Goal: Task Accomplishment & Management: Manage account settings

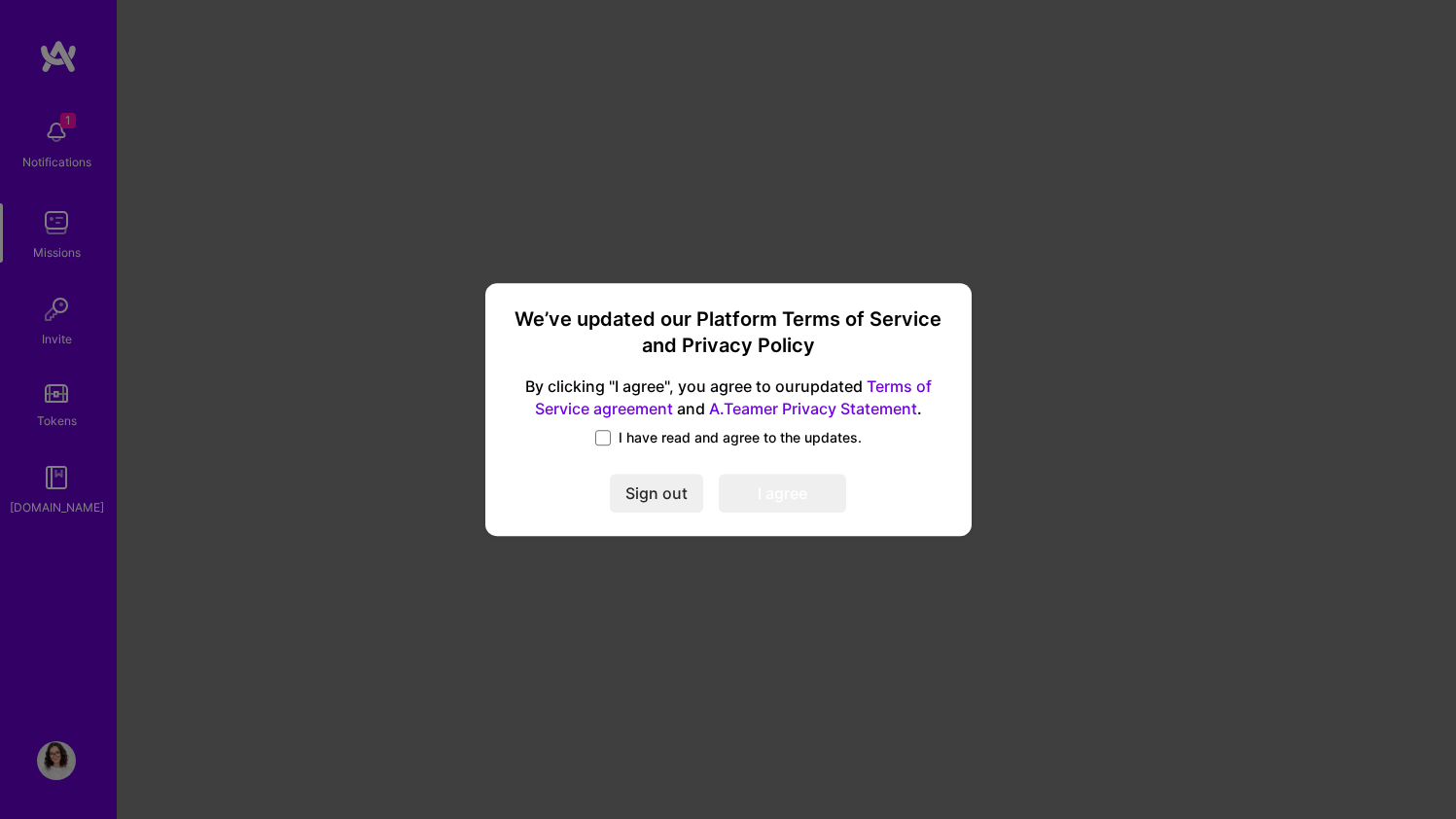
click at [648, 443] on span "I have read and agree to the updates." at bounding box center [740, 438] width 243 height 20
click at [0, 0] on input "I have read and agree to the updates." at bounding box center [0, 0] width 0 height 0
click at [768, 492] on button "I agree" at bounding box center [783, 494] width 128 height 39
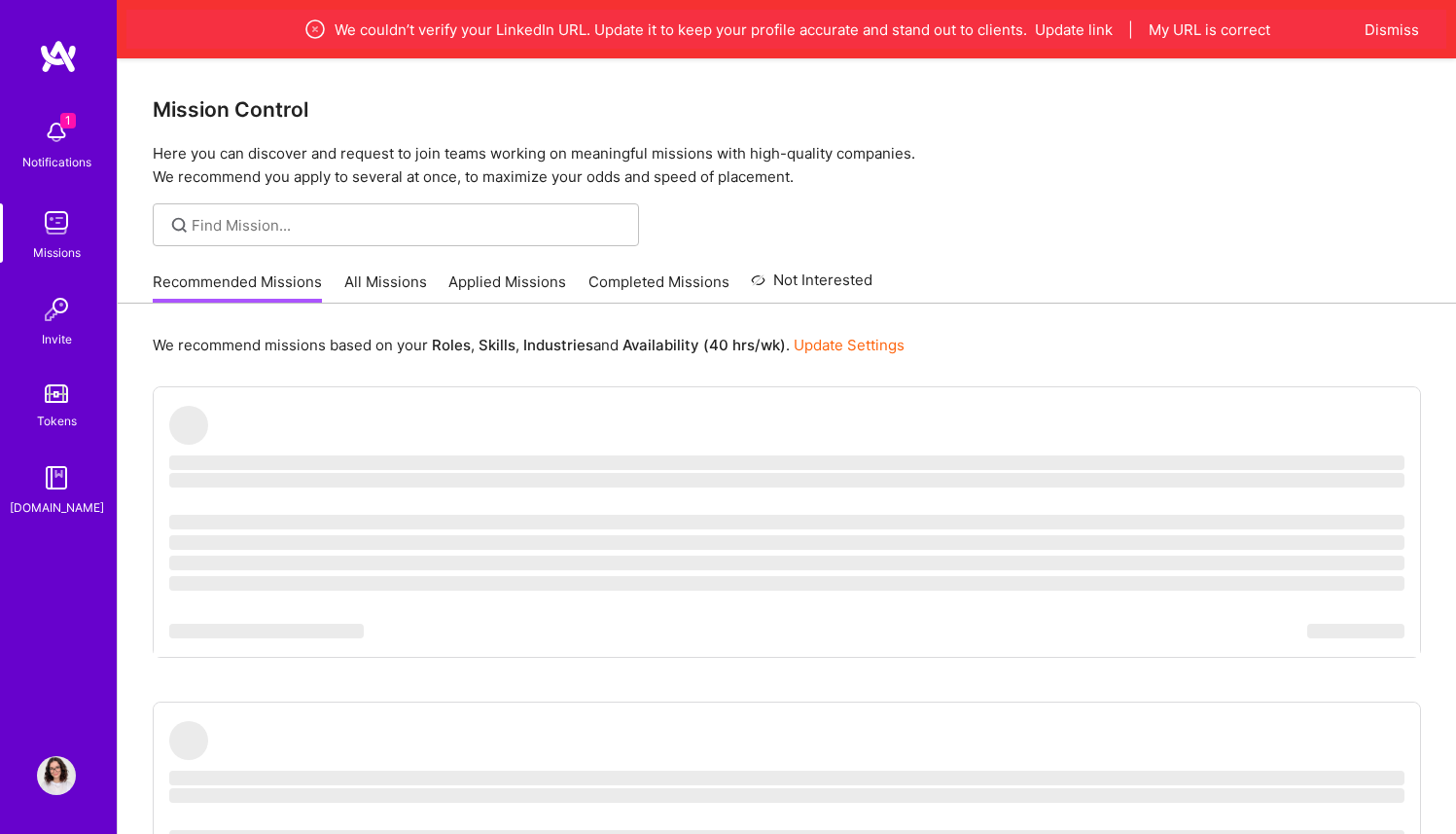
click at [56, 107] on div "1 Notifications Missions Invite Tokens [DOMAIN_NAME]" at bounding box center [58, 384] width 117 height 689
click at [54, 119] on img at bounding box center [57, 133] width 39 height 39
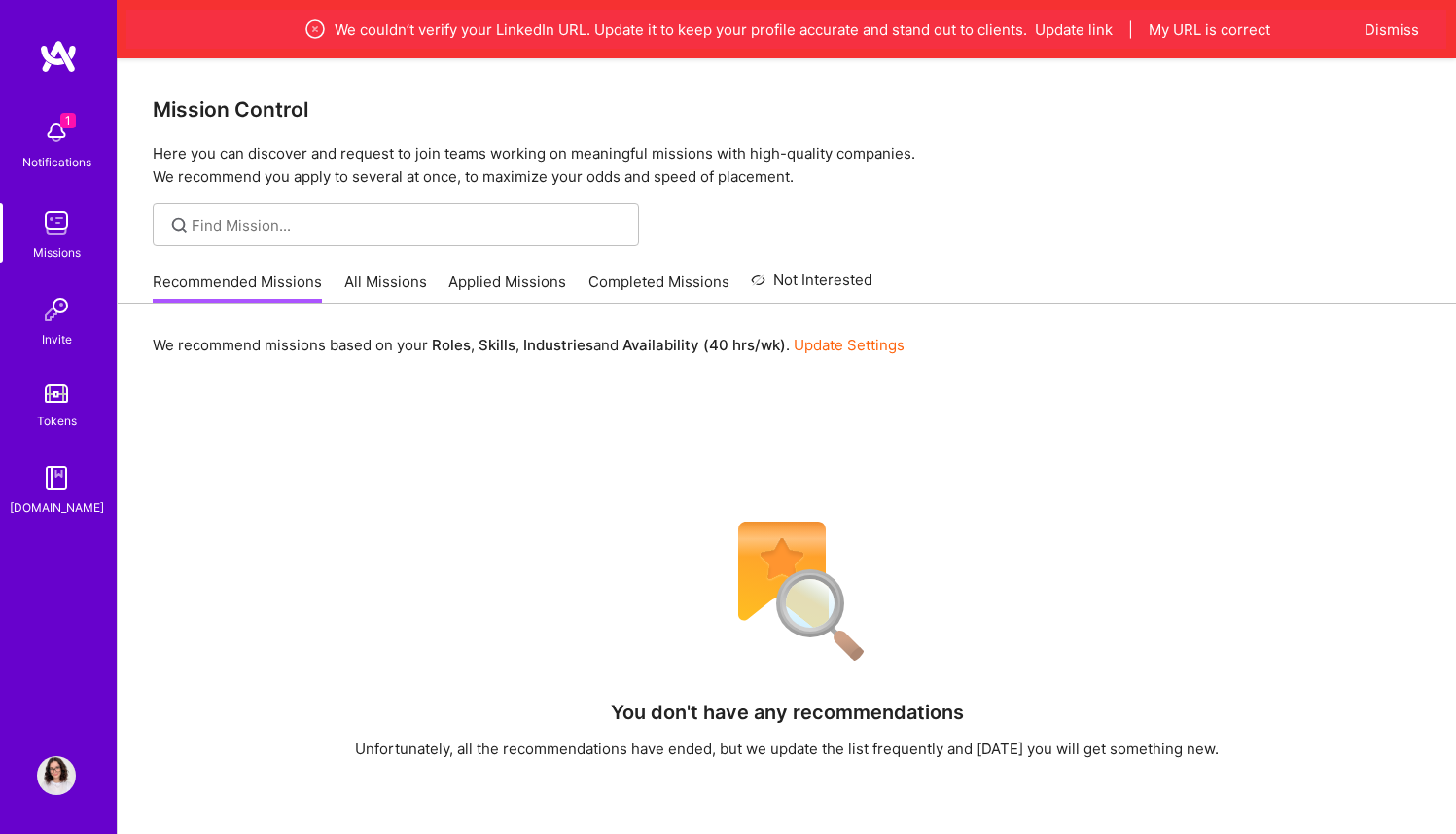
click at [53, 773] on img at bounding box center [57, 775] width 39 height 39
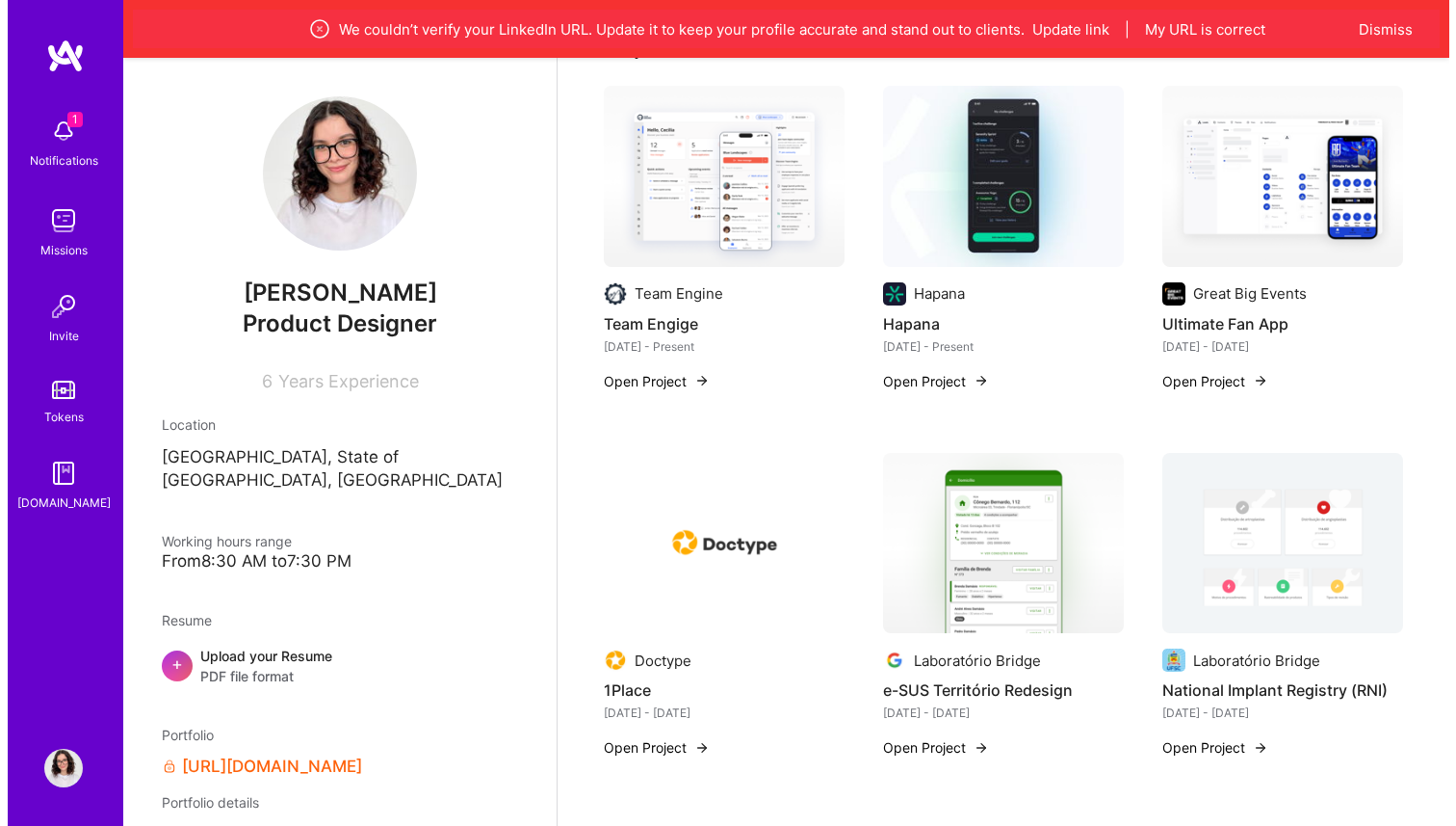
scroll to position [854, 0]
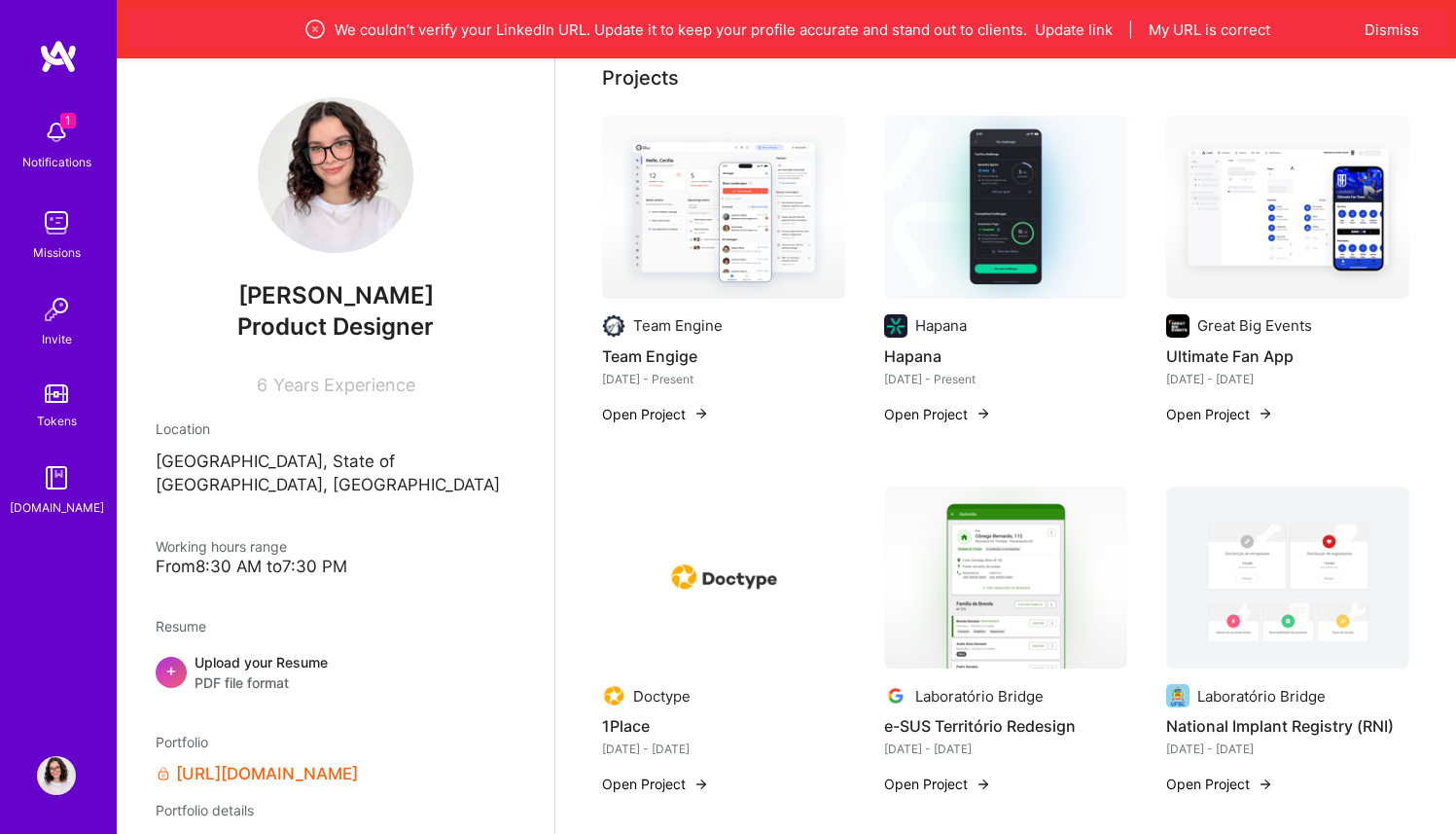
click at [695, 625] on img at bounding box center [723, 577] width 243 height 183
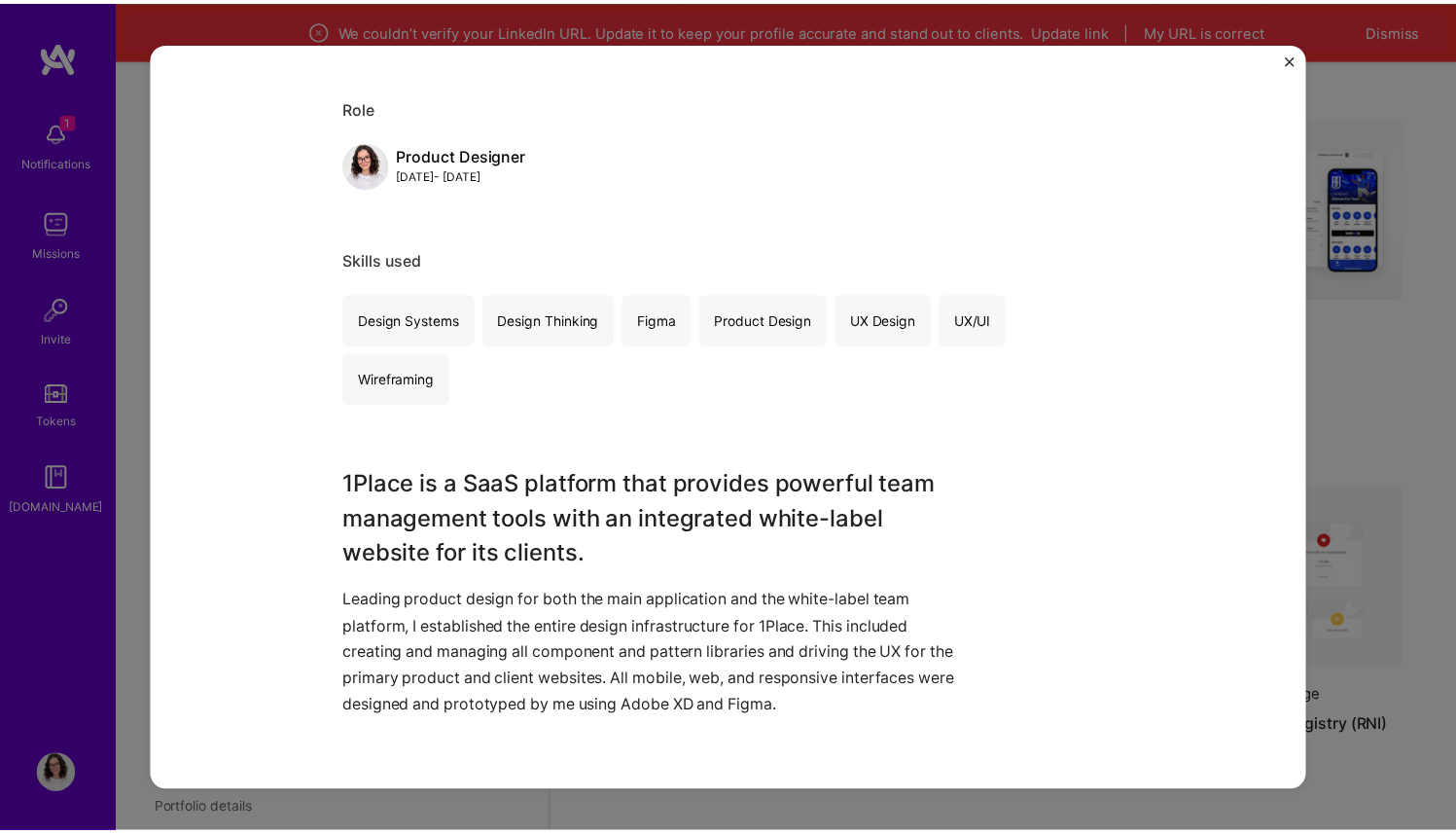
scroll to position [824, 0]
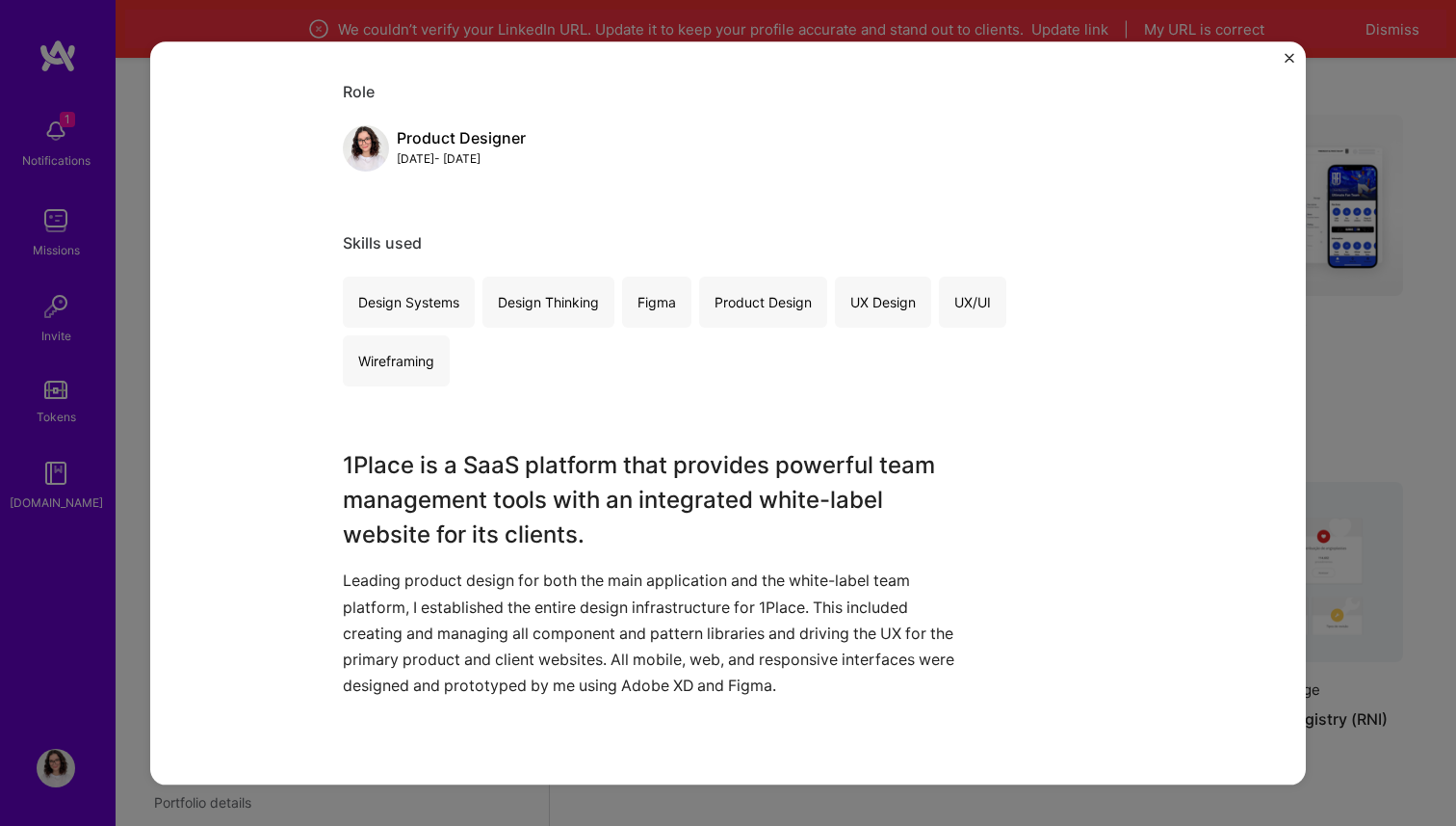
click at [1335, 507] on div "1Place Doctype Sports Role Product Designer [DATE] - [DATE] Skills used Design …" at bounding box center [728, 413] width 1456 height 826
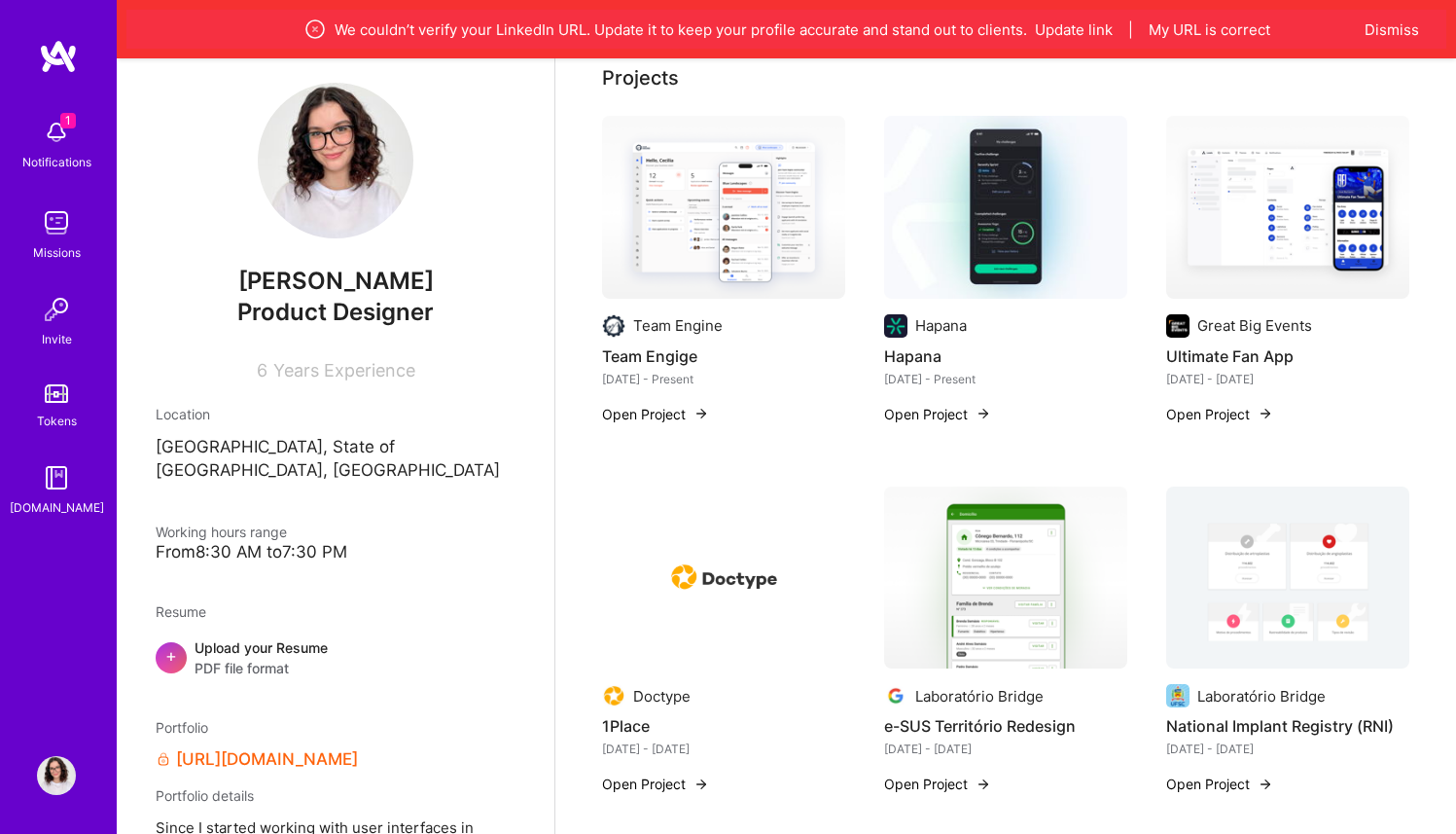
scroll to position [16, 0]
click at [247, 657] on span "PDF file format" at bounding box center [261, 667] width 133 height 21
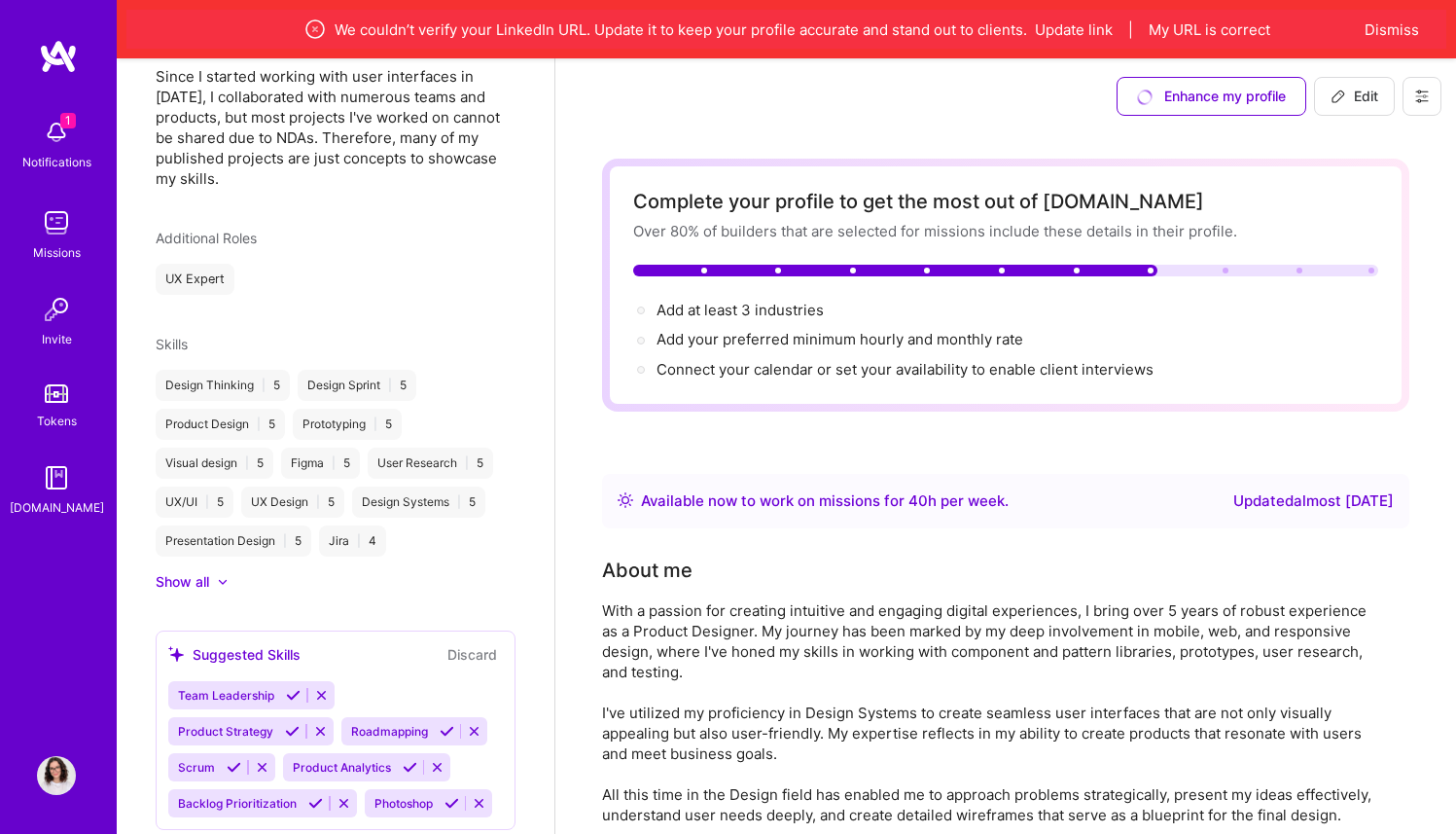
scroll to position [0, 0]
click at [1353, 105] on span "Edit" at bounding box center [1355, 97] width 47 height 20
select select "US"
select select "Right Now"
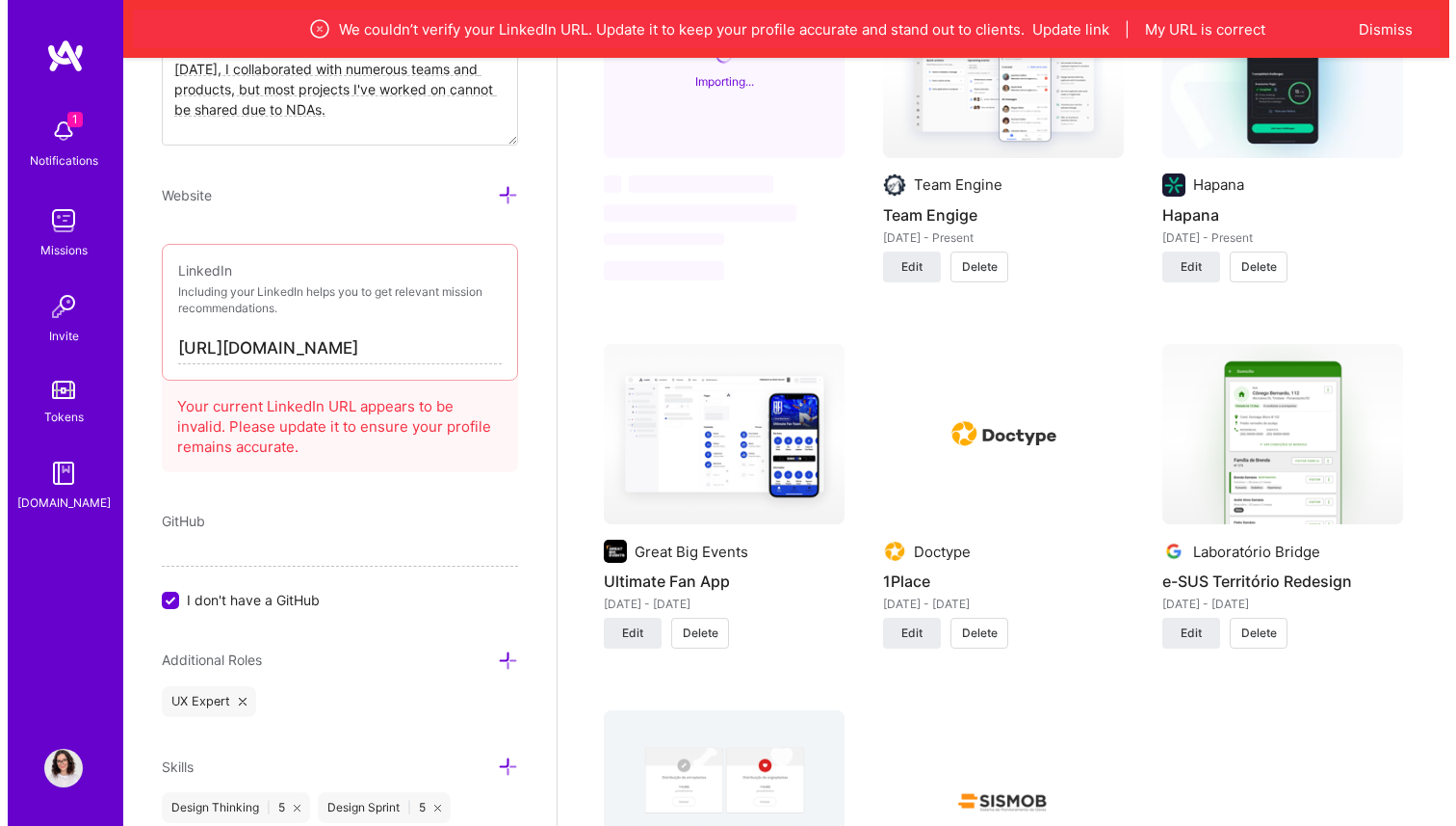
scroll to position [2135, 0]
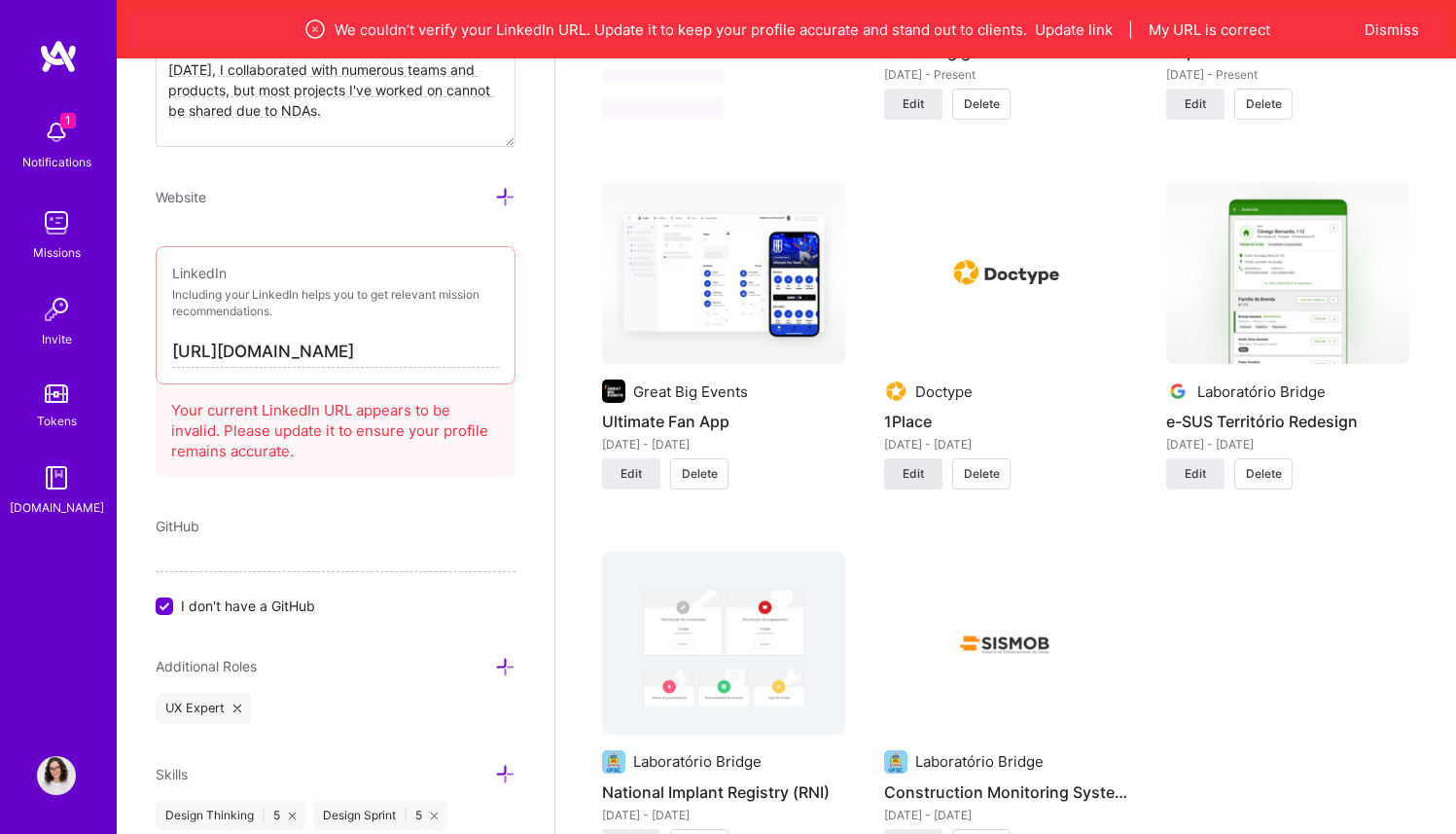
click at [911, 471] on span "Edit" at bounding box center [914, 474] width 22 height 18
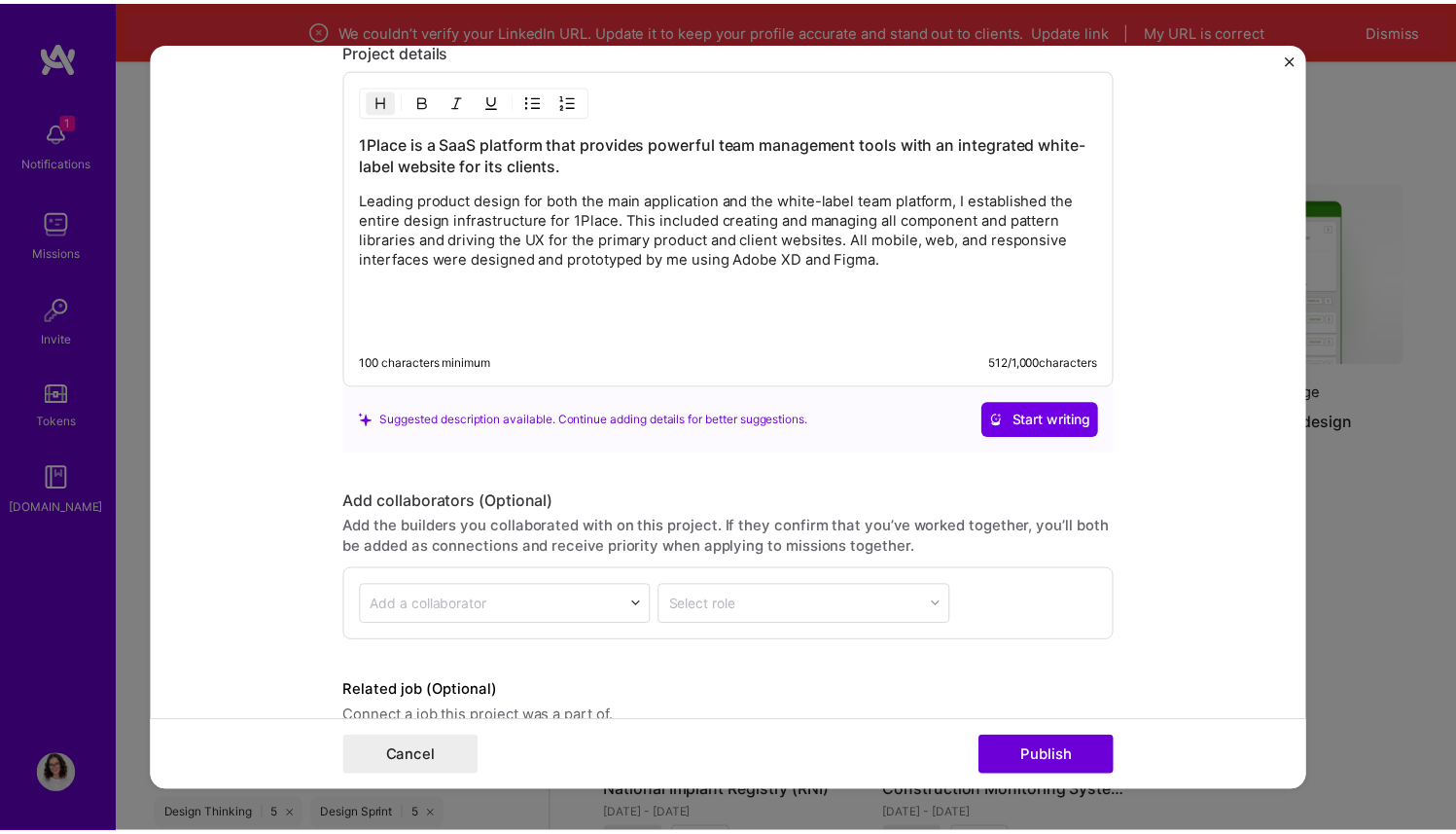
scroll to position [2564, 0]
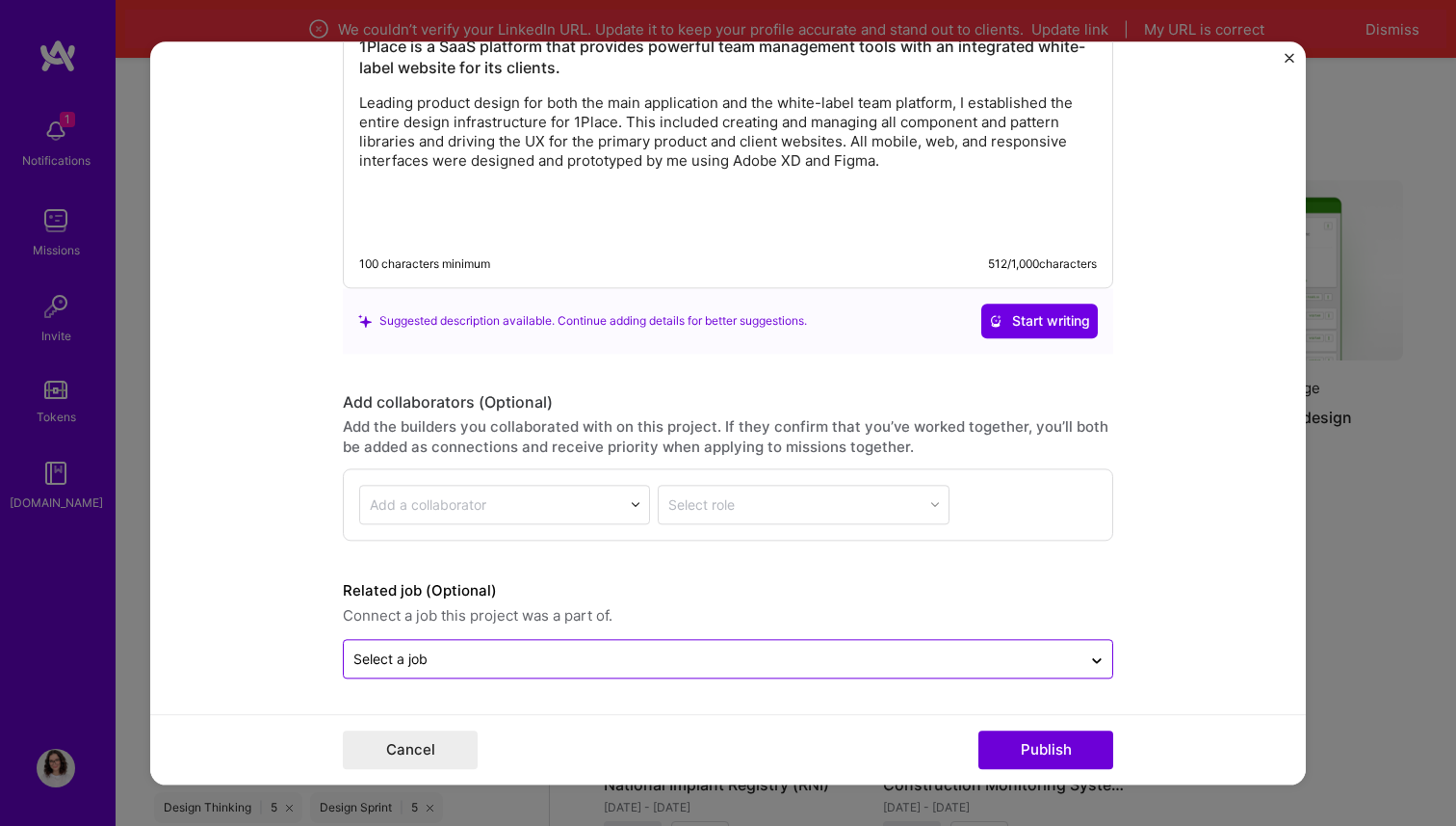
click at [452, 655] on input "text" at bounding box center [713, 658] width 719 height 20
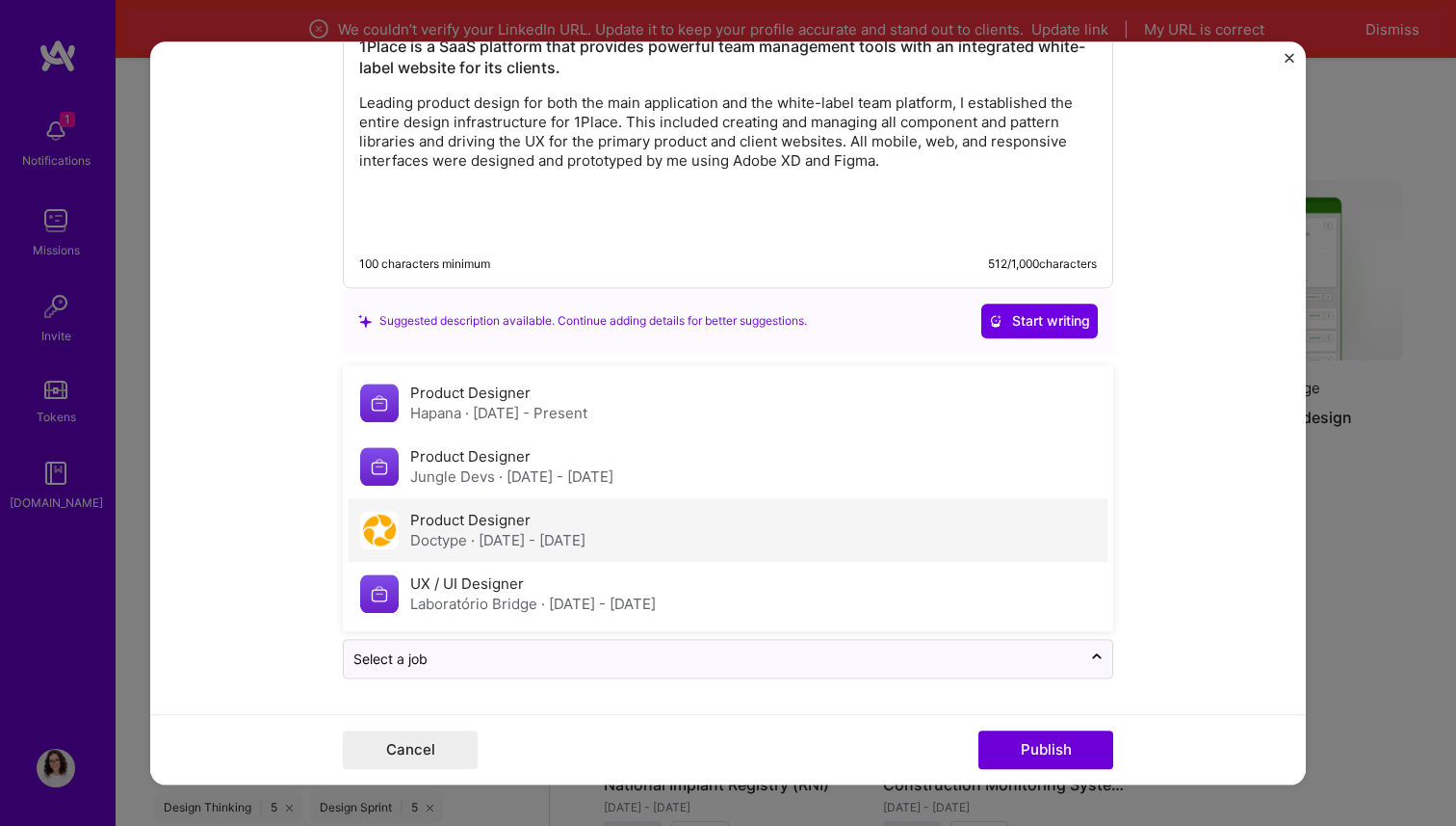
click at [483, 544] on span "· [DATE] - [DATE]" at bounding box center [529, 540] width 115 height 19
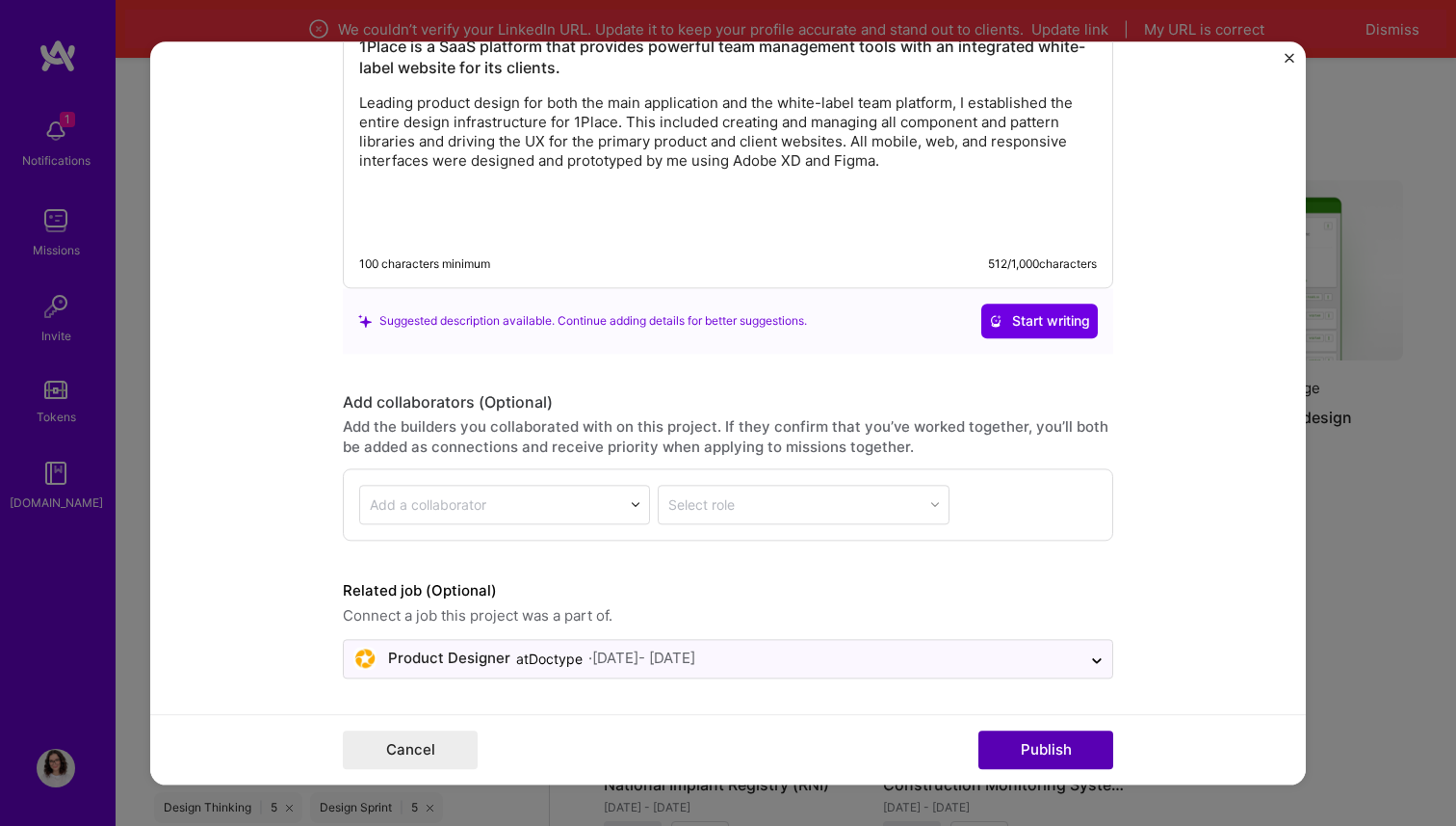
click at [1091, 748] on button "Publish" at bounding box center [1046, 750] width 134 height 39
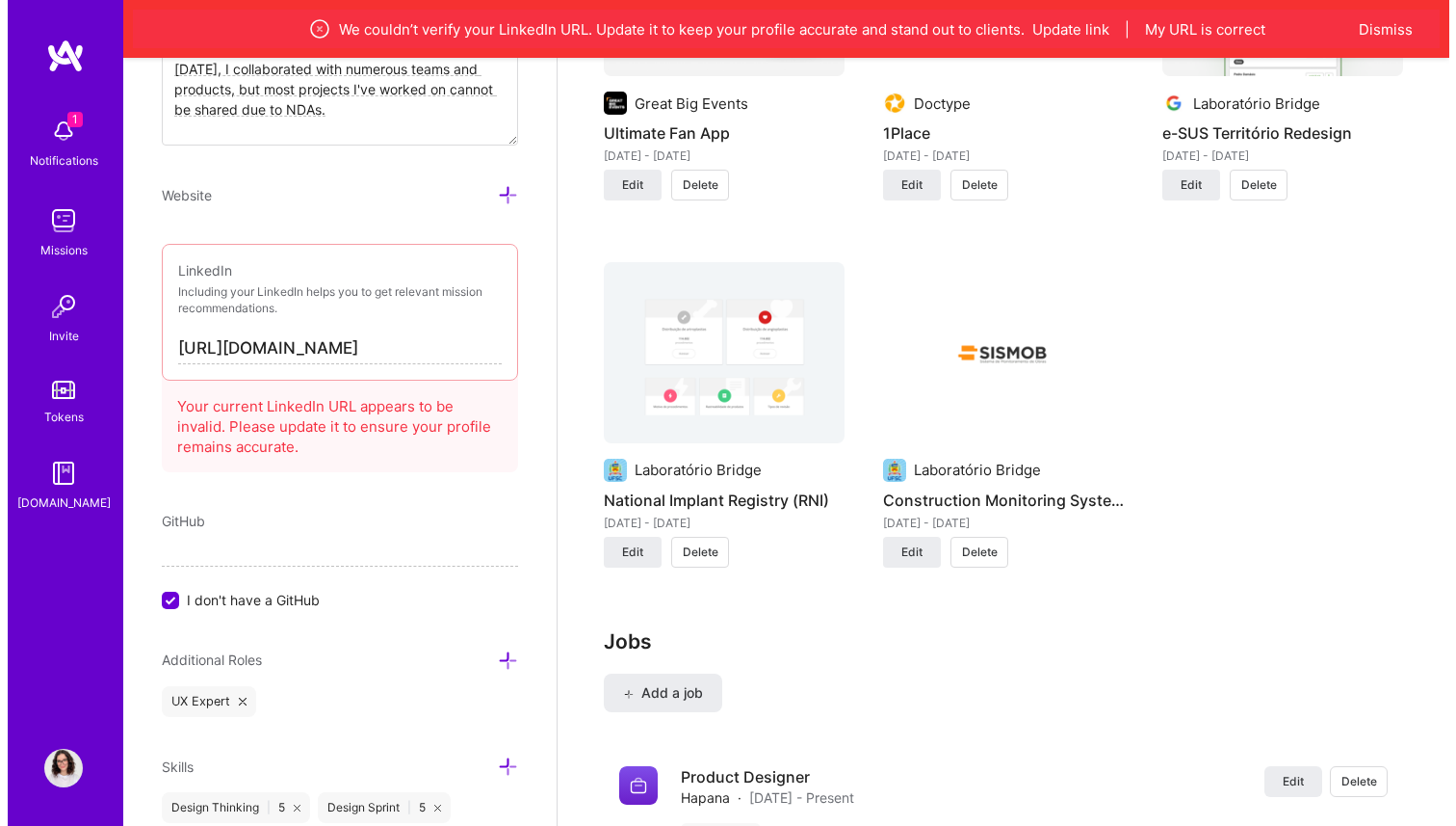
scroll to position [2444, 0]
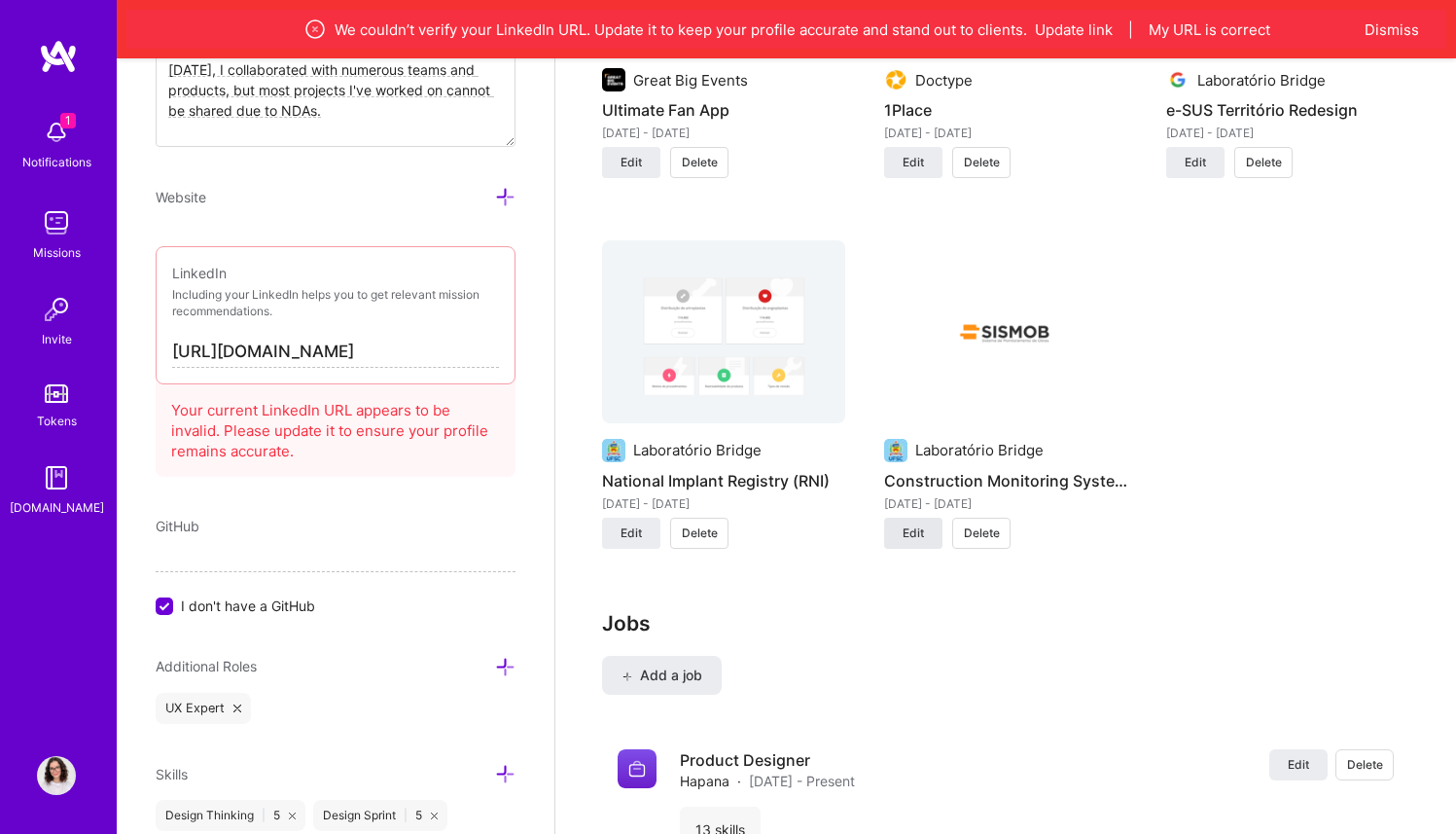
click at [888, 527] on button "Edit" at bounding box center [913, 533] width 58 height 31
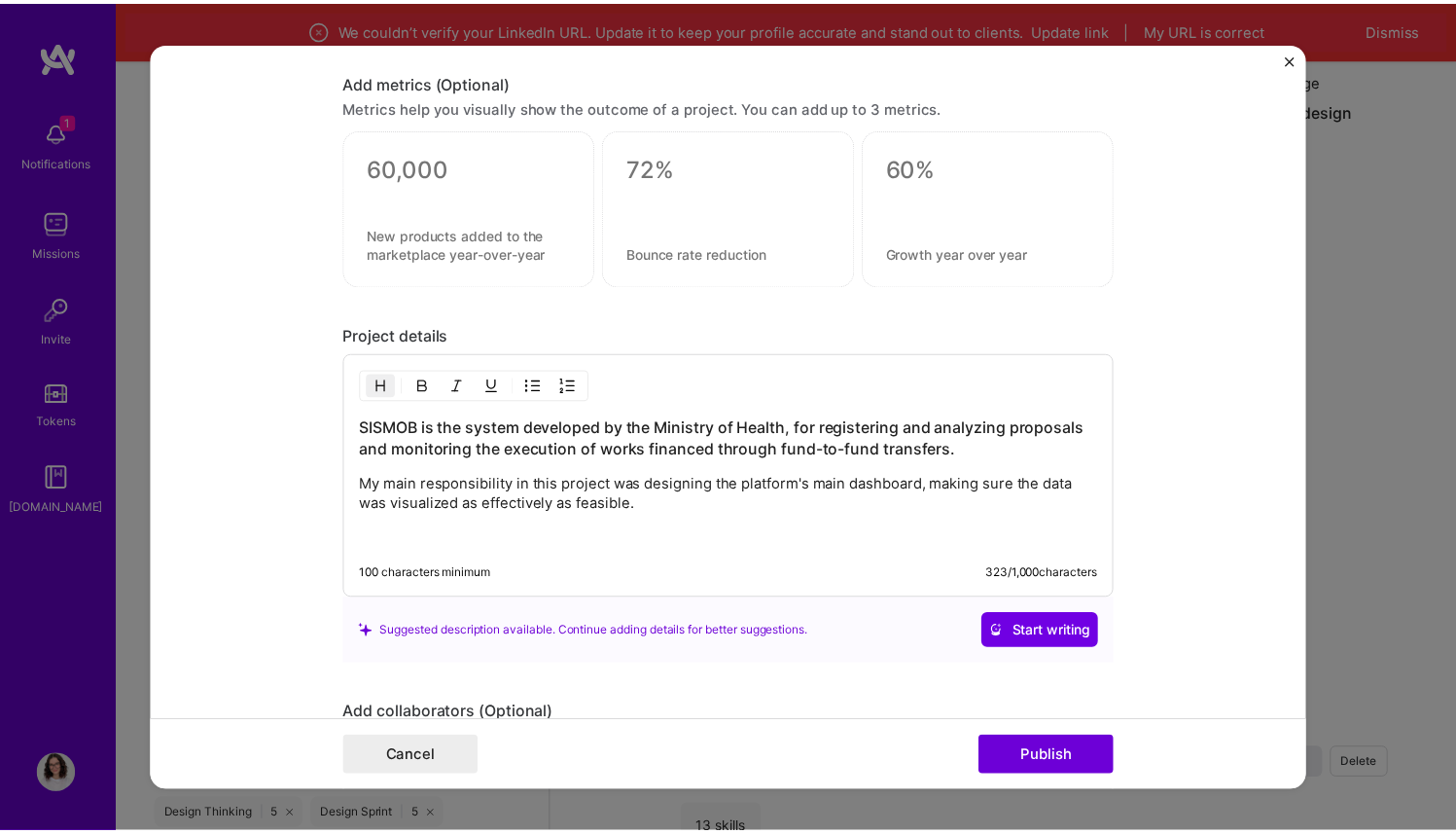
scroll to position [2301, 0]
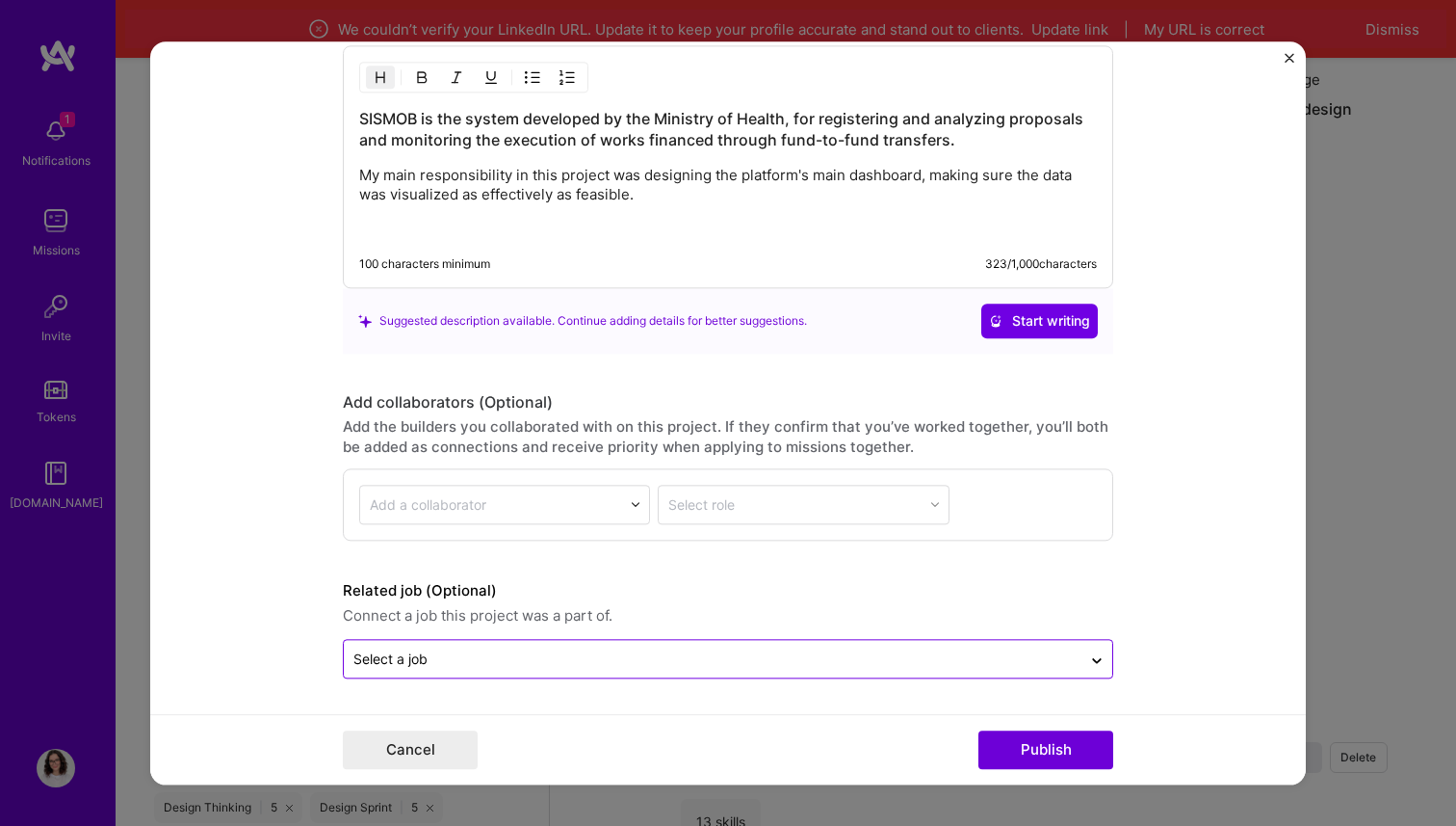
click at [628, 649] on input "text" at bounding box center [713, 658] width 719 height 20
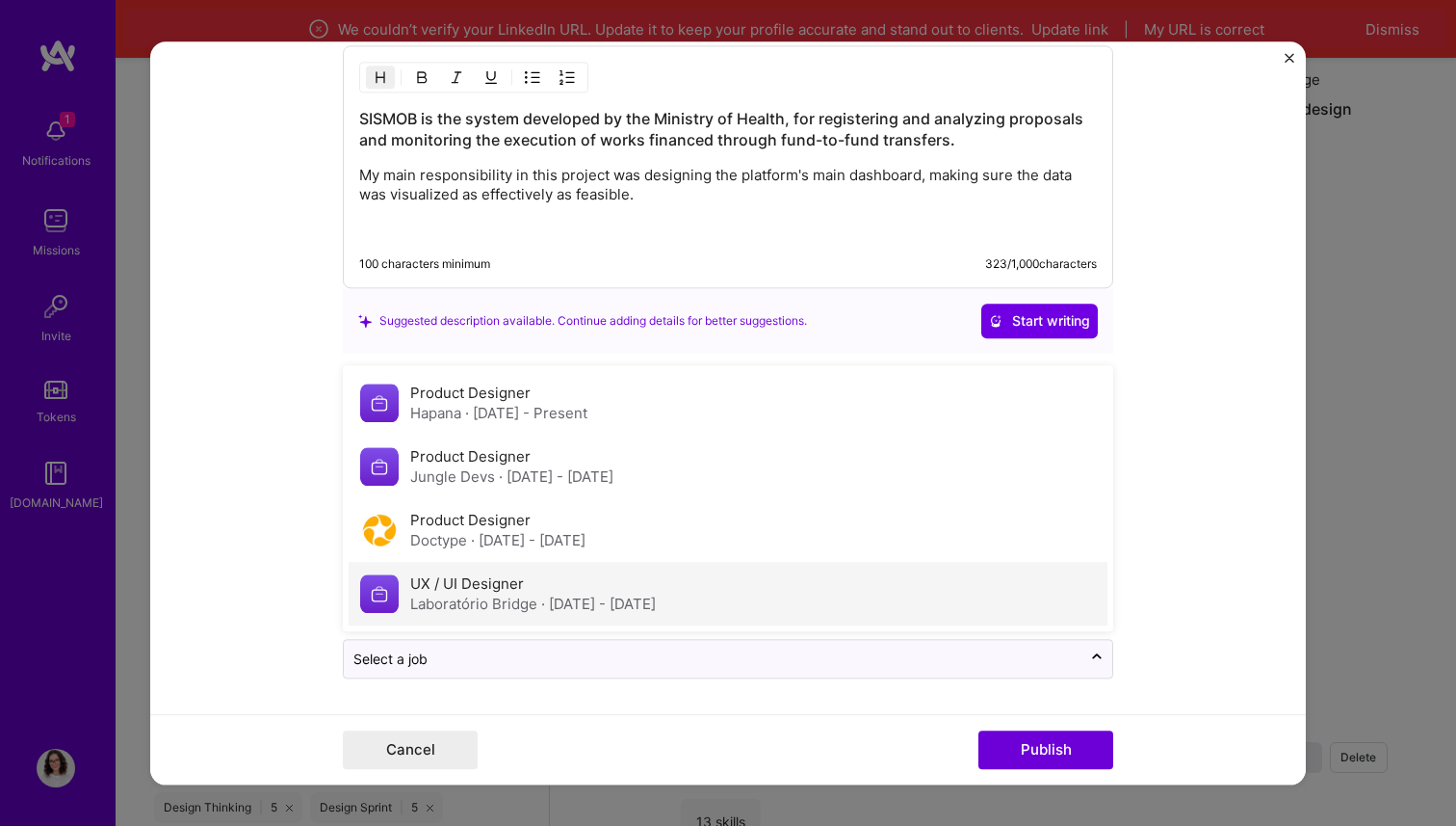
click at [607, 609] on span "· [DATE] - [DATE]" at bounding box center [599, 603] width 115 height 19
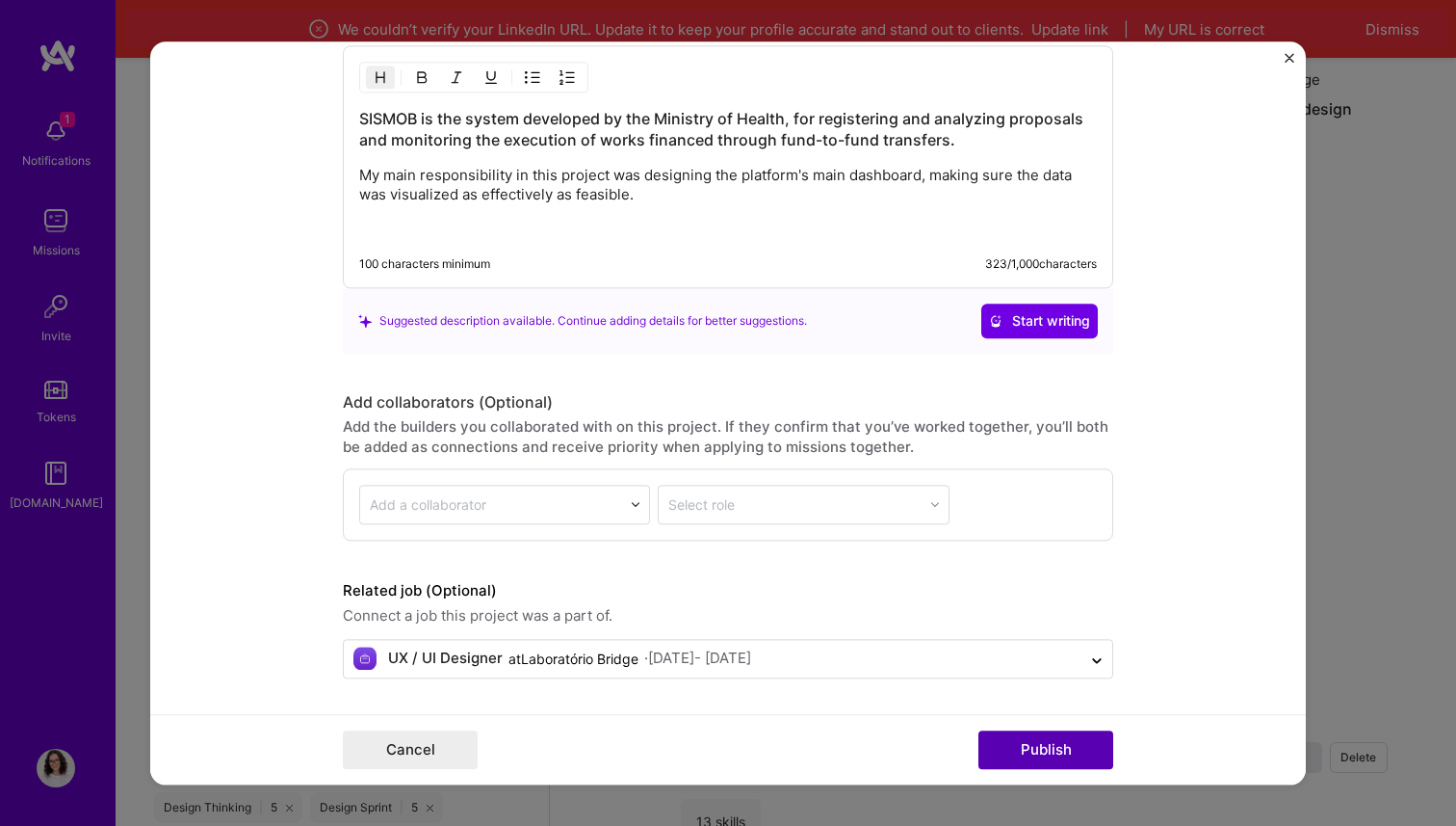
click at [1042, 759] on button "Publish" at bounding box center [1046, 750] width 134 height 39
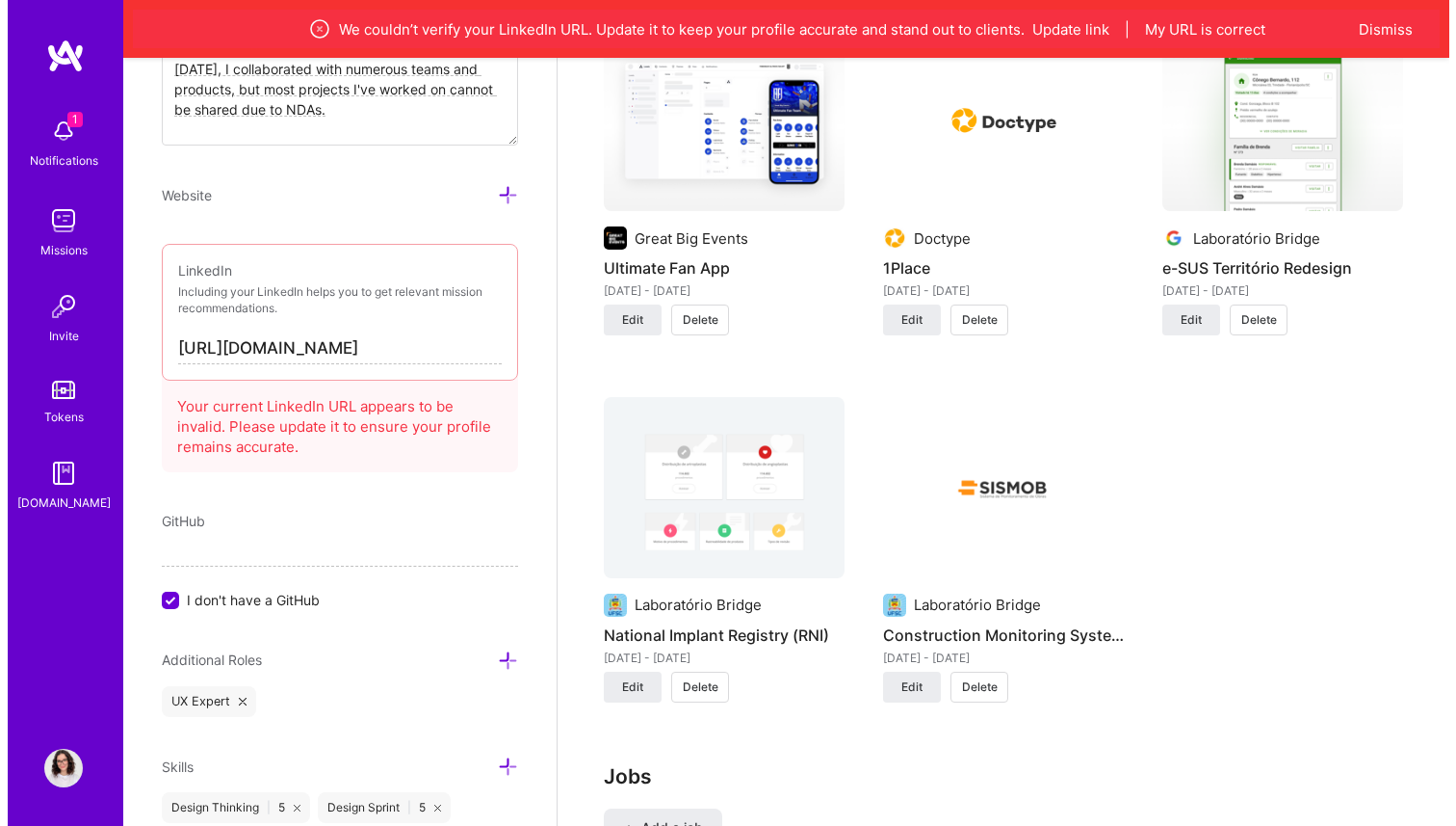
scroll to position [2218, 0]
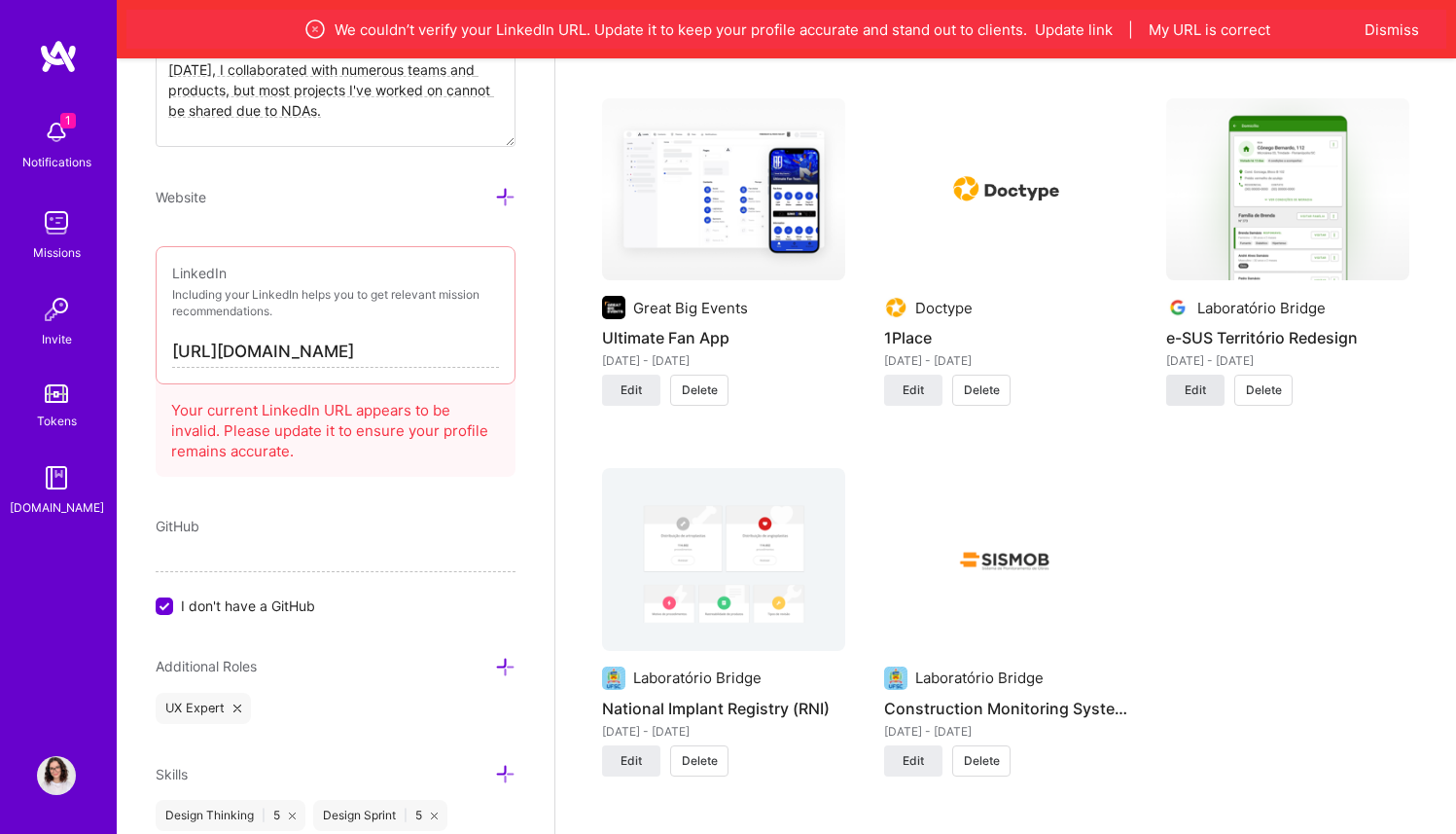
click at [1219, 390] on button "Edit" at bounding box center [1195, 390] width 58 height 31
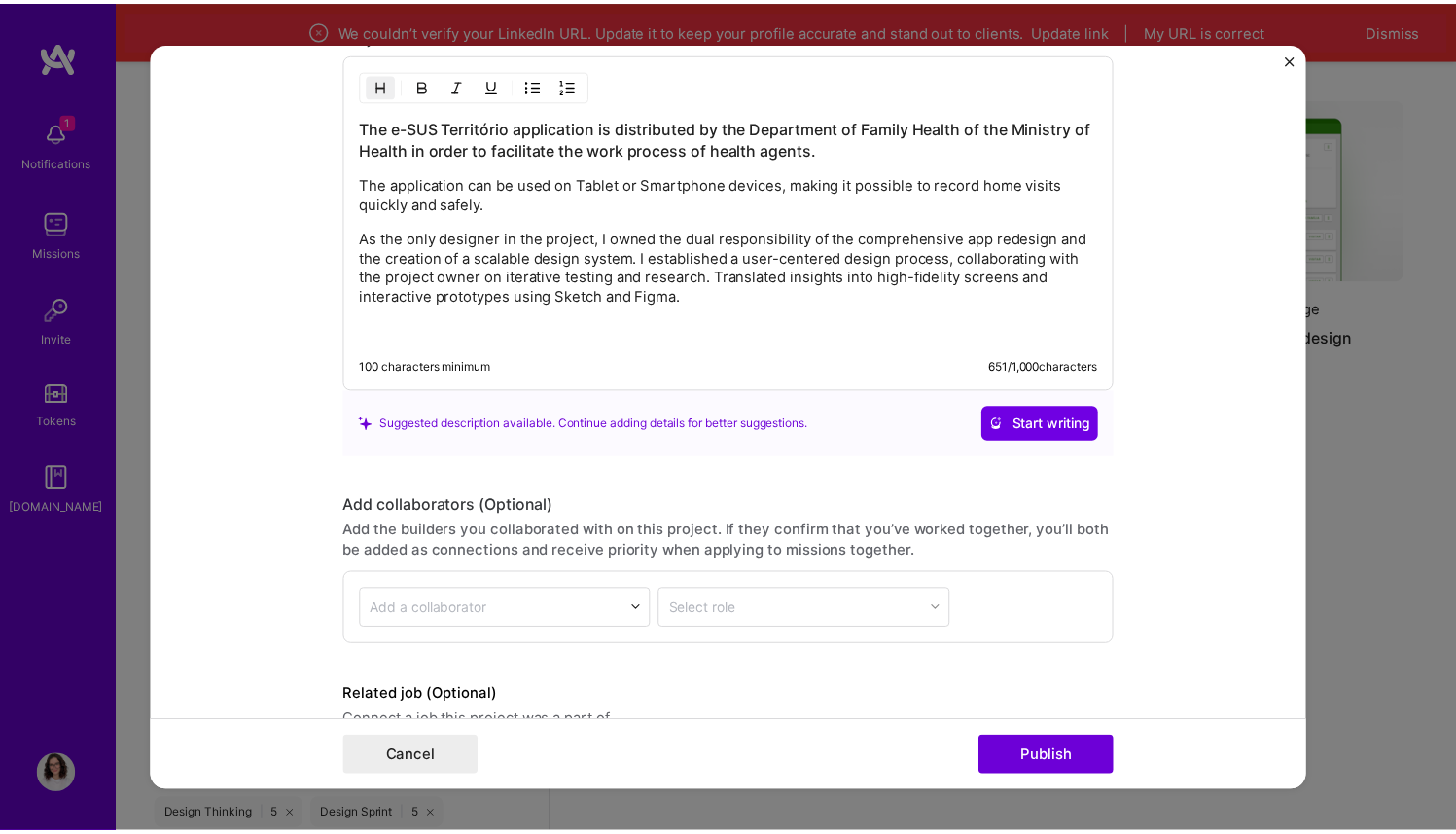
scroll to position [2584, 0]
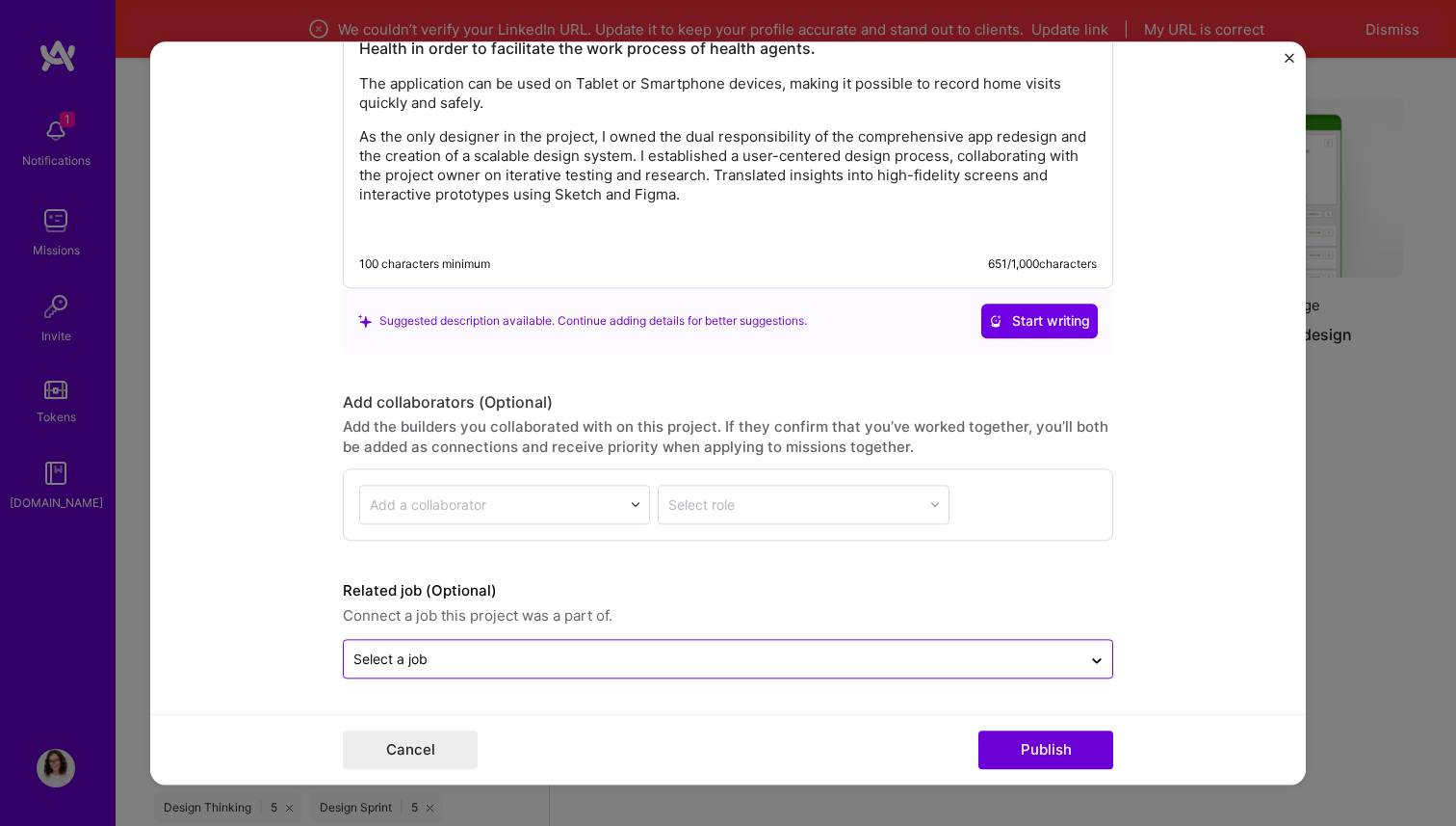
click at [640, 639] on div "Select a job" at bounding box center [728, 658] width 770 height 40
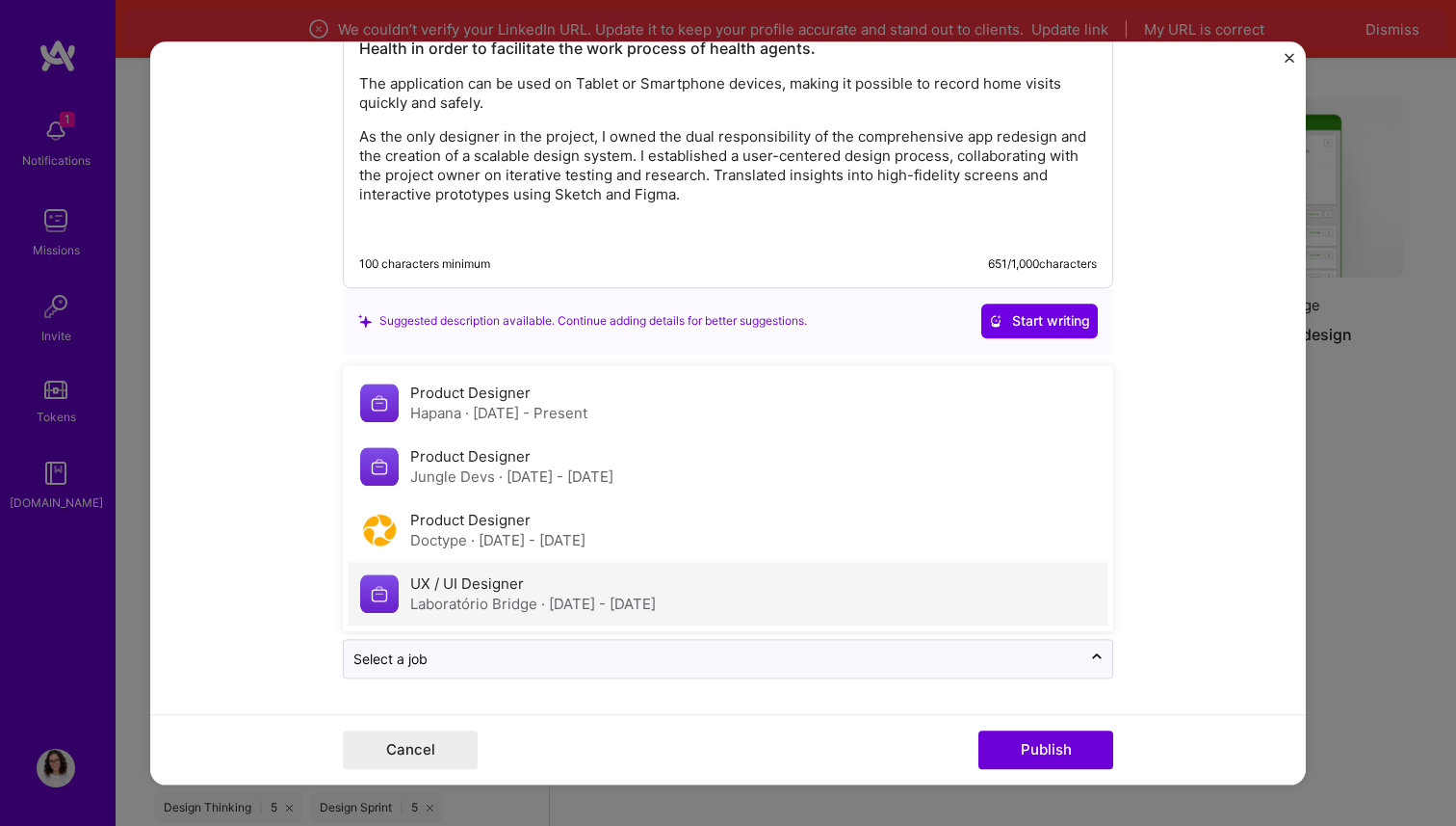
click at [588, 604] on span "· [DATE] - [DATE]" at bounding box center [599, 603] width 115 height 19
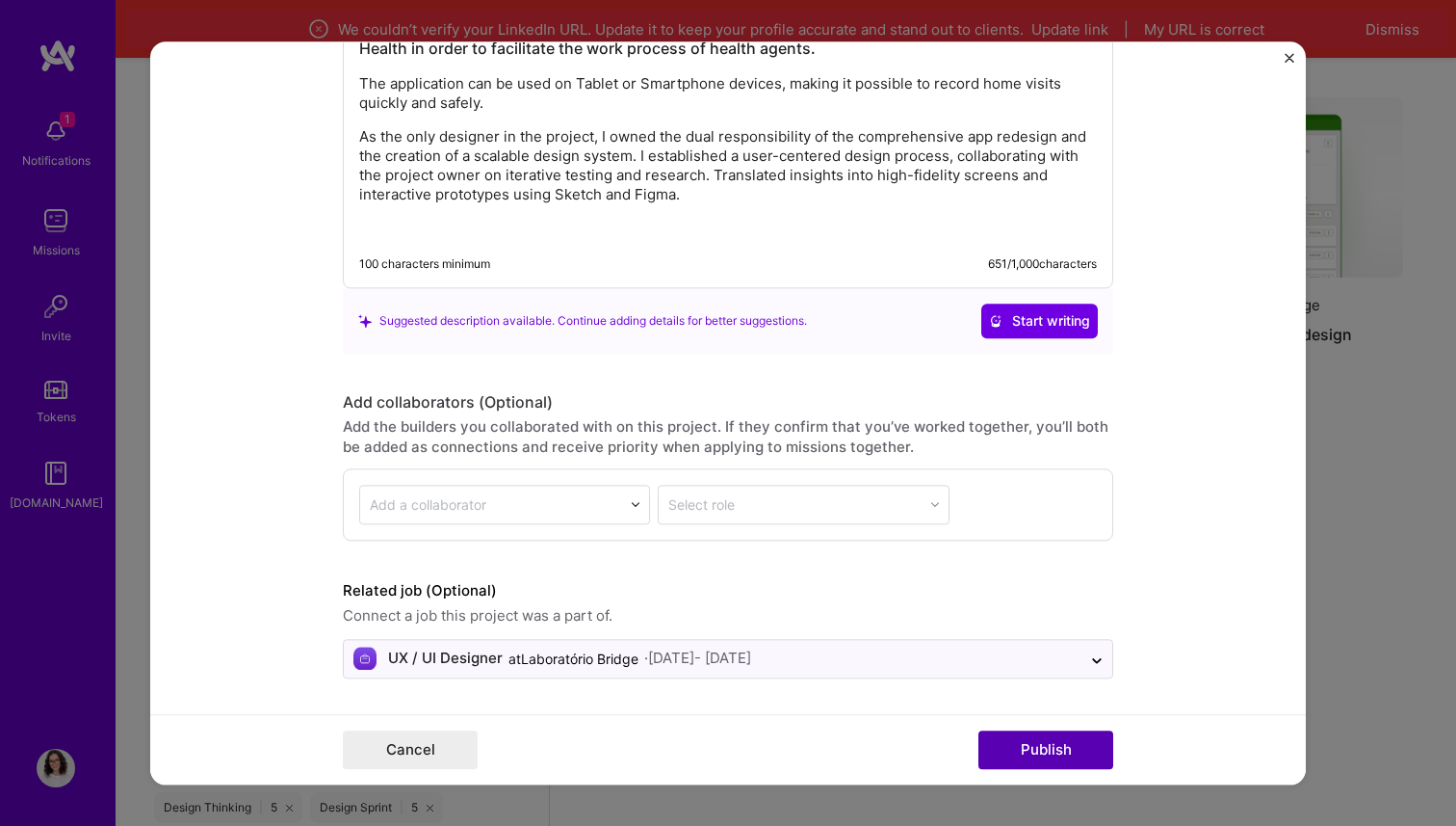
click at [1011, 743] on button "Publish" at bounding box center [1046, 750] width 134 height 39
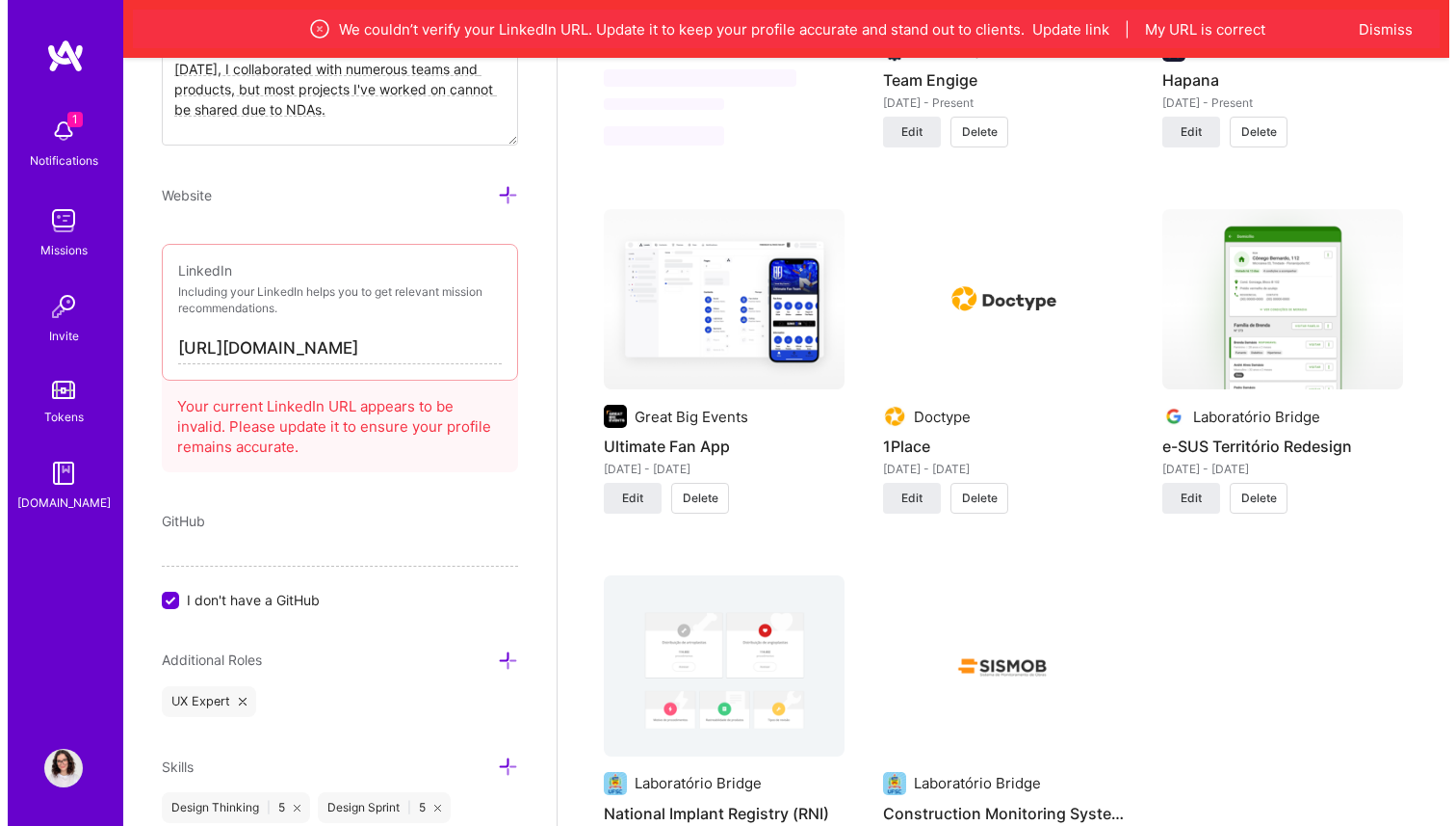
scroll to position [2090, 0]
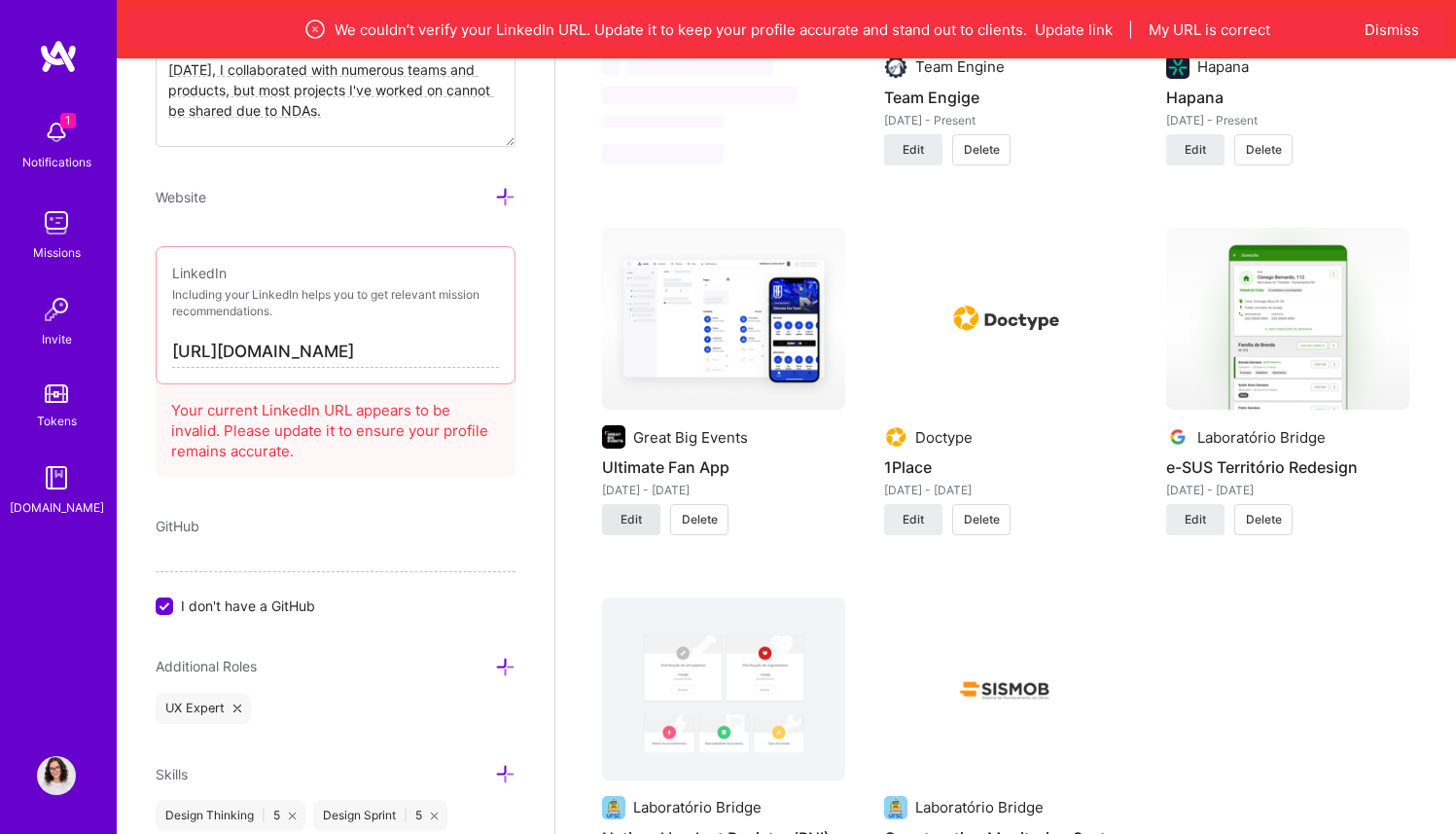
click at [635, 521] on span "Edit" at bounding box center [632, 519] width 22 height 18
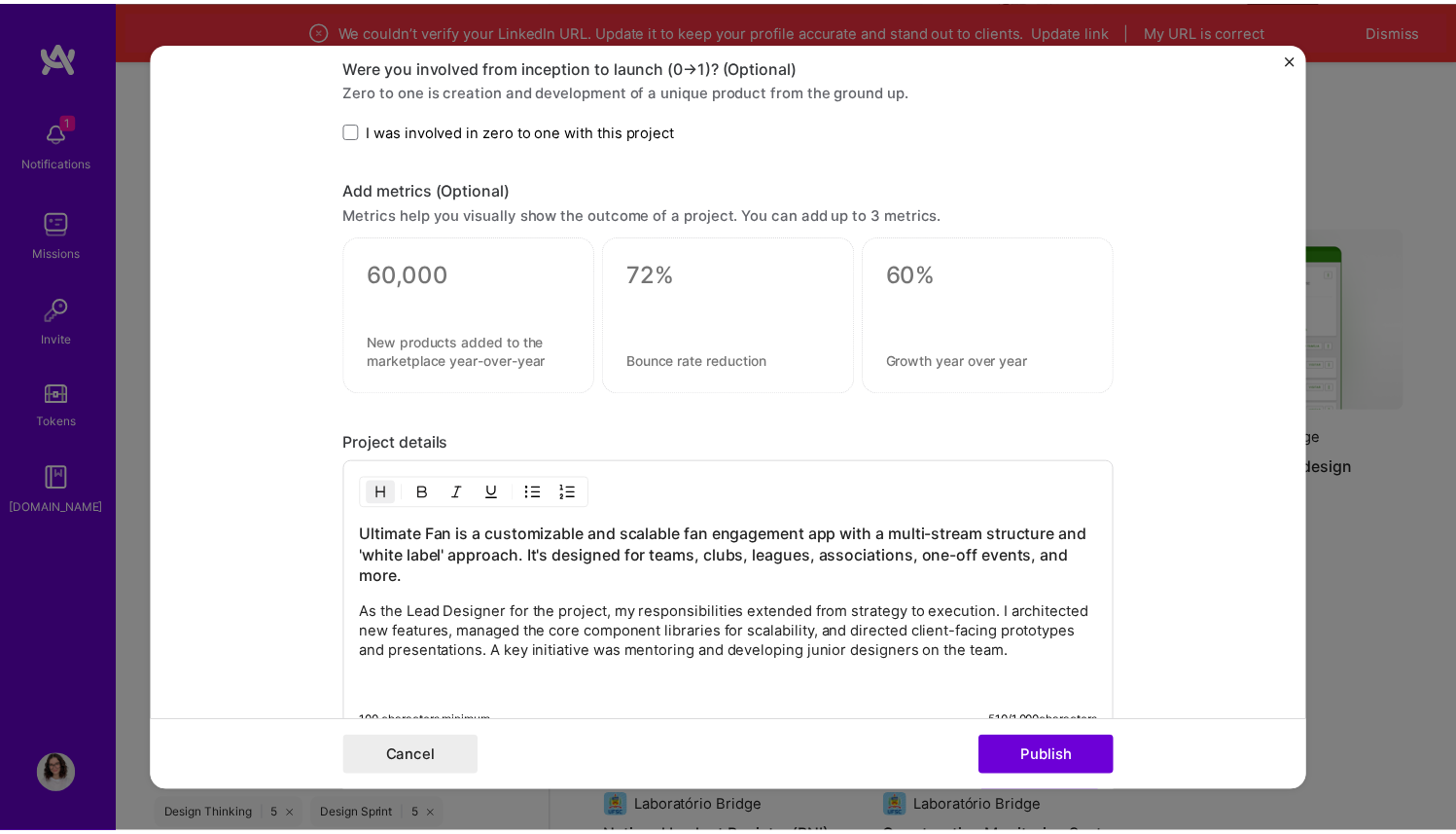
scroll to position [2532, 0]
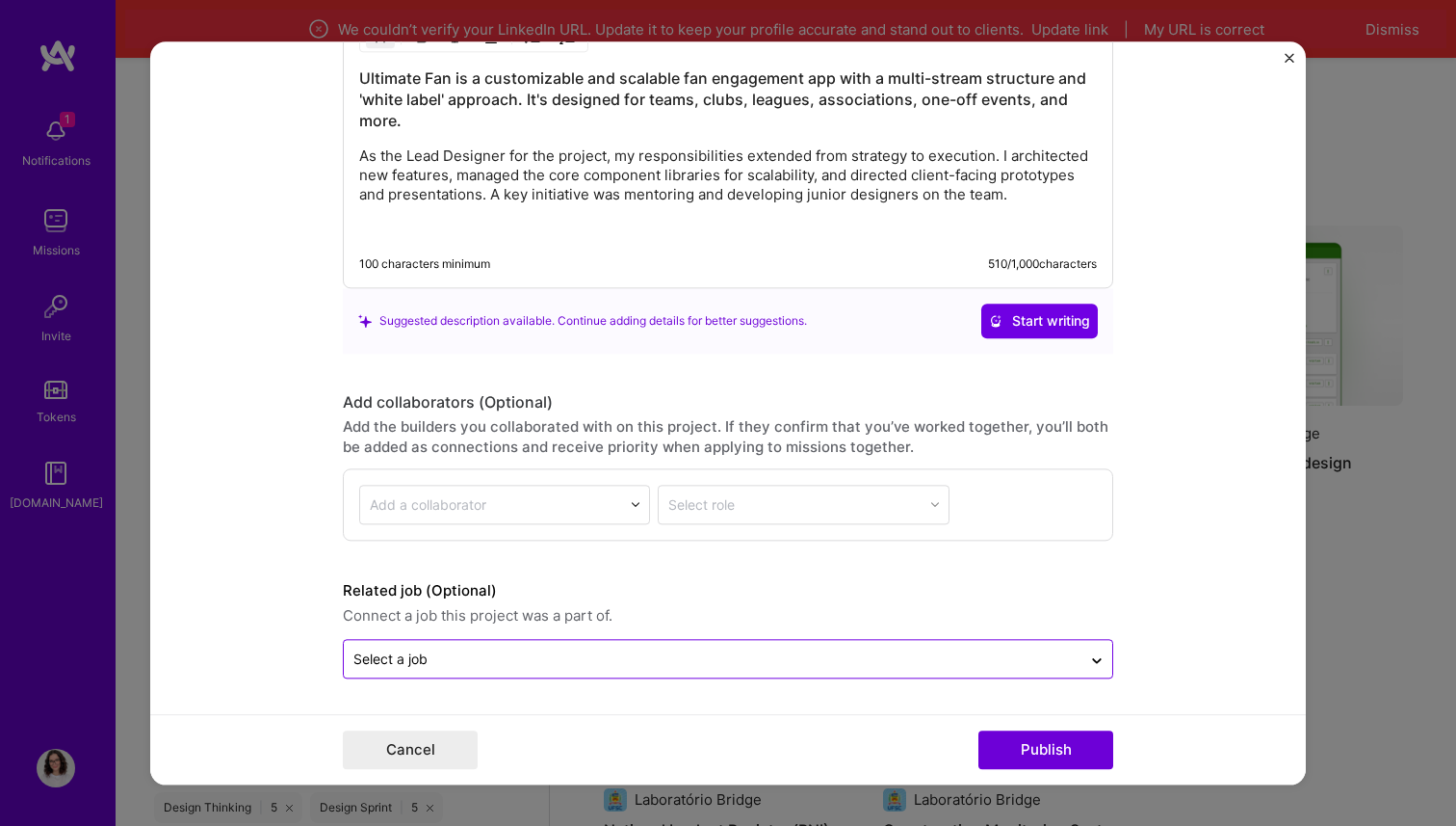
click at [552, 650] on input "text" at bounding box center [713, 658] width 719 height 20
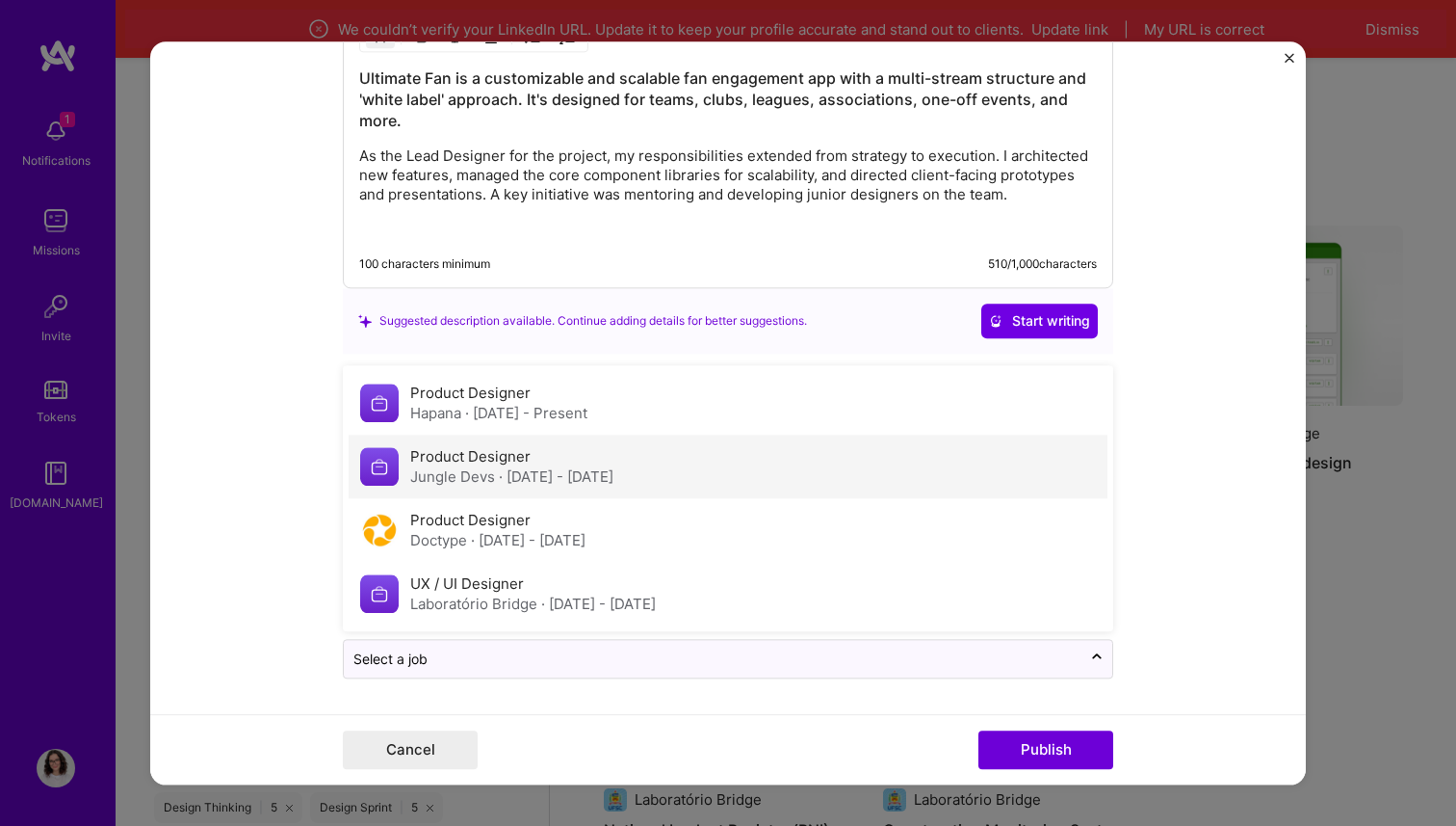
click at [563, 478] on span "· [DATE] - [DATE]" at bounding box center [556, 476] width 115 height 19
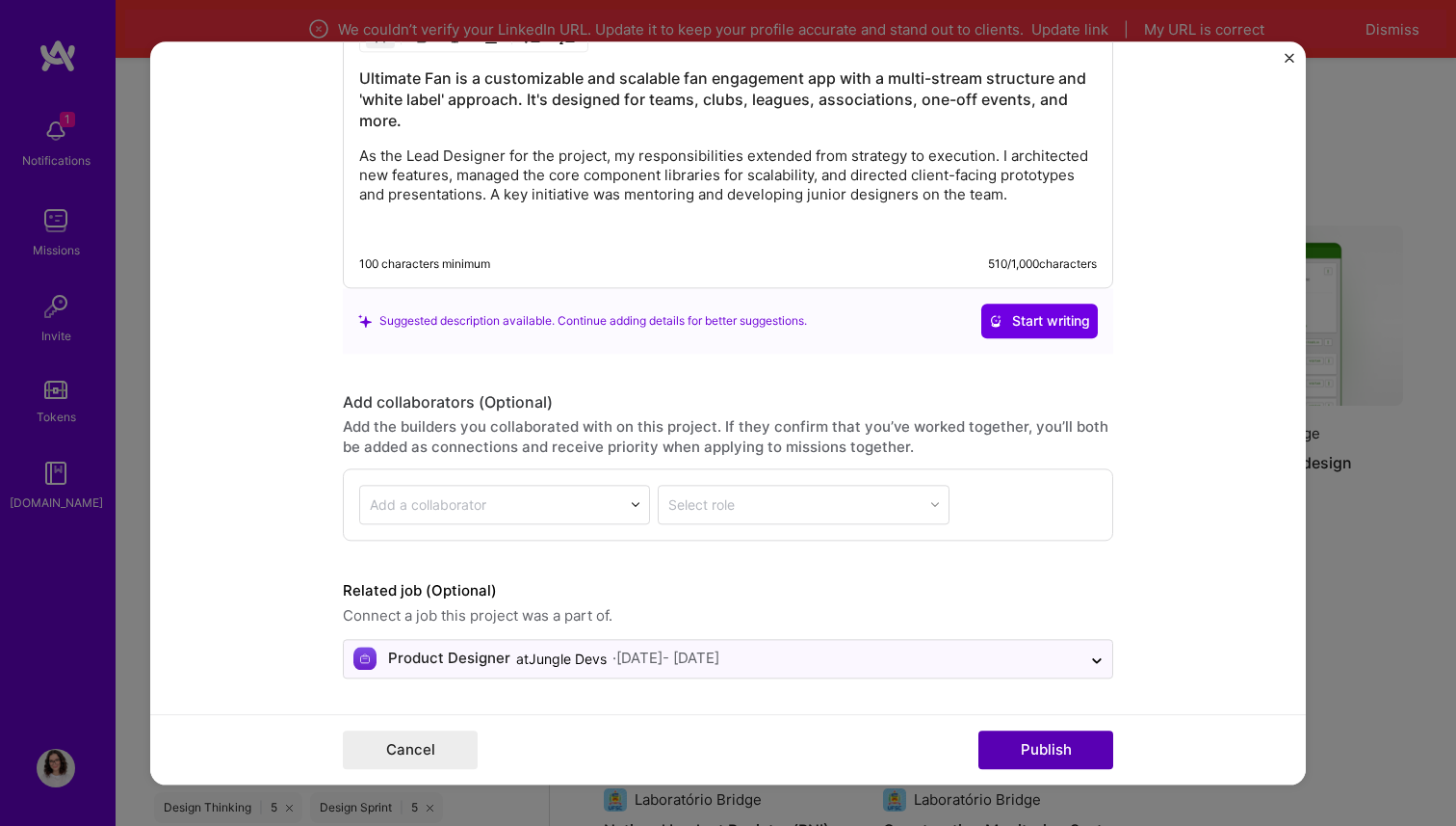
click at [1021, 767] on button "Publish" at bounding box center [1046, 750] width 134 height 39
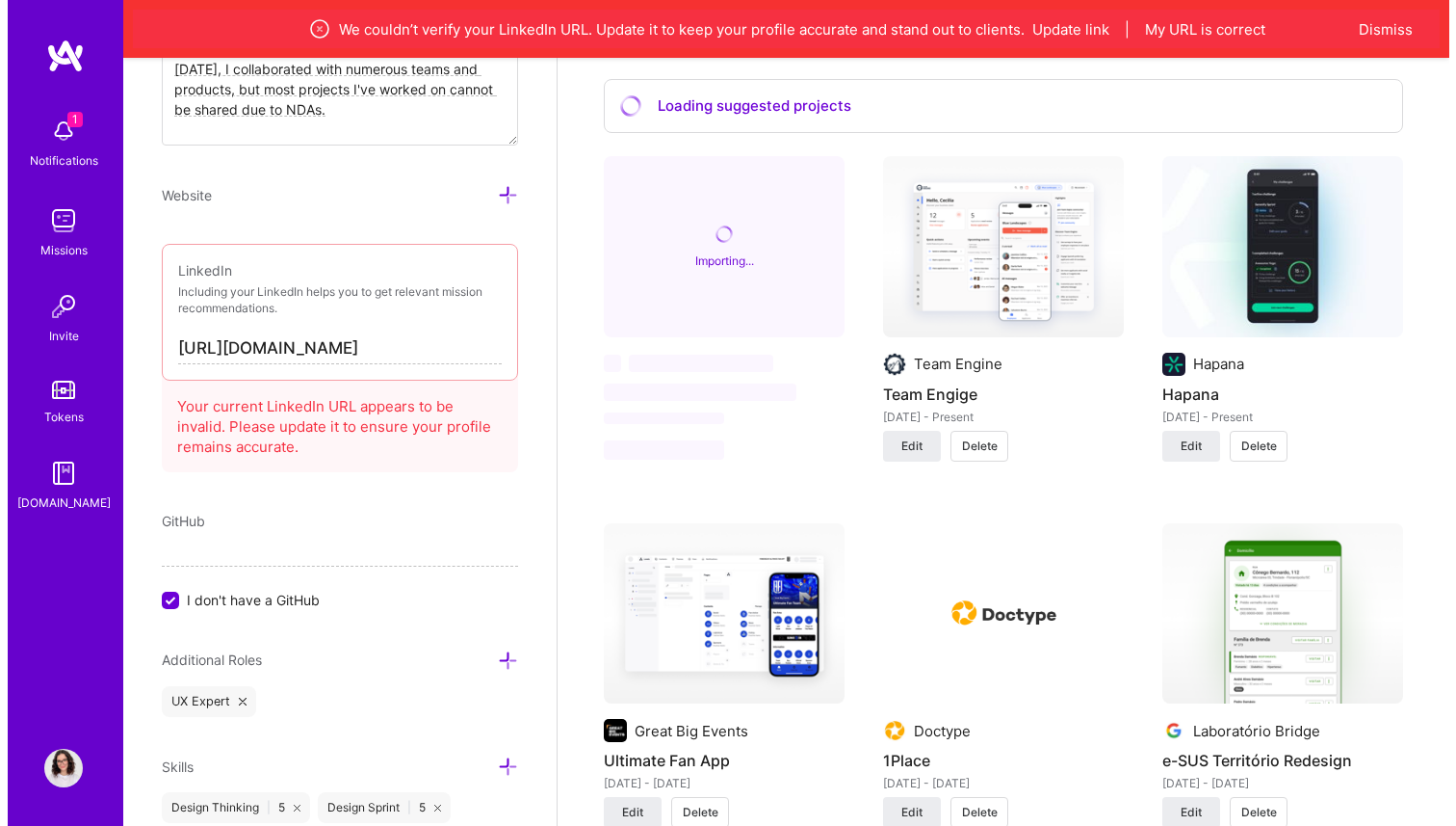
scroll to position [1744, 0]
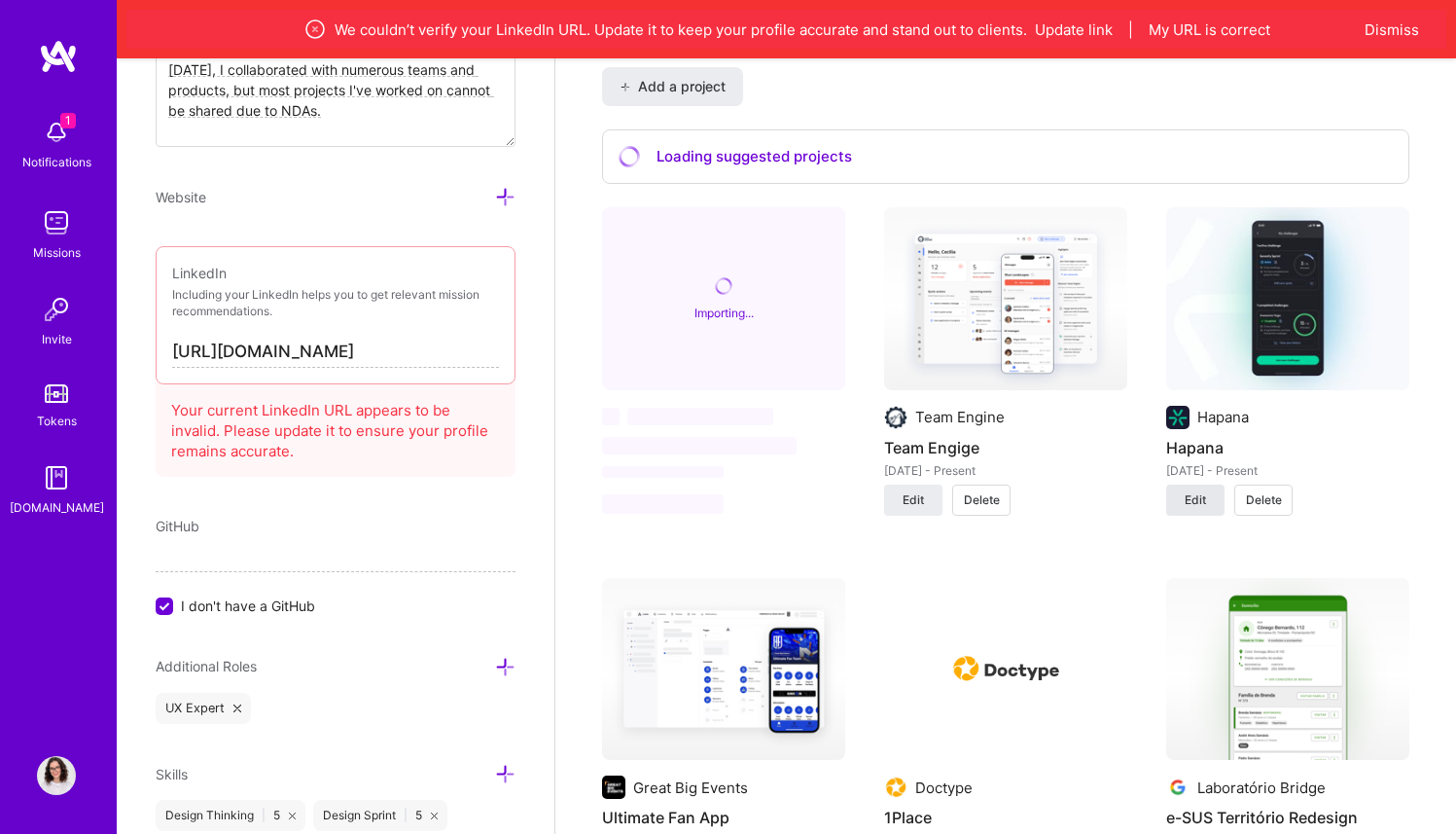
click at [1192, 501] on span "Edit" at bounding box center [1196, 500] width 22 height 18
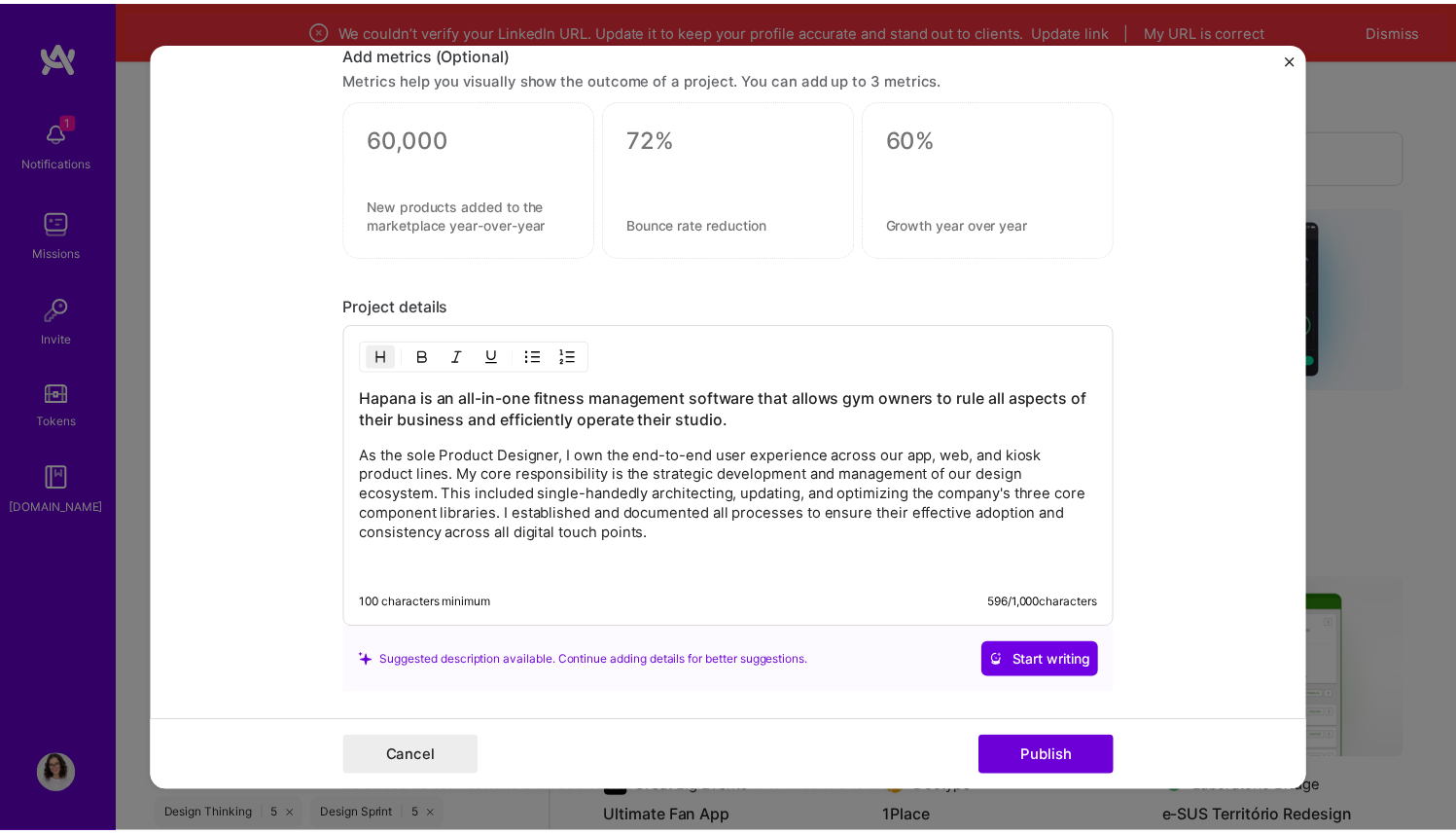
scroll to position [2676, 0]
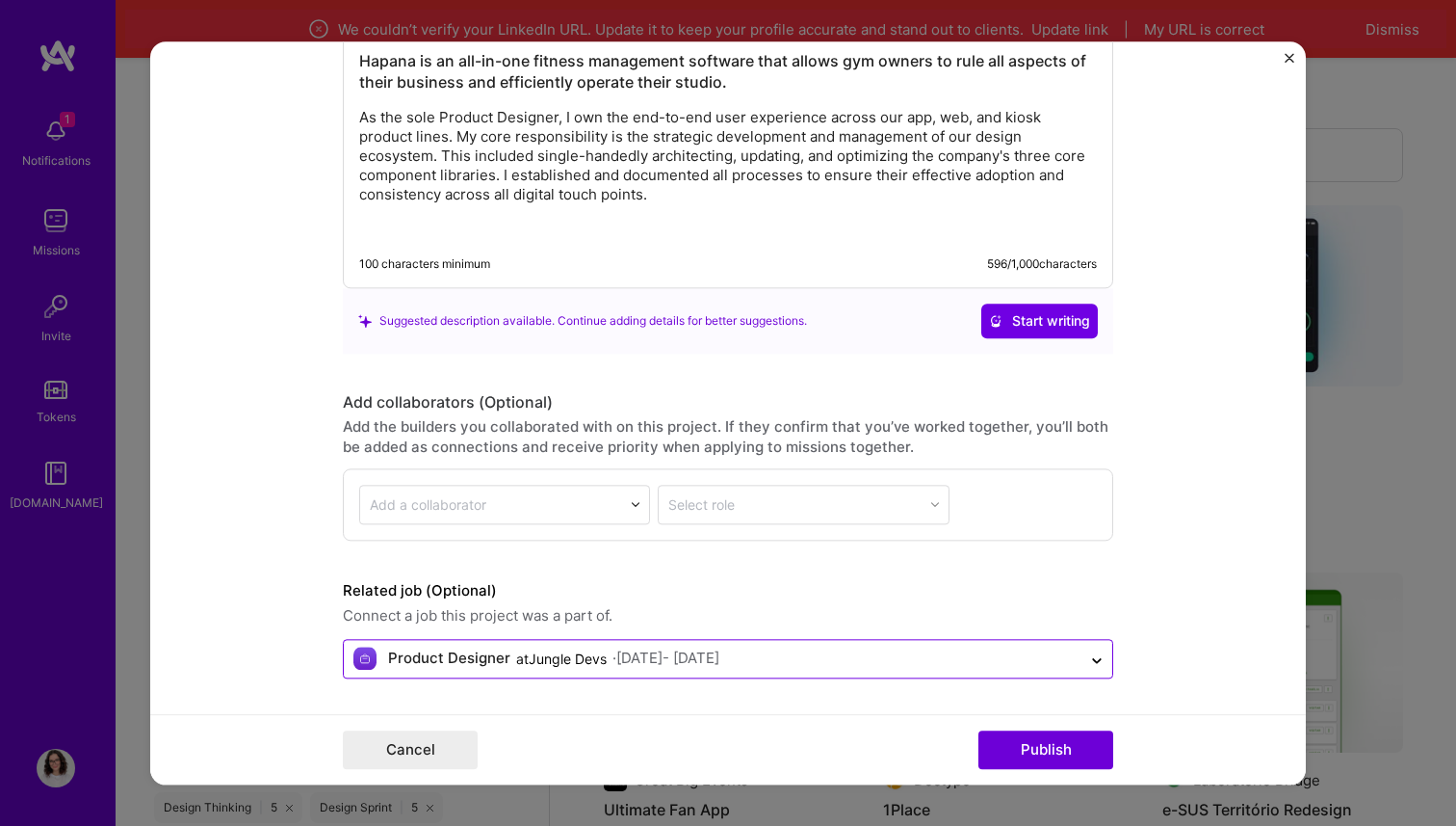
click at [654, 656] on div "· [DATE] - [DATE]" at bounding box center [666, 658] width 107 height 20
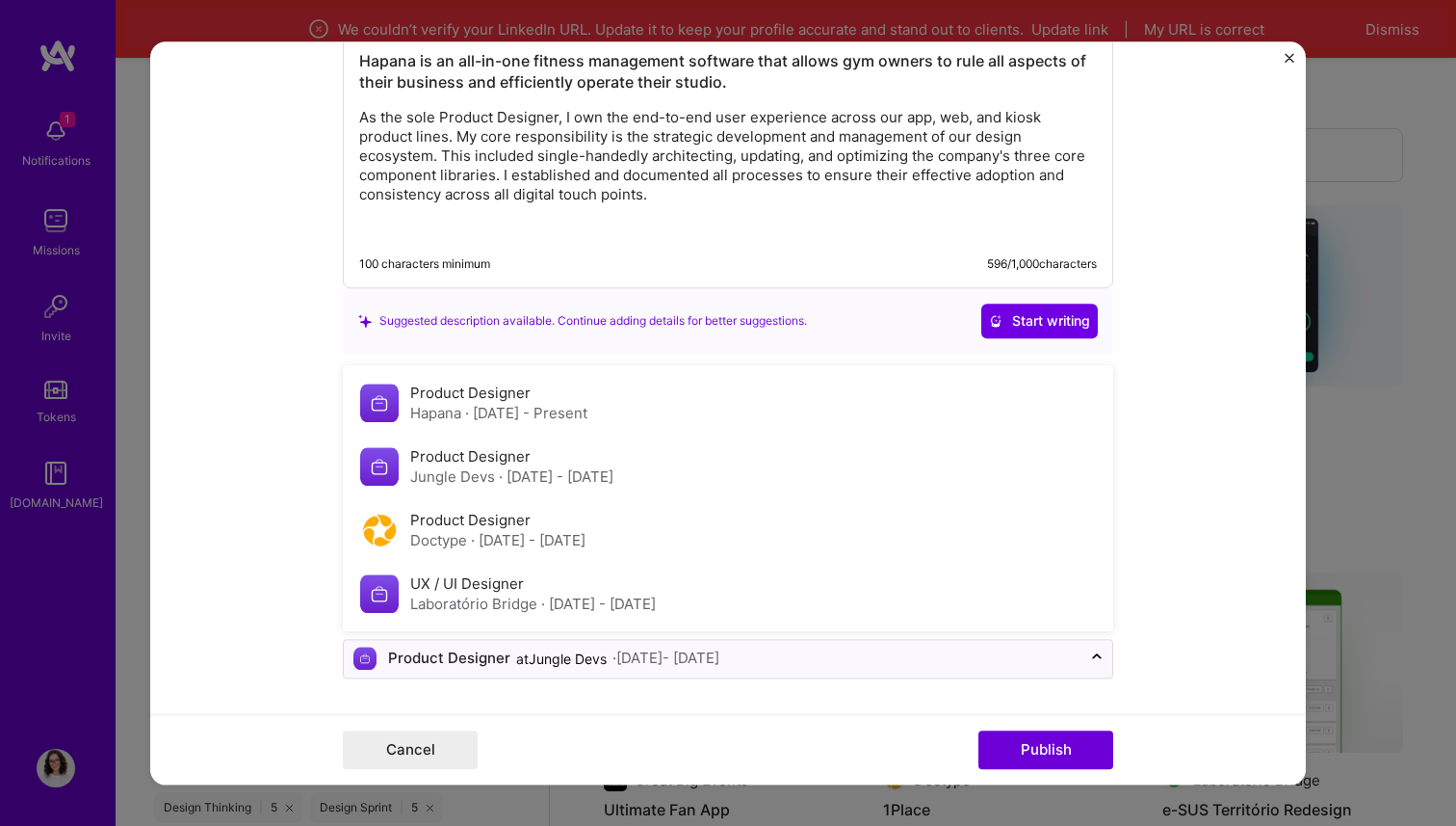
click at [634, 693] on form "Project title Hapana Company Hapana Project industry Industry 1 Project Link (O…" at bounding box center [728, 413] width 1156 height 742
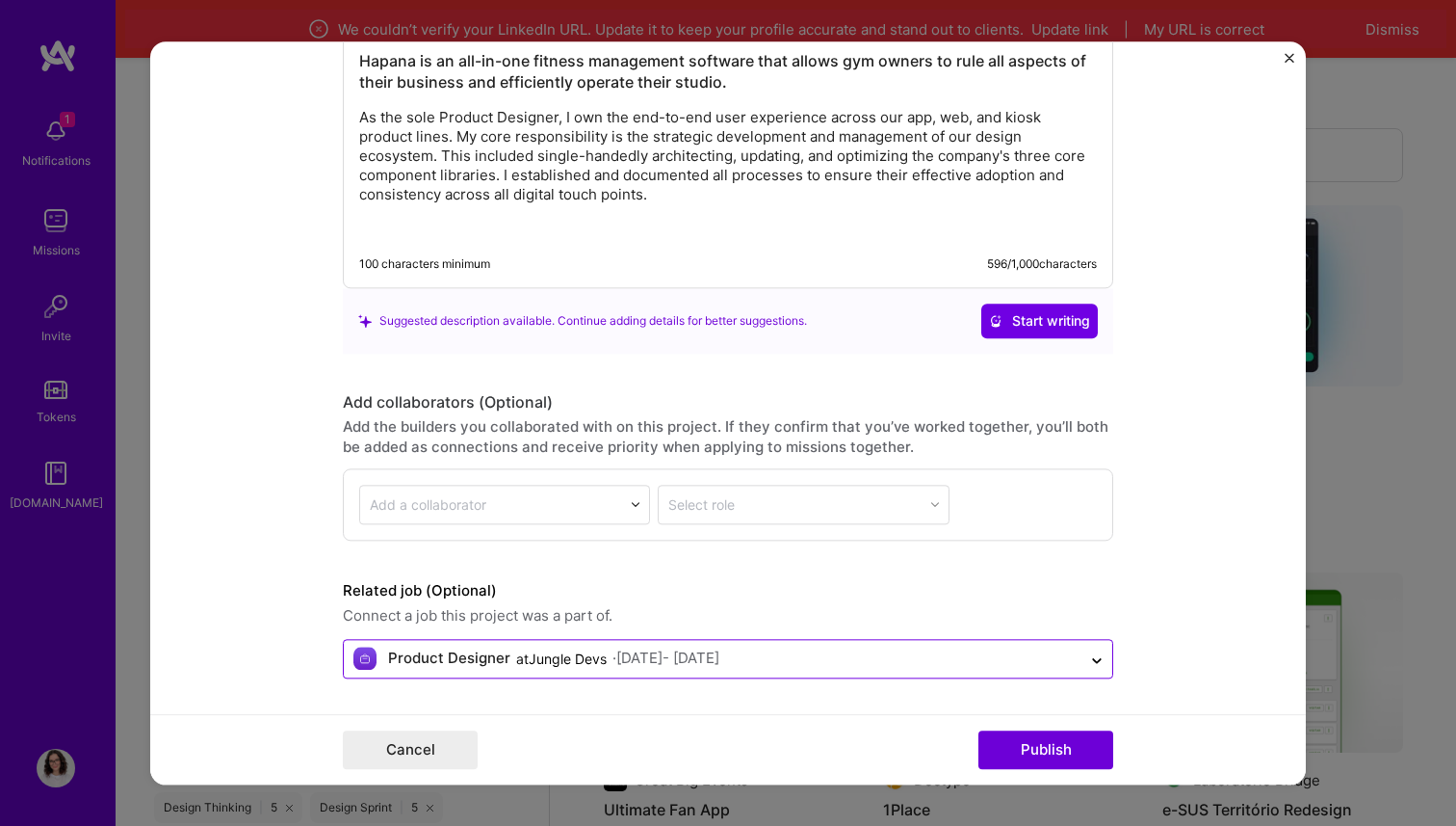
click at [955, 660] on input "text" at bounding box center [713, 658] width 719 height 20
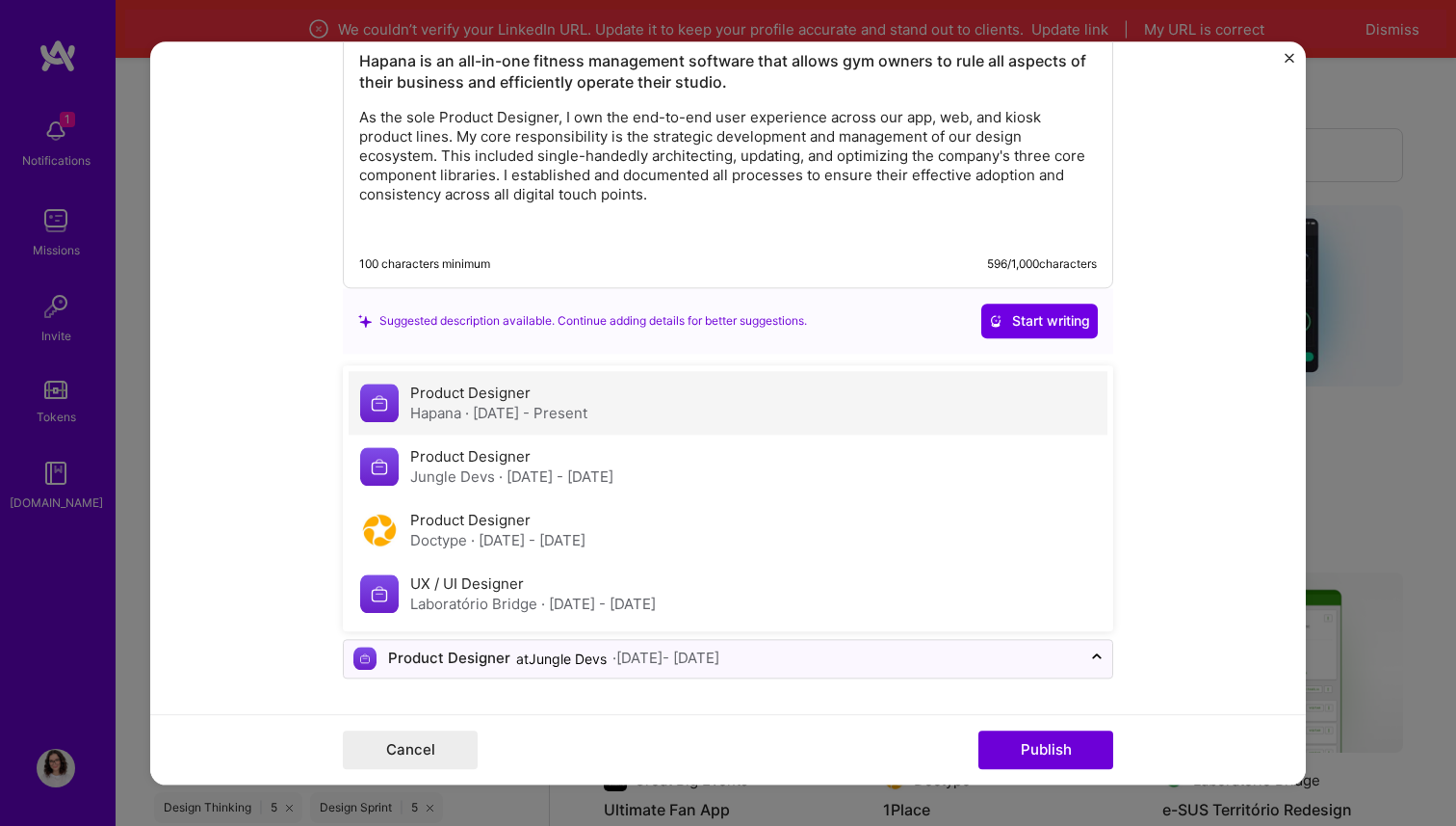
click at [622, 415] on div "Product Designer Hapana · [DATE] - Present" at bounding box center [728, 402] width 759 height 63
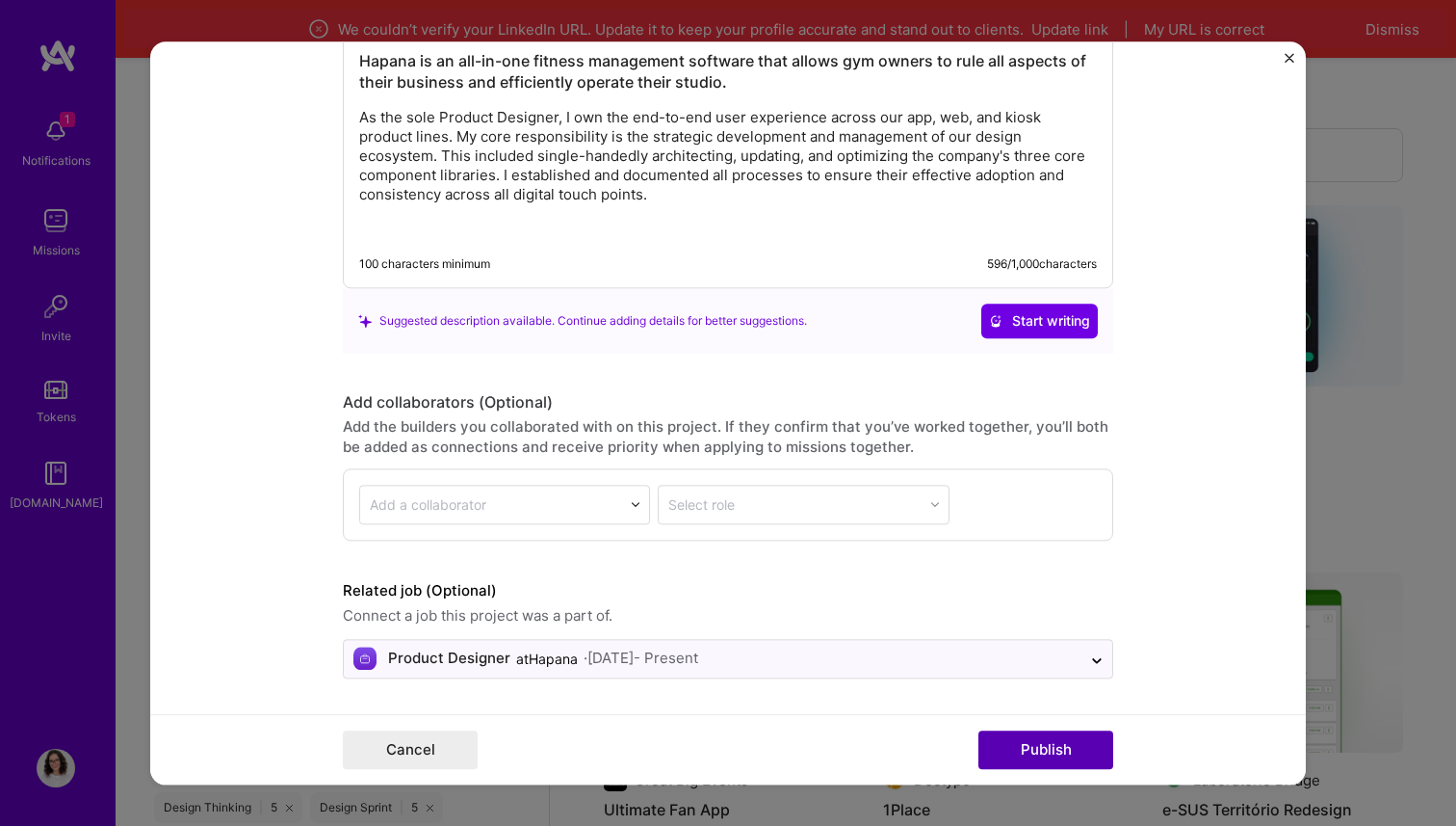
click at [997, 735] on button "Publish" at bounding box center [1046, 750] width 134 height 39
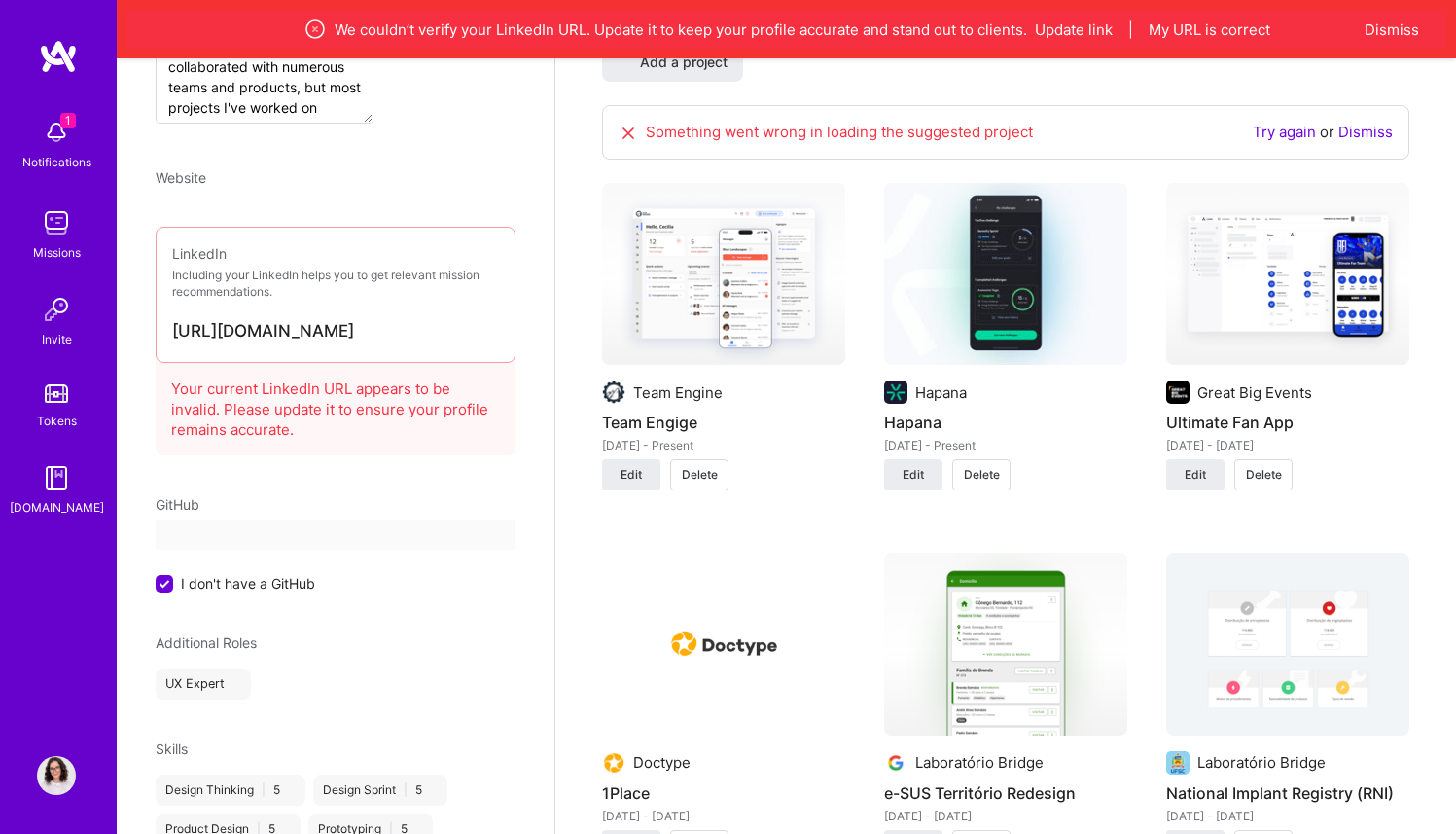
select select "US"
select select "Right Now"
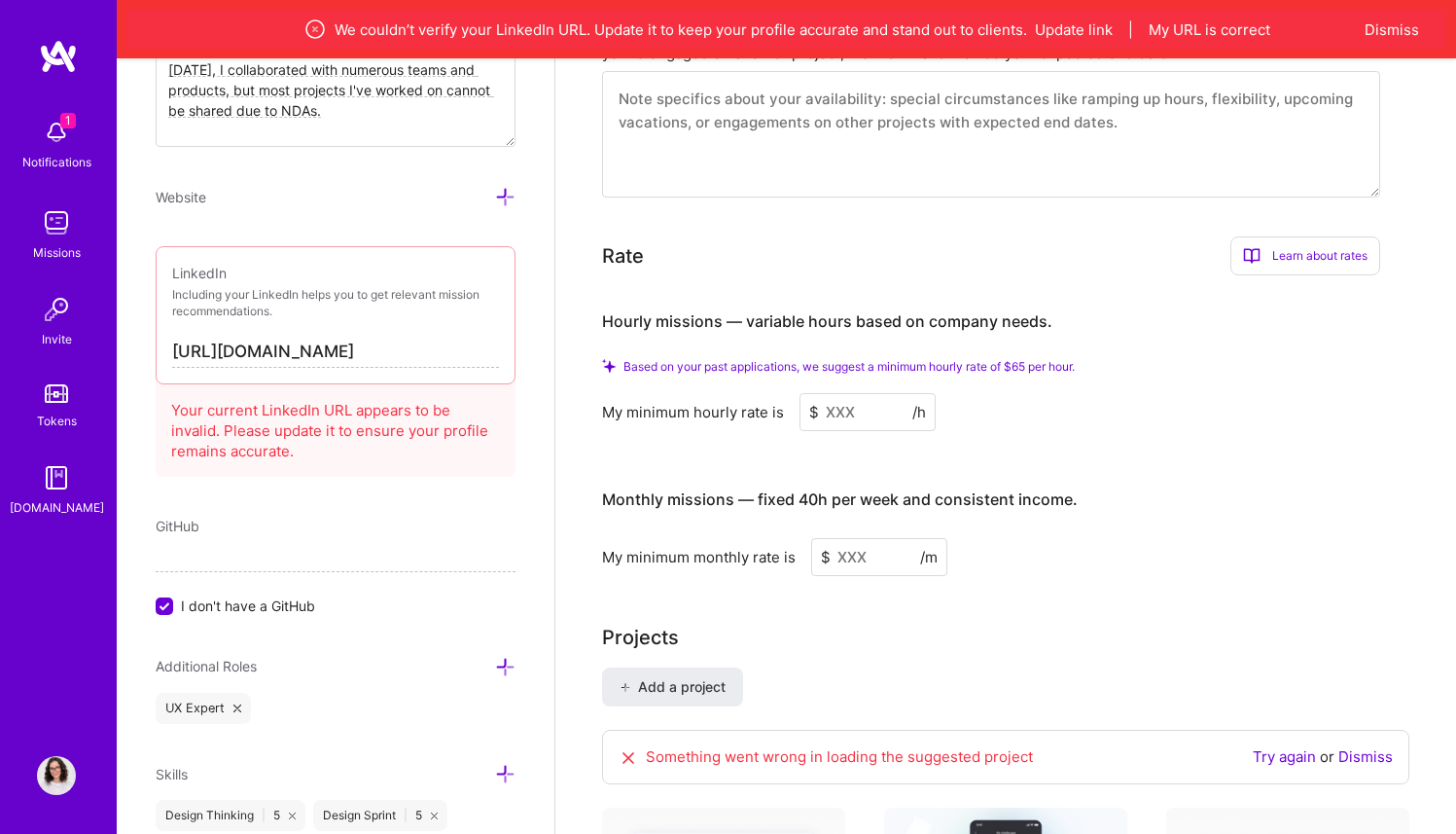
scroll to position [1136, 0]
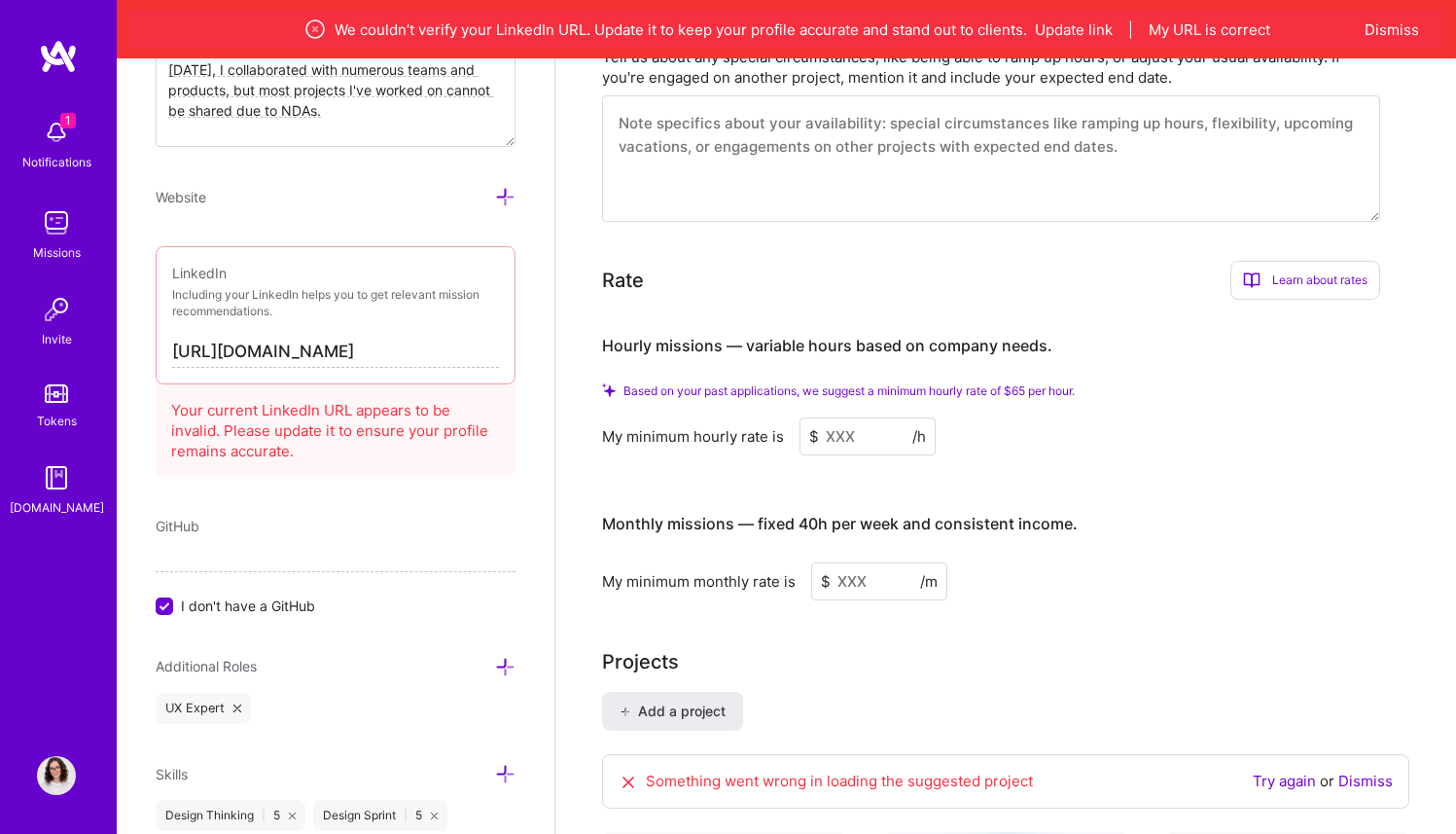
click at [822, 446] on input at bounding box center [868, 436] width 136 height 38
click at [836, 435] on input at bounding box center [868, 436] width 136 height 38
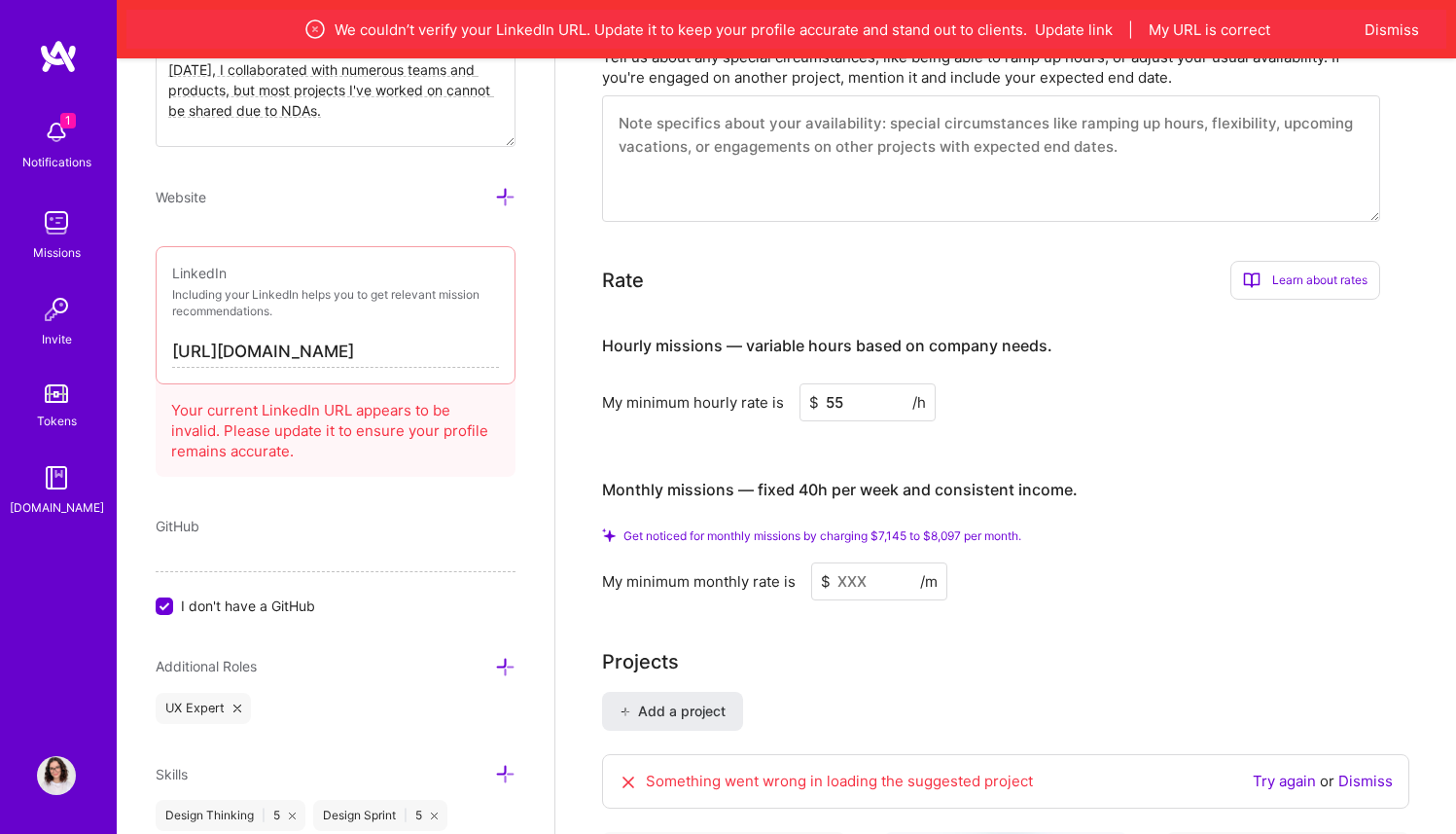
type input "55"
click at [854, 568] on input at bounding box center [880, 581] width 136 height 38
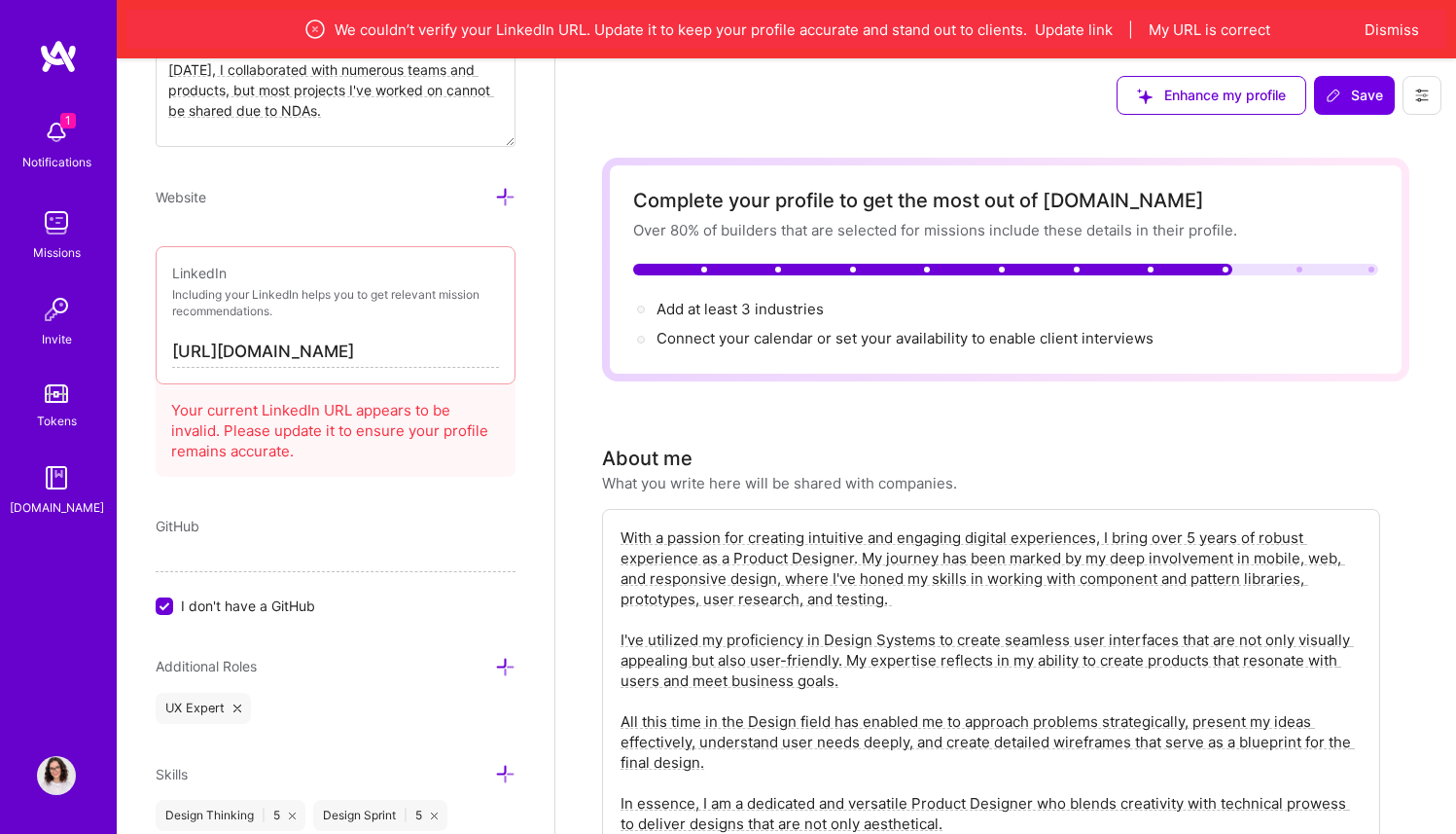
scroll to position [0, 0]
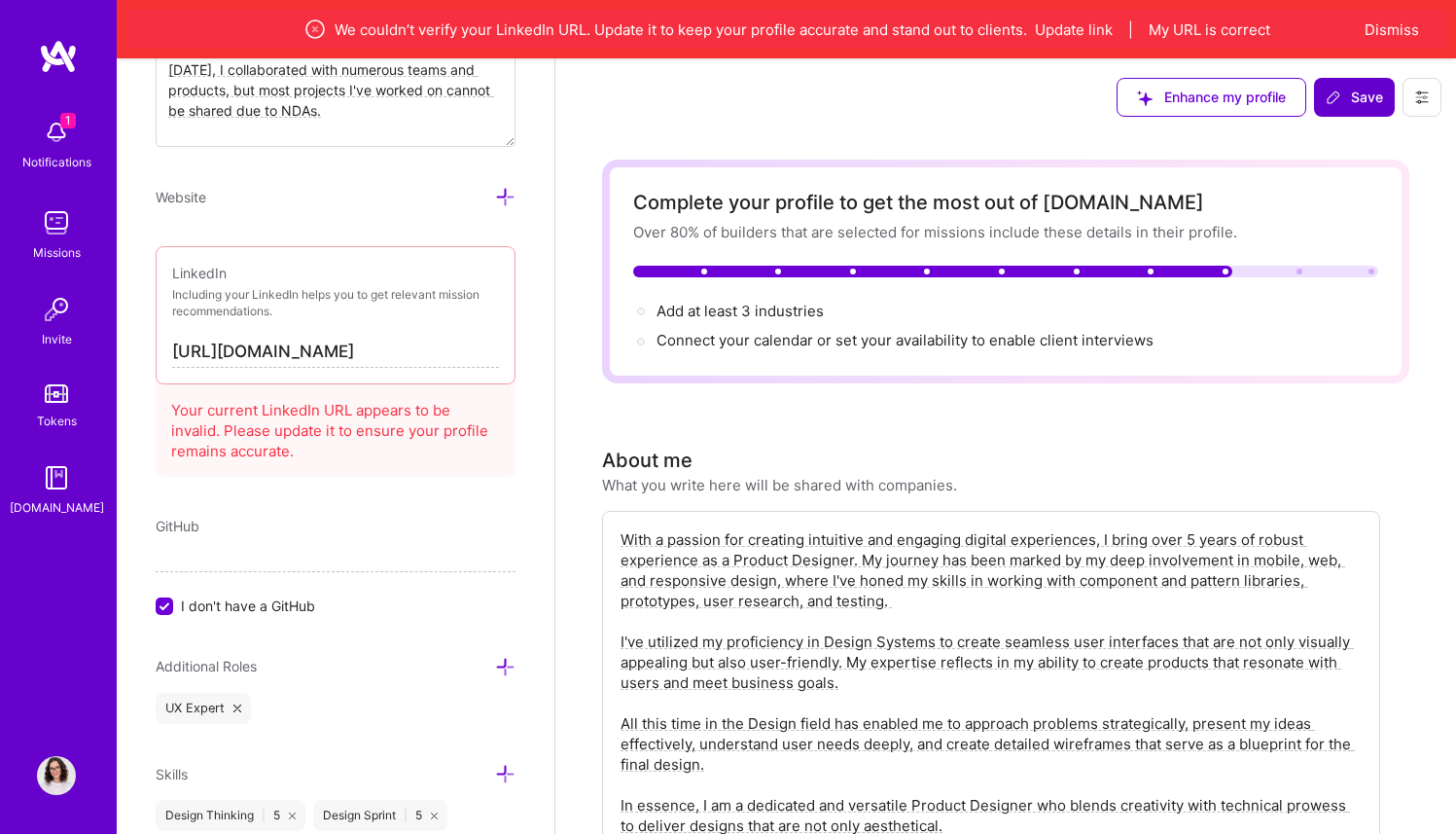
type input "65"
click at [1343, 86] on button "Save" at bounding box center [1355, 97] width 81 height 39
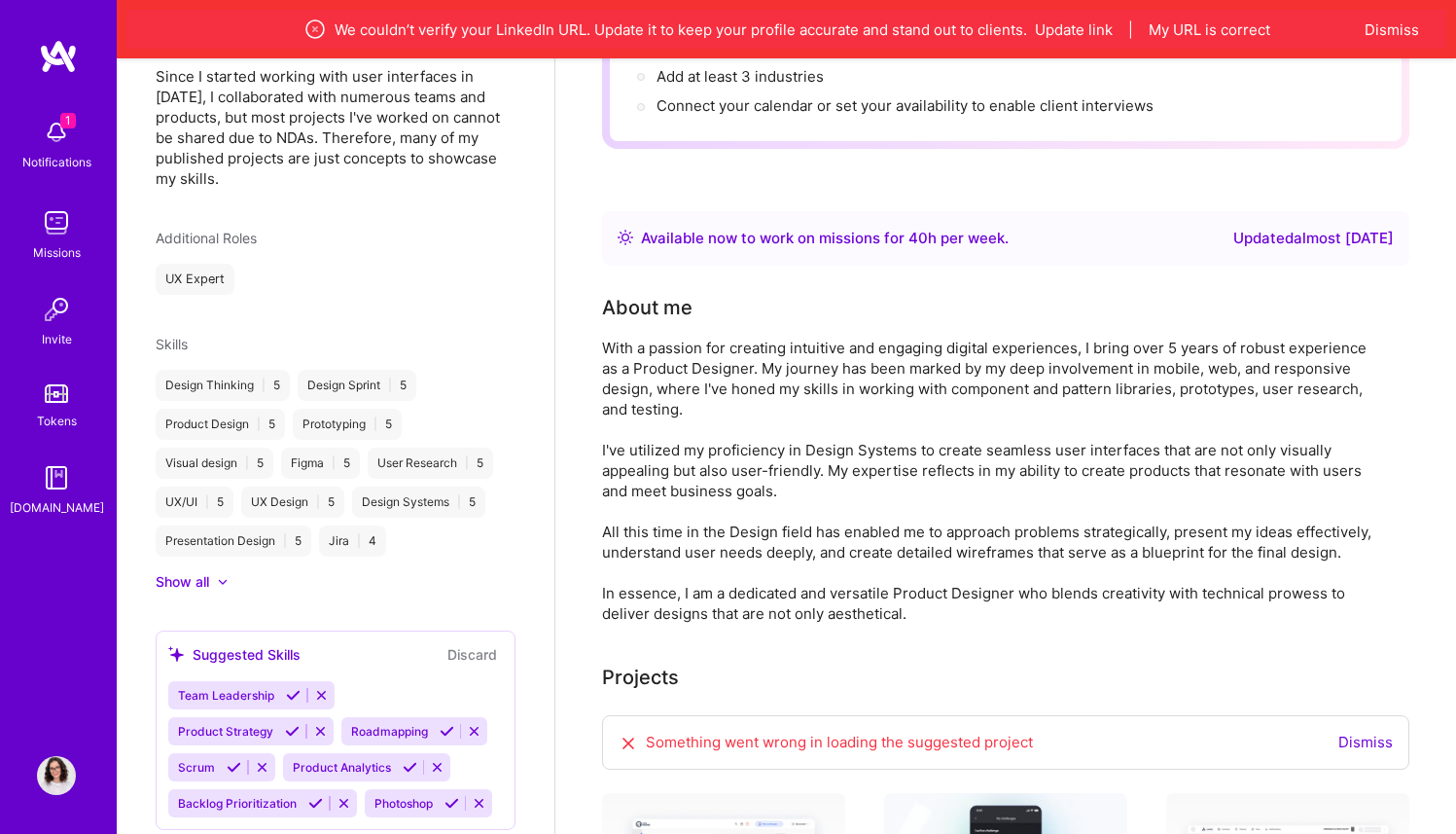
scroll to position [150, 0]
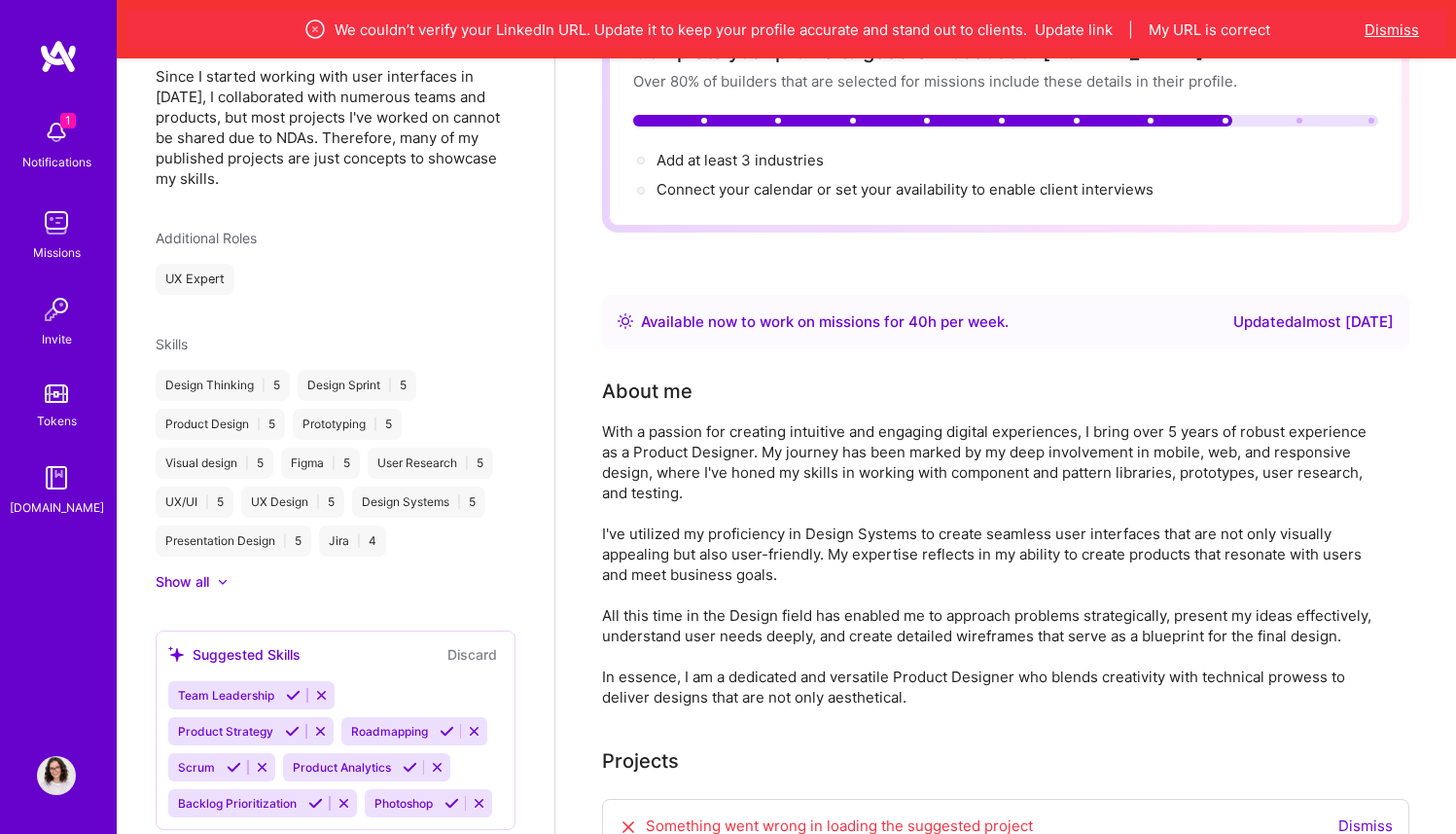
click at [1375, 30] on button "Dismiss" at bounding box center [1391, 30] width 54 height 21
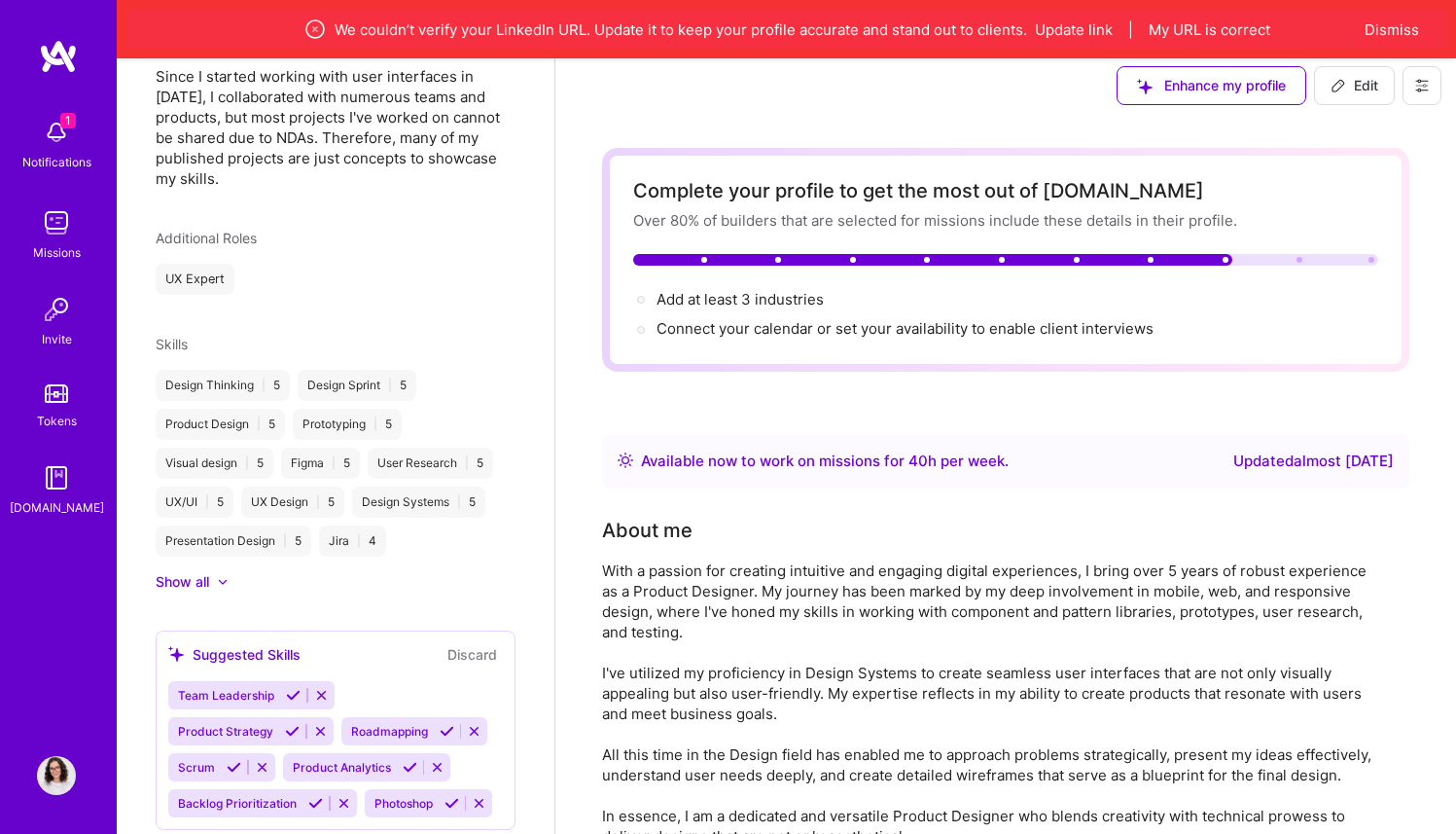
scroll to position [0, 0]
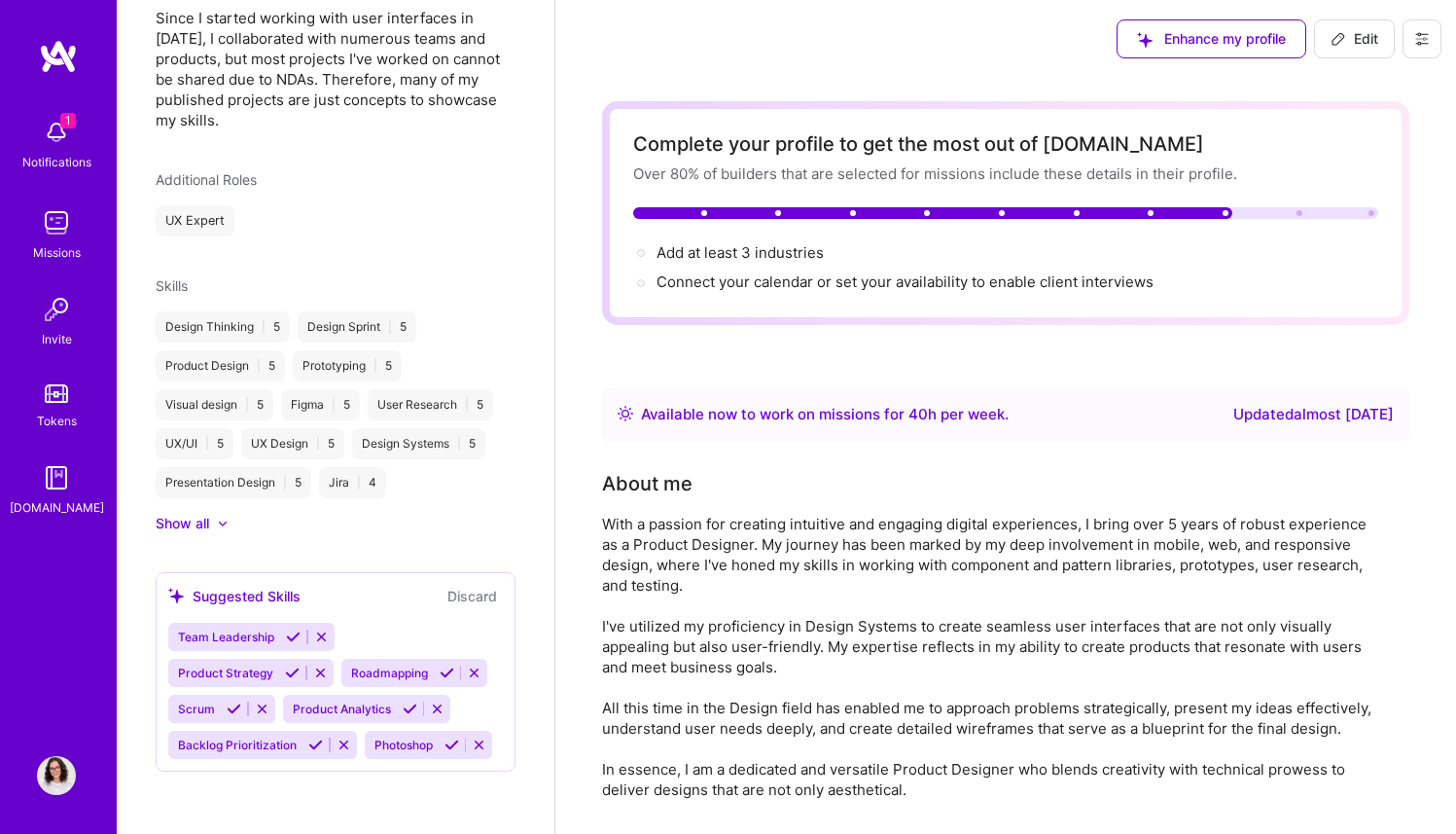
click at [1362, 34] on span "Edit" at bounding box center [1355, 39] width 47 height 20
select select "US"
select select "Right Now"
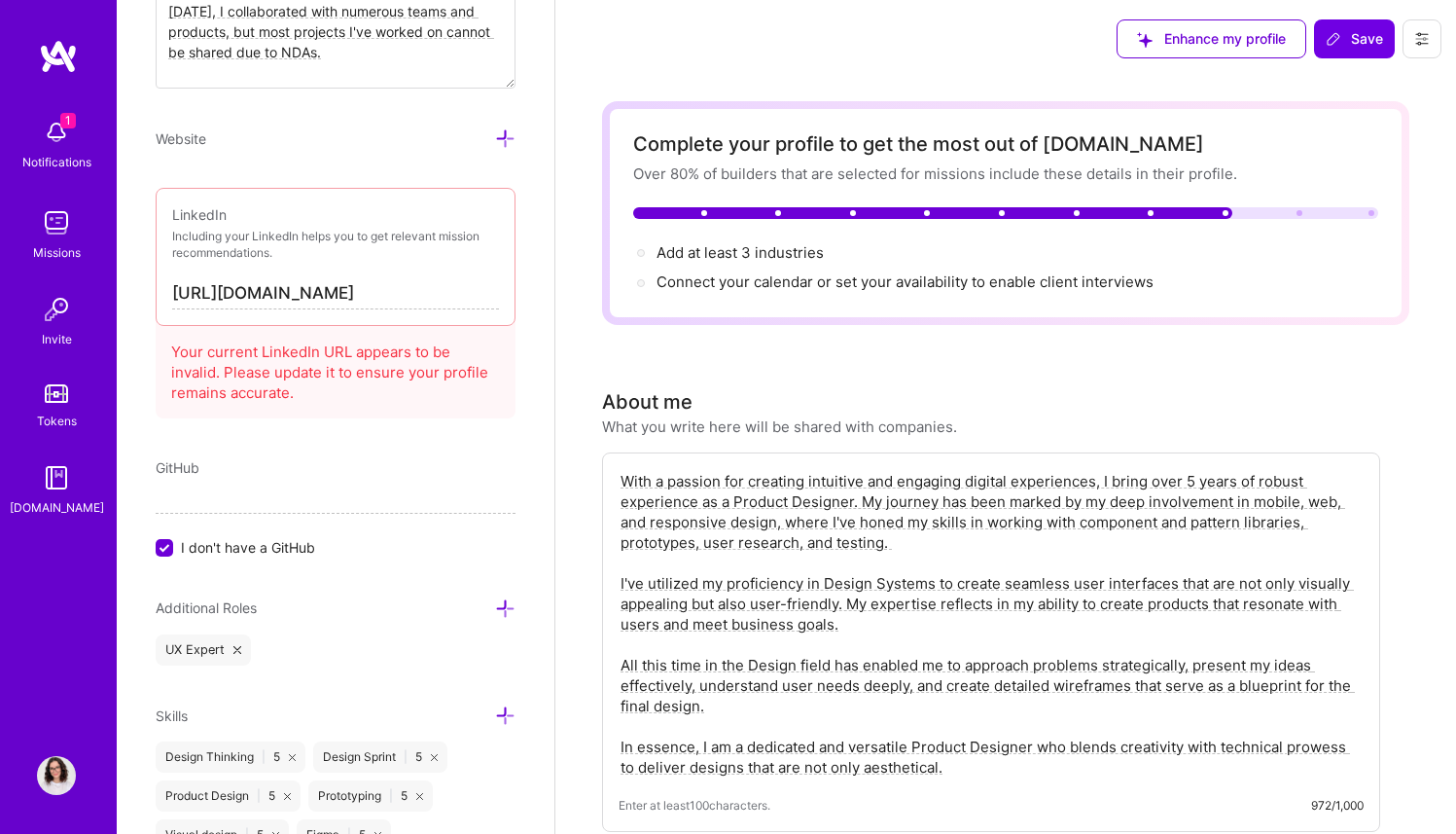
click at [405, 286] on input "[URL][DOMAIN_NAME]" at bounding box center [335, 294] width 327 height 31
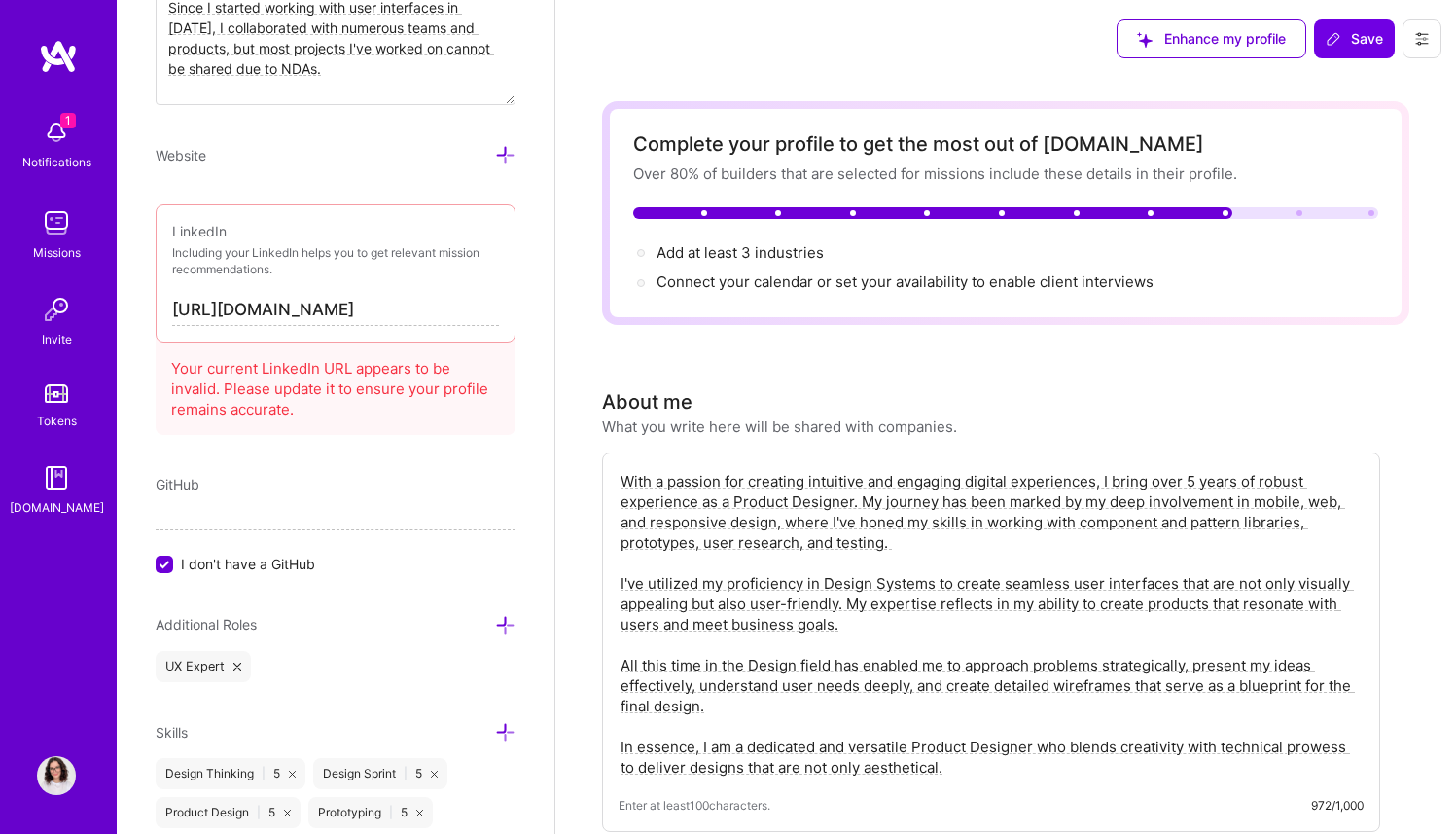
scroll to position [1188, 0]
type input "\"
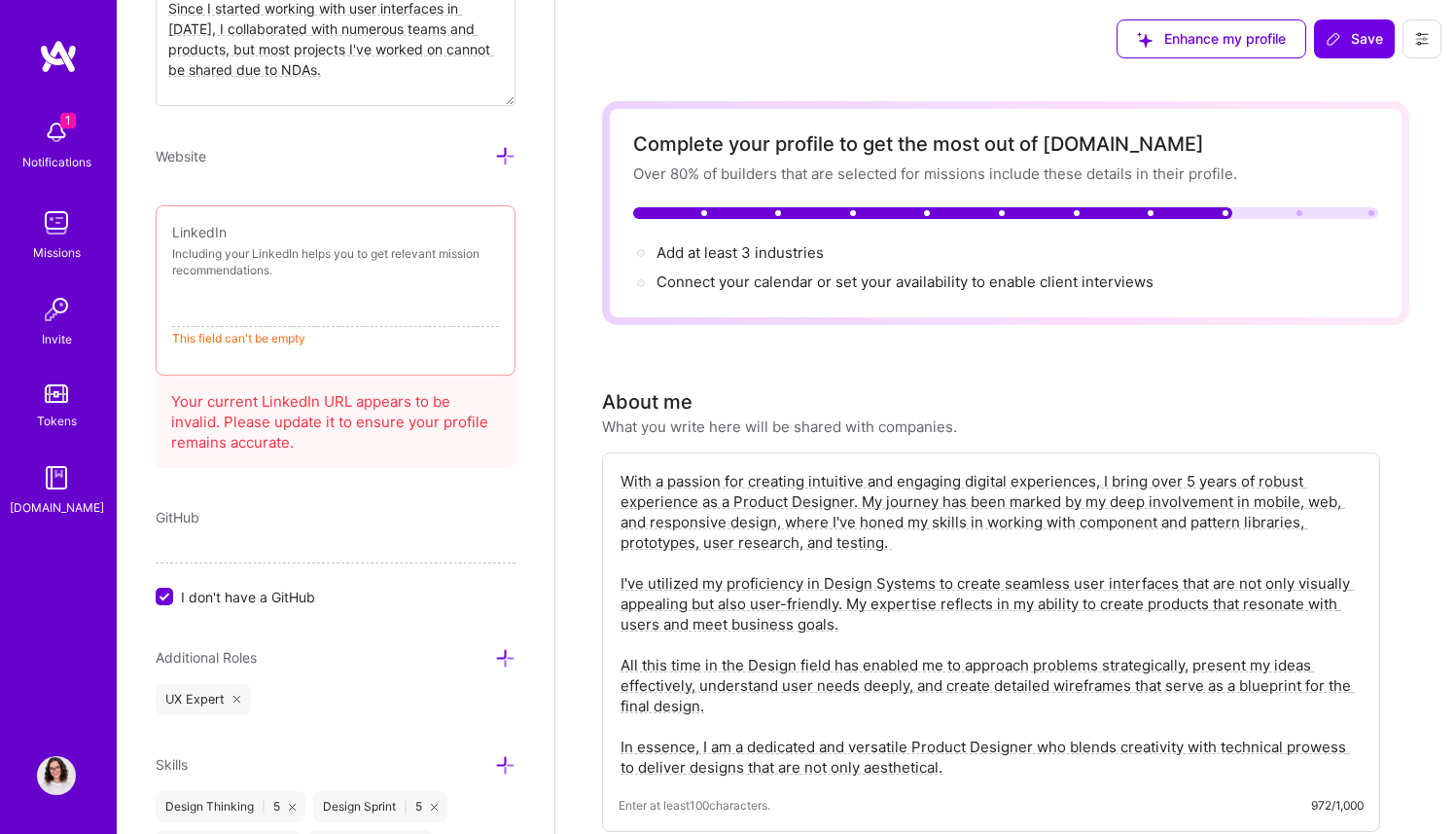
click at [495, 178] on div "Edit photo [PERSON_NAME] Product Designer 6 Years Experience Location This is t…" at bounding box center [335, 417] width 438 height 834
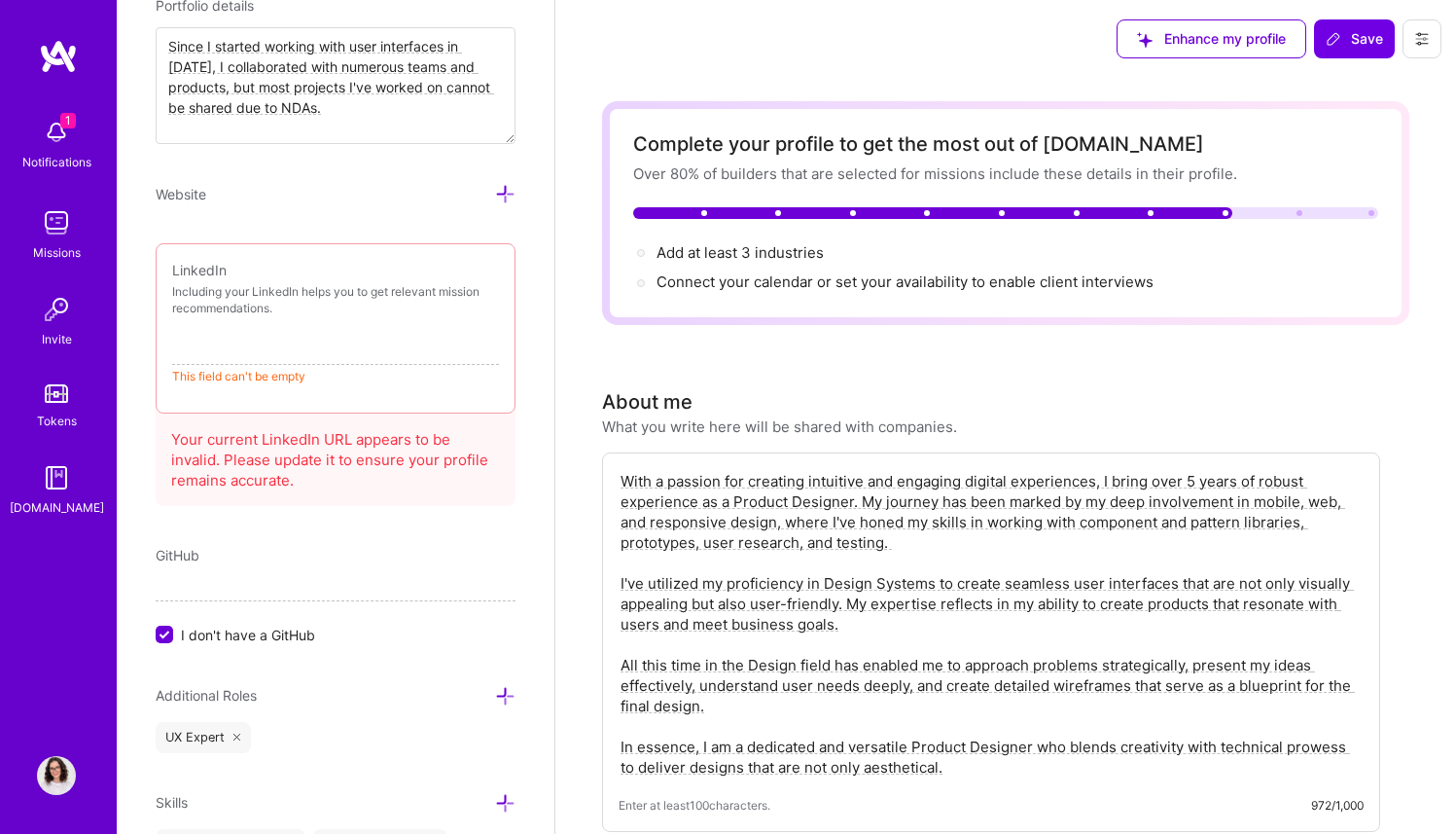
scroll to position [1150, 0]
click at [249, 347] on input at bounding box center [335, 350] width 327 height 31
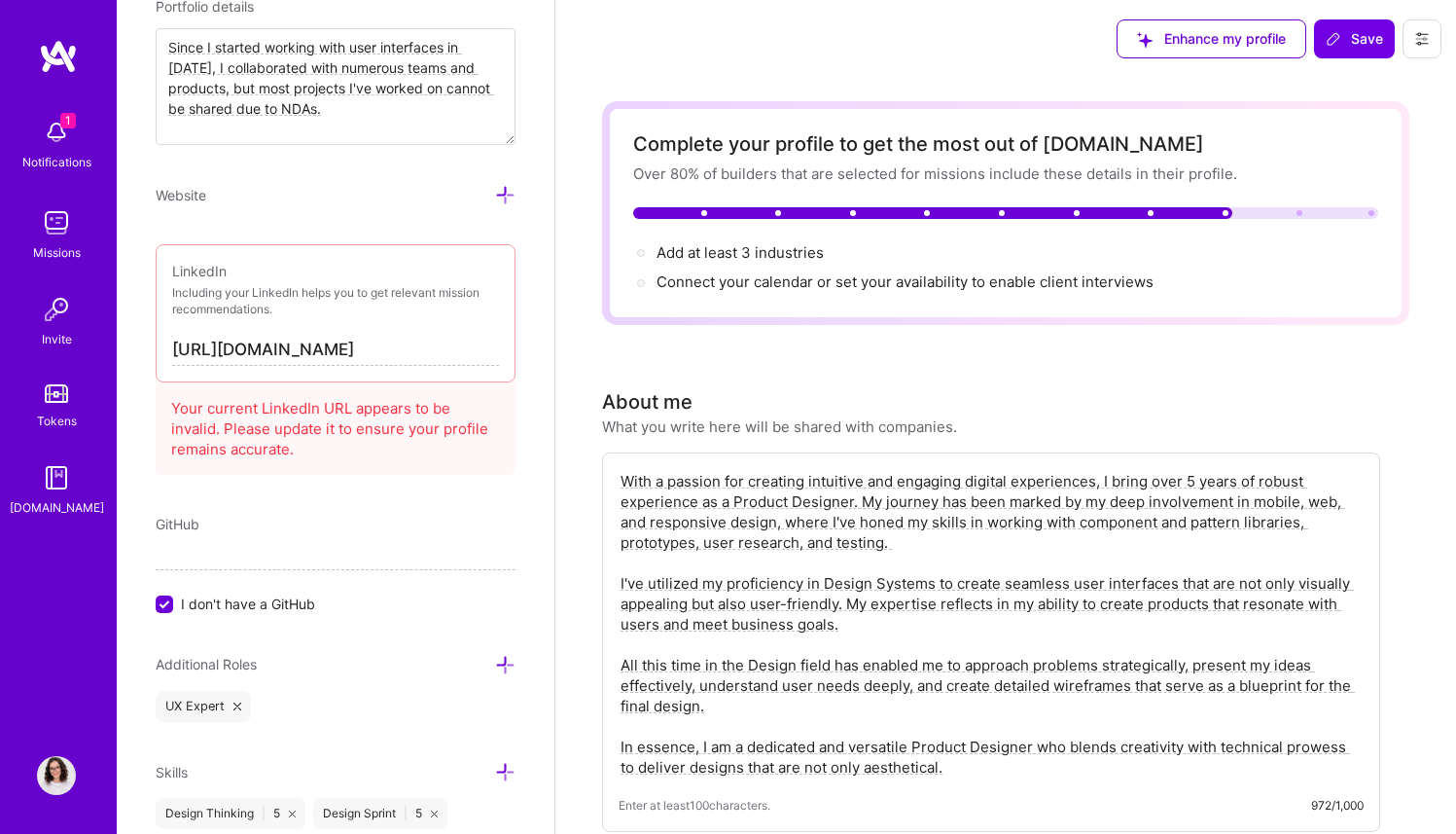
type input "[URL][DOMAIN_NAME]"
click at [276, 529] on div "GitHub" at bounding box center [335, 523] width 360 height 21
click at [1327, 39] on icon at bounding box center [1334, 39] width 16 height 16
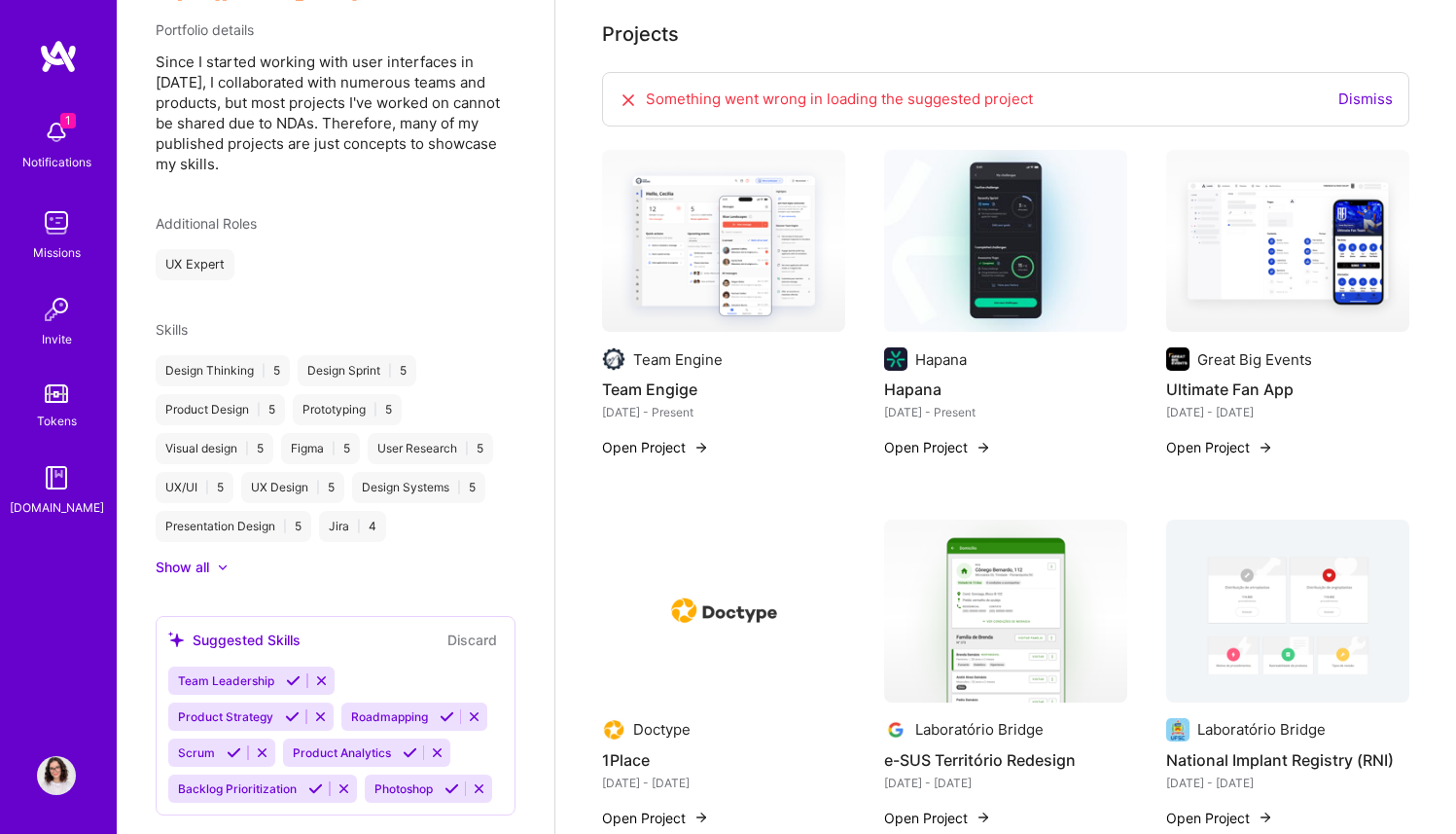
scroll to position [796, 0]
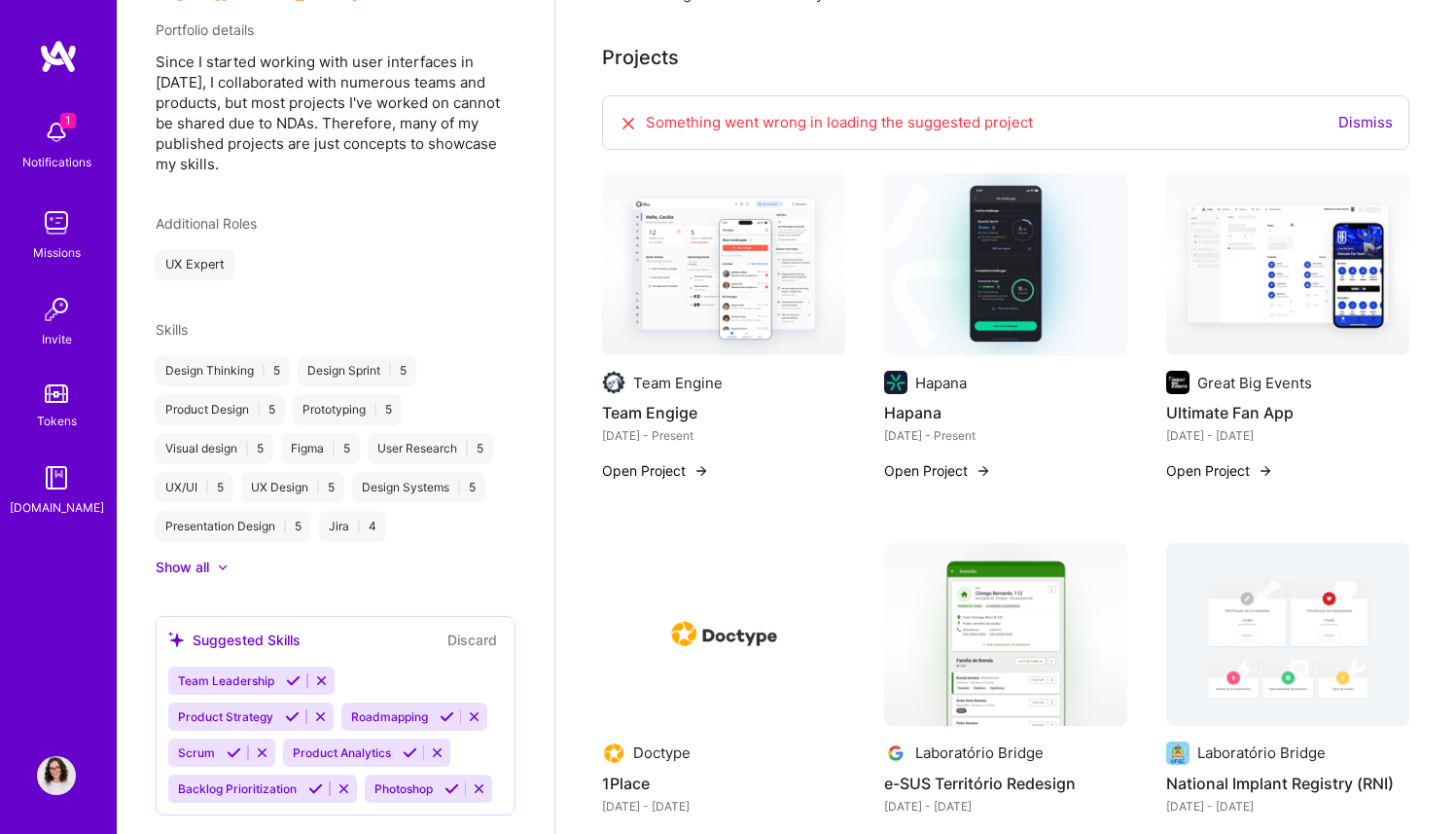
click at [1373, 125] on link "Dismiss" at bounding box center [1365, 122] width 54 height 19
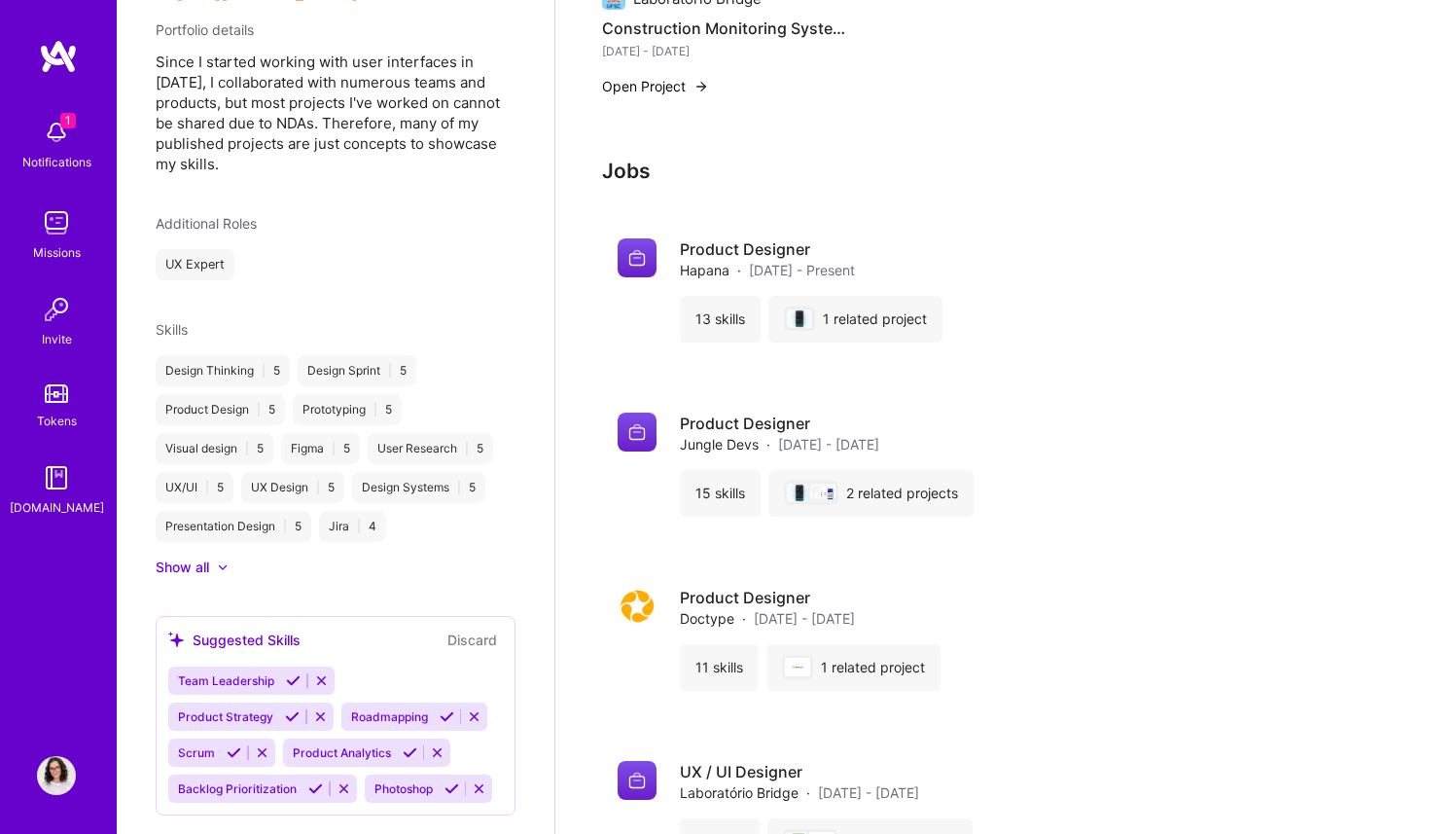
scroll to position [1936, 0]
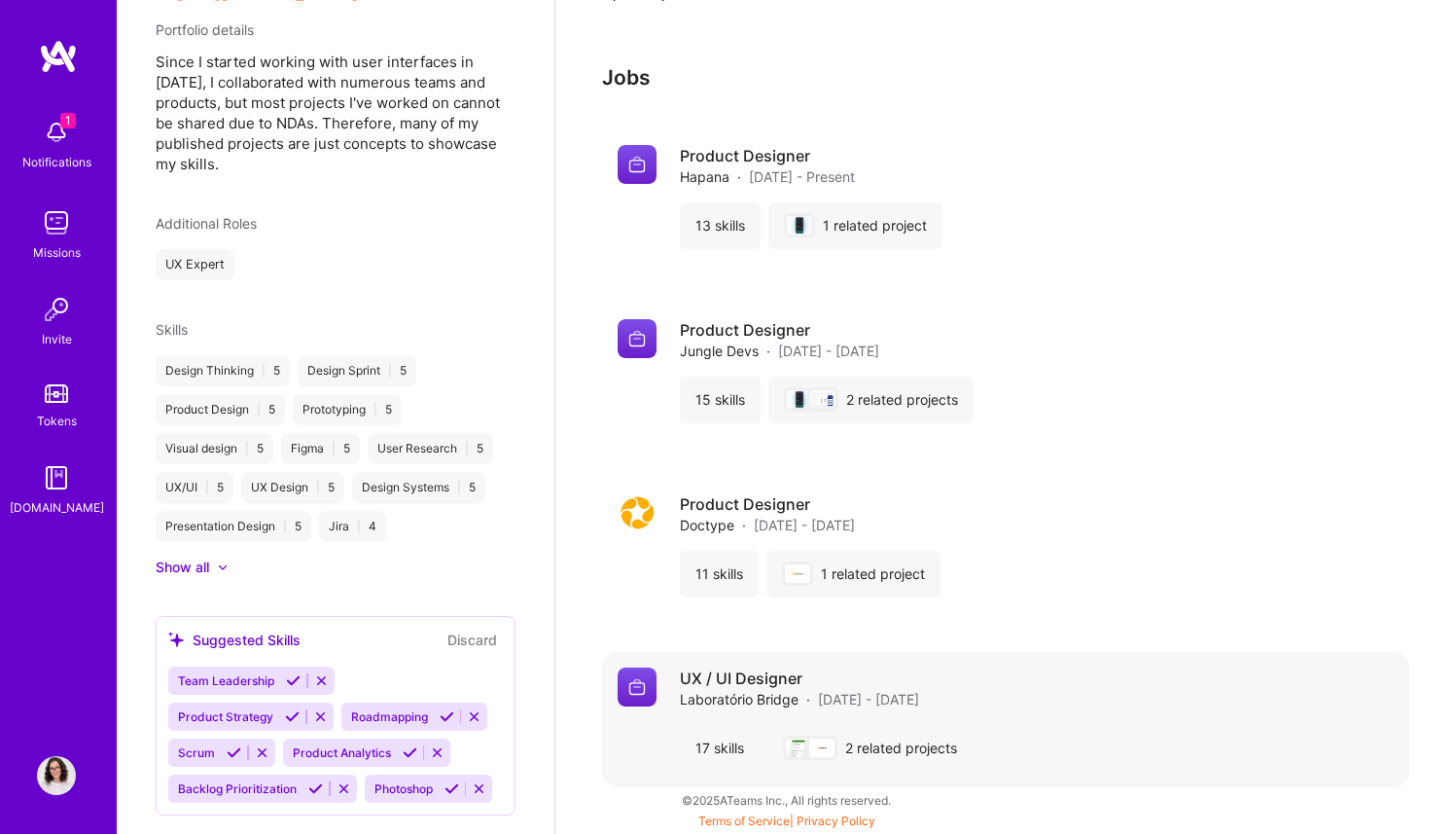
click at [974, 688] on div "UX / UI Designer Laboratório Bridge · [DATE] - [DATE]" at bounding box center [1037, 687] width 714 height 42
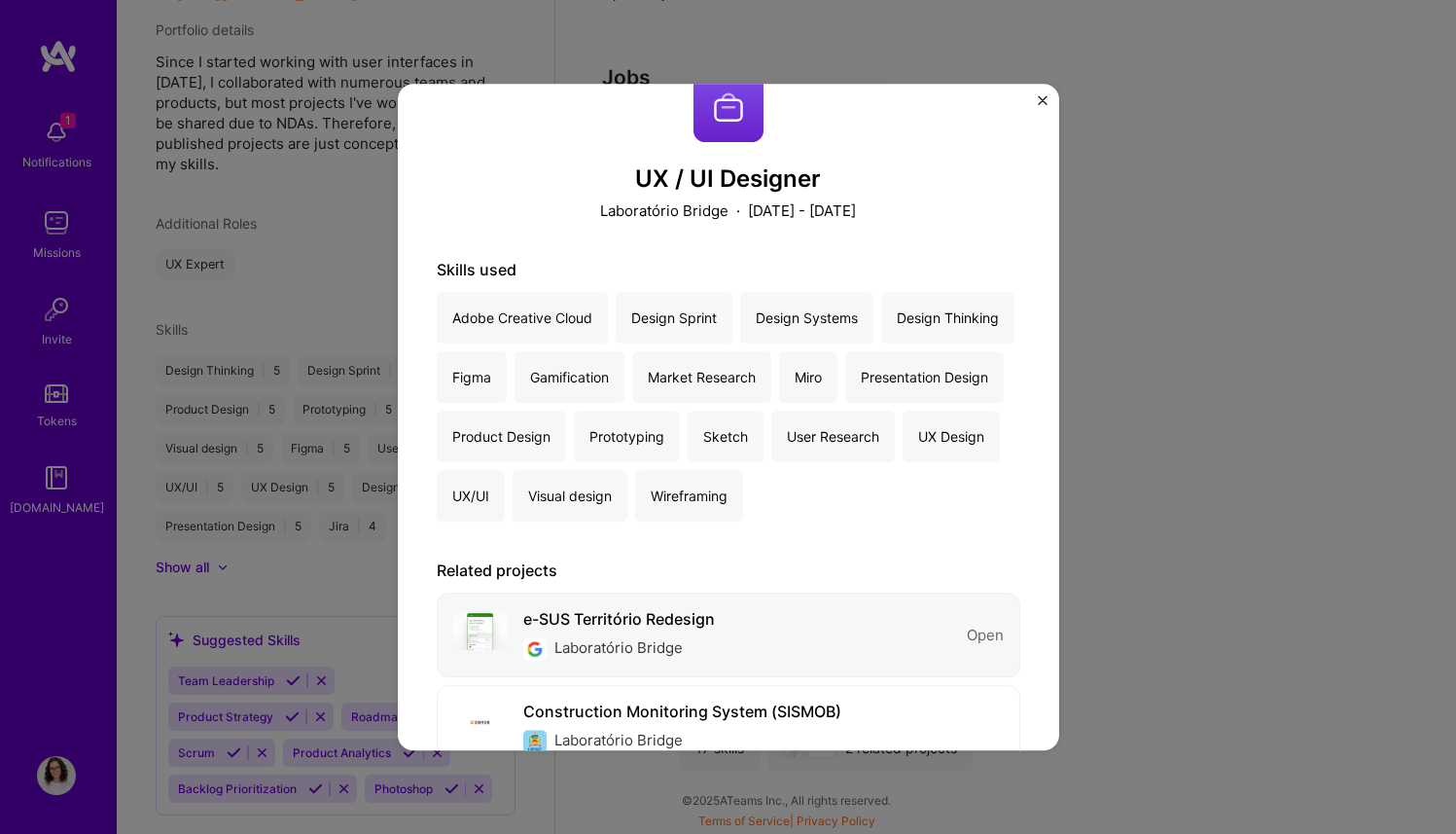
scroll to position [117, 0]
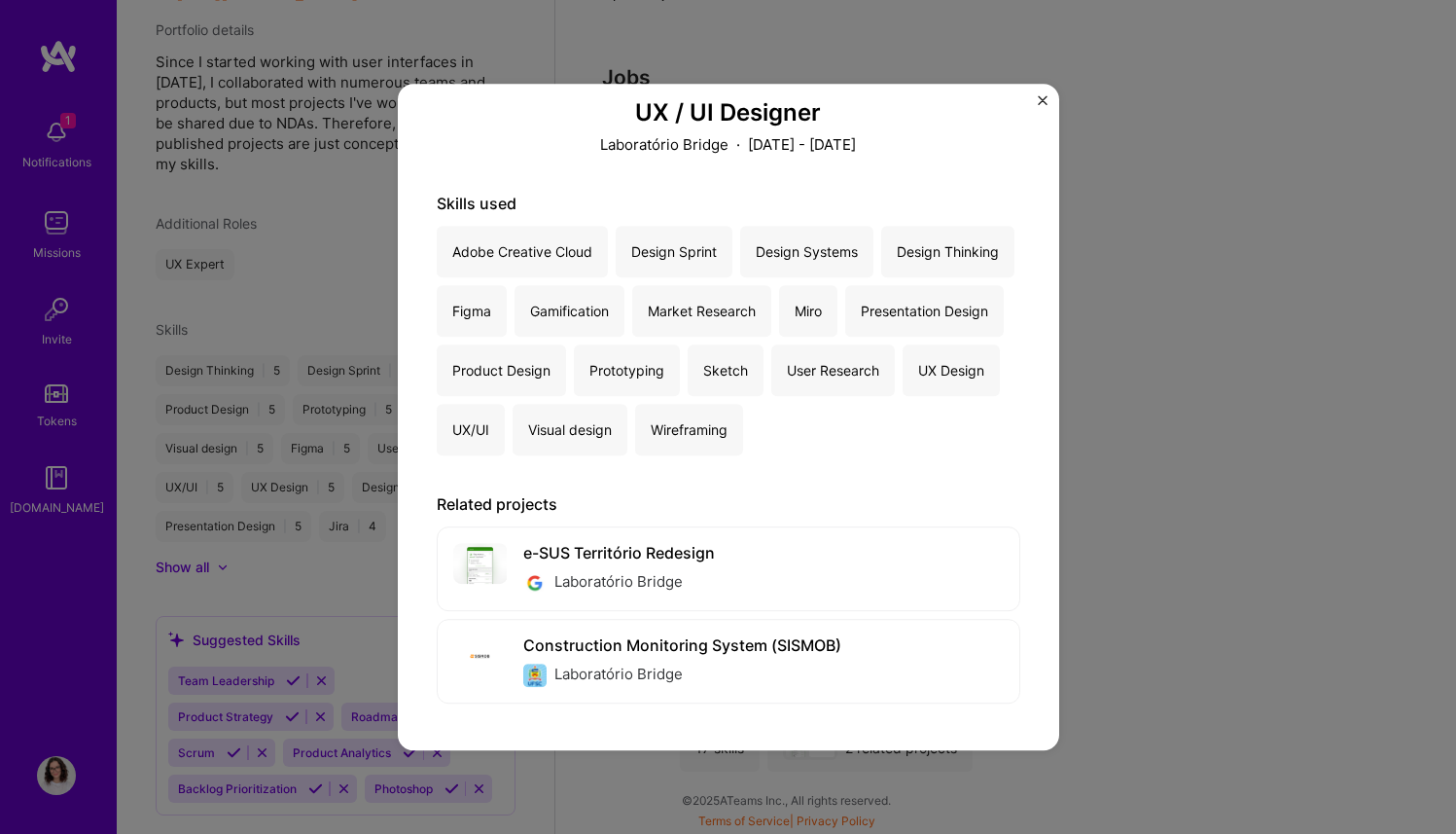
click at [1185, 512] on div "UX / UI Designer Laboratório Bridge · [DATE] - [DATE] Skills used Adobe Creativ…" at bounding box center [728, 417] width 1456 height 834
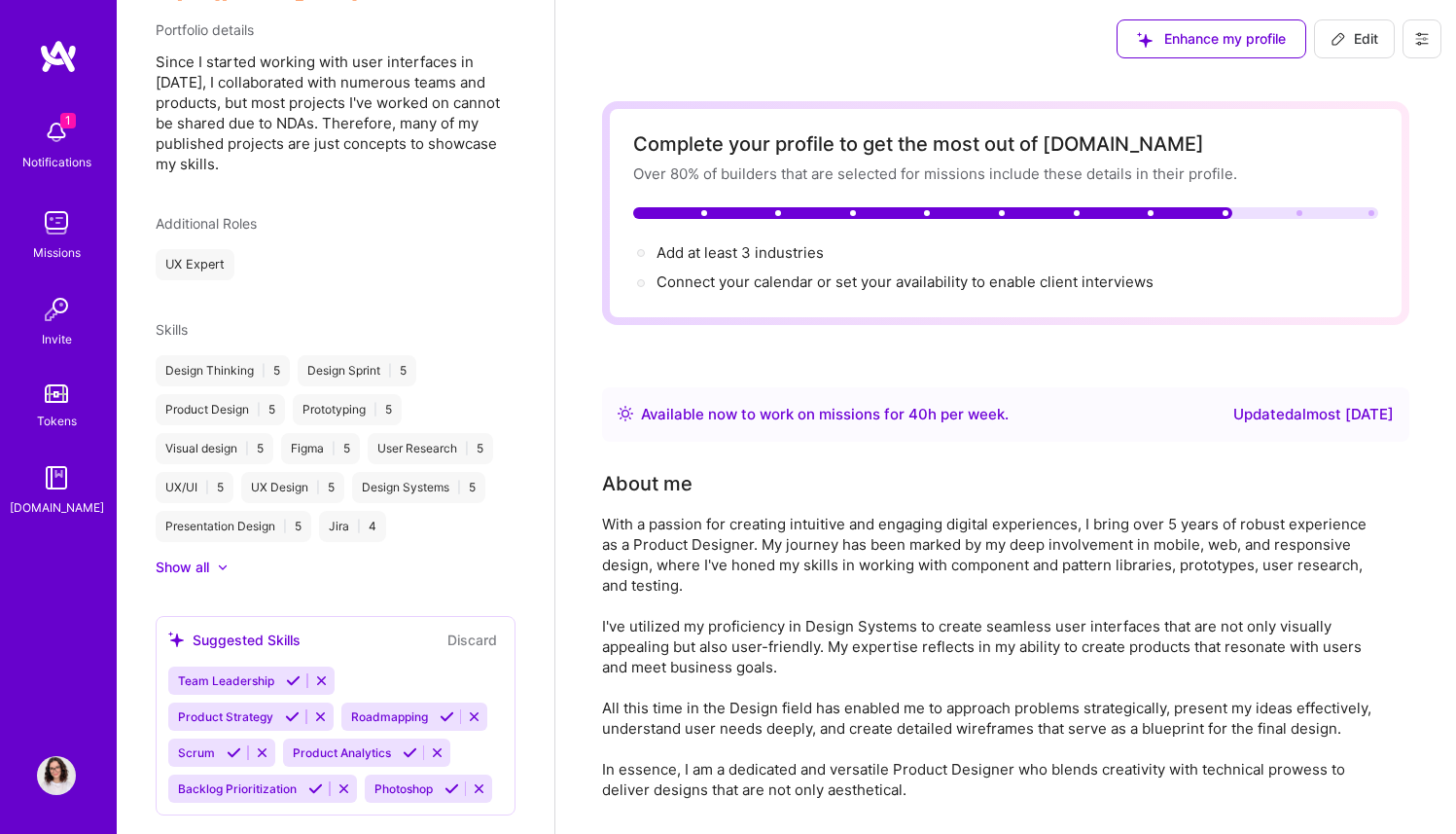
click at [1359, 50] on button "Edit" at bounding box center [1355, 39] width 81 height 39
select select "US"
select select "Right Now"
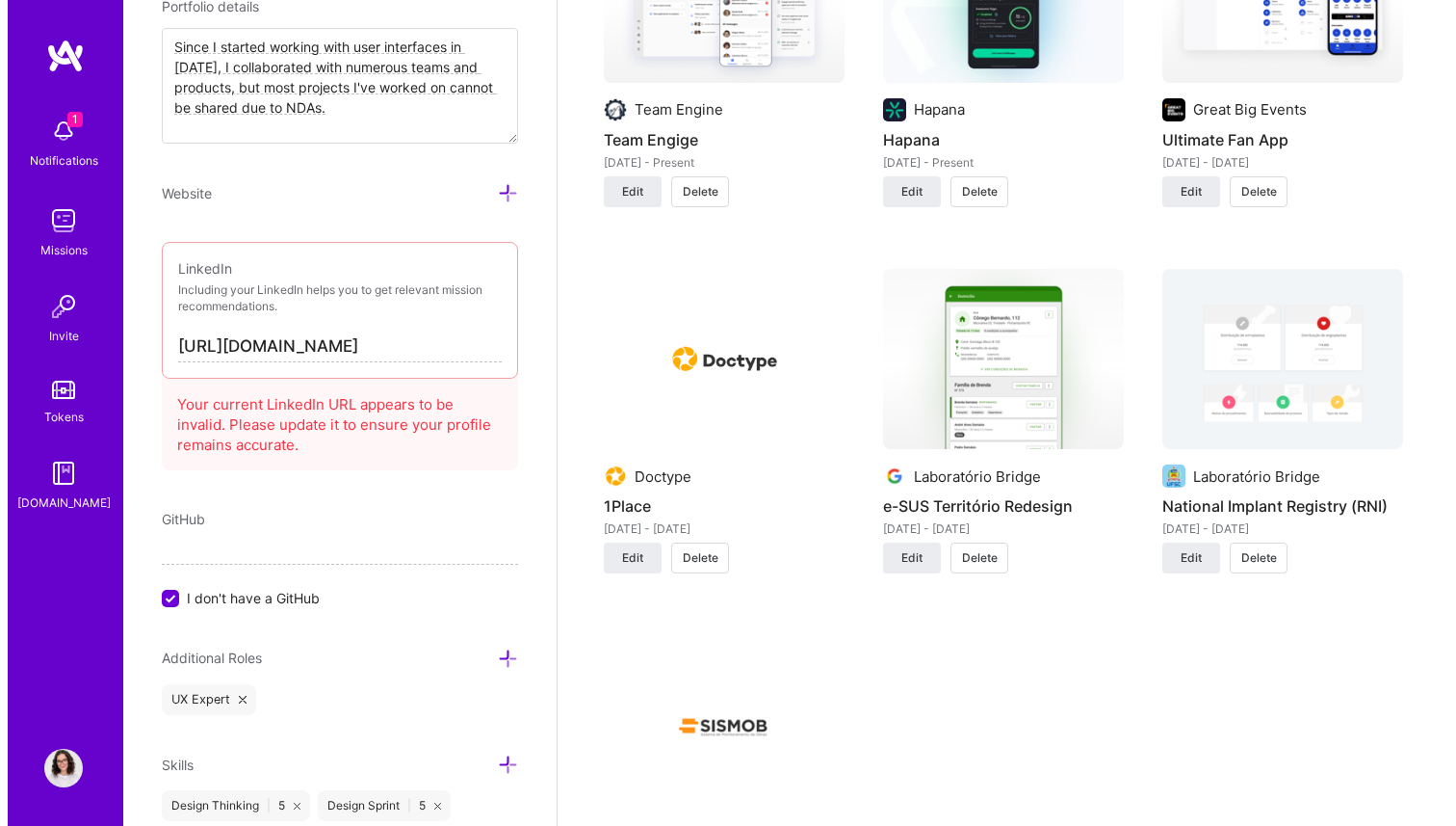
scroll to position [2062, 0]
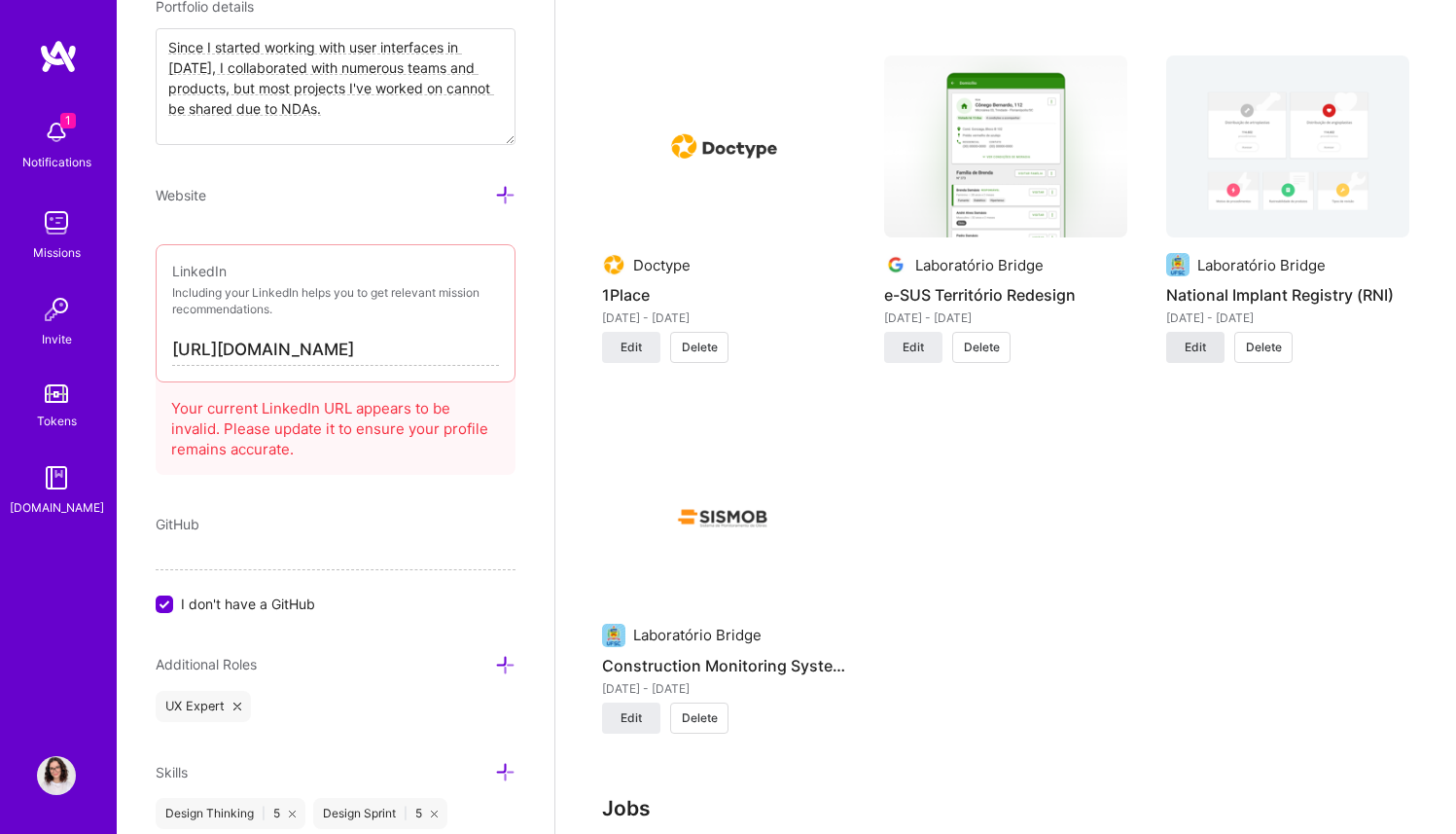
click at [1207, 344] on button "Edit" at bounding box center [1195, 347] width 58 height 31
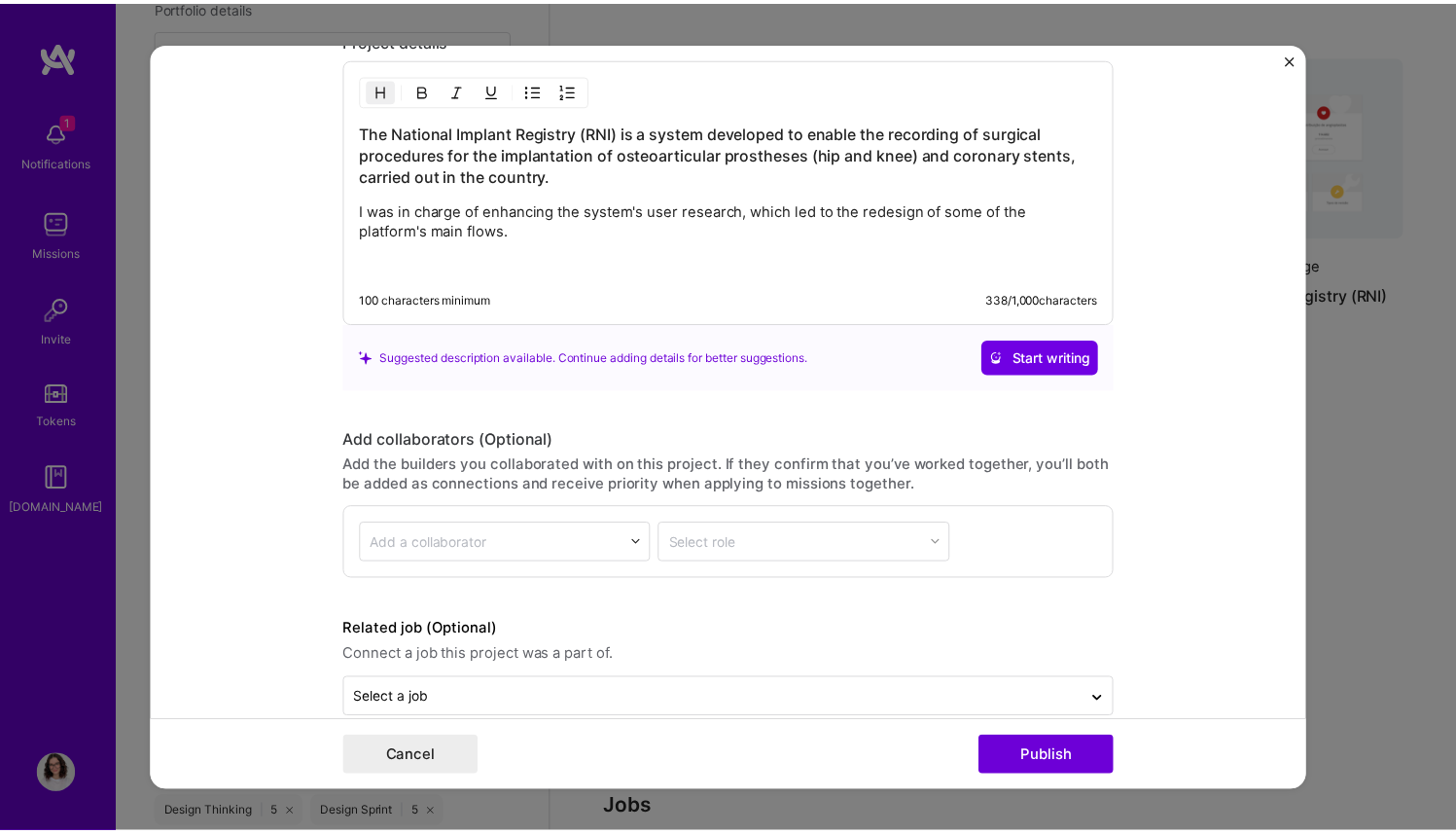
scroll to position [2386, 0]
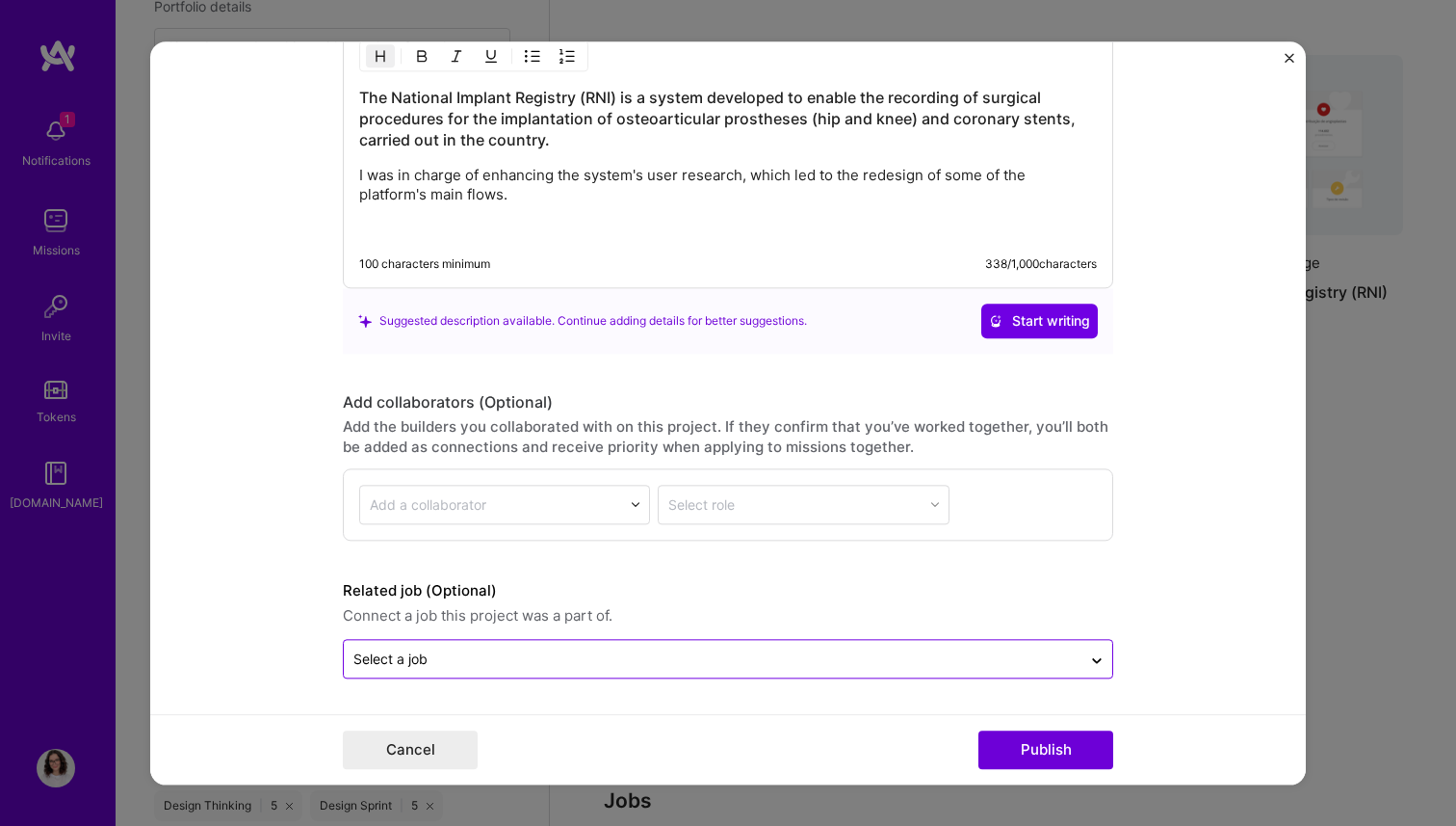
click at [537, 652] on input "text" at bounding box center [713, 658] width 719 height 20
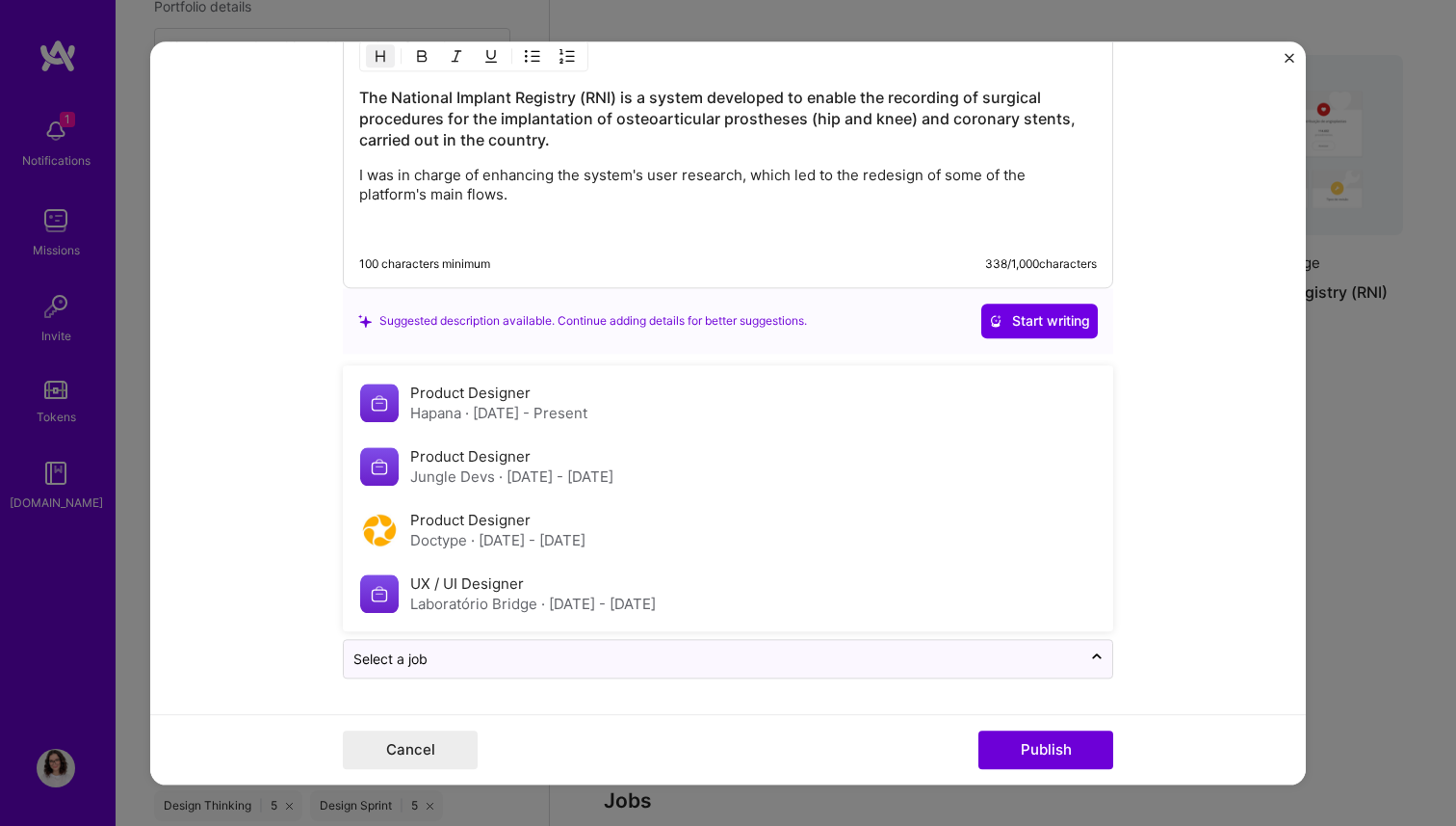
drag, startPoint x: 552, startPoint y: 612, endPoint x: 565, endPoint y: 616, distance: 13.6
click at [551, 613] on div "Laboratório Bridge · [DATE] - [DATE]" at bounding box center [533, 603] width 245 height 20
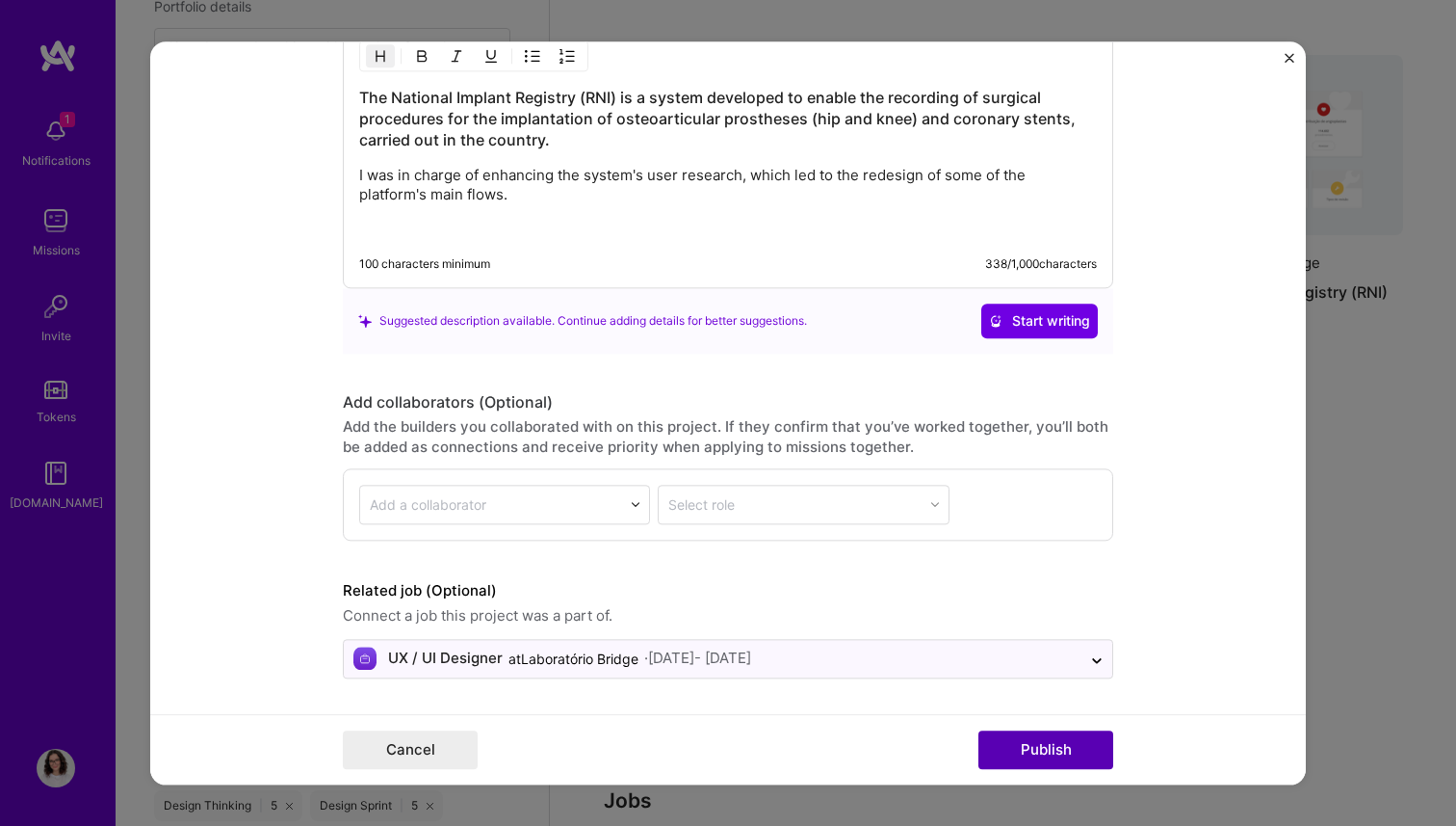
click at [1017, 733] on button "Publish" at bounding box center [1046, 750] width 134 height 39
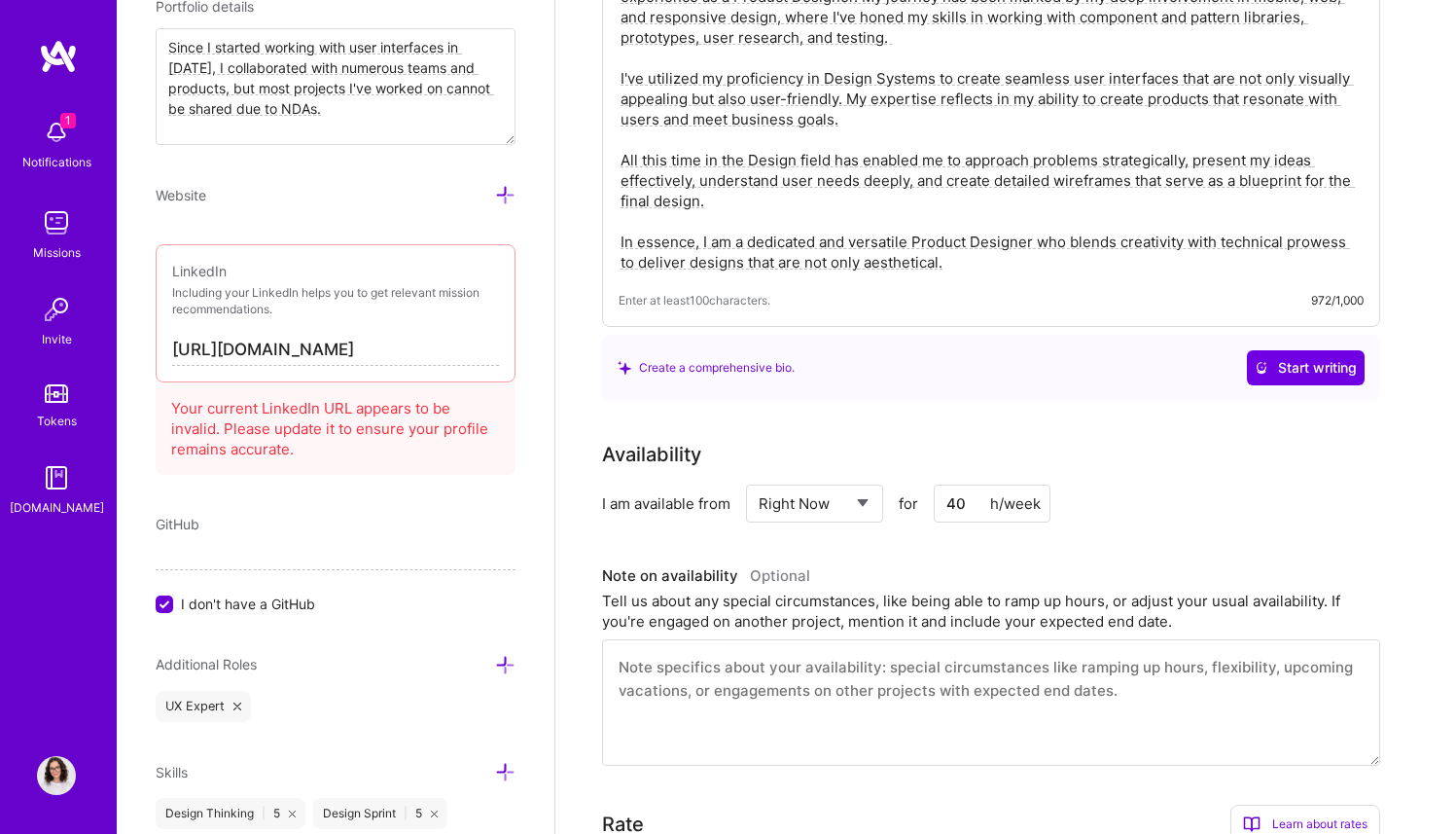
scroll to position [0, 0]
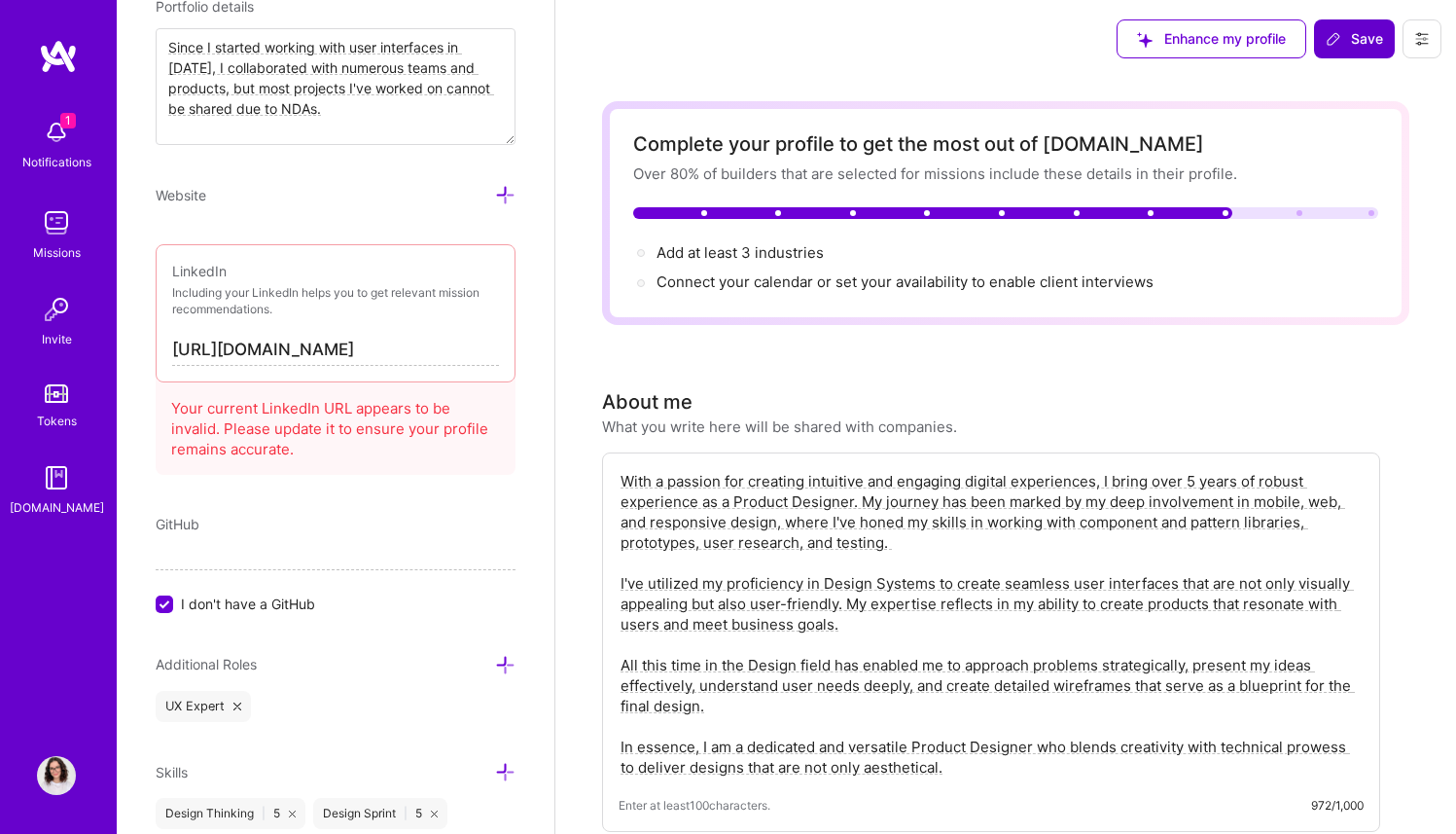
click at [1363, 23] on button "Save" at bounding box center [1355, 39] width 81 height 39
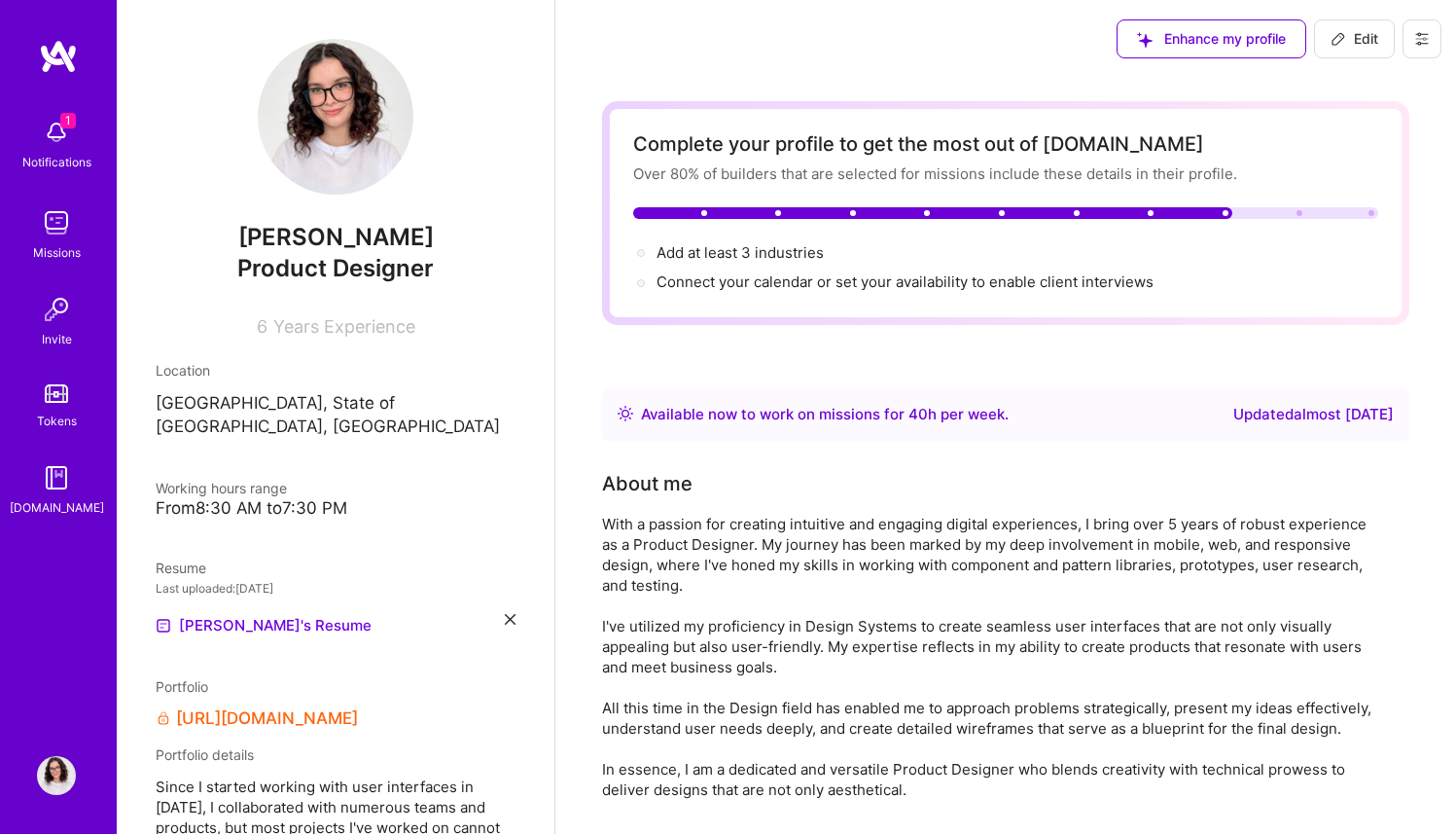
click at [1417, 38] on icon at bounding box center [1423, 39] width 12 height 3
click at [743, 255] on span "Add at least 3 industries →" at bounding box center [750, 252] width 185 height 19
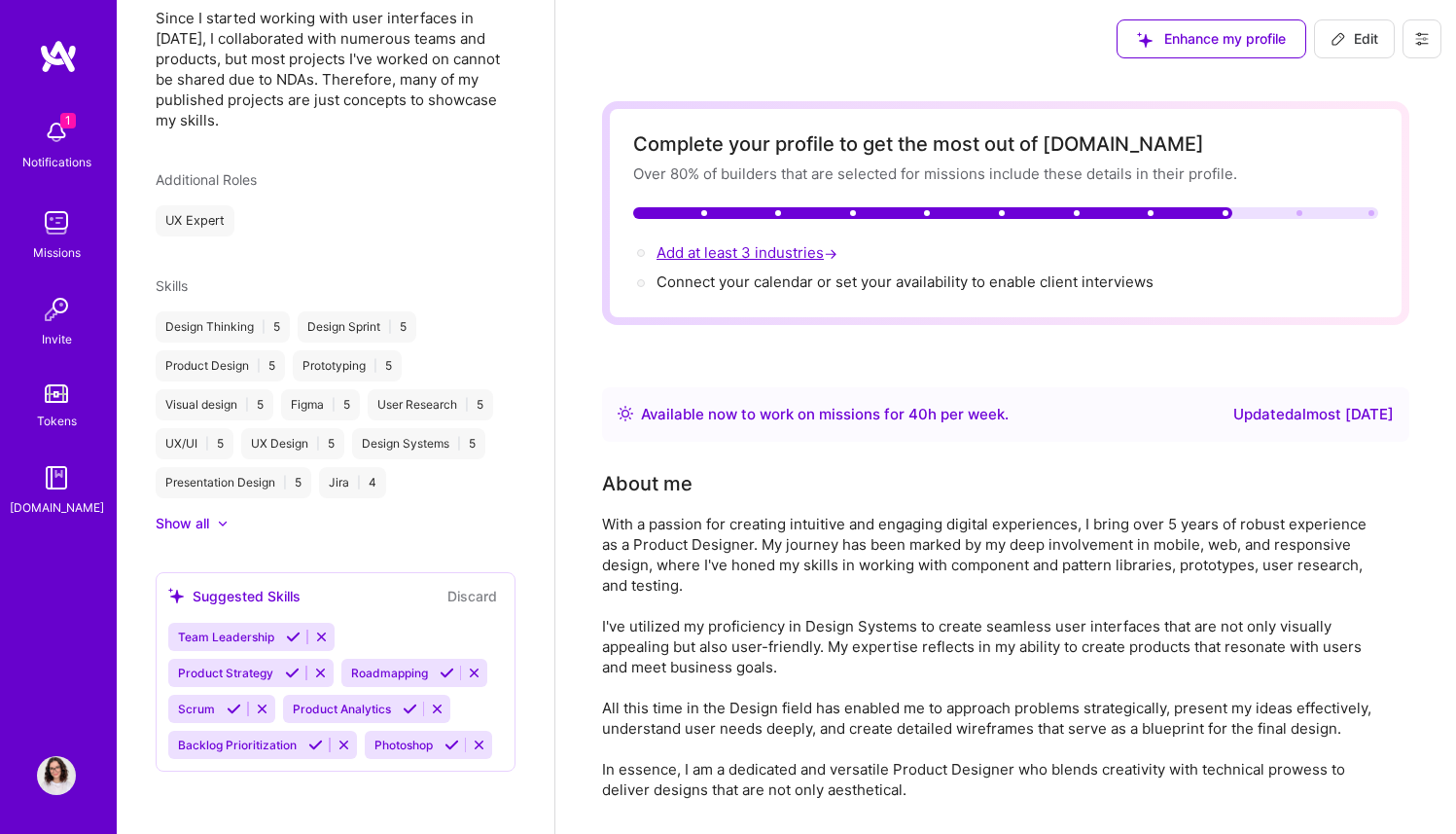
select select "US"
select select "Right Now"
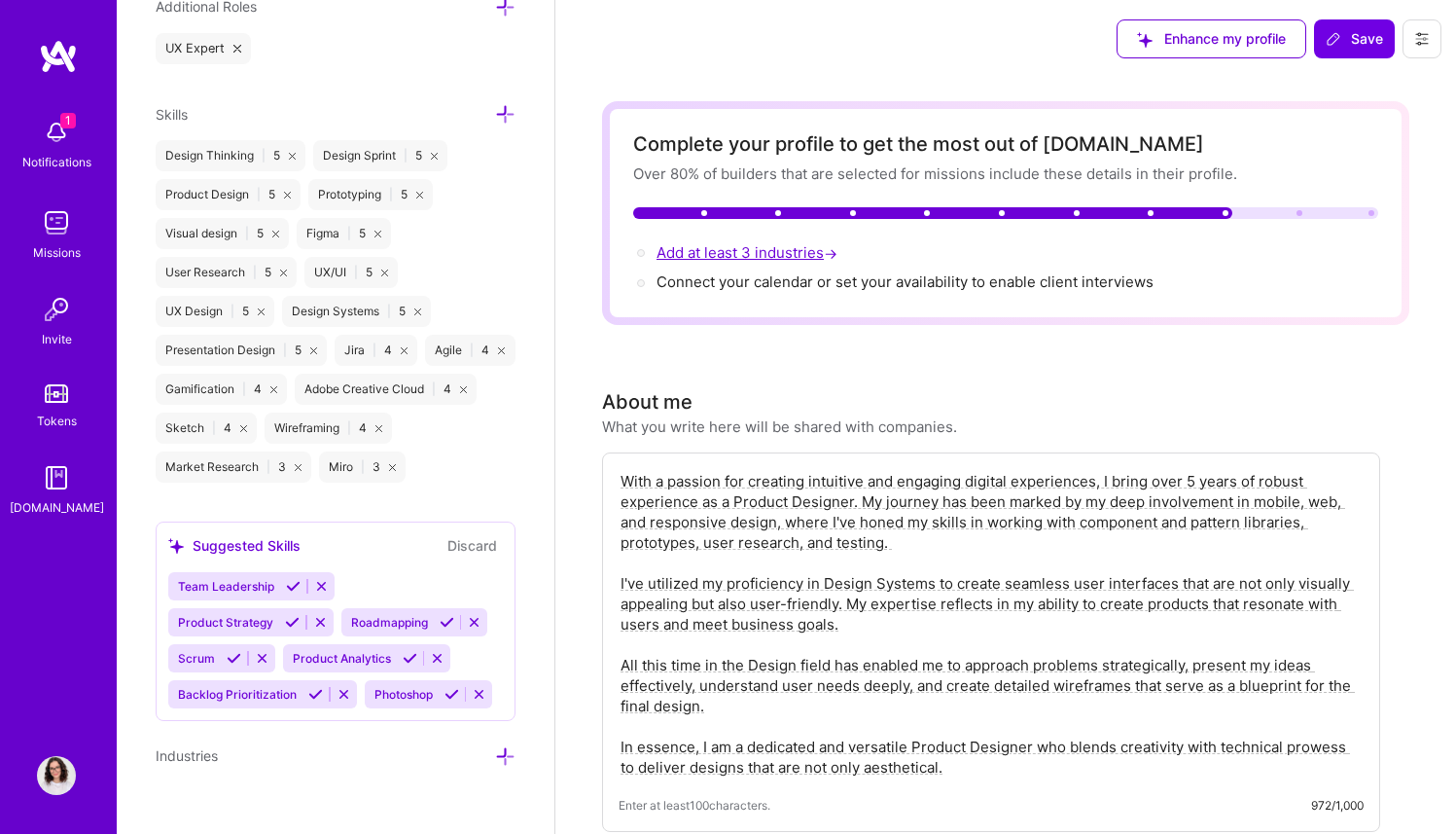
scroll to position [1908, 0]
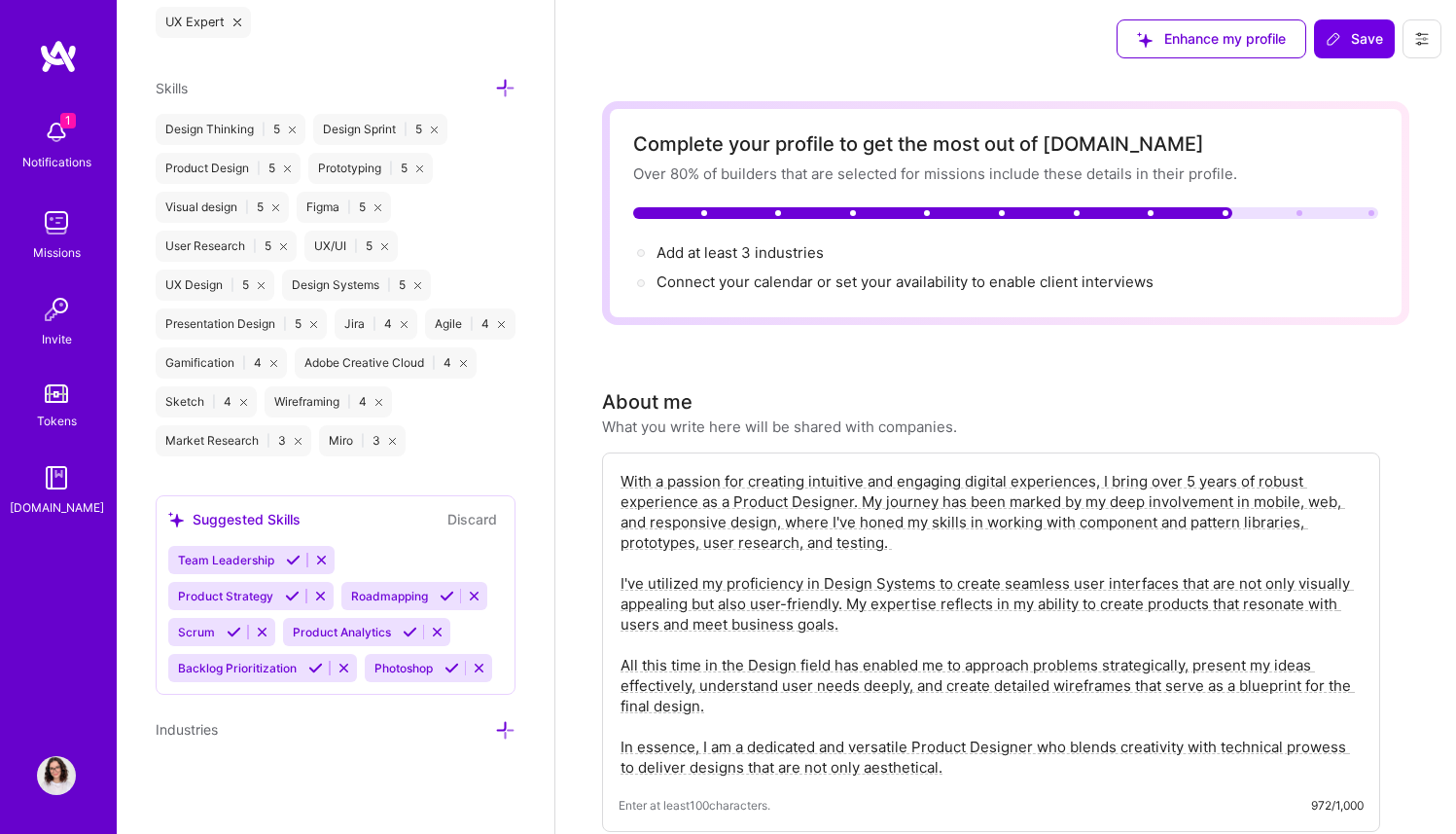
click at [477, 738] on div "Industries" at bounding box center [335, 729] width 360 height 23
click at [495, 733] on icon at bounding box center [505, 730] width 21 height 21
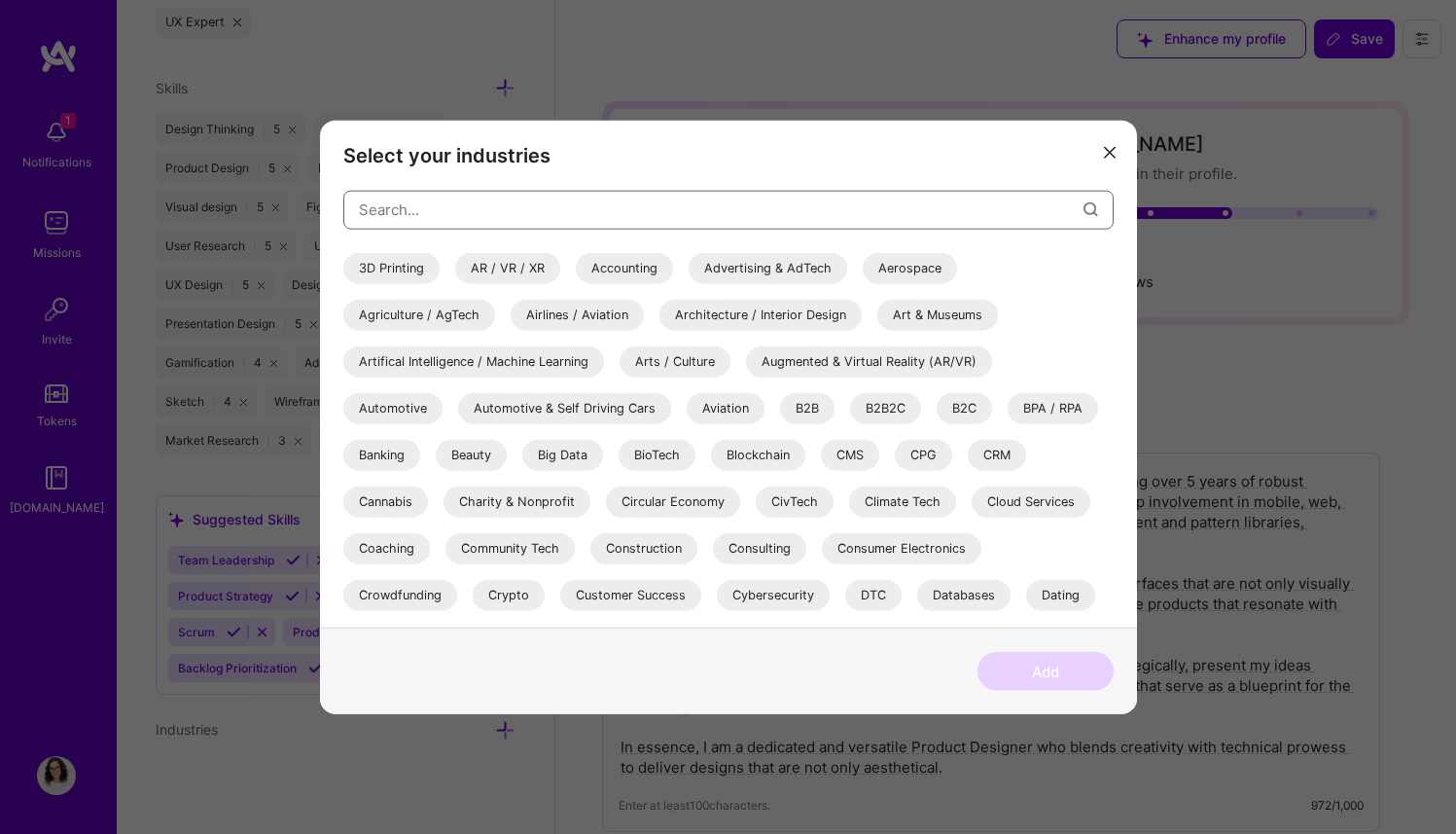
click at [476, 205] on input "modal" at bounding box center [721, 209] width 725 height 49
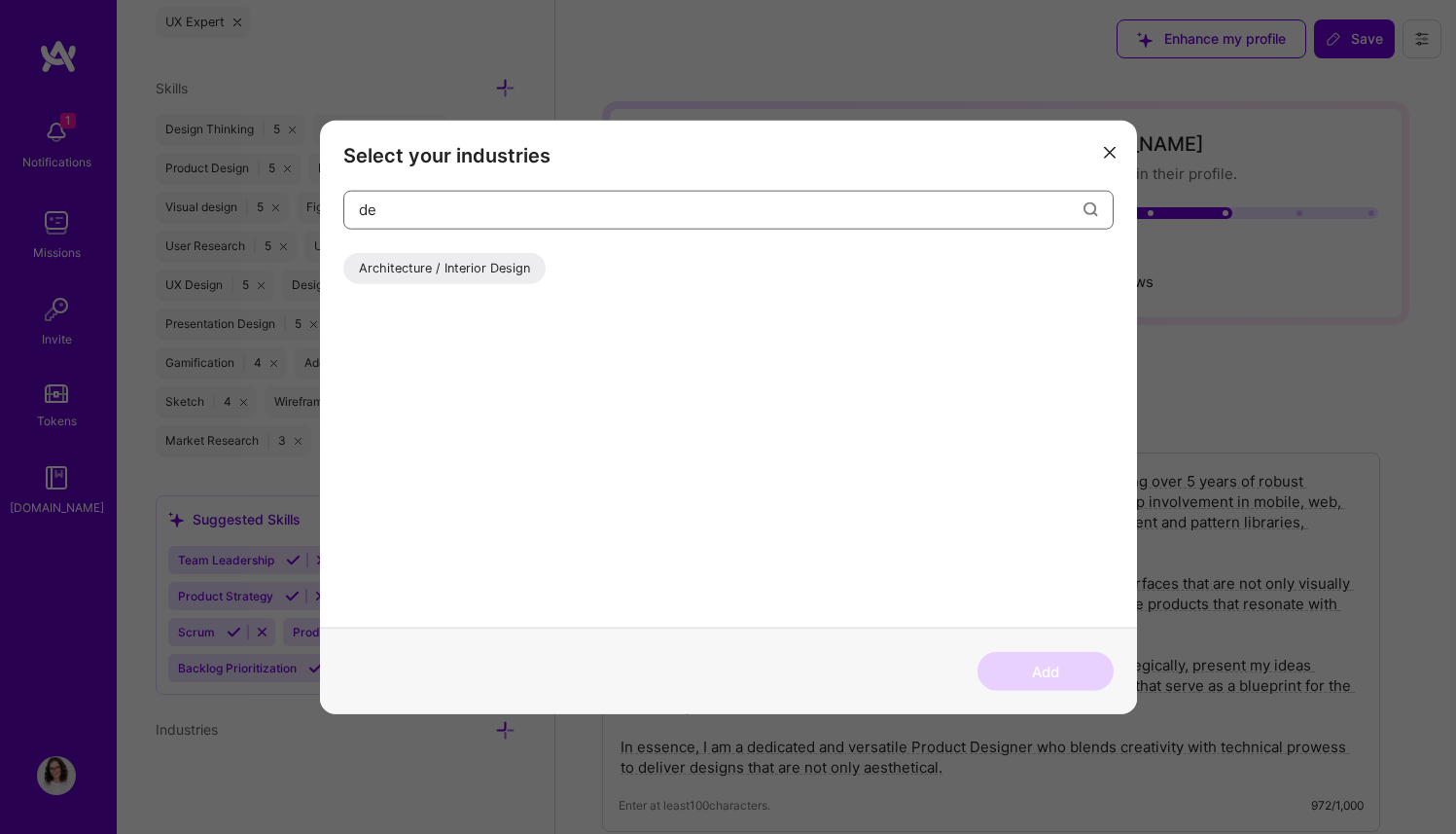
type input "d"
type input "u"
click at [409, 267] on div "Healthcare" at bounding box center [391, 268] width 94 height 31
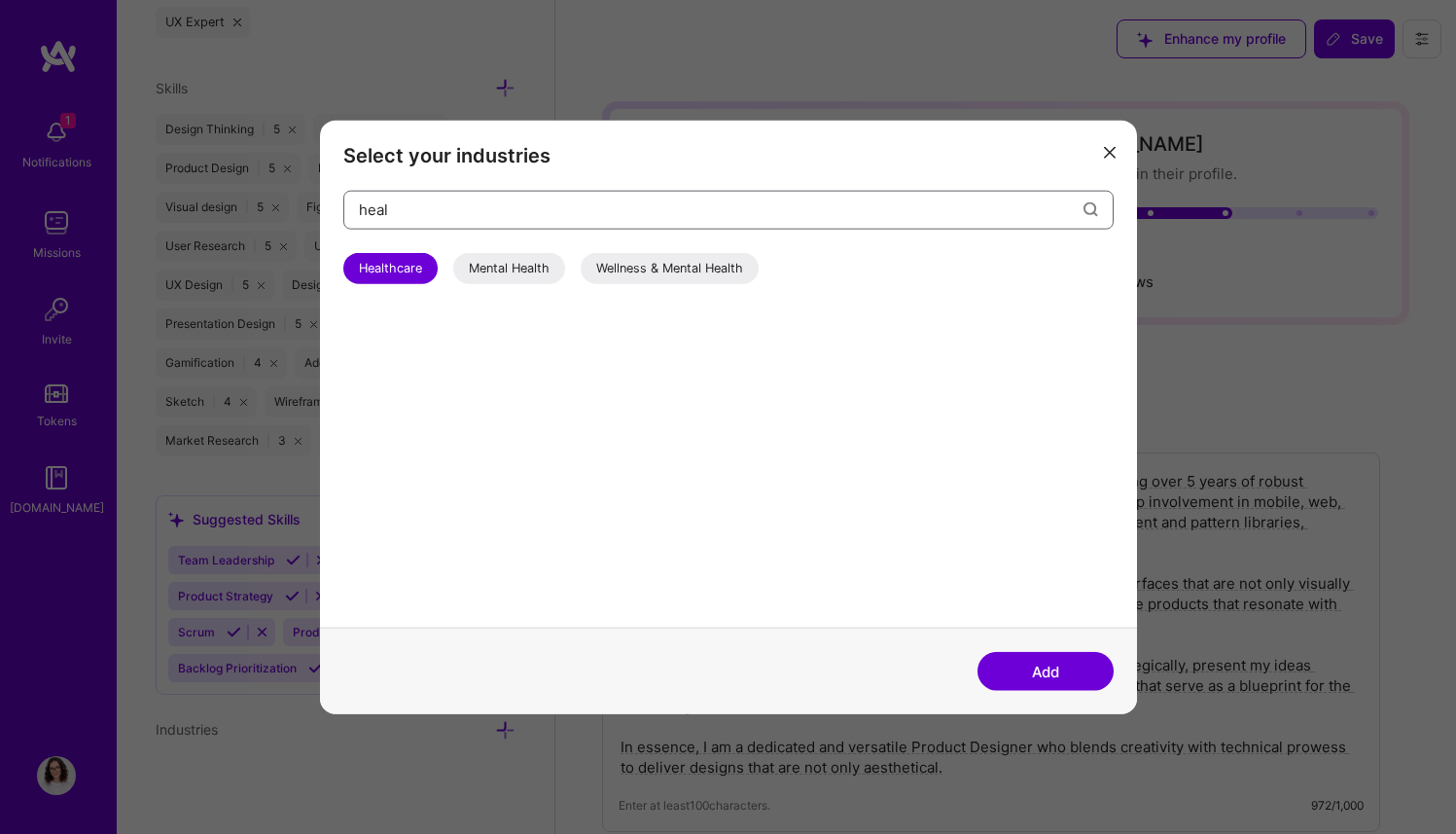
drag, startPoint x: 415, startPoint y: 213, endPoint x: 319, endPoint y: 201, distance: 96.7
click at [320, 201] on div "Select your industries heal Healthcare Mental Health Wellness & Mental Health" at bounding box center [728, 374] width 818 height 507
click at [395, 263] on div "Fitness" at bounding box center [380, 268] width 74 height 31
drag, startPoint x: 373, startPoint y: 211, endPoint x: 325, endPoint y: 203, distance: 48.7
click at [325, 203] on div "Select your industries fitness Fitness" at bounding box center [728, 374] width 818 height 507
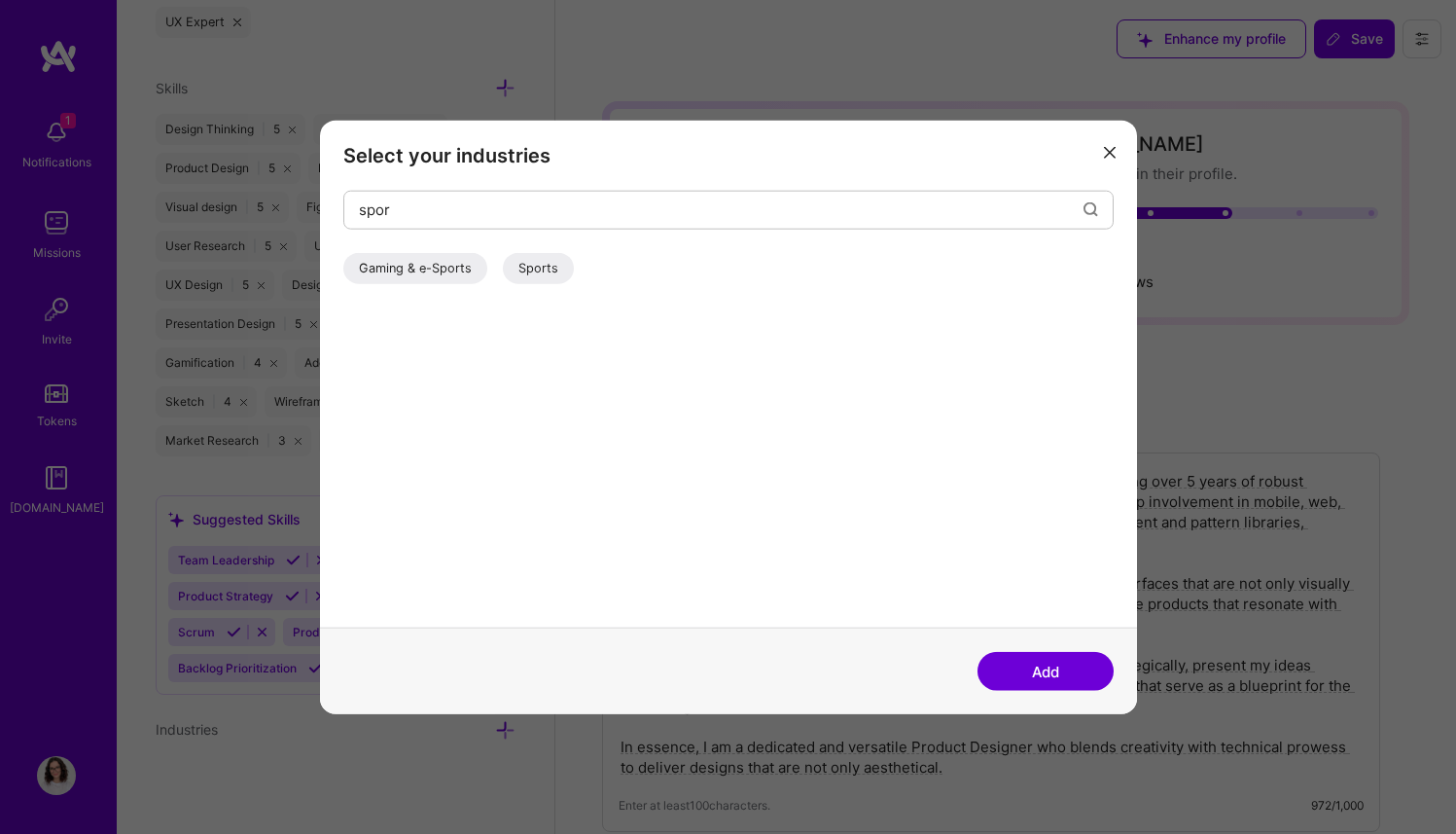
click at [516, 274] on div "Sports" at bounding box center [538, 268] width 71 height 31
drag, startPoint x: 404, startPoint y: 206, endPoint x: 360, endPoint y: 209, distance: 44.1
click at [360, 209] on input "spor" at bounding box center [721, 209] width 725 height 49
drag, startPoint x: 416, startPoint y: 211, endPoint x: 326, endPoint y: 211, distance: 90.0
click at [326, 211] on div "Select your industries event Events" at bounding box center [728, 374] width 818 height 507
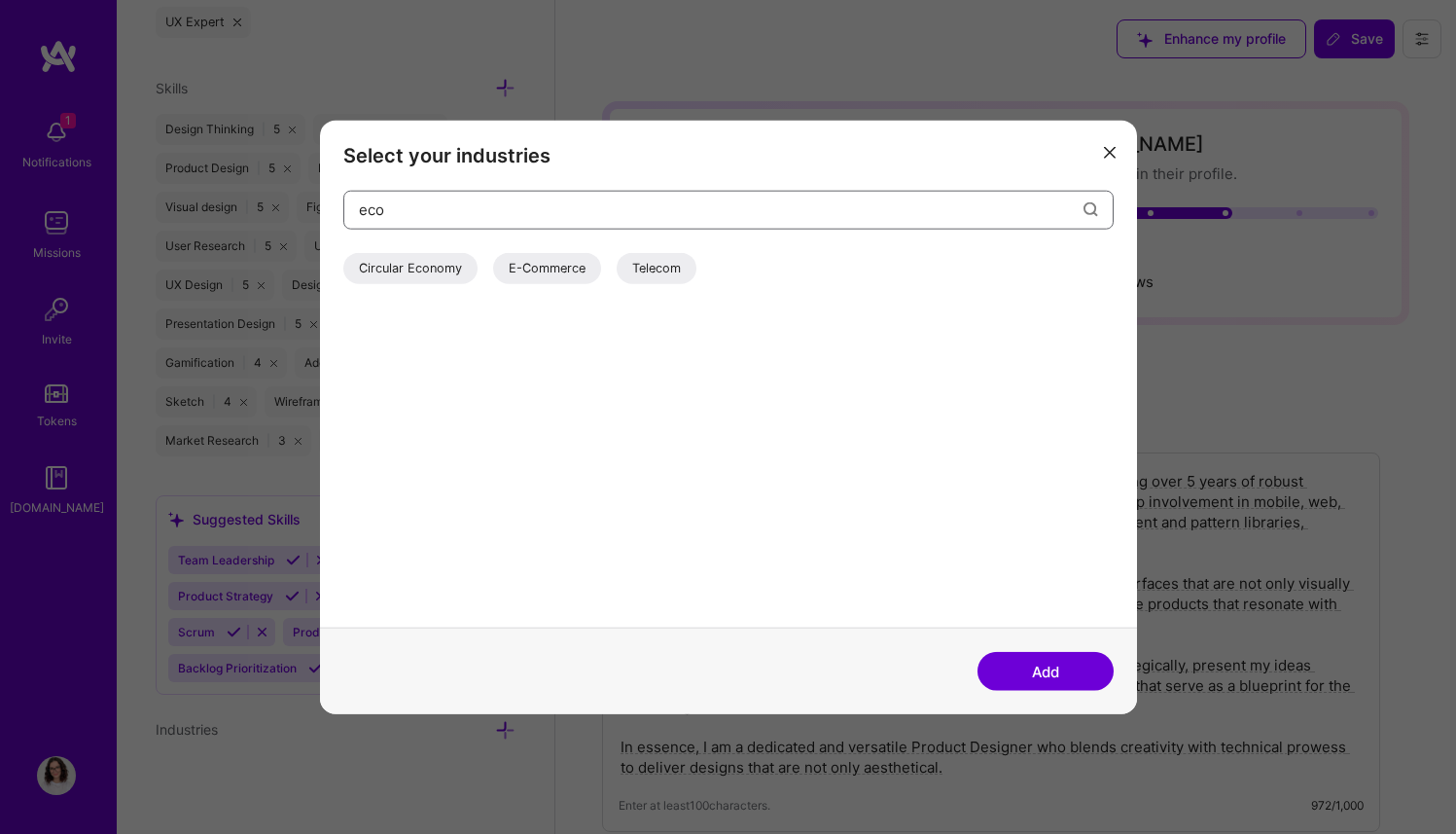
type input "eco"
click at [516, 265] on div "E-Commerce" at bounding box center [547, 268] width 108 height 31
click at [1030, 673] on button "Add" at bounding box center [1046, 672] width 136 height 39
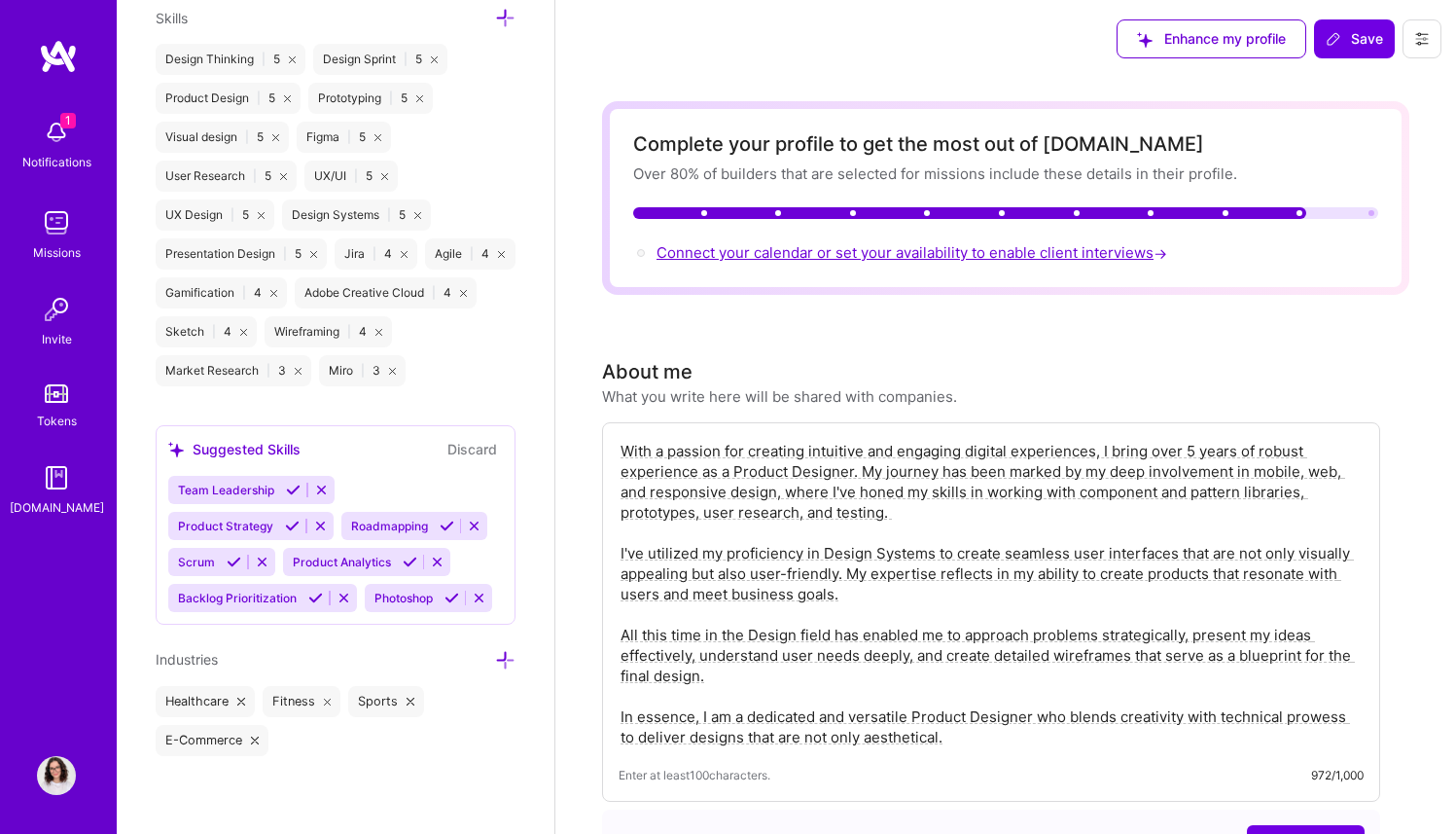
click at [841, 249] on span "Connect your calendar or set your availability to enable client interviews →" at bounding box center [914, 252] width 515 height 19
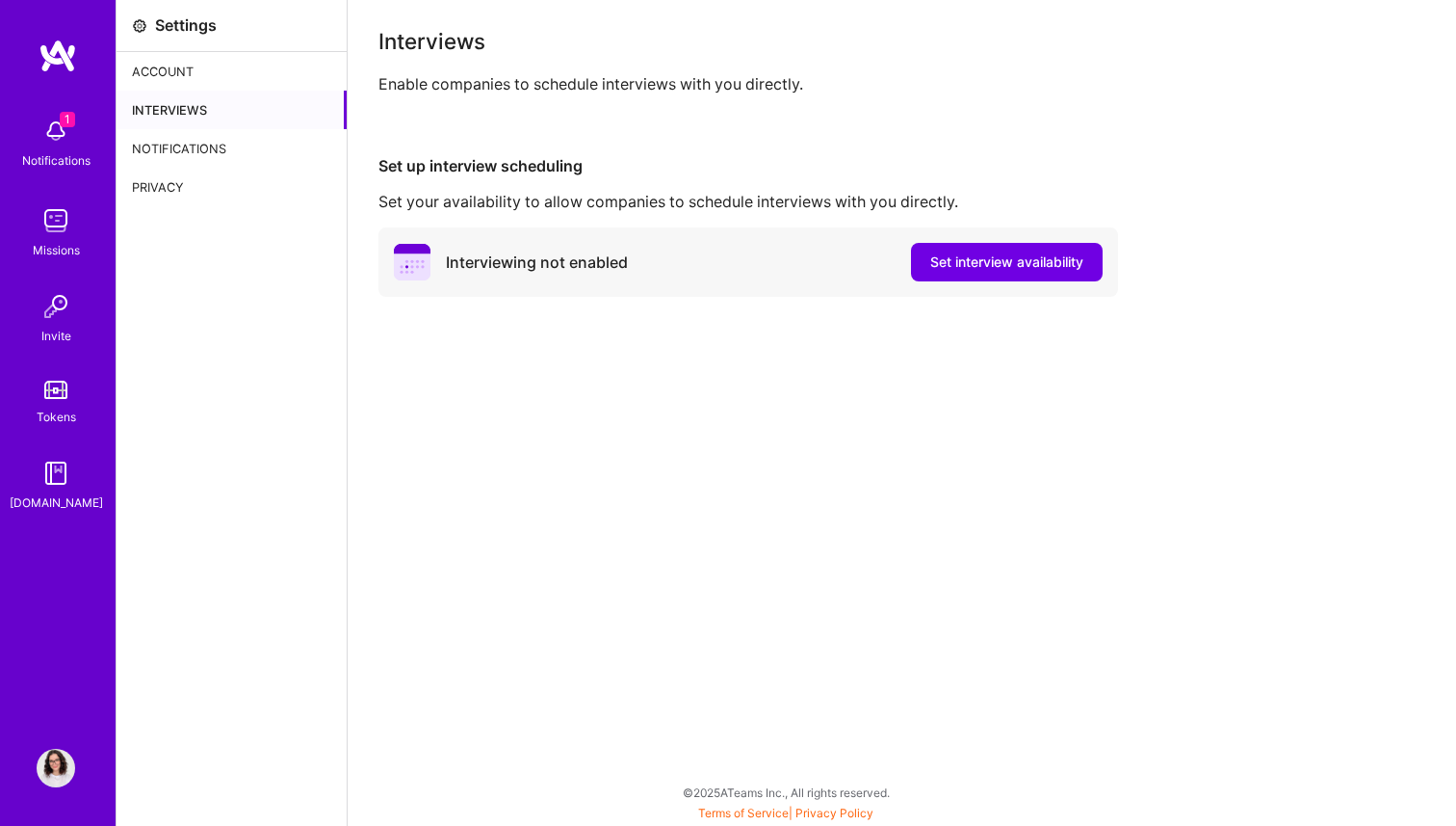
click at [45, 224] on img at bounding box center [56, 221] width 39 height 39
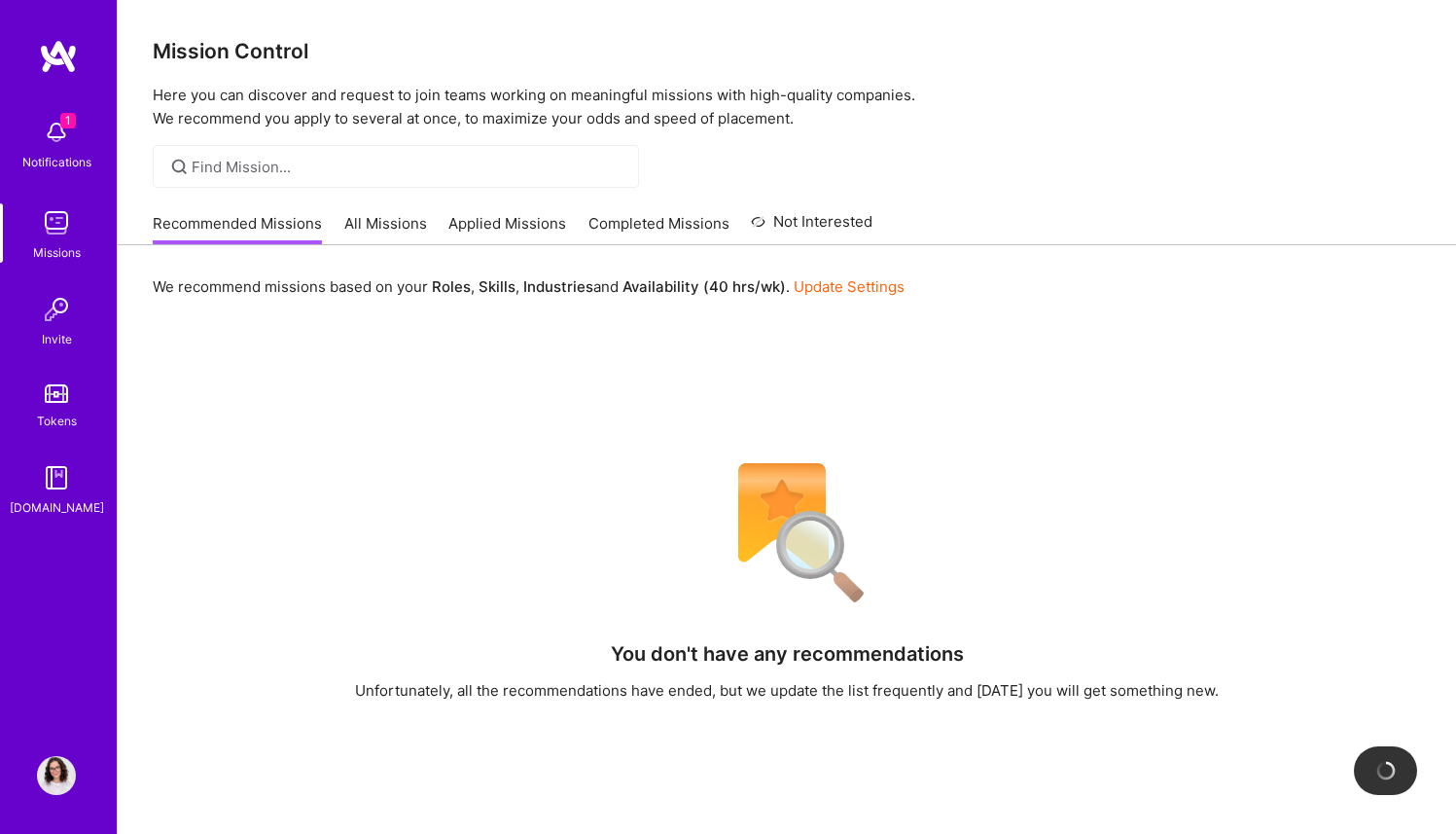
click at [391, 220] on link "All Missions" at bounding box center [386, 229] width 83 height 32
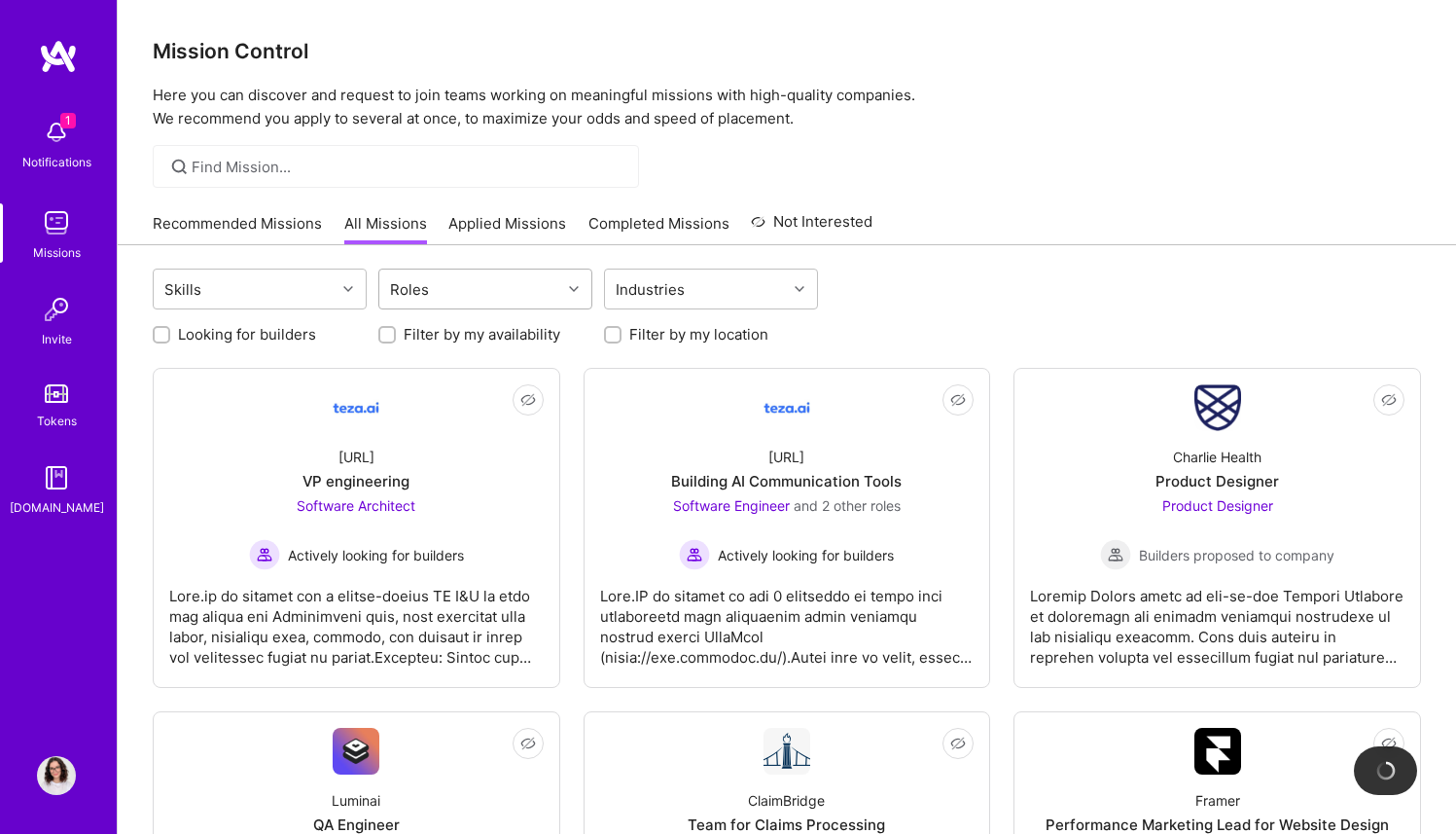
click at [502, 291] on div "Roles" at bounding box center [470, 289] width 182 height 39
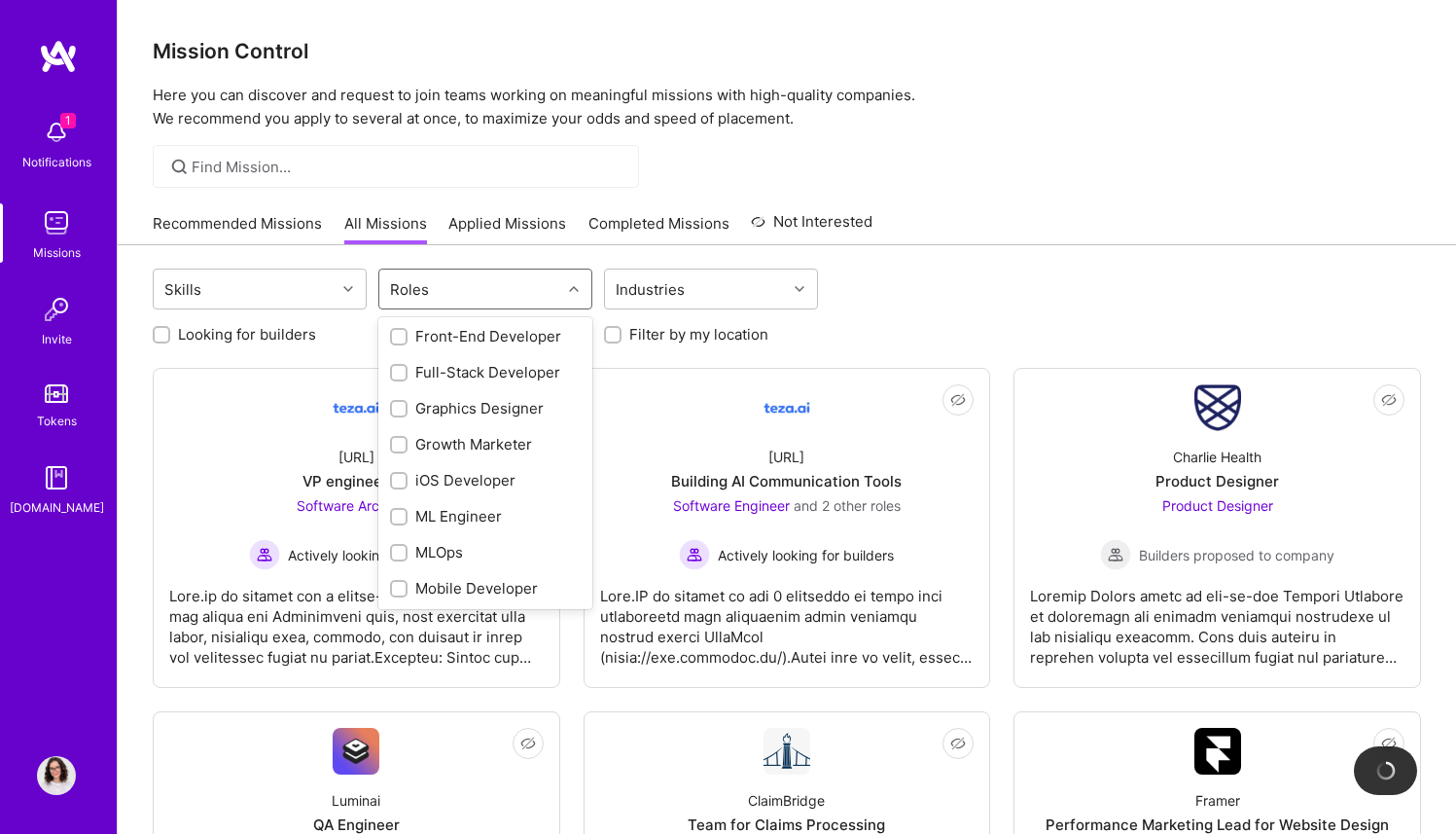
scroll to position [517, 0]
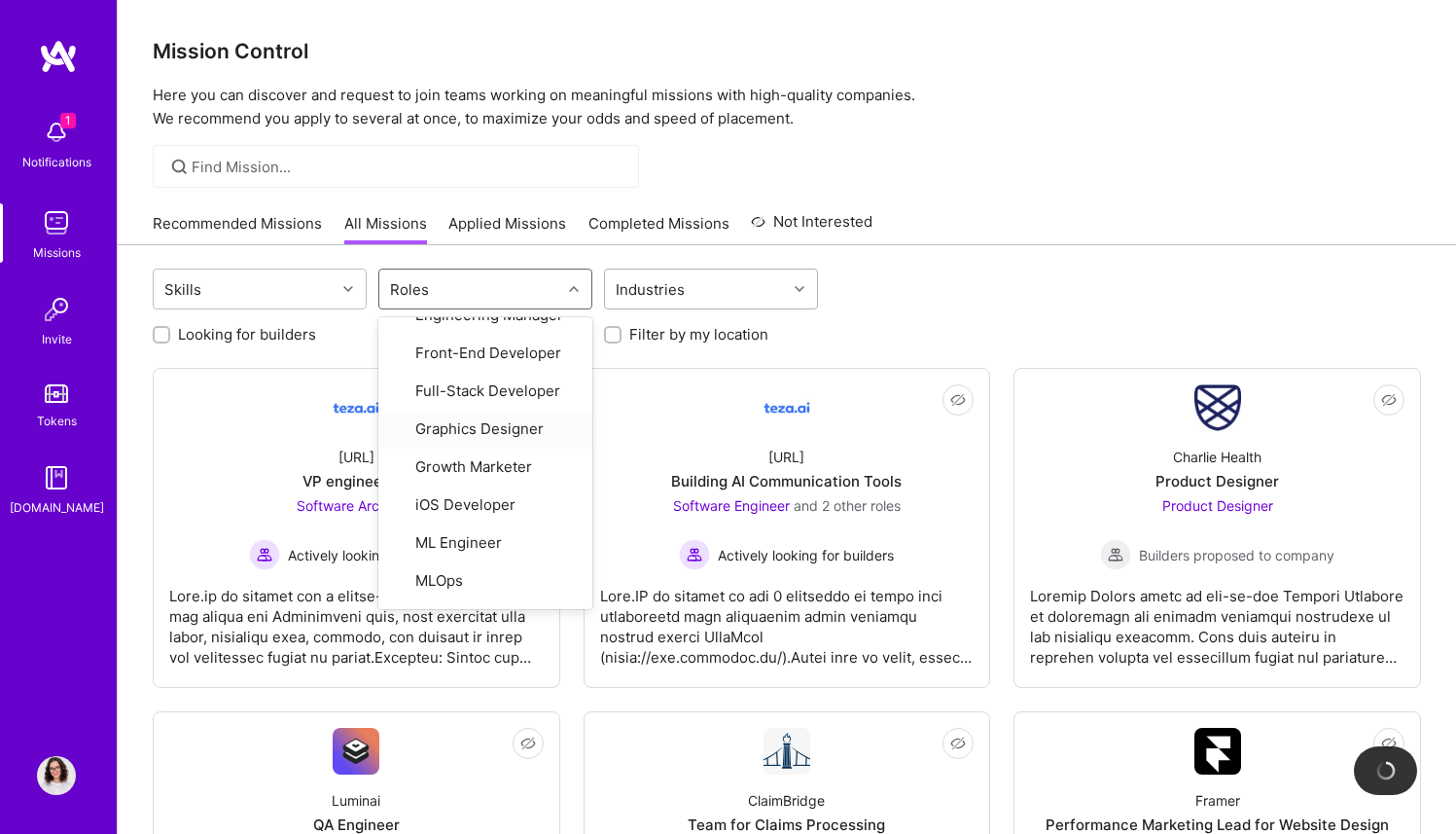
click at [693, 269] on div "Industries" at bounding box center [696, 289] width 182 height 39
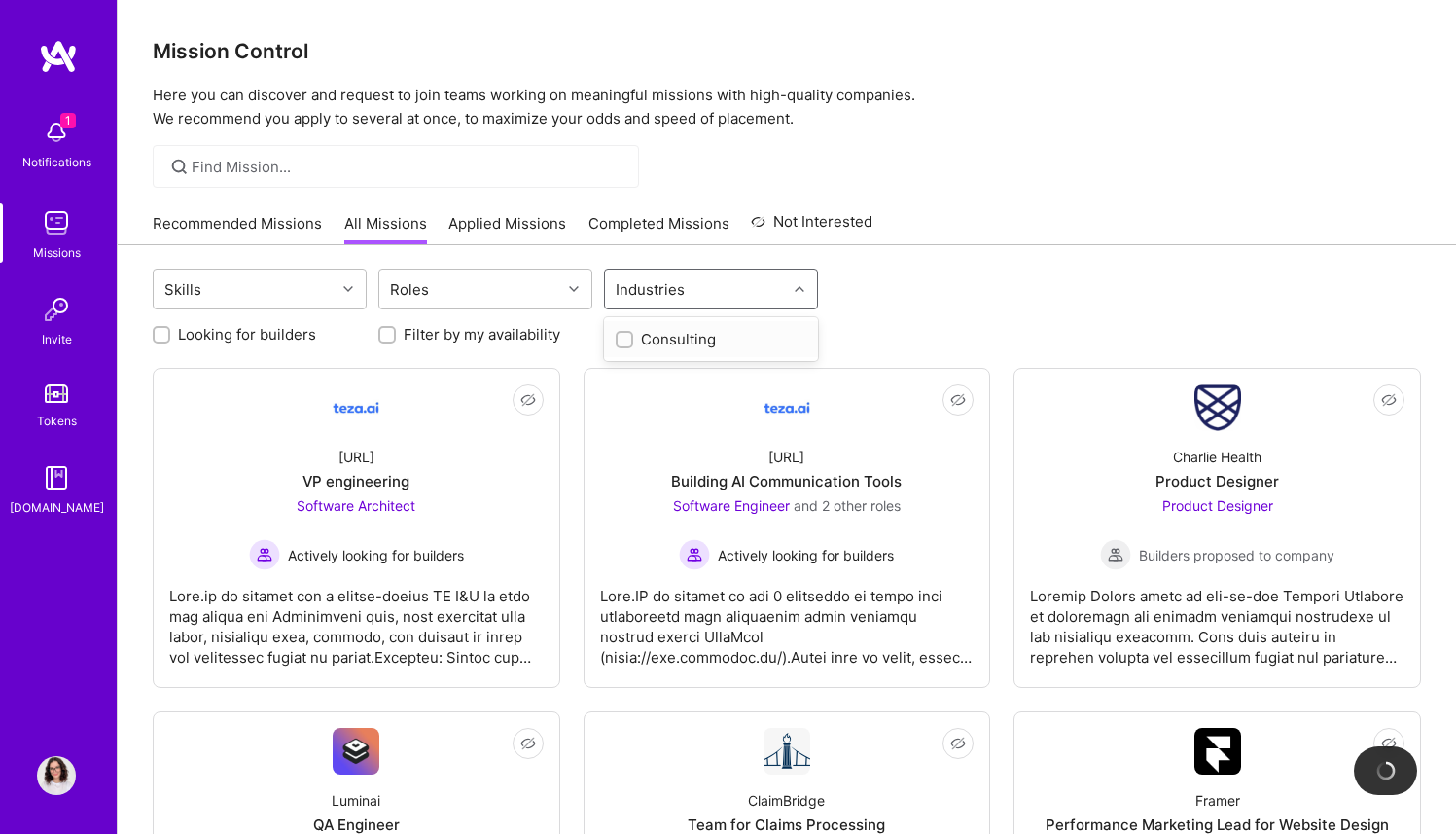
click at [690, 275] on div "Industries" at bounding box center [696, 289] width 182 height 39
click at [692, 279] on input "text" at bounding box center [693, 289] width 2 height 21
click at [501, 280] on div "Roles" at bounding box center [470, 289] width 182 height 39
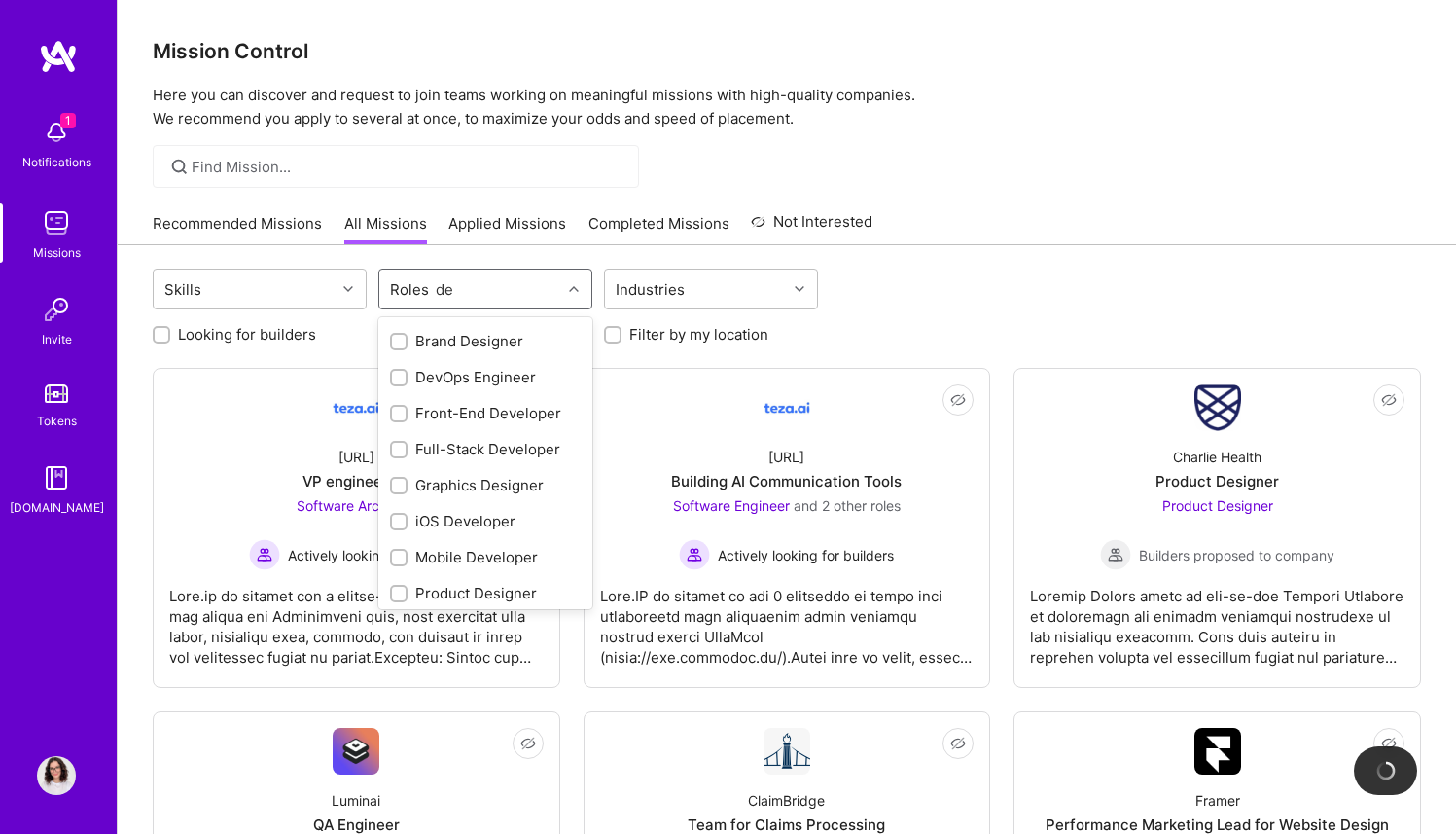
scroll to position [0, 0]
type input "des"
click at [490, 400] on div "Product Designer" at bounding box center [486, 410] width 191 height 21
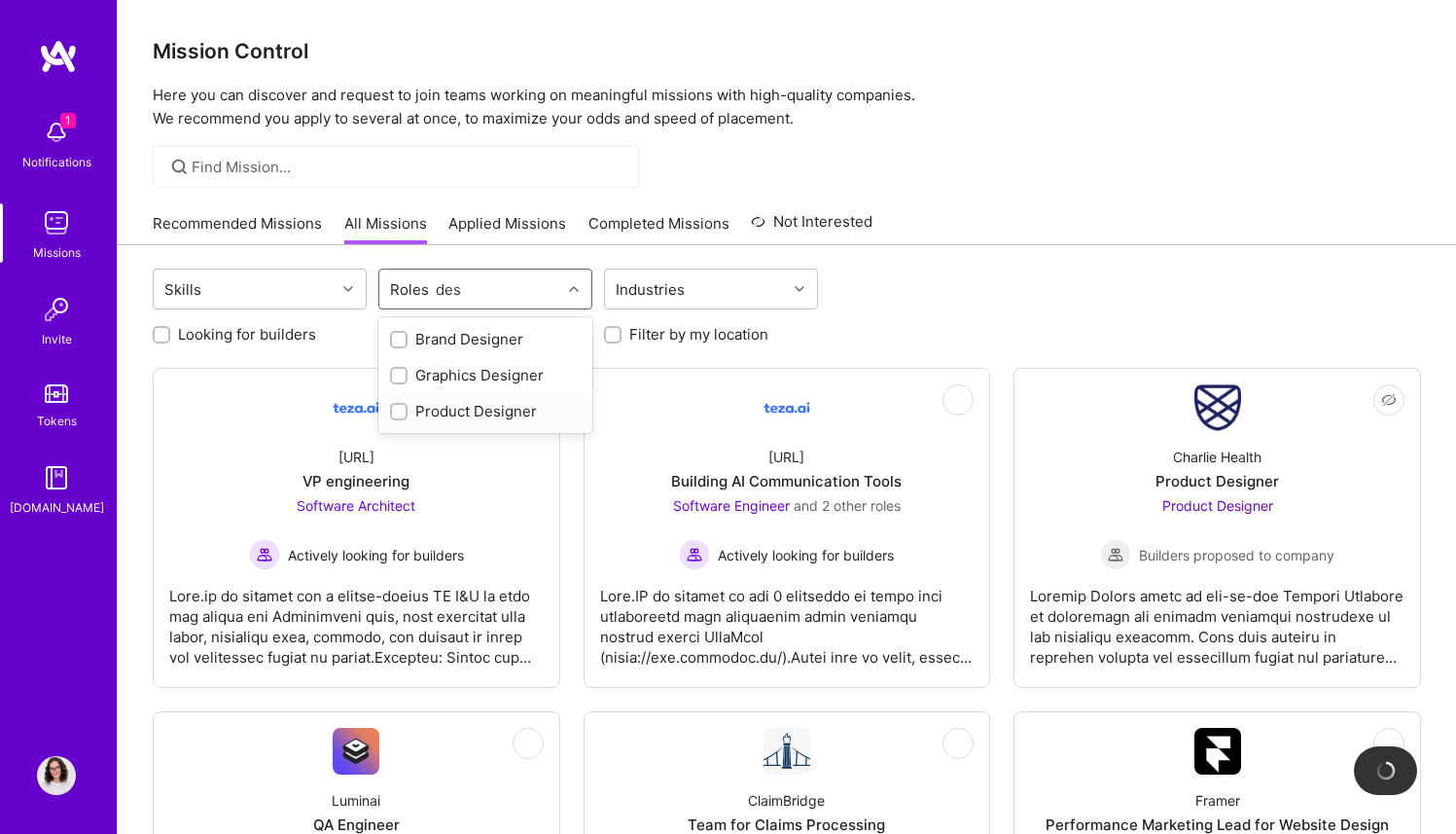
checkbox input "true"
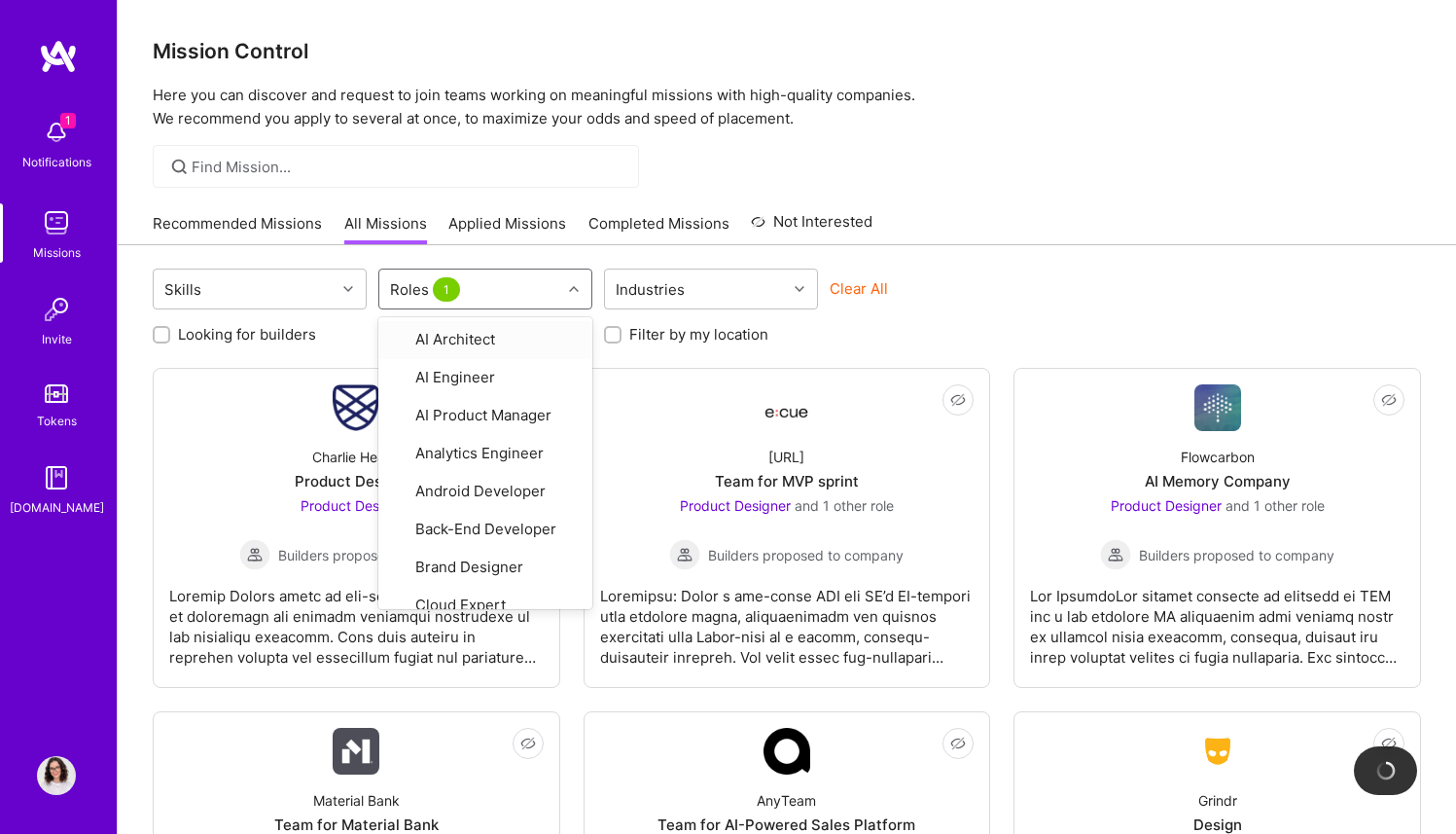
click at [823, 258] on div "Skills option Product Designer, selected. option AI Architect focused, 1 of 33.…" at bounding box center [787, 833] width 1339 height 1176
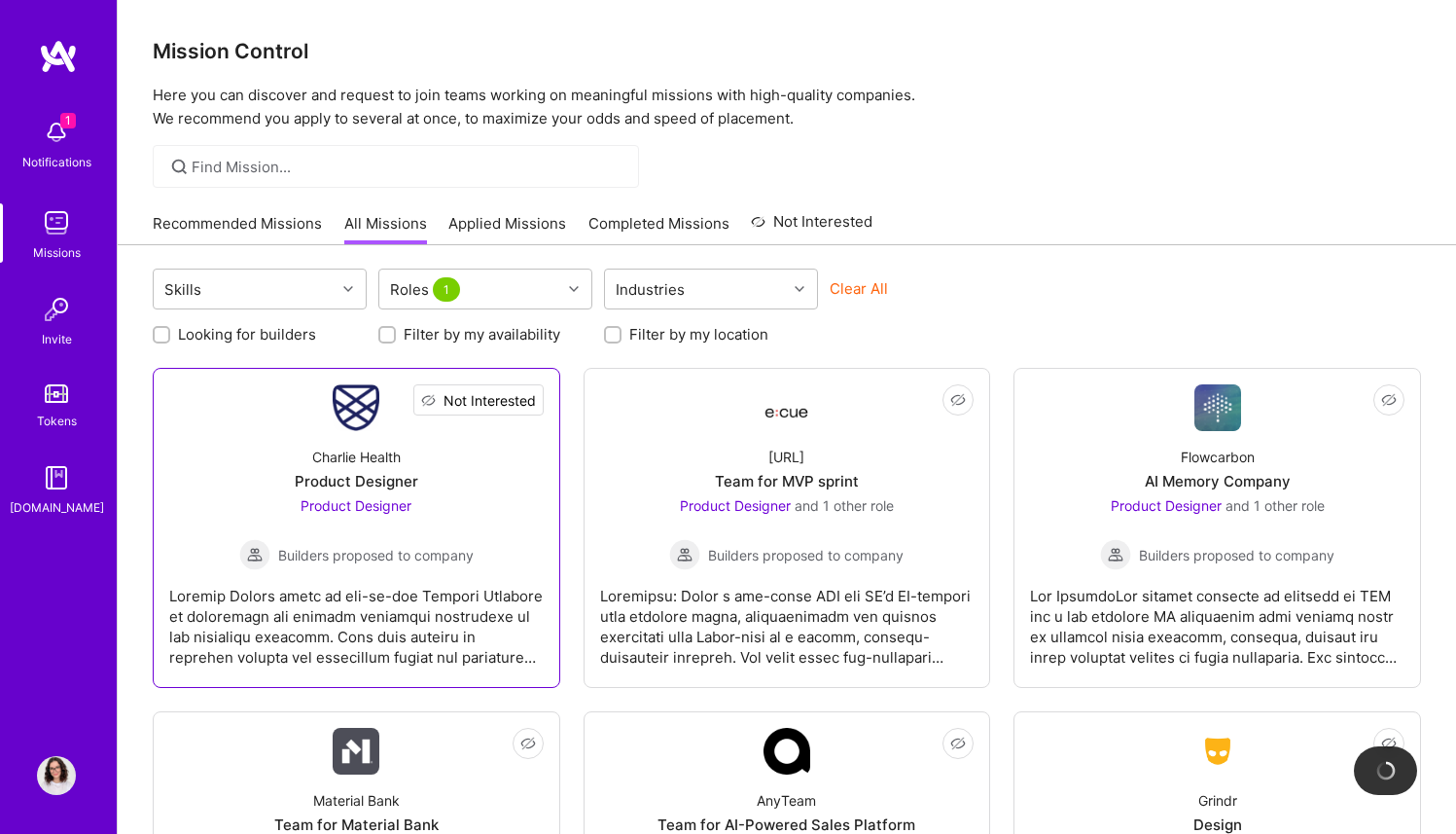
scroll to position [32, 0]
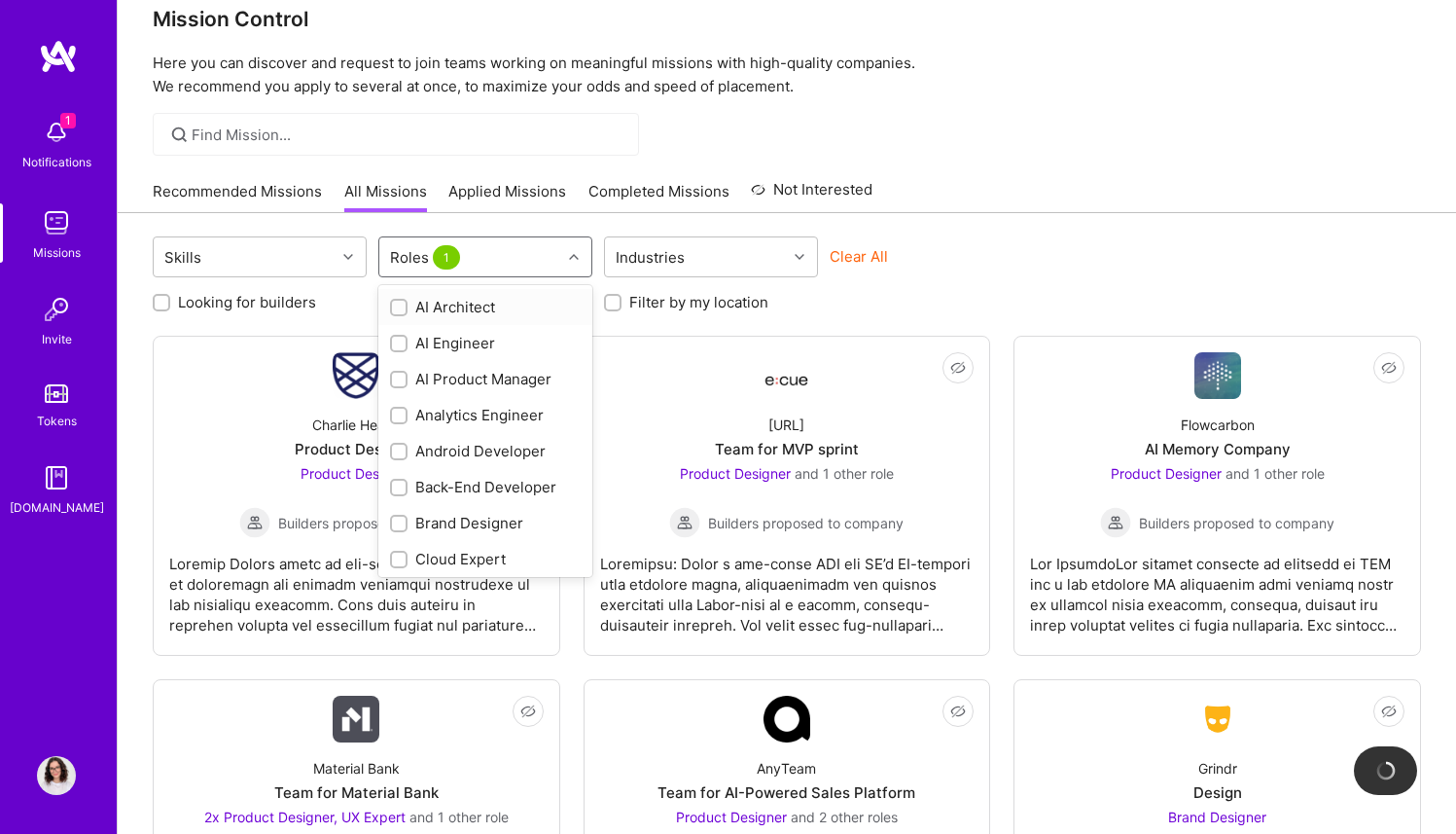
click at [550, 266] on div "Roles 1" at bounding box center [470, 257] width 182 height 39
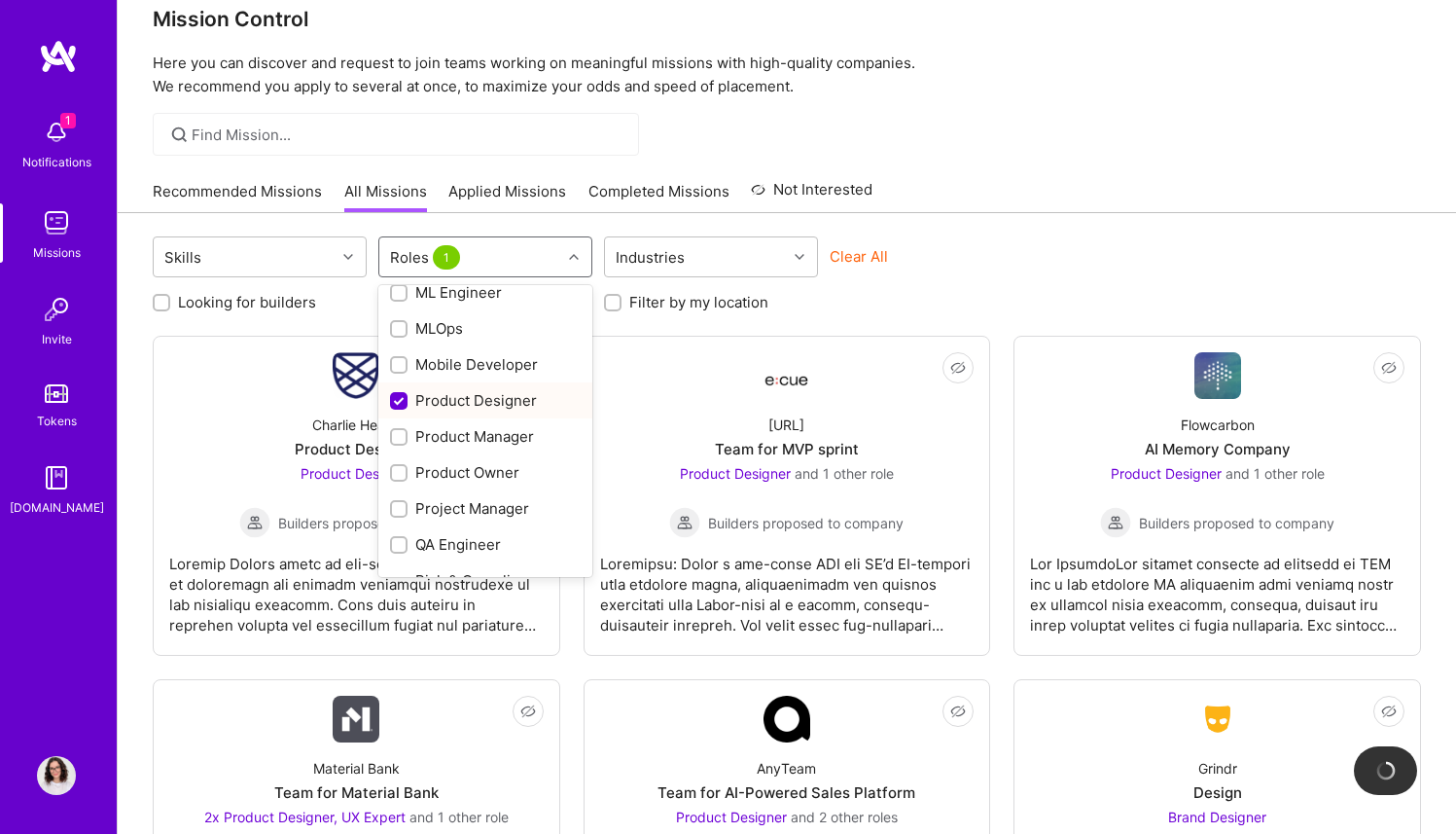
scroll to position [685, 0]
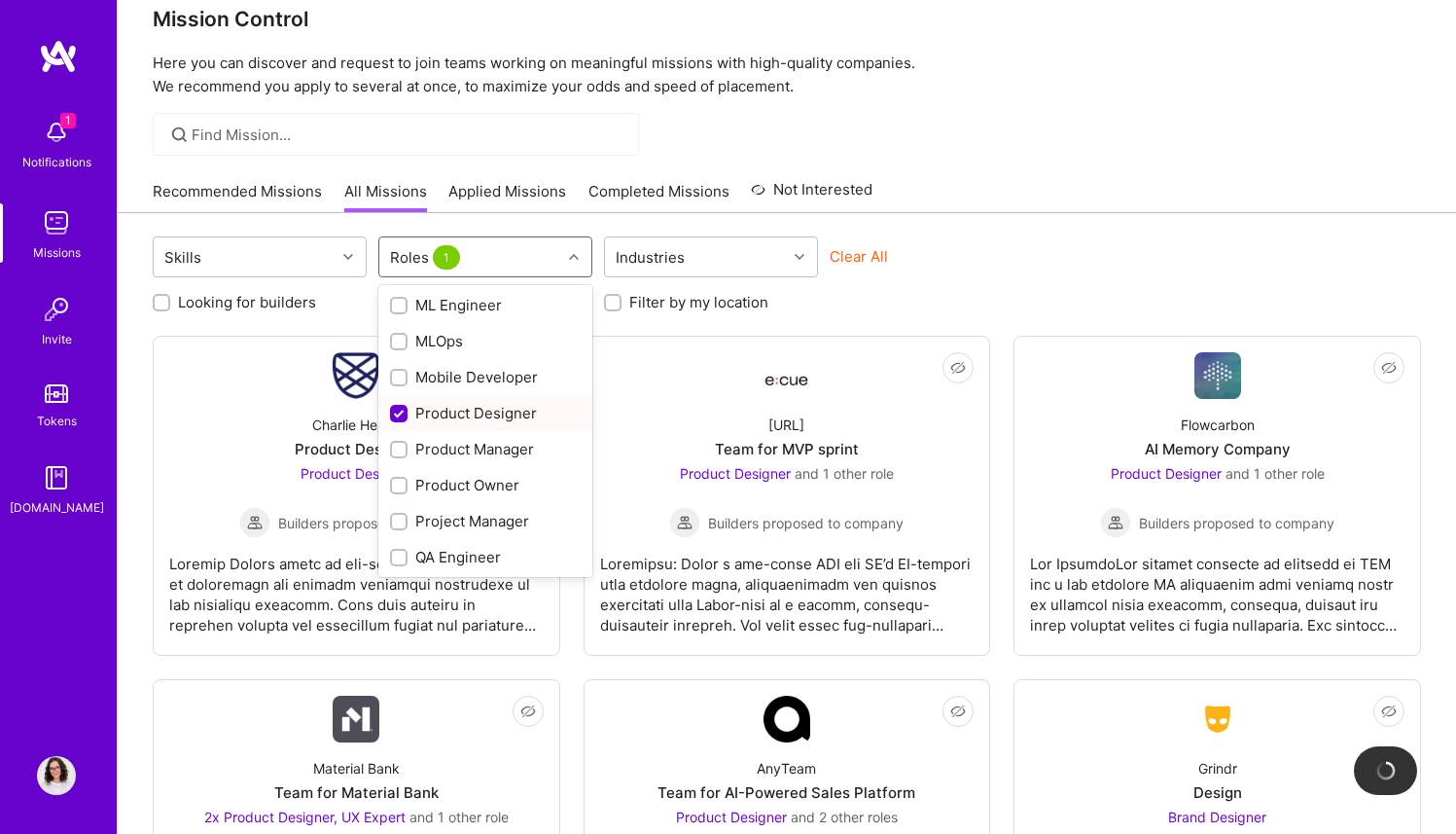
click at [506, 413] on div "Product Designer" at bounding box center [486, 412] width 191 height 21
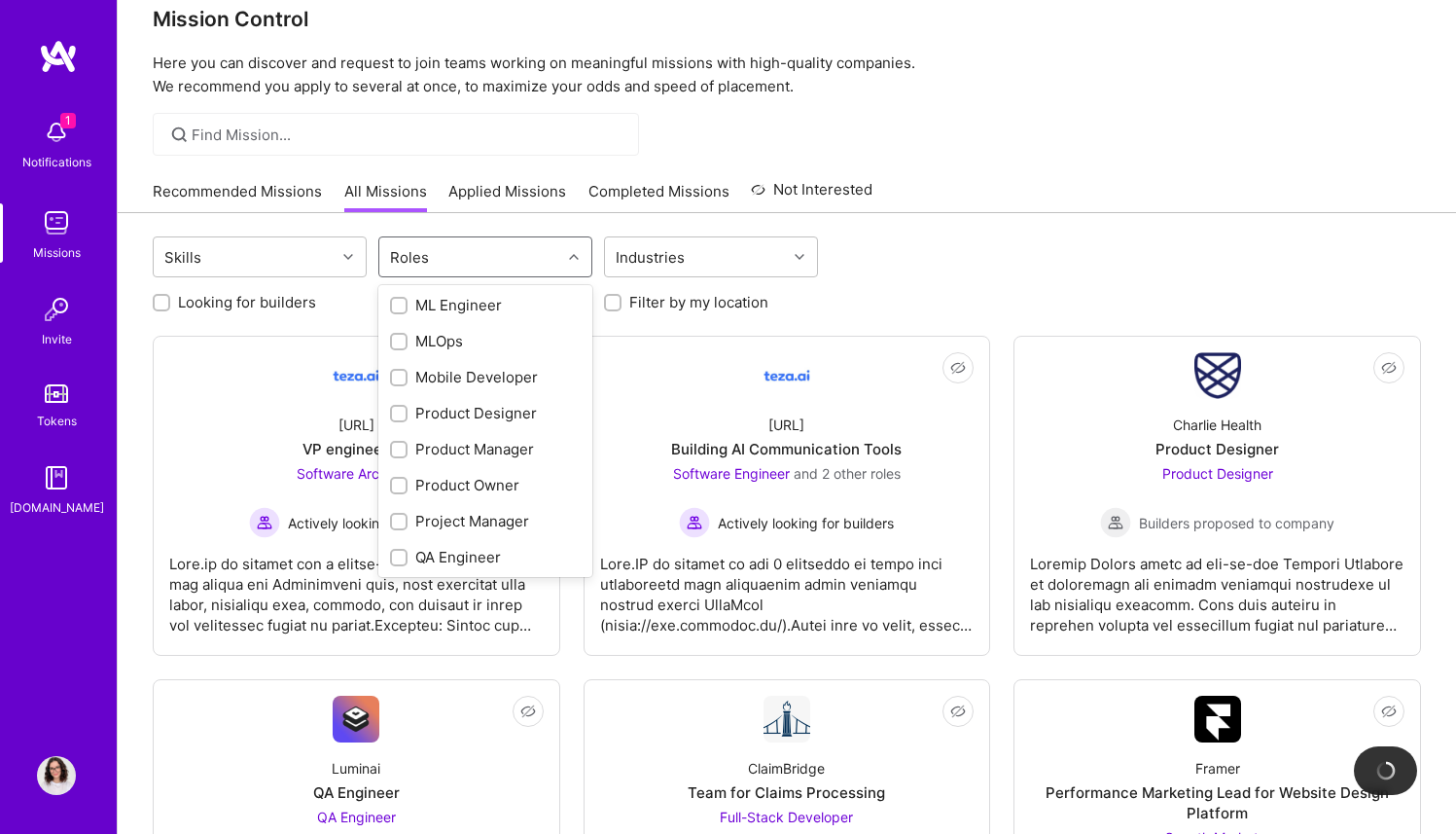
click at [506, 413] on div "Product Designer" at bounding box center [486, 412] width 191 height 21
checkbox input "true"
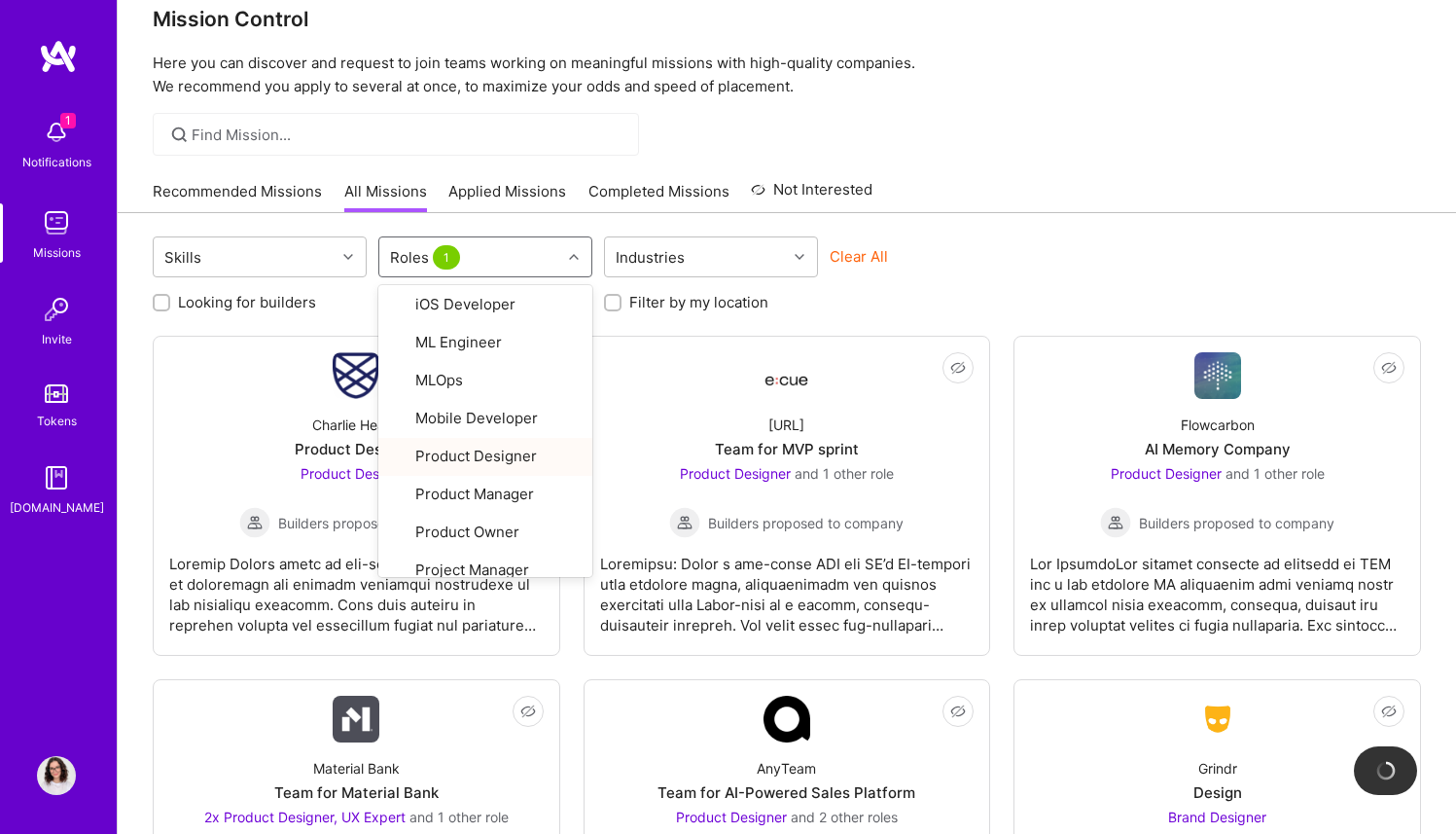
click at [575, 630] on div "Not Interested [PERSON_NAME] Health Product Designer Product Designer Builders …" at bounding box center [787, 839] width 1269 height 1007
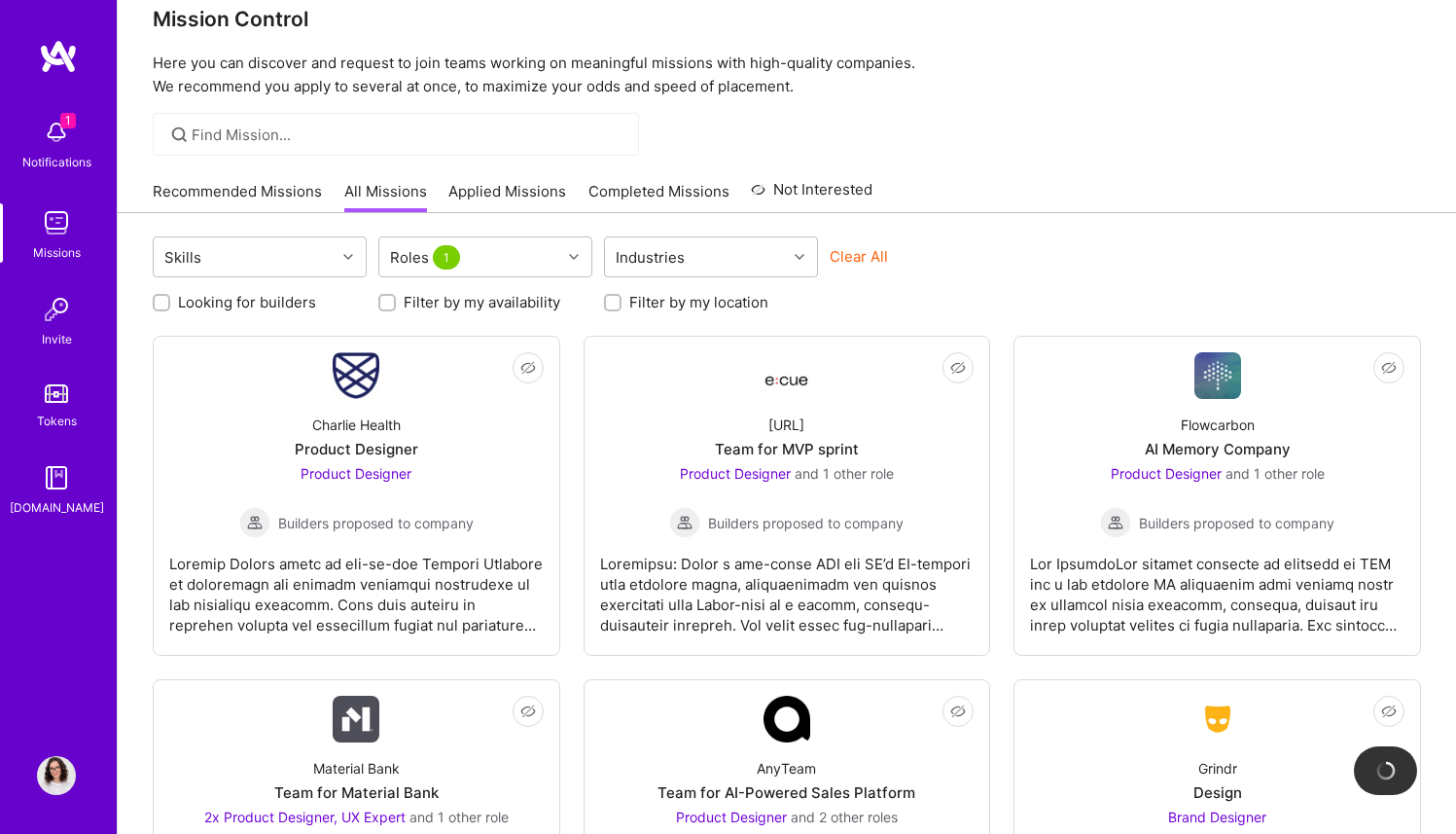
click at [571, 492] on div "Not Interested [PERSON_NAME] Health Product Designer Product Designer Builders …" at bounding box center [787, 839] width 1269 height 1007
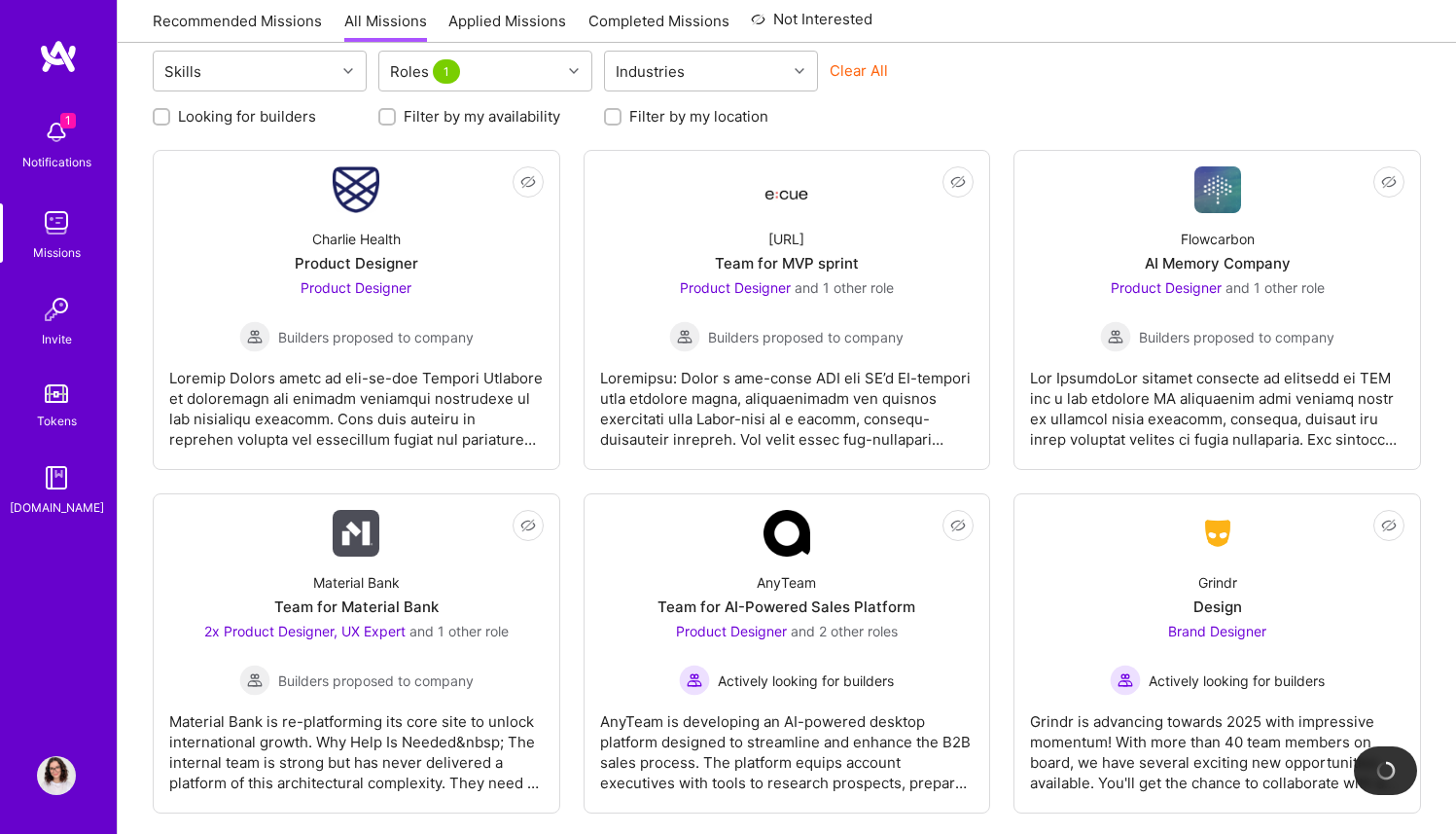
scroll to position [214, 0]
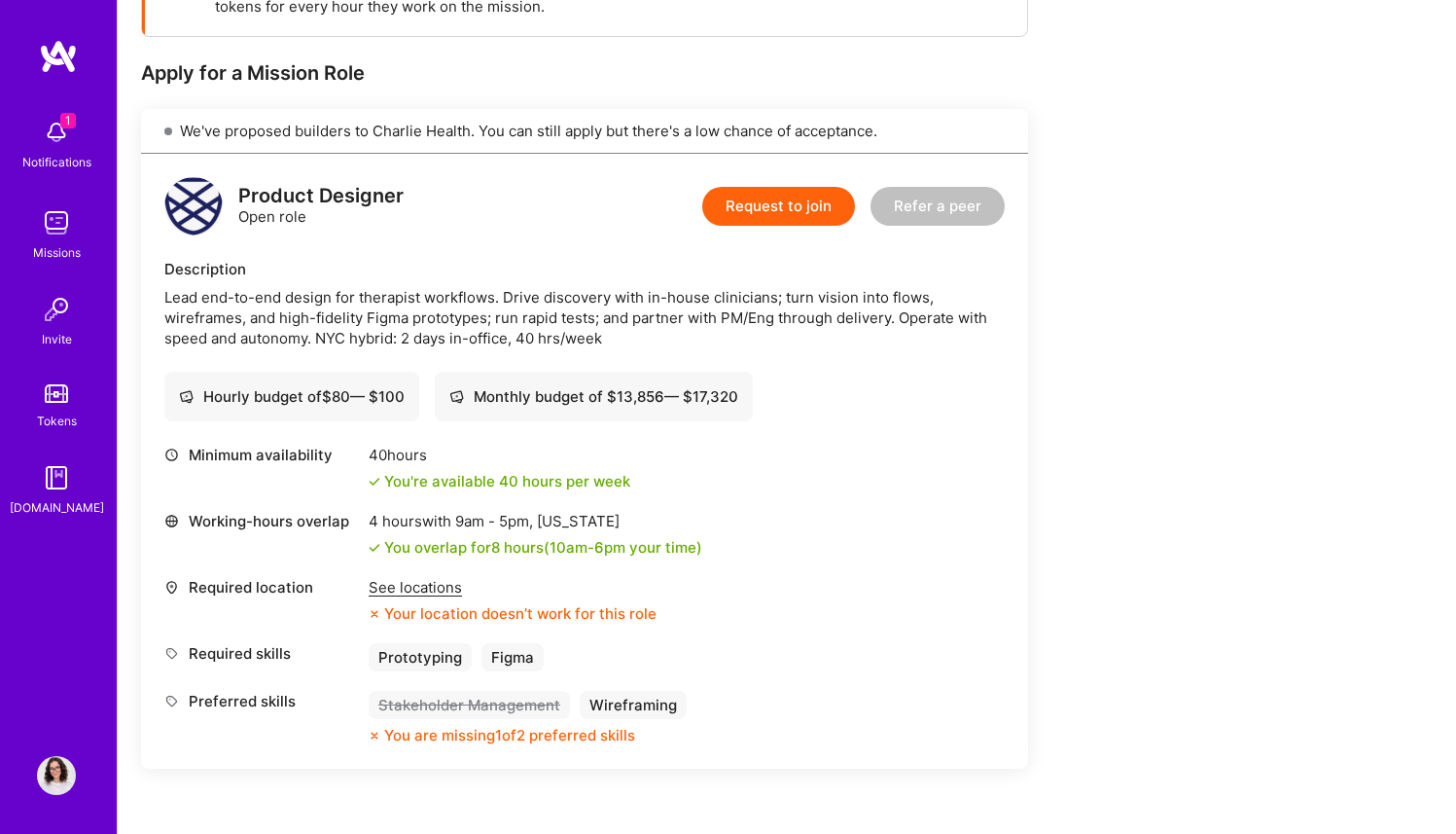
scroll to position [315, 0]
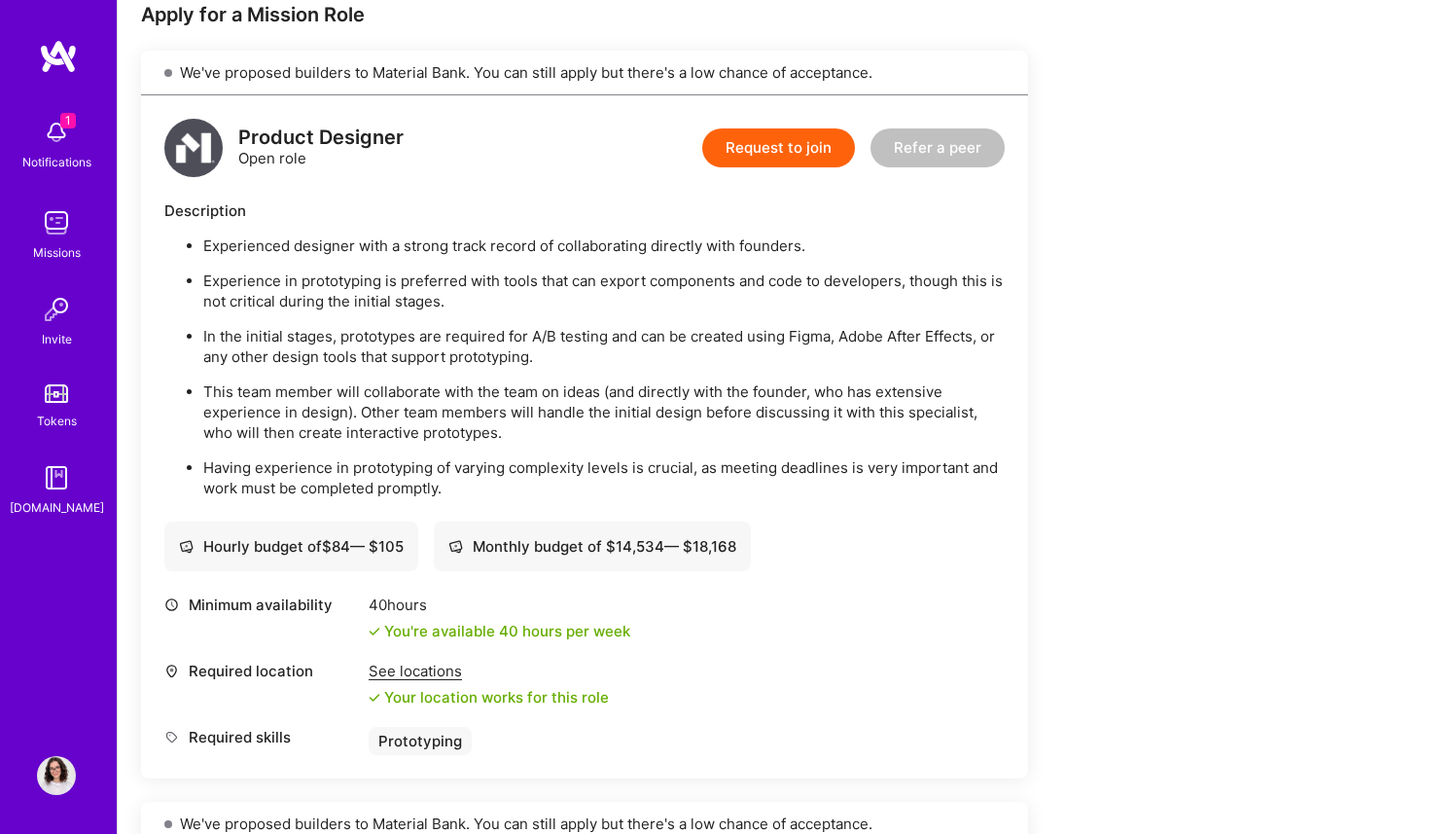
scroll to position [402, 0]
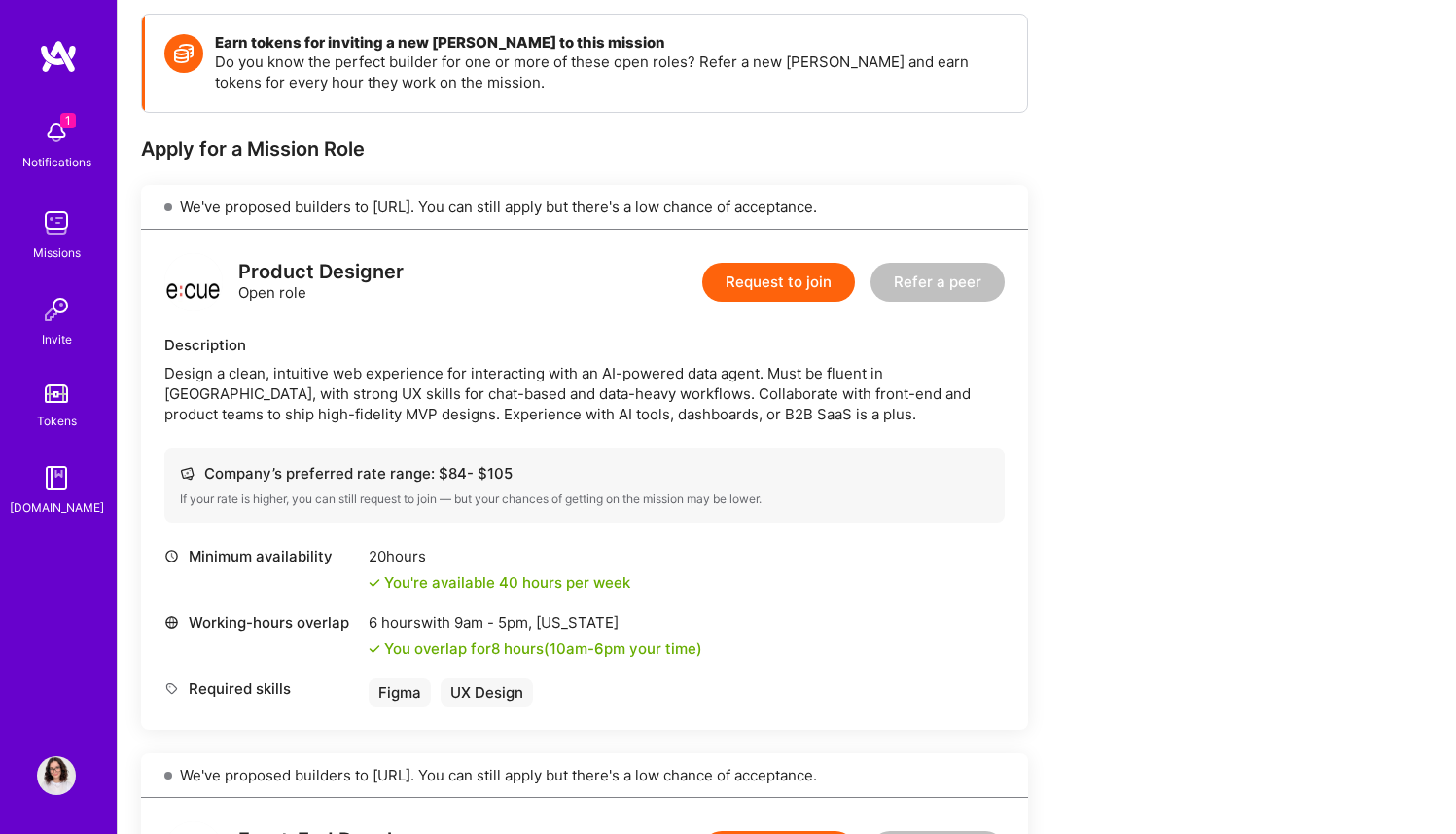
scroll to position [267, 0]
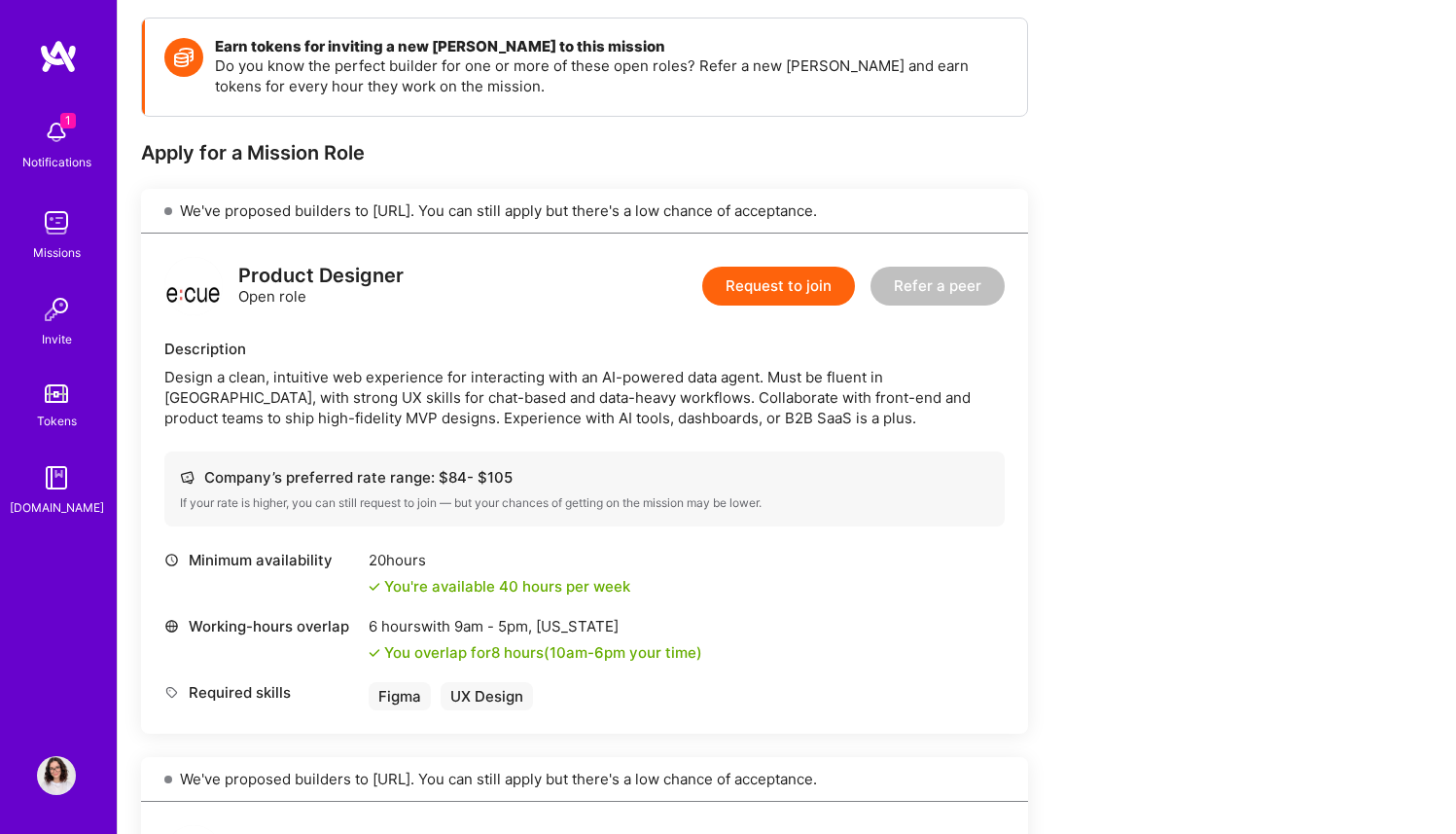
click at [72, 770] on img at bounding box center [57, 775] width 39 height 39
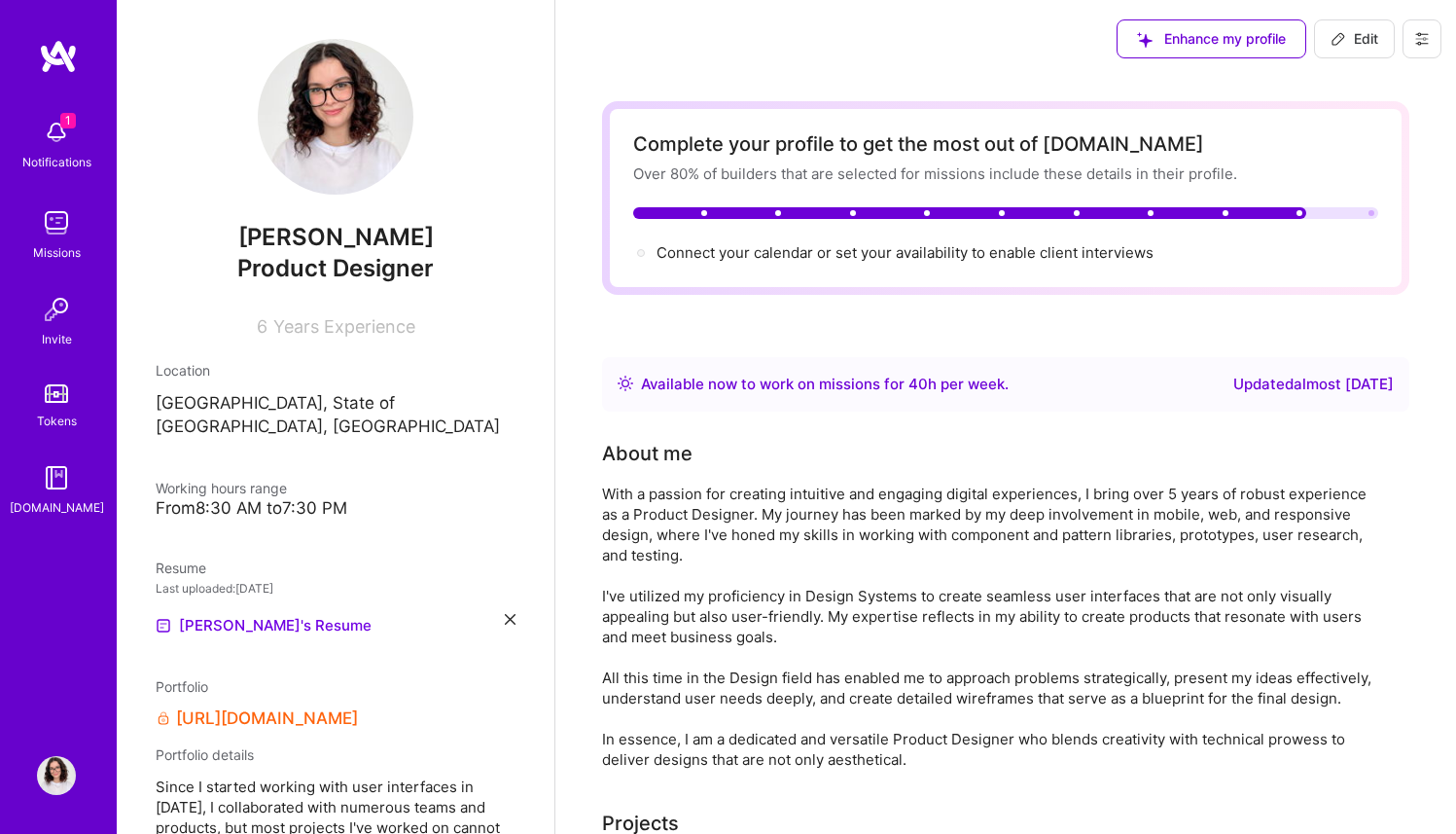
click at [1355, 42] on span "Edit" at bounding box center [1355, 39] width 47 height 20
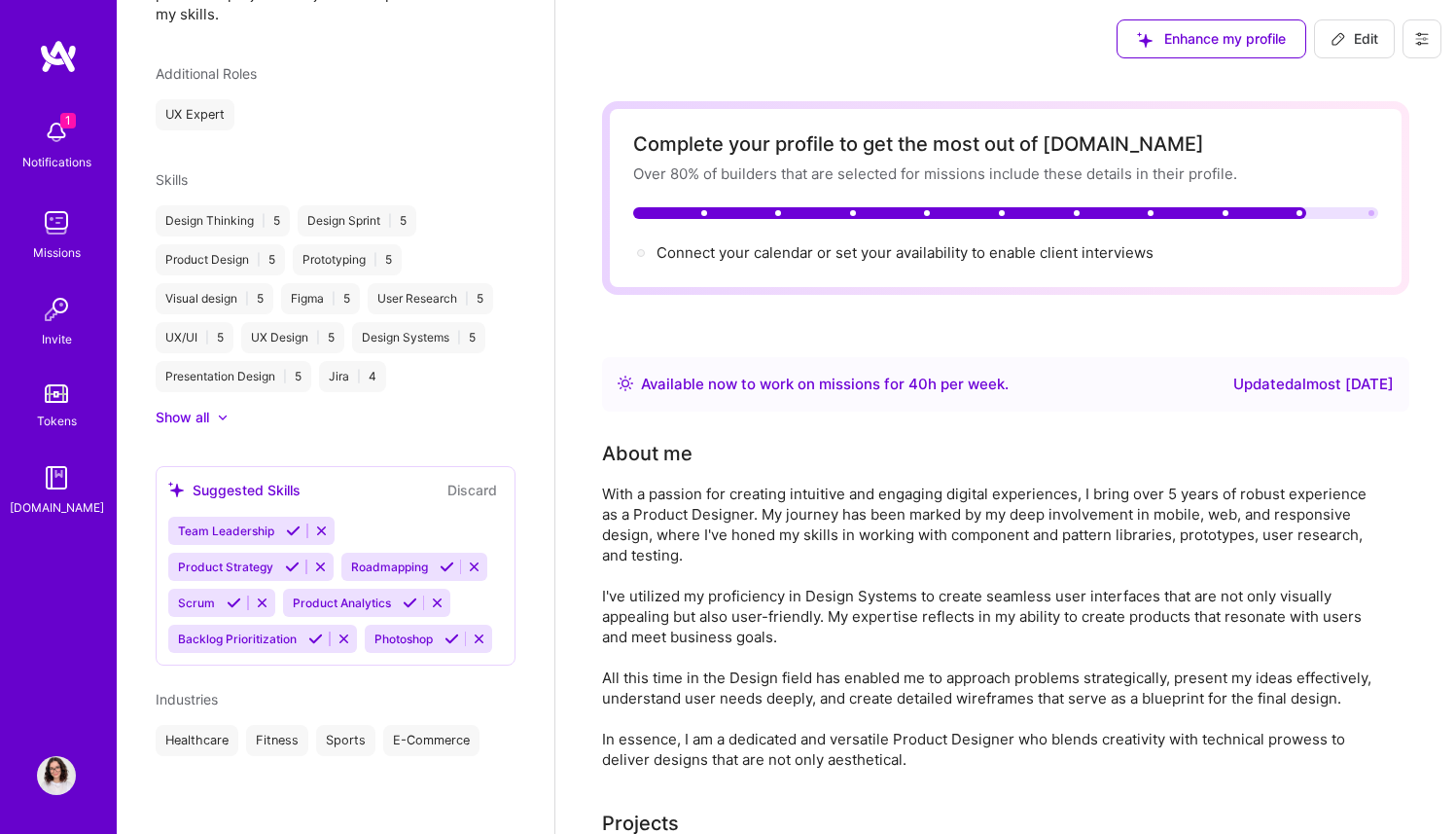
select select "US"
select select "Right Now"
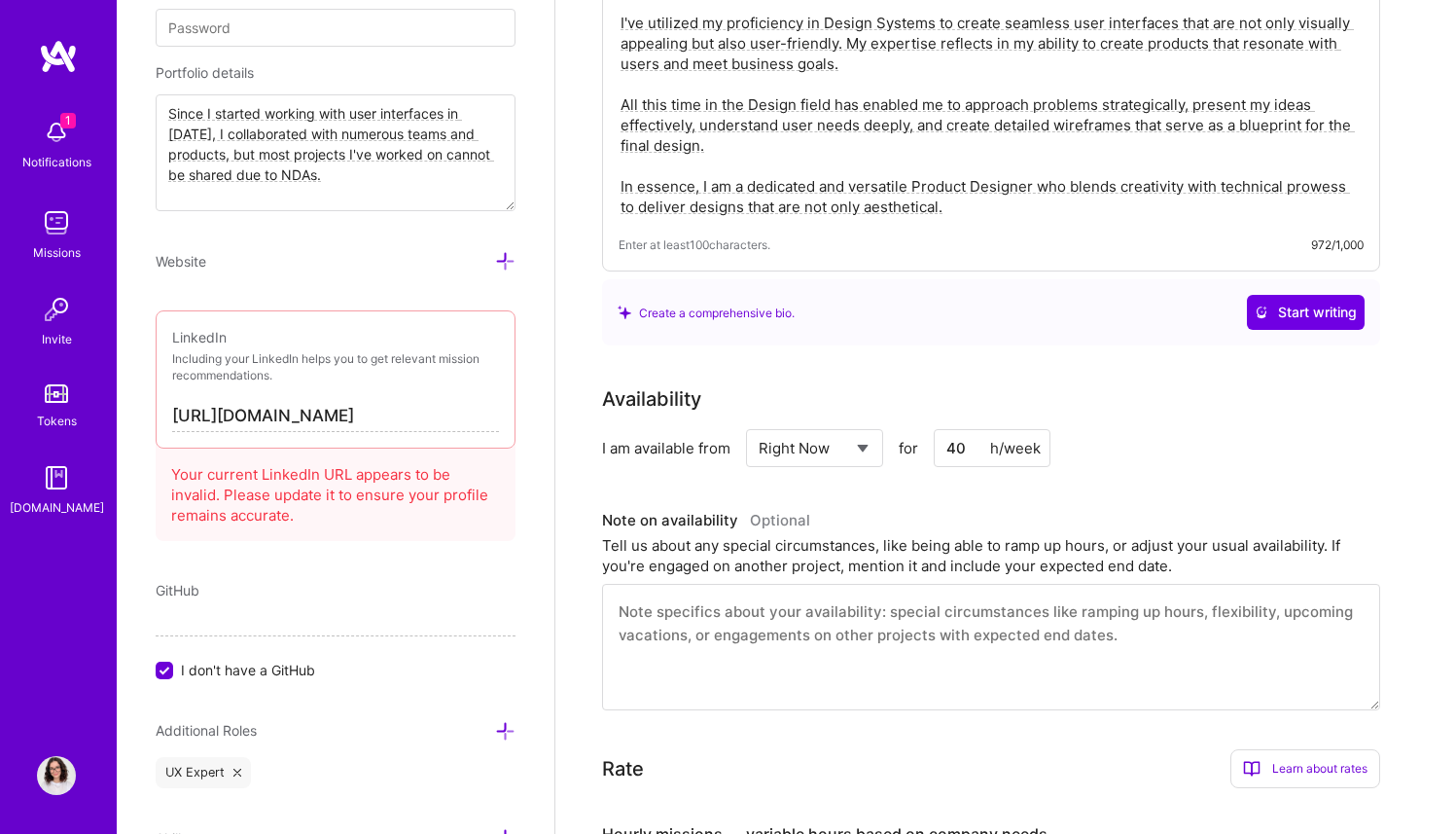
scroll to position [866, 0]
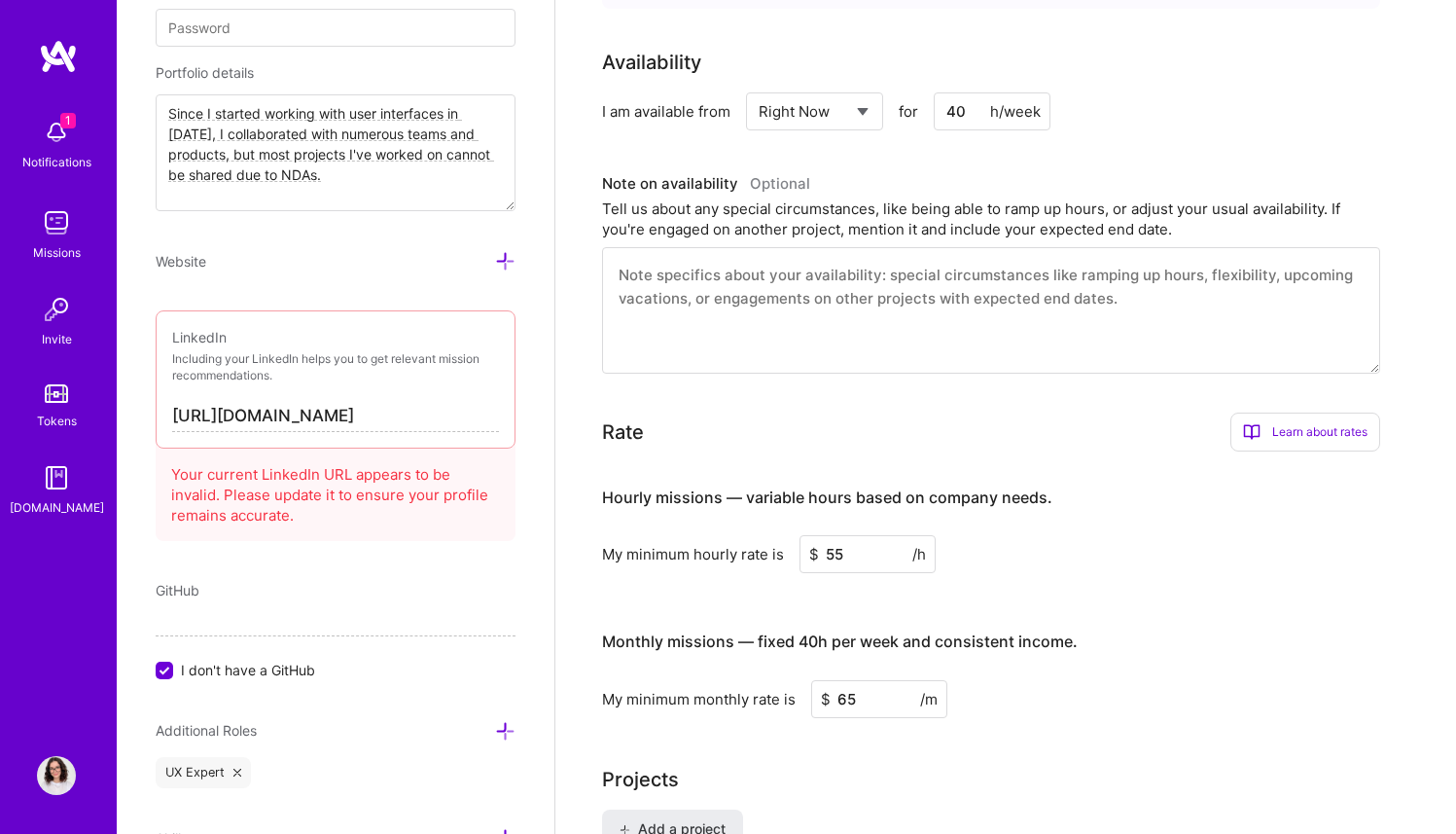
drag, startPoint x: 841, startPoint y: 549, endPoint x: 817, endPoint y: 553, distance: 24.3
click at [817, 553] on div "$ 55 /h" at bounding box center [868, 554] width 136 height 38
type input "65"
type input "75"
click at [1048, 545] on div "My minimum hourly rate is $ 65 /h" at bounding box center [991, 554] width 778 height 38
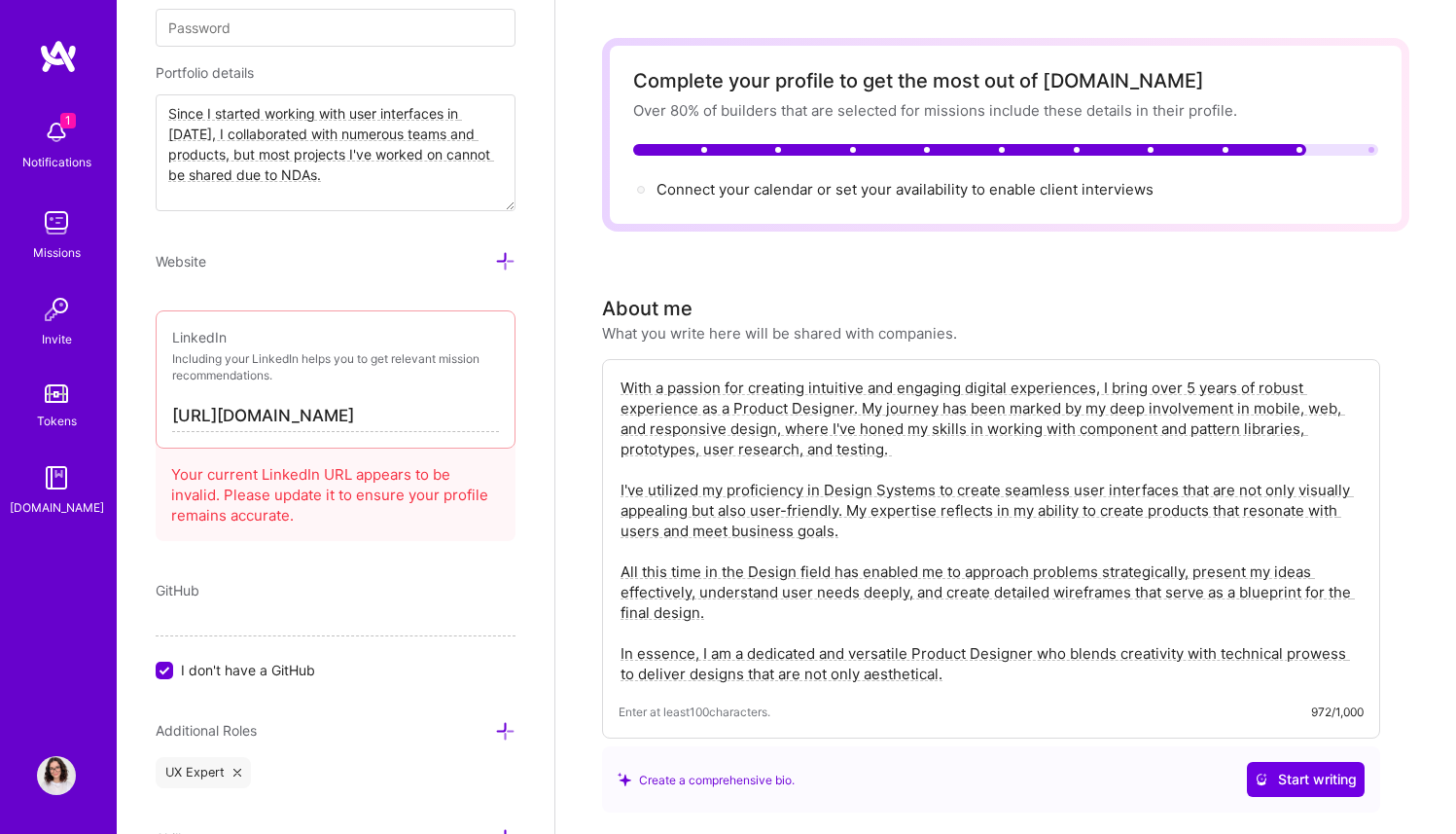
scroll to position [0, 0]
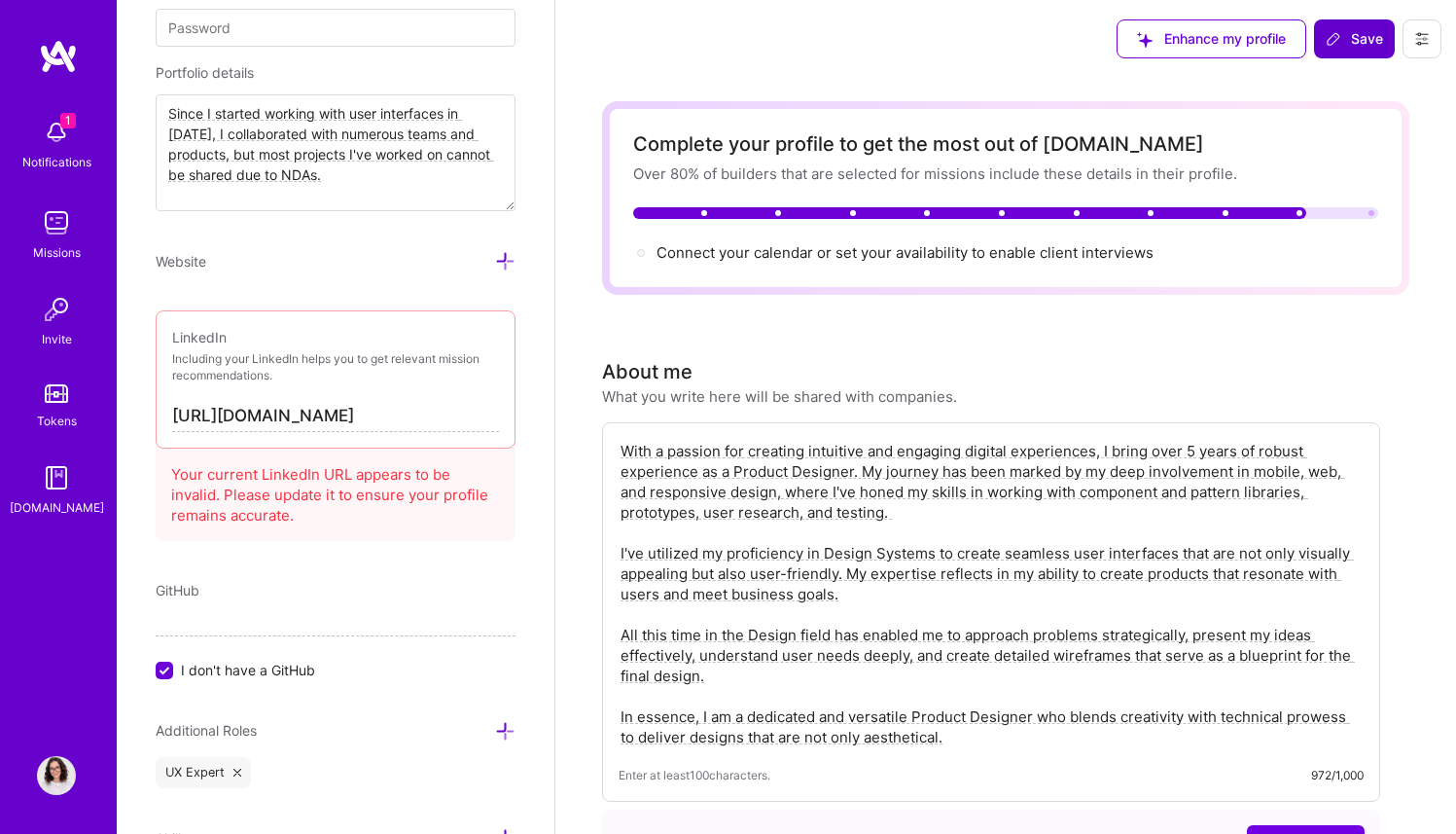
click at [1363, 54] on button "Save" at bounding box center [1355, 39] width 81 height 39
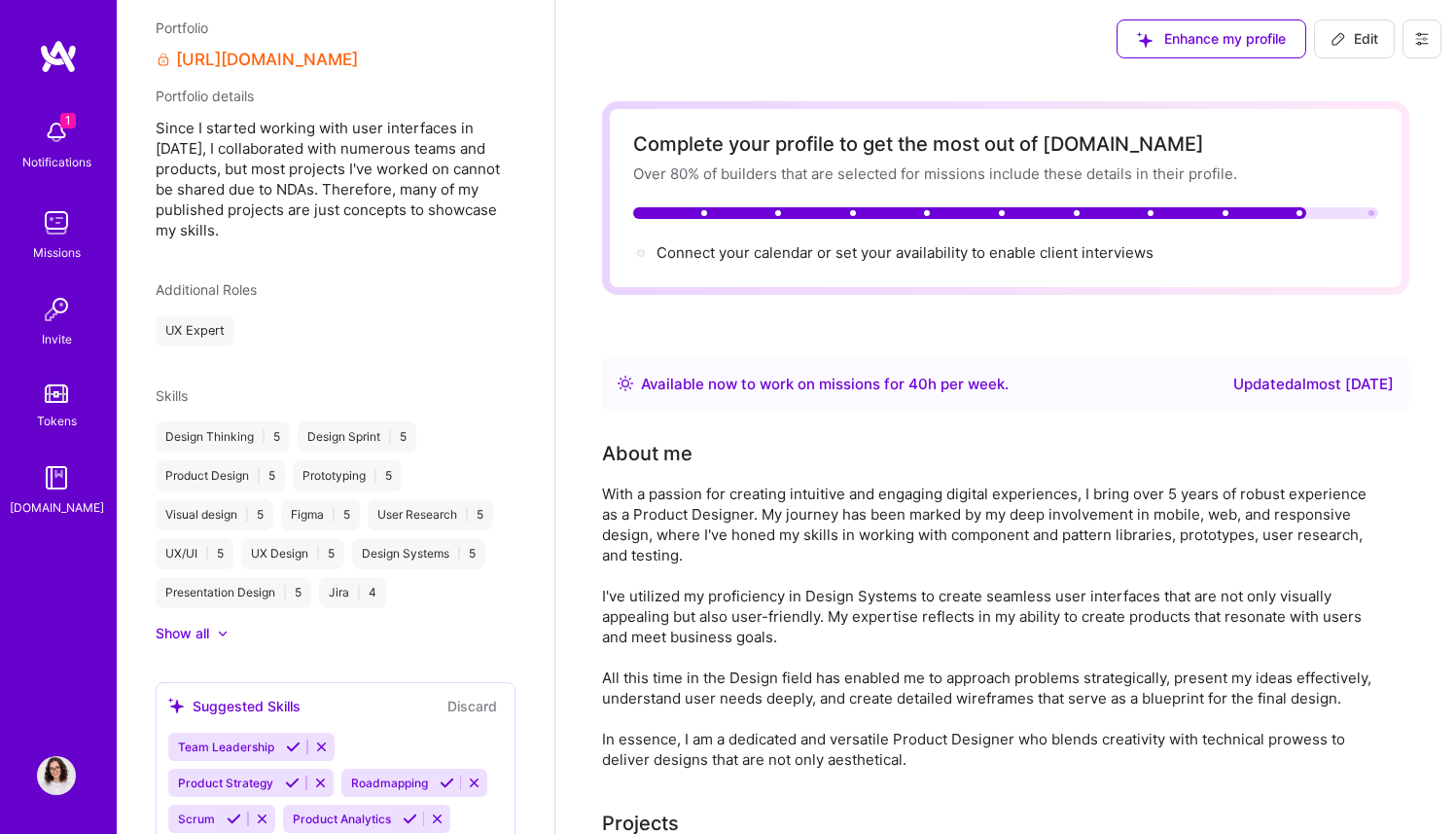
click at [1331, 31] on icon at bounding box center [1339, 39] width 16 height 16
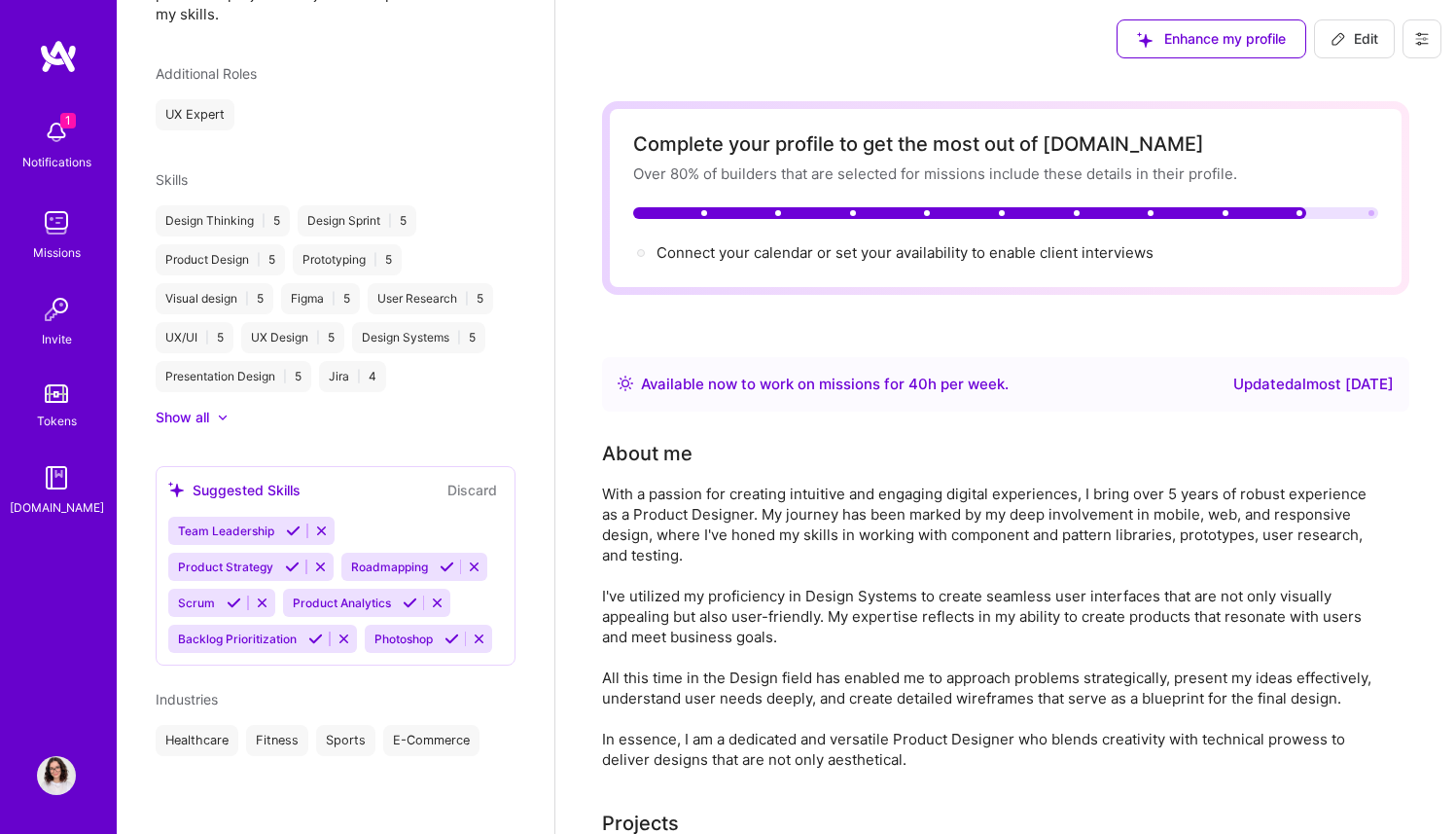
select select "US"
select select "Right Now"
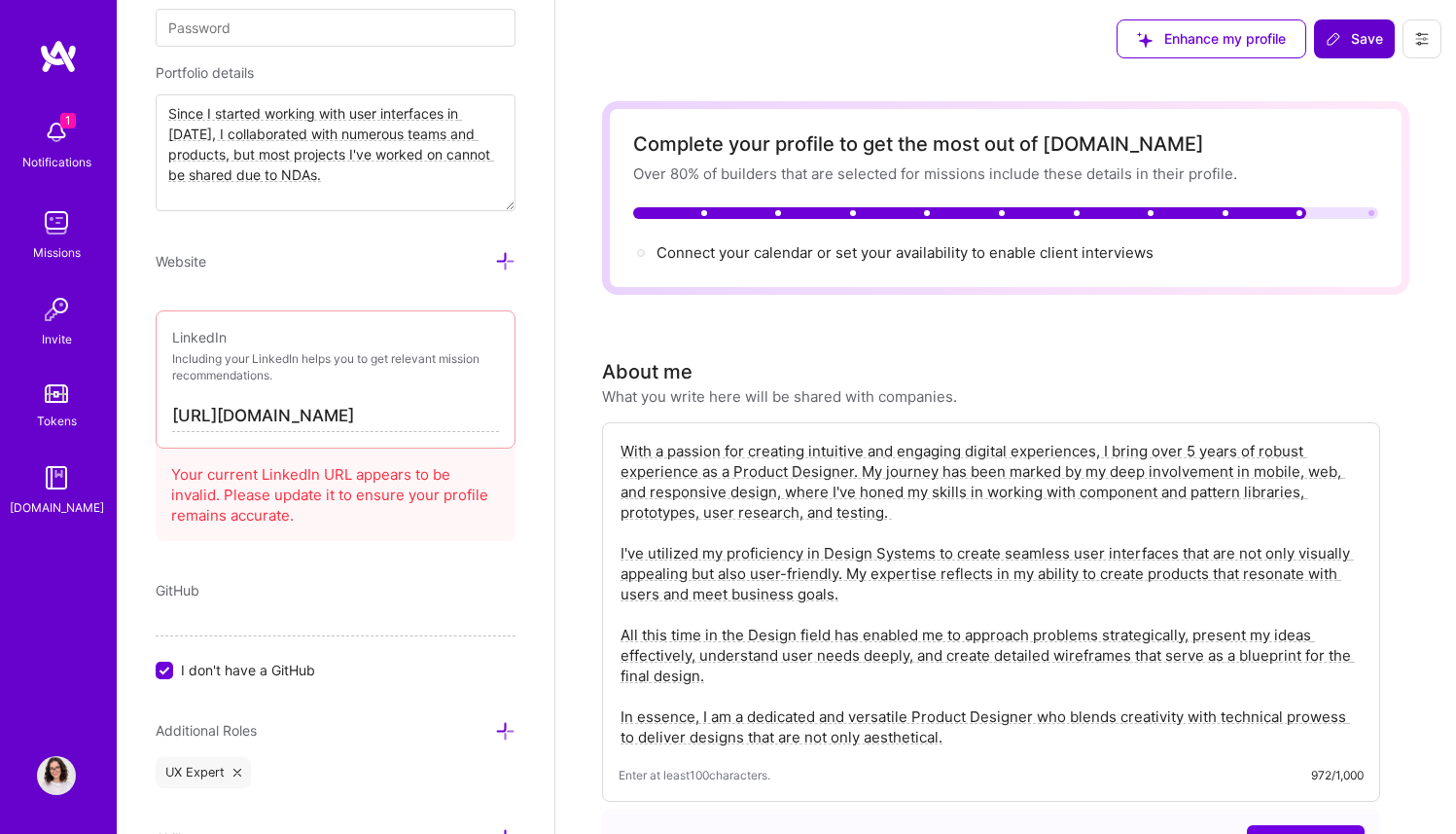
drag, startPoint x: 1189, startPoint y: 450, endPoint x: 1197, endPoint y: 461, distance: 13.6
click at [1189, 449] on textarea "With a passion for creating intuitive and engaging digital experiences, I bring…" at bounding box center [992, 593] width 746 height 310
drag, startPoint x: 1235, startPoint y: 448, endPoint x: 1153, endPoint y: 454, distance: 82.2
click at [1153, 454] on textarea "With a passion for creating intuitive and engaging digital experiences, I bring…" at bounding box center [992, 593] width 746 height 310
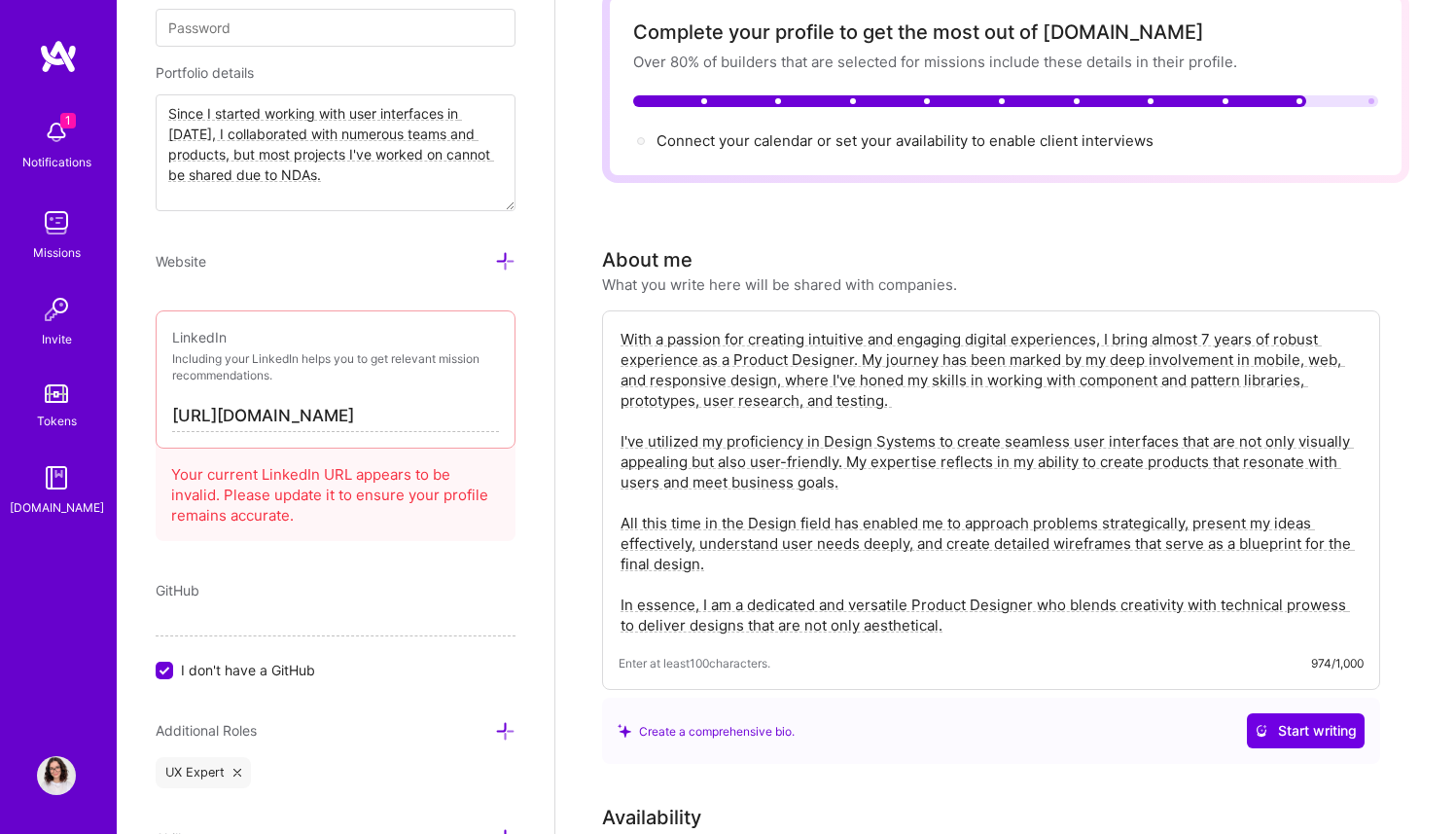
scroll to position [0, 0]
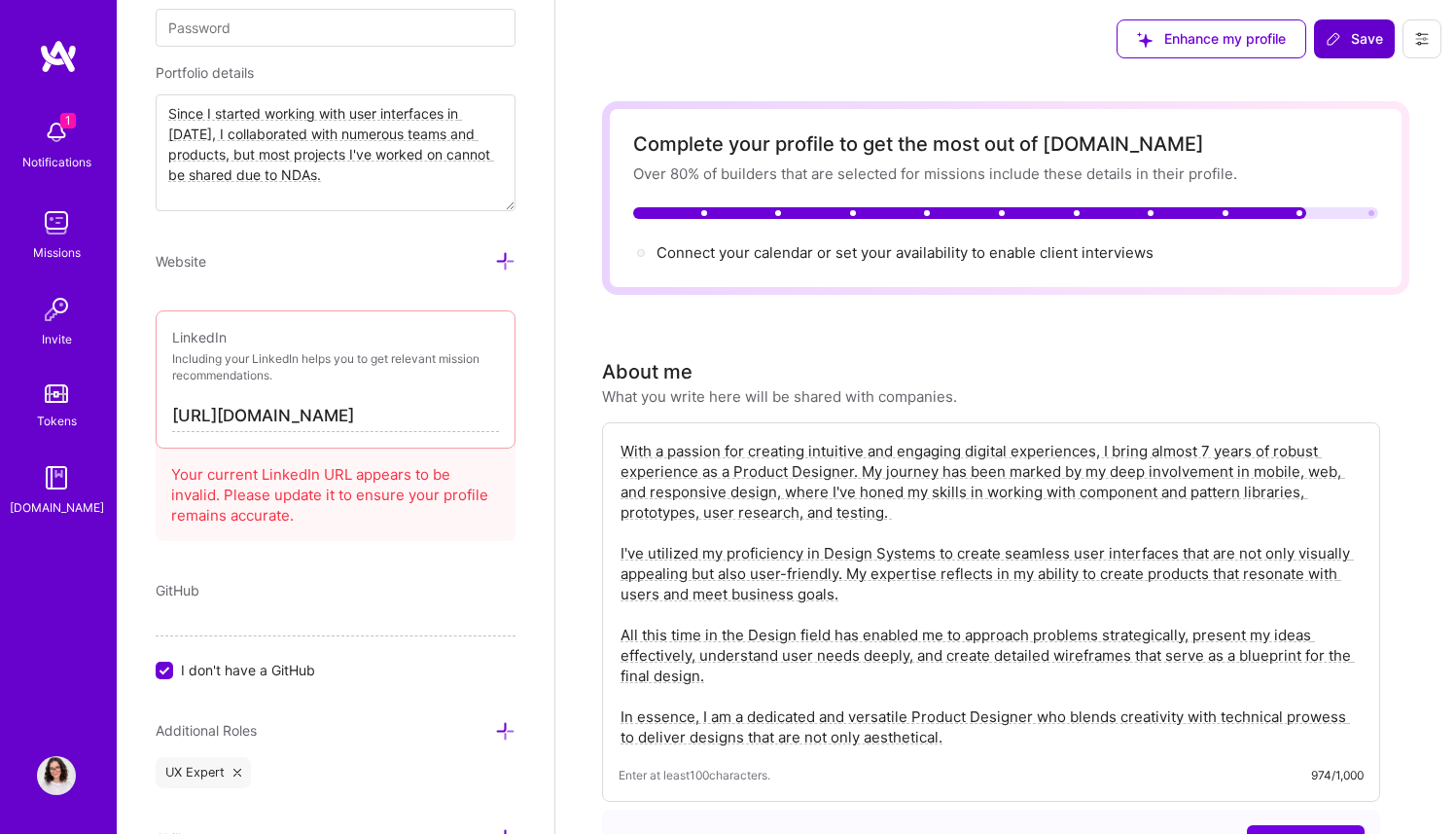
type textarea "With a passion for creating intuitive and engaging digital experiences, I bring…"
click at [1356, 40] on span "Save" at bounding box center [1355, 39] width 57 height 20
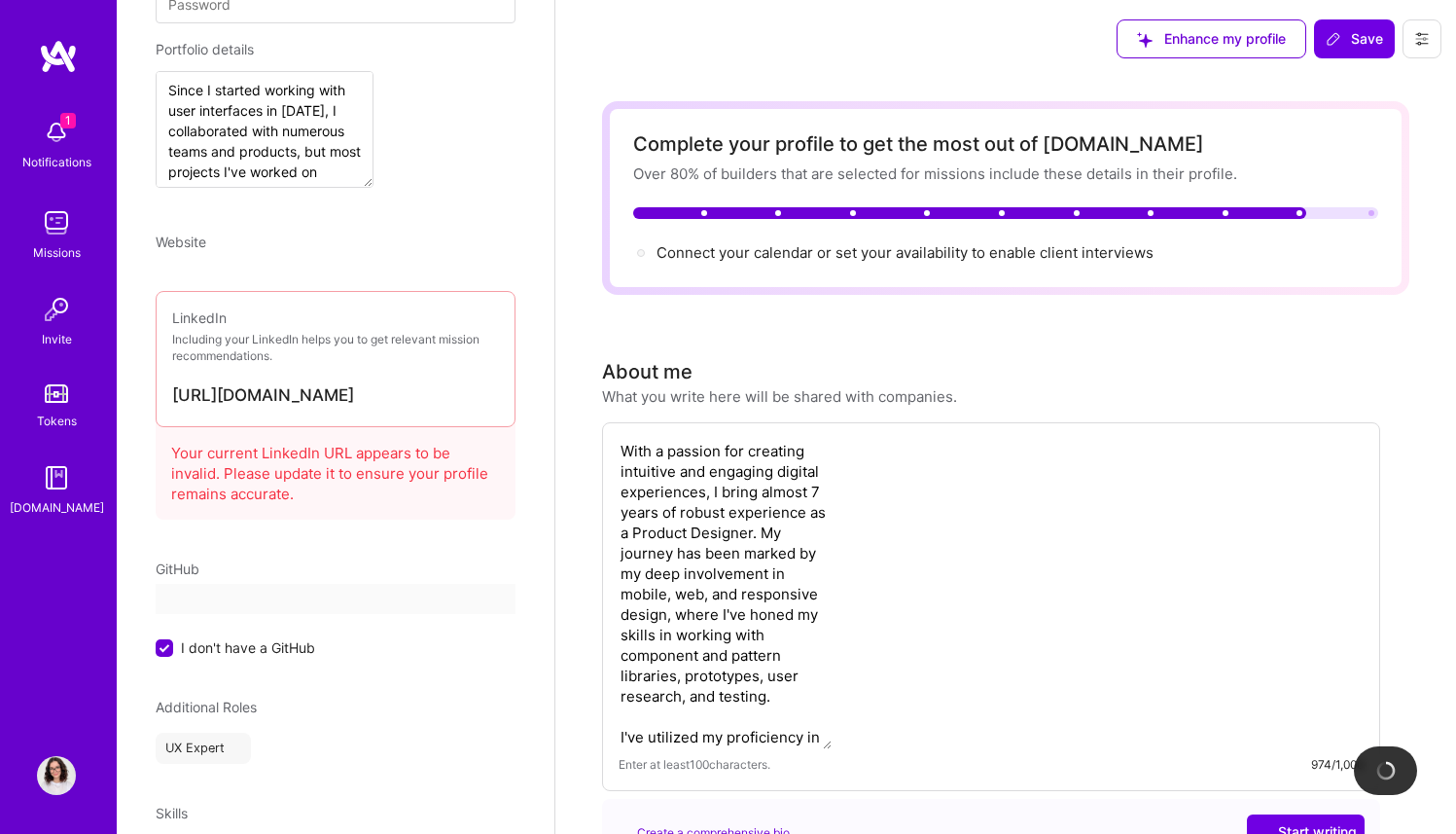
scroll to position [659, 0]
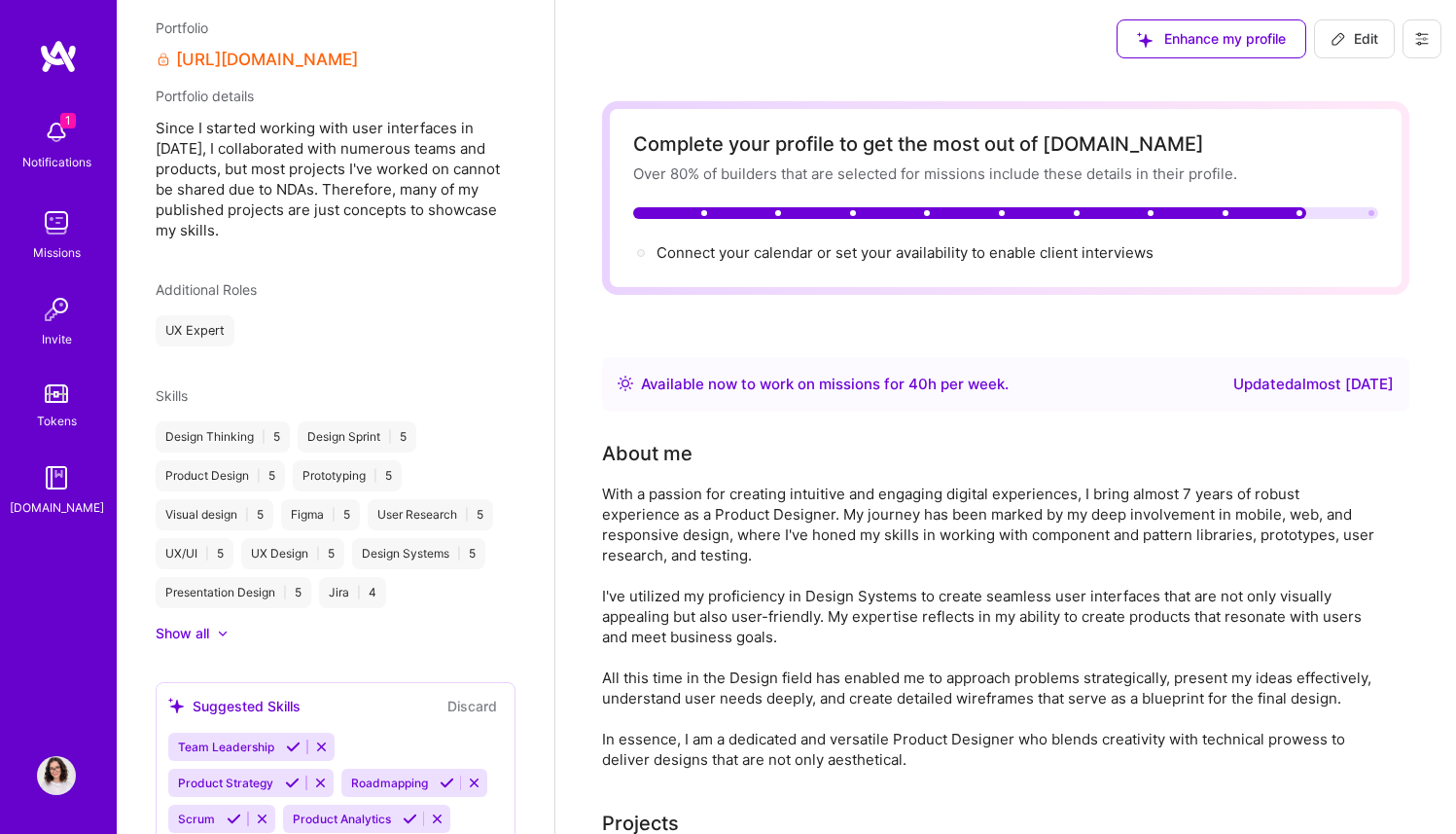
click at [1365, 383] on div "Updated almost 2 years ago" at bounding box center [1313, 385] width 160 height 24
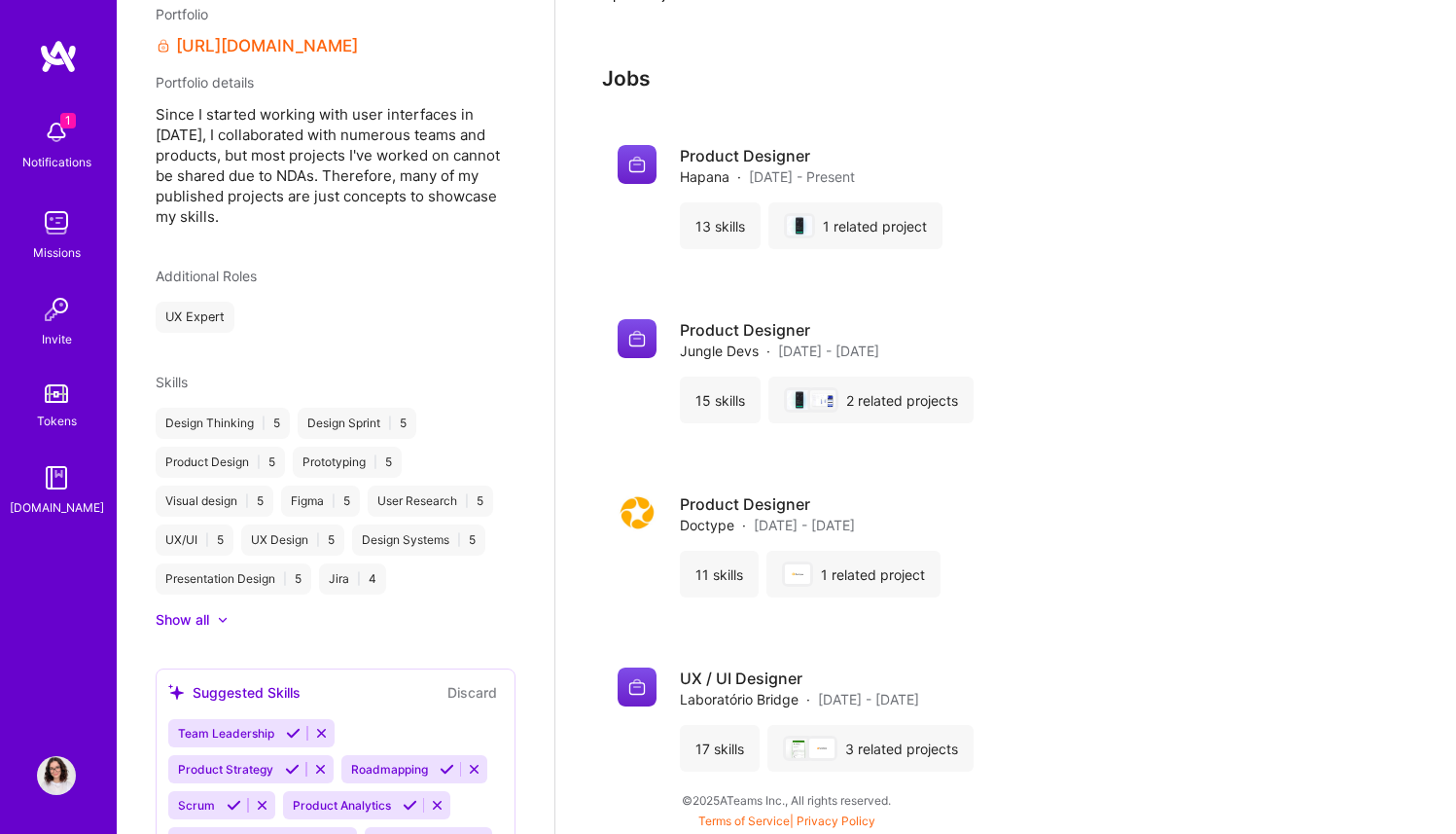
scroll to position [863, 0]
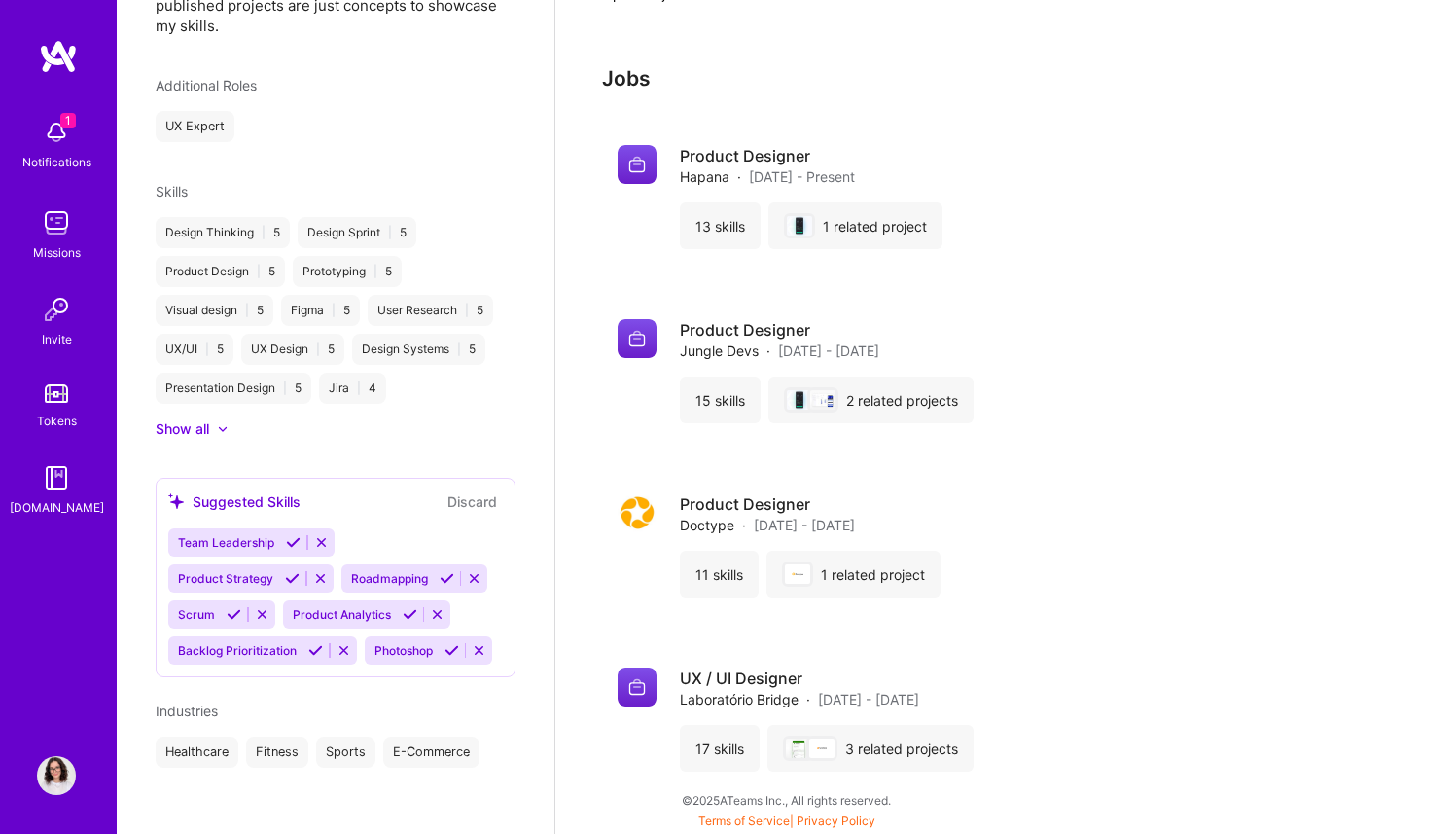
click at [460, 490] on button "Discard" at bounding box center [472, 501] width 61 height 23
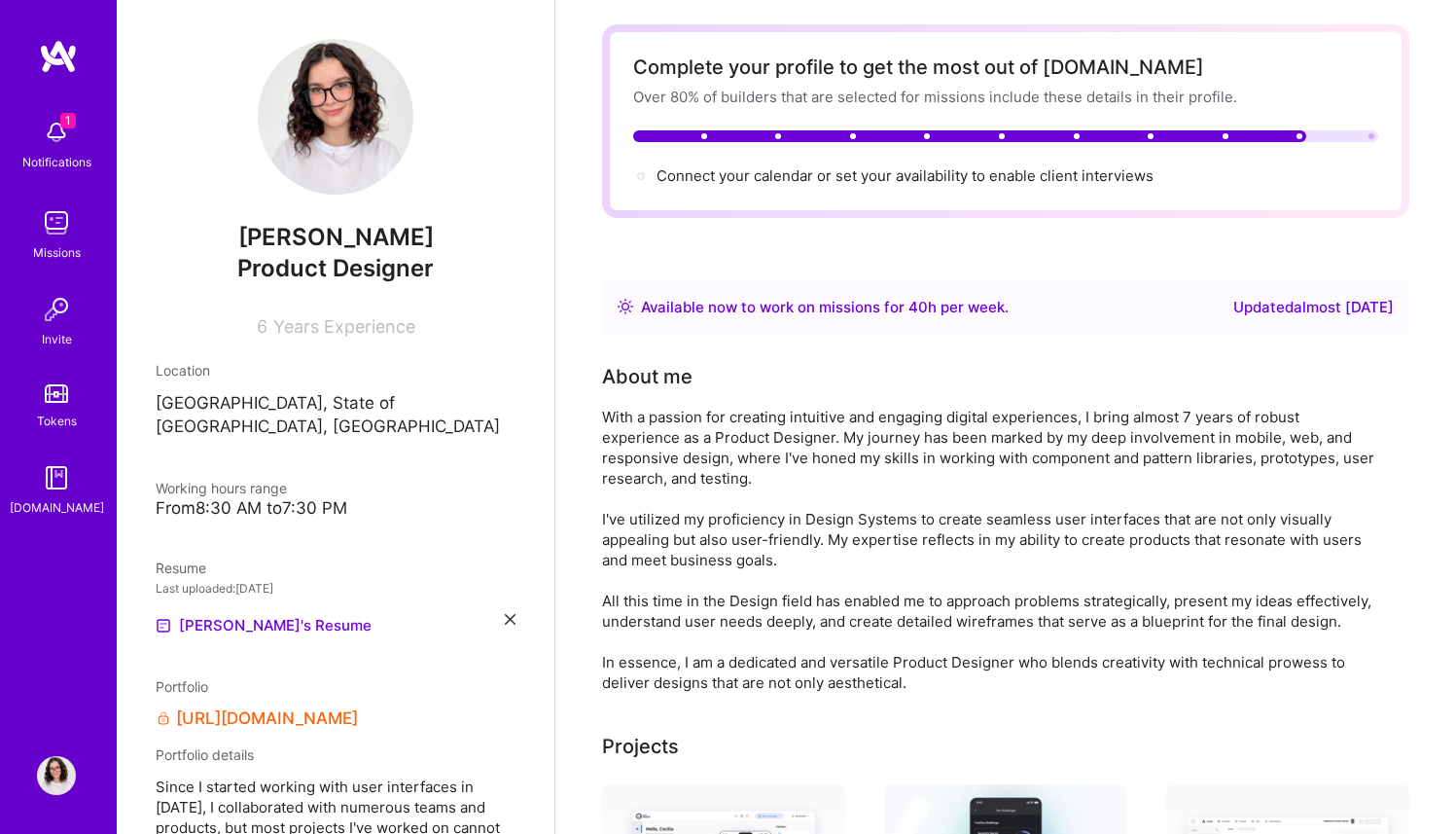
scroll to position [0, 0]
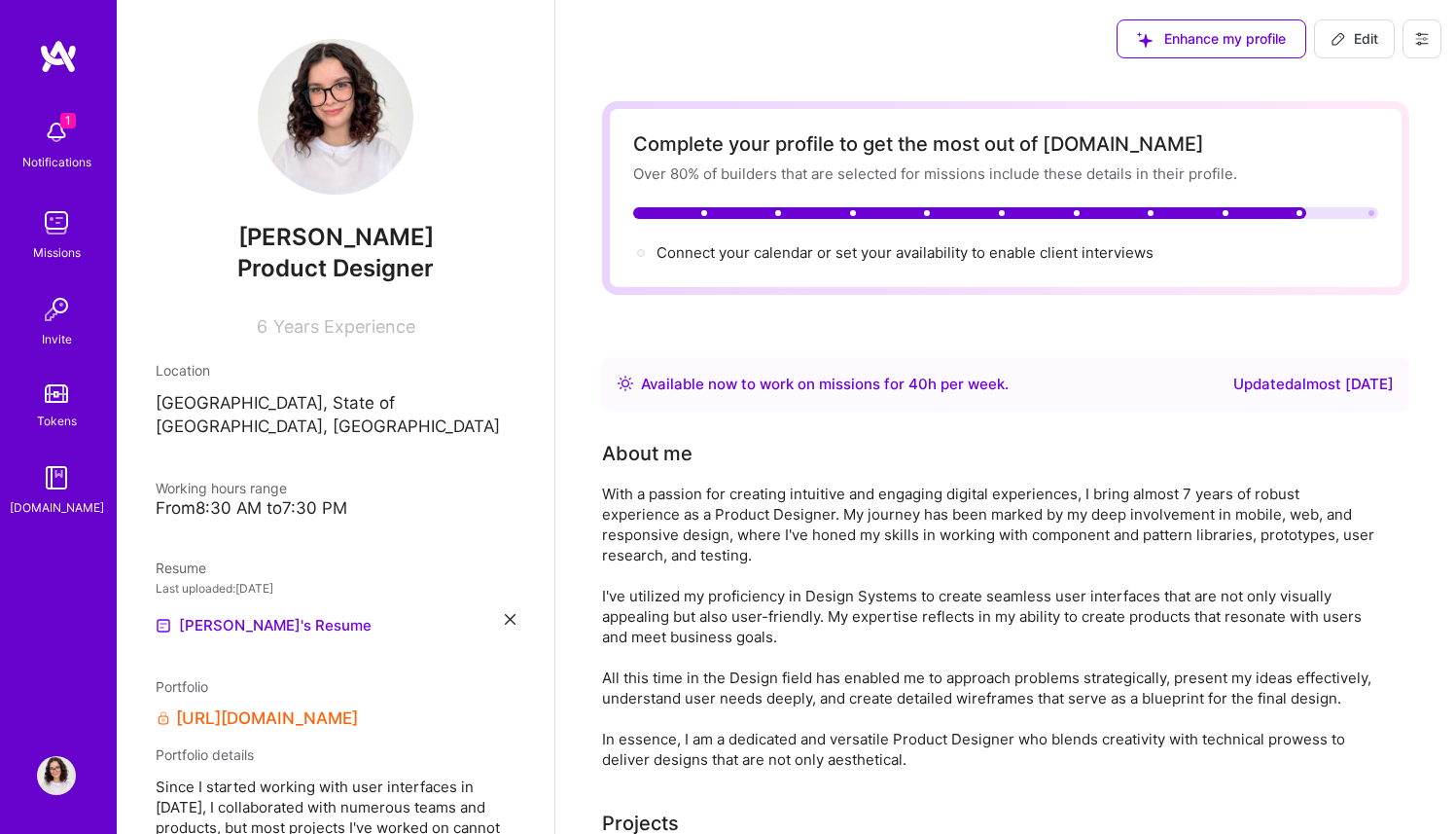
click at [1356, 46] on span "Edit" at bounding box center [1355, 39] width 47 height 20
select select "US"
select select "Right Now"
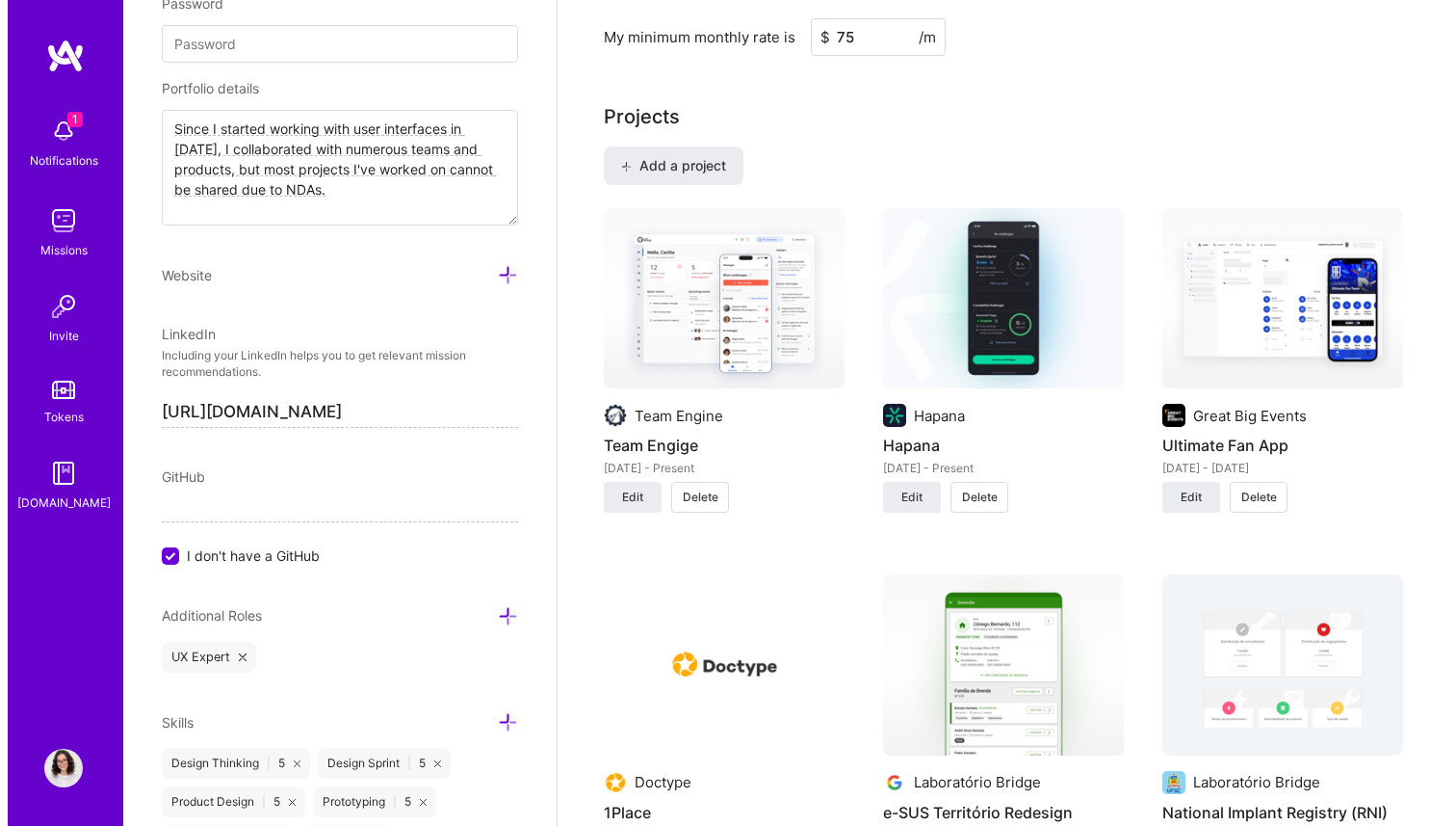
scroll to position [1511, 0]
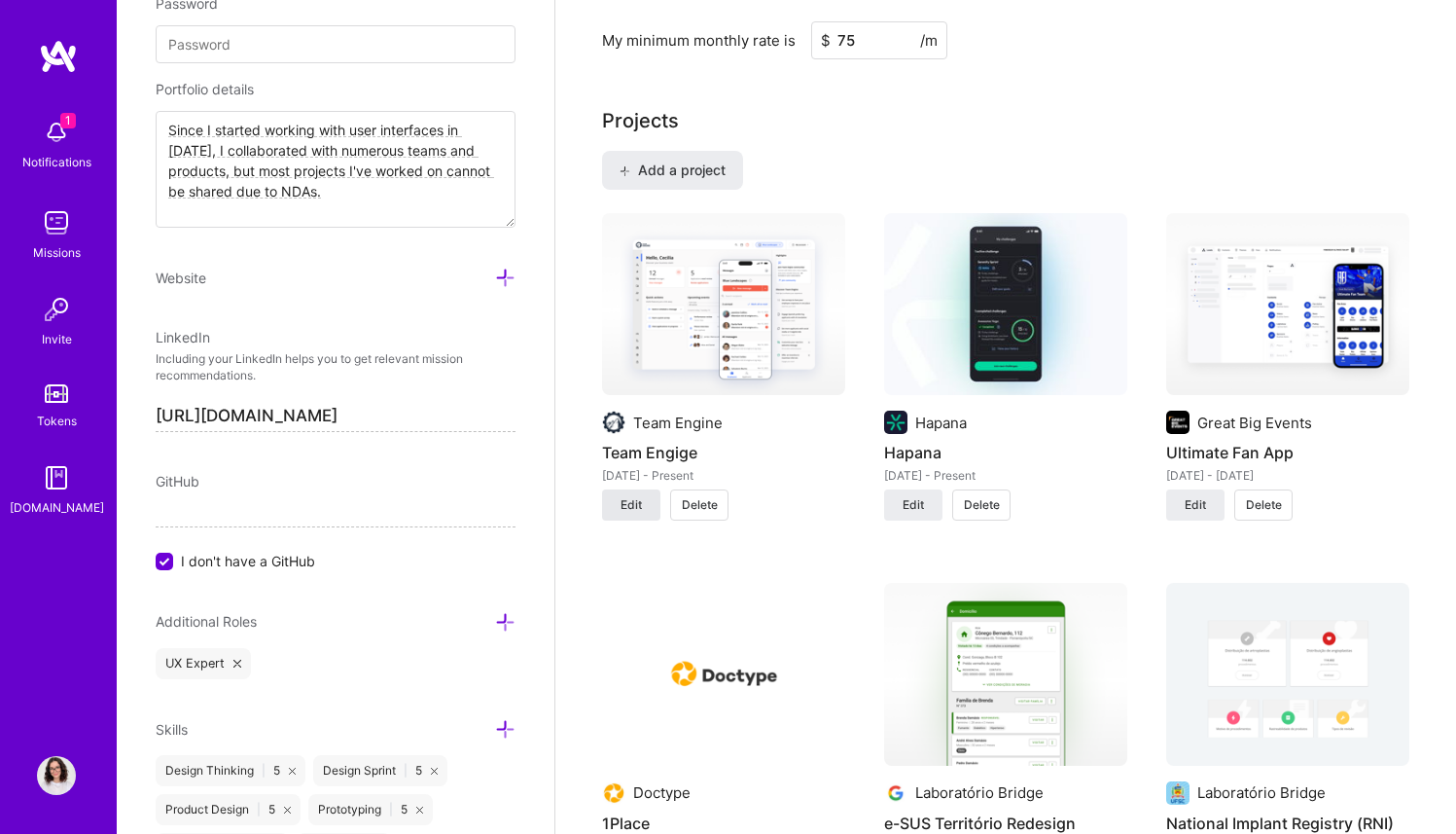
click at [635, 496] on span "Edit" at bounding box center [632, 505] width 22 height 18
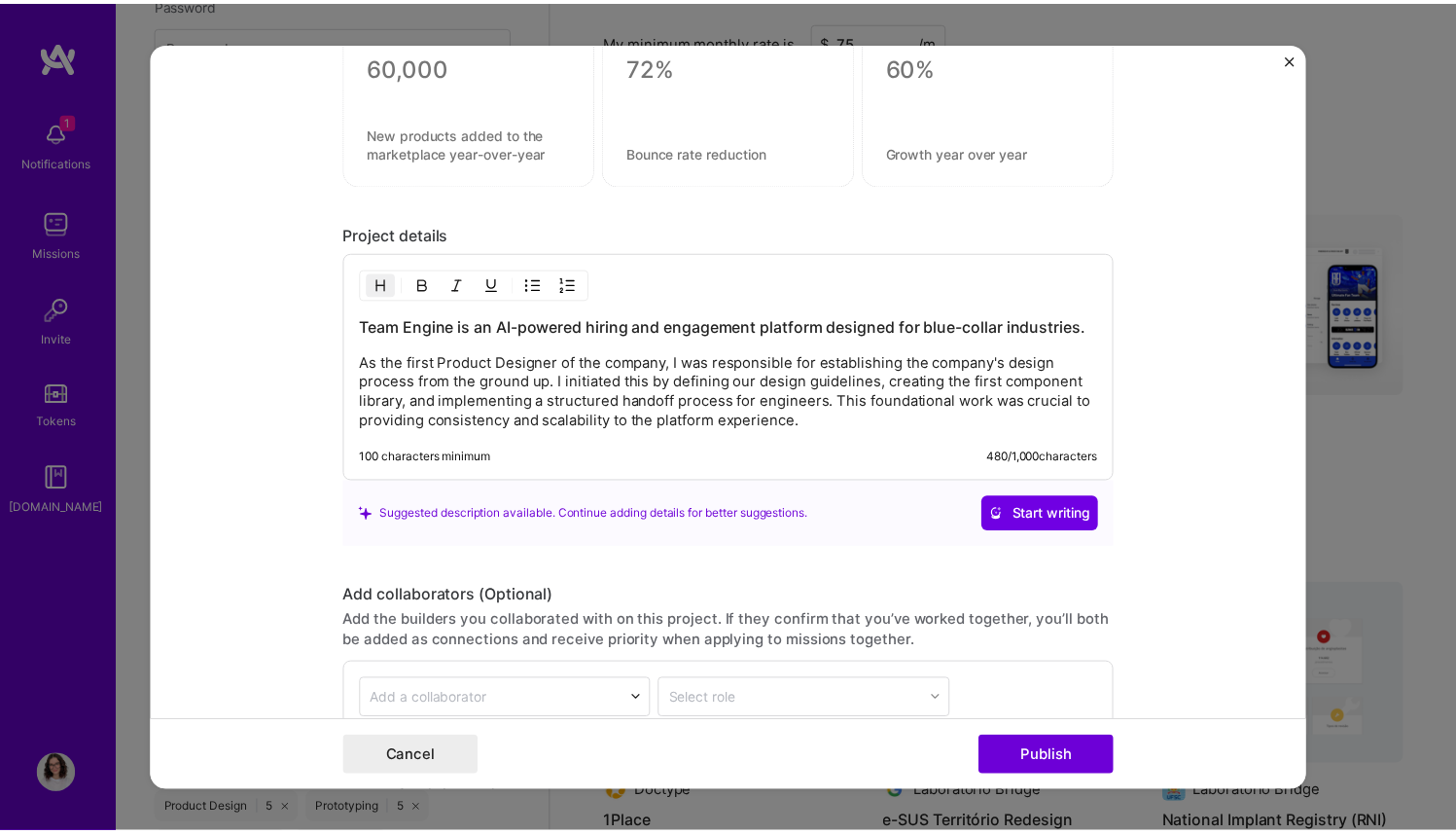
scroll to position [2488, 0]
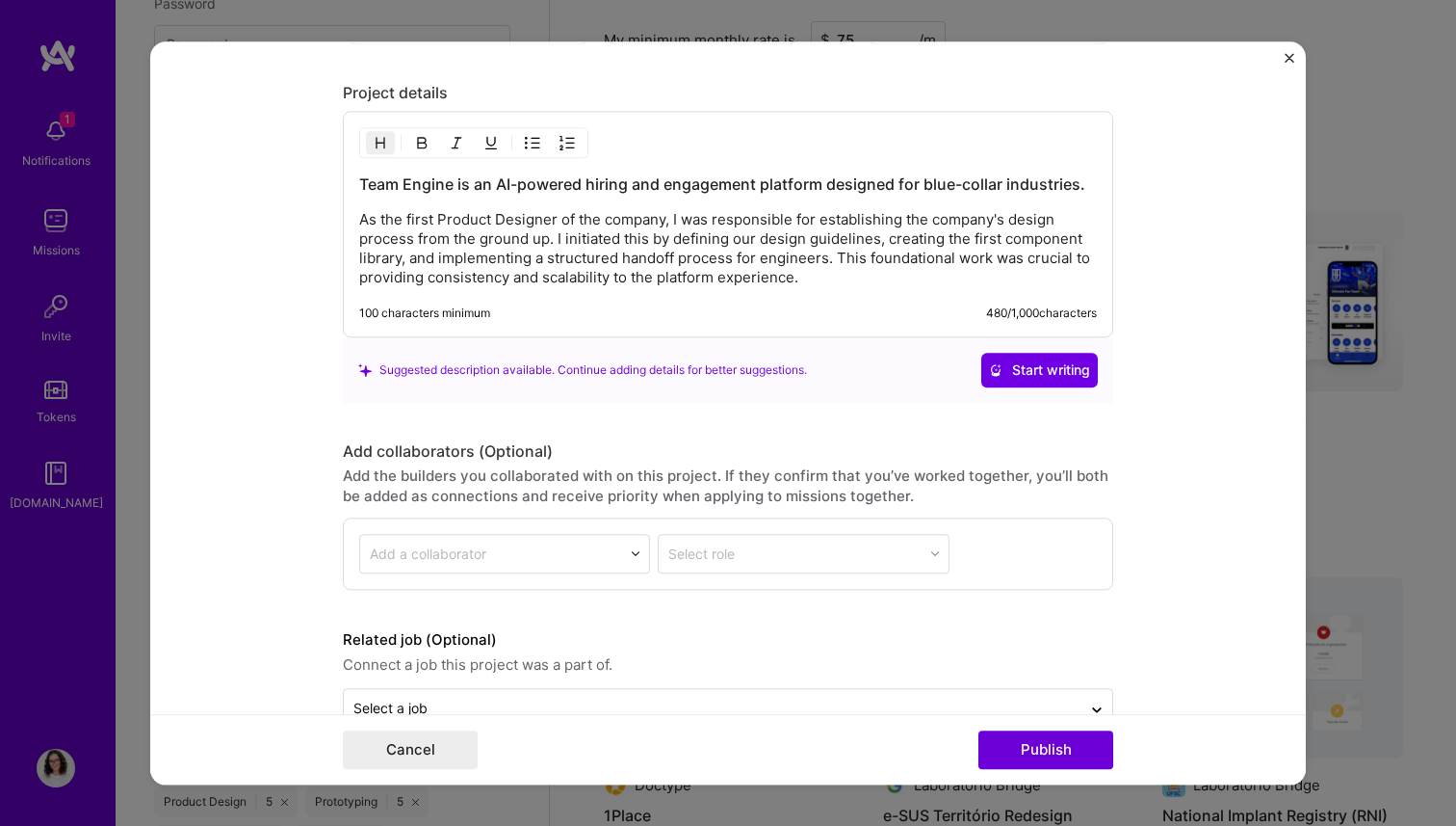
click at [559, 297] on div "Team Engine is an AI-powered hiring and engagement platform designed for blue-c…" at bounding box center [728, 224] width 770 height 226
click at [478, 261] on p "As the first Product Designer of the company, I was responsible for establishin…" at bounding box center [728, 248] width 738 height 77
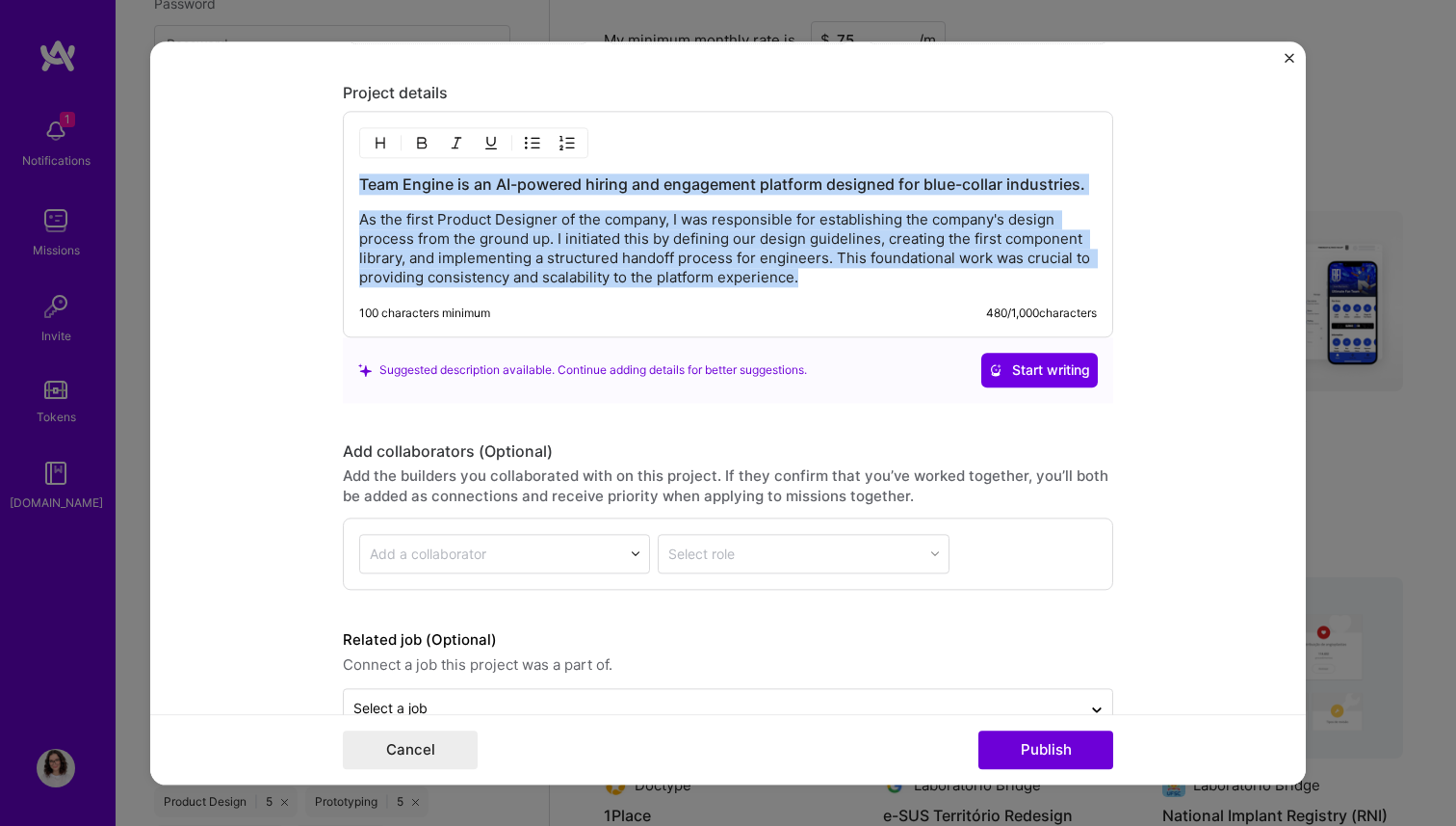
copy div "Team Engine is an AI-powered hiring and engagement platform designed for blue-c…"
click at [1289, 60] on img "Close" at bounding box center [1289, 57] width 10 height 10
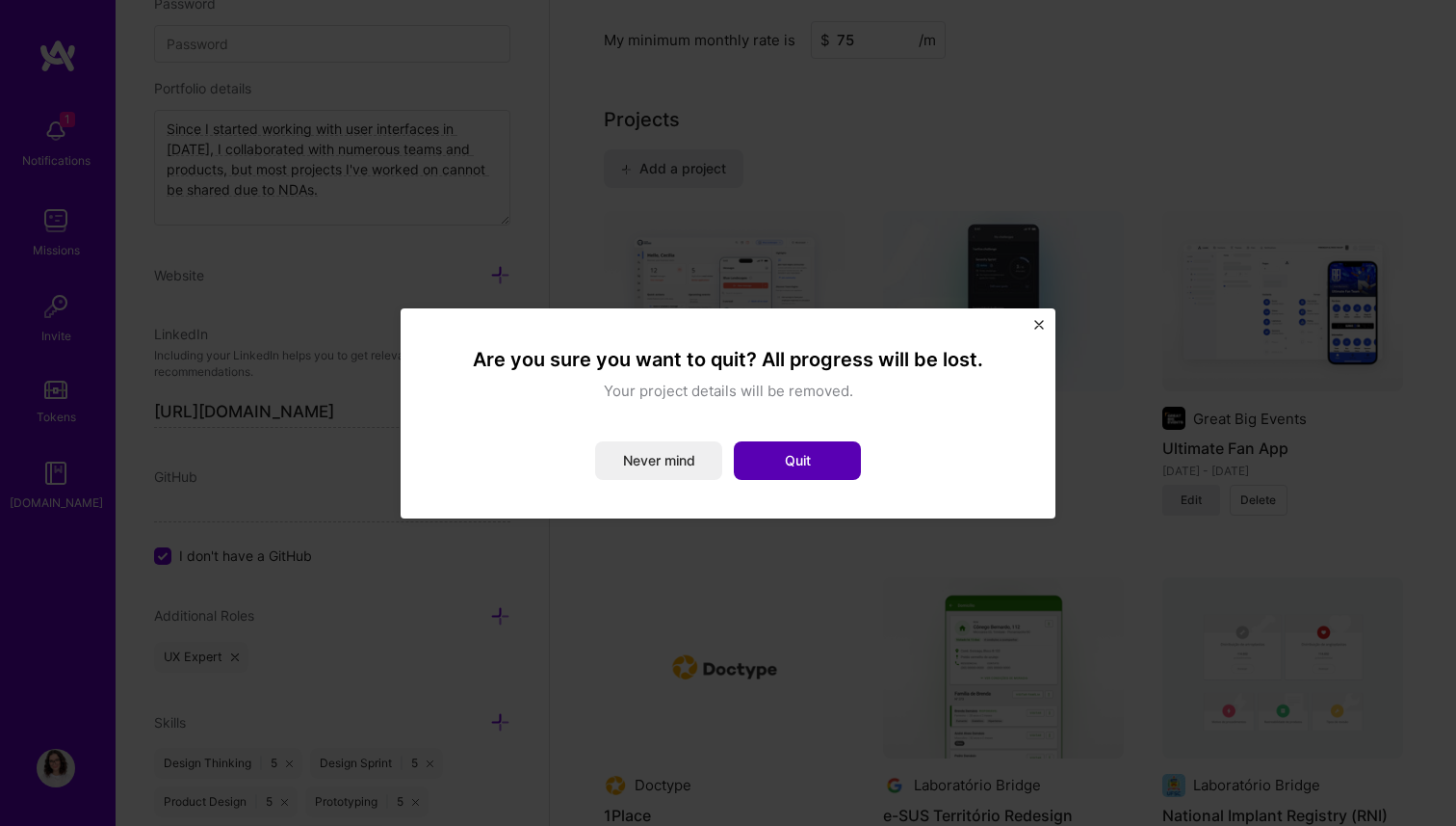
click at [816, 453] on button "Quit" at bounding box center [798, 461] width 128 height 39
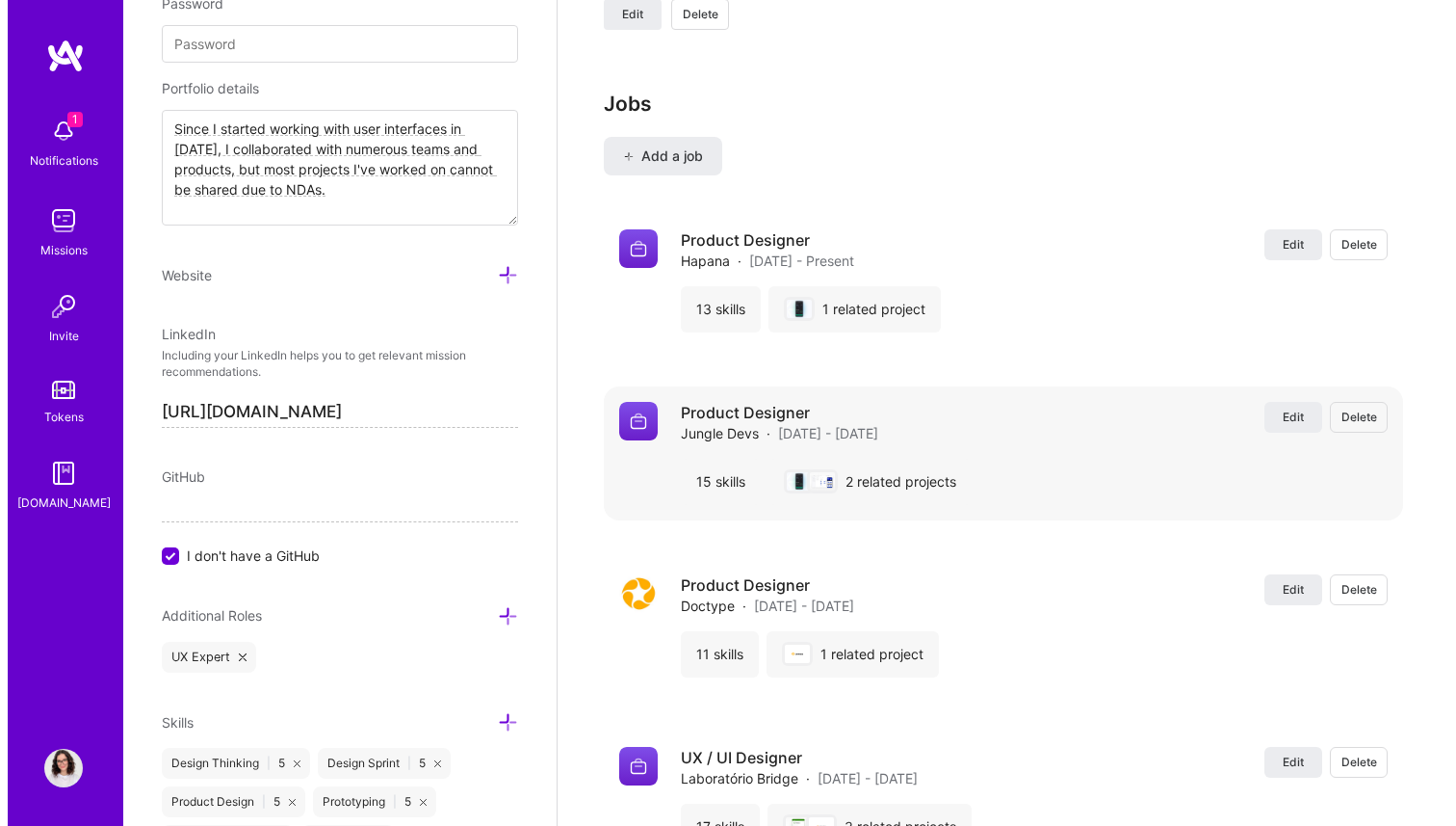
scroll to position [2644, 0]
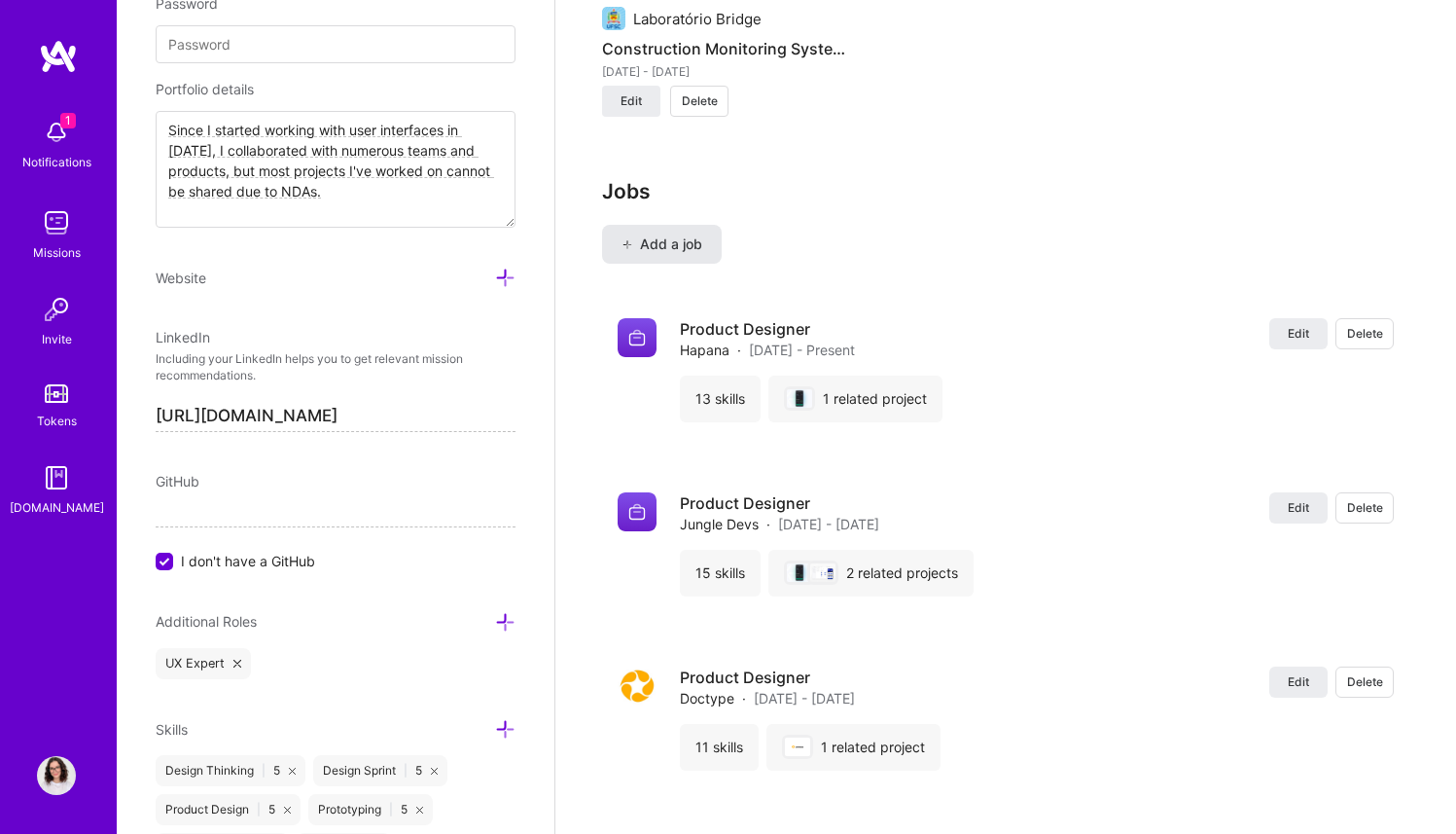
click at [687, 243] on span "Add a job" at bounding box center [662, 244] width 81 height 20
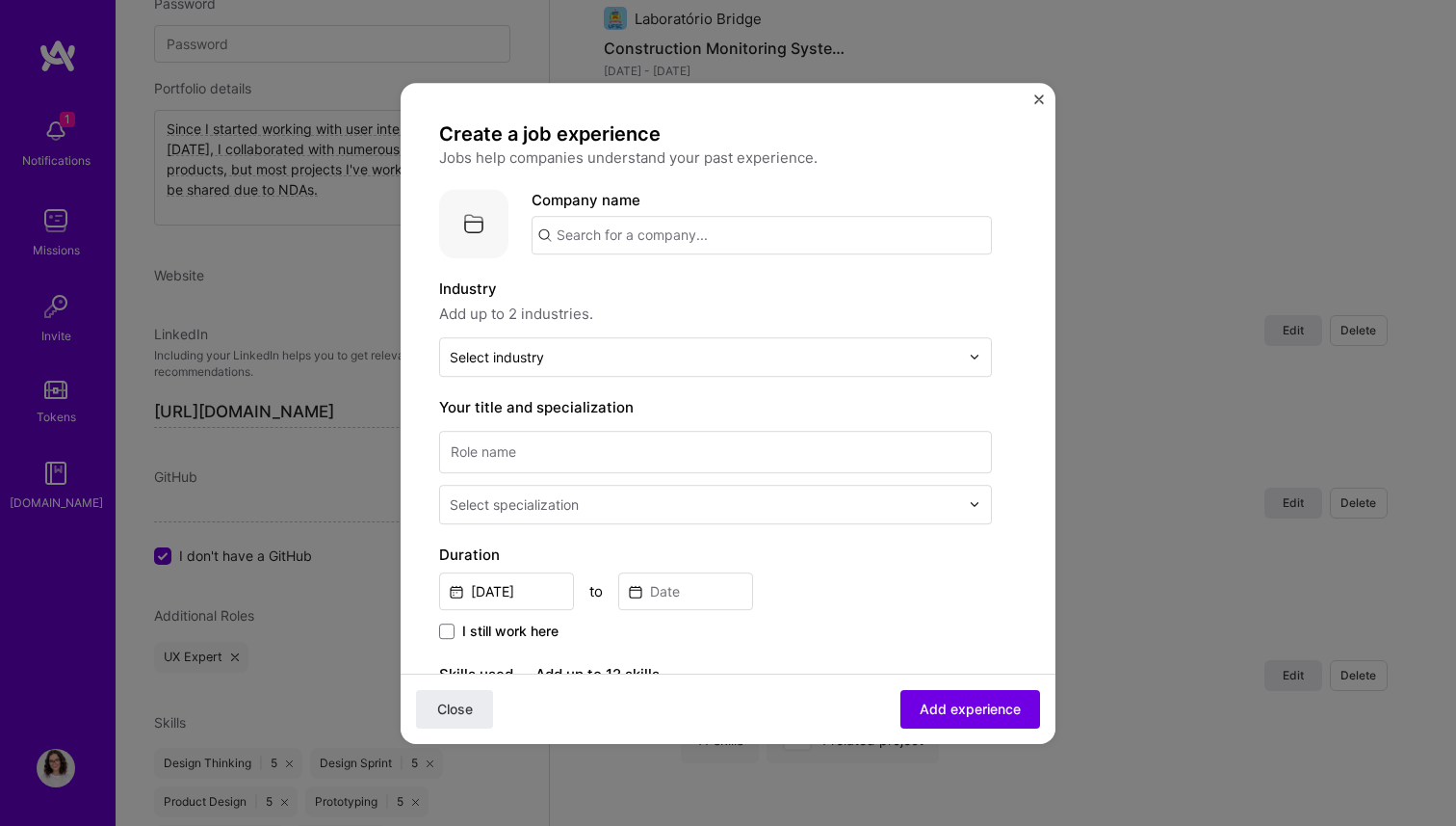
click at [617, 230] on input "text" at bounding box center [762, 236] width 461 height 39
type input "Team Engine"
click at [622, 288] on span "Team Engine" at bounding box center [633, 282] width 89 height 20
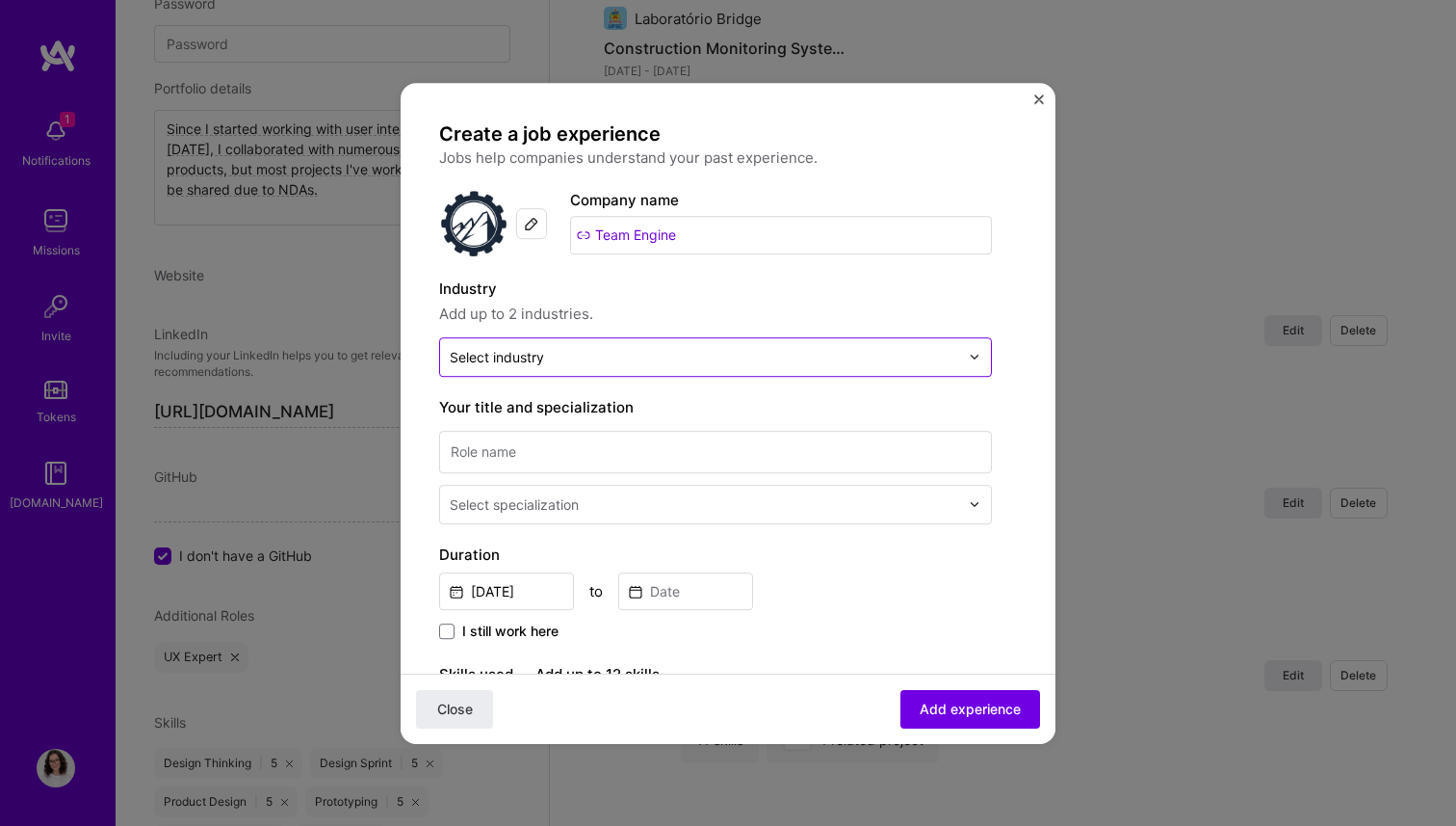
click at [569, 360] on input "text" at bounding box center [704, 357] width 509 height 20
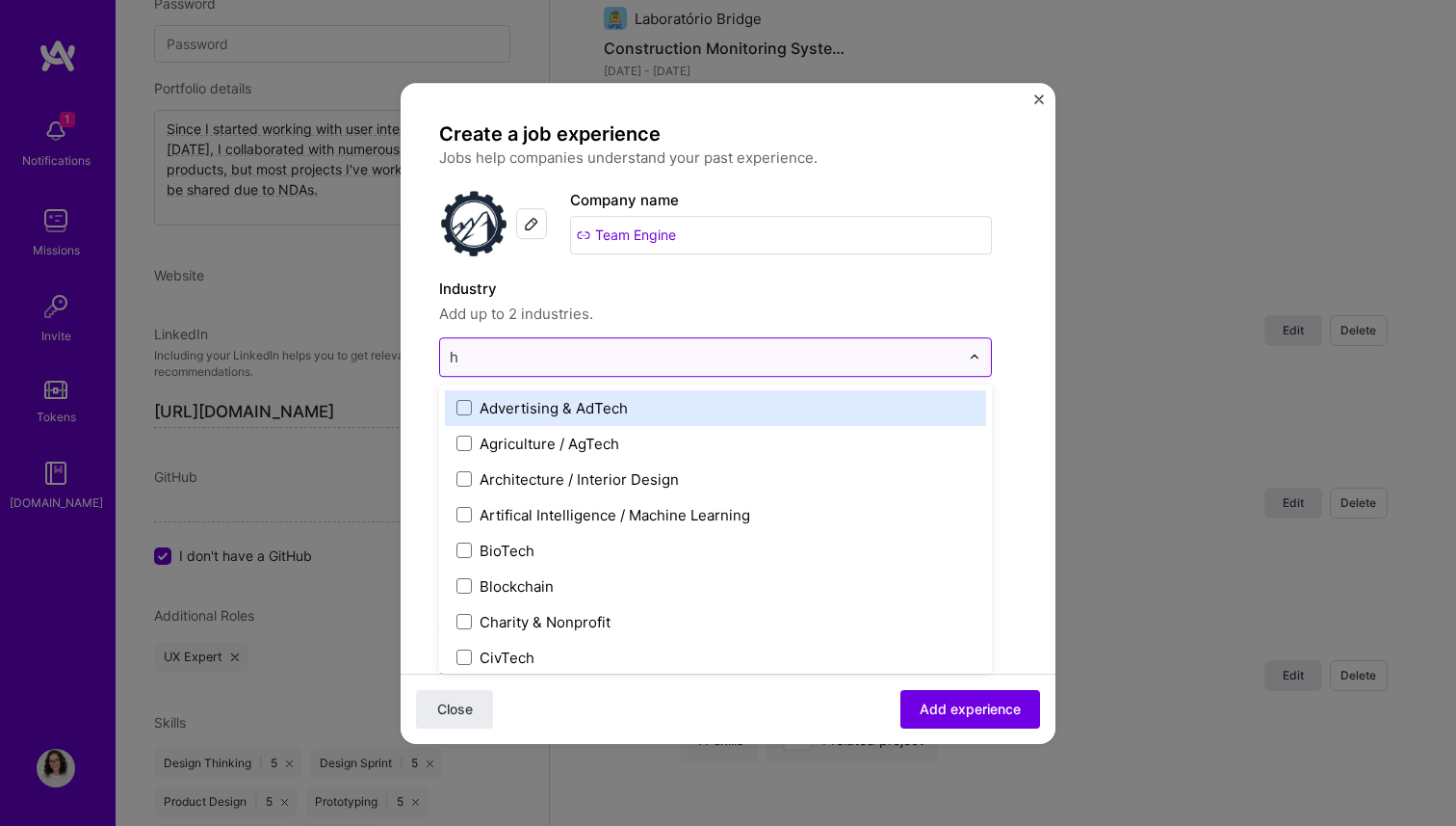
type input "hr"
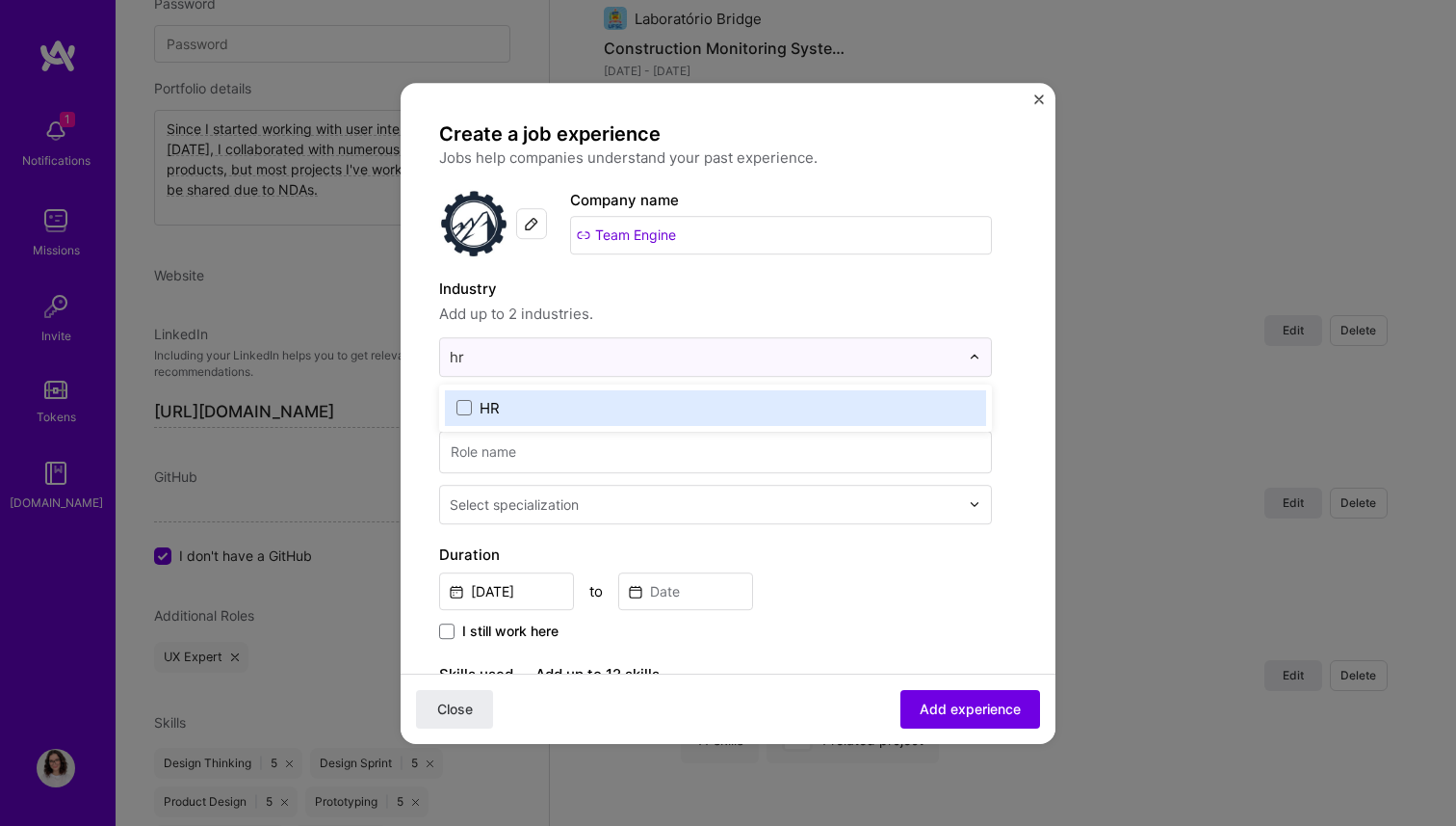
click at [557, 392] on div "HR" at bounding box center [716, 408] width 541 height 36
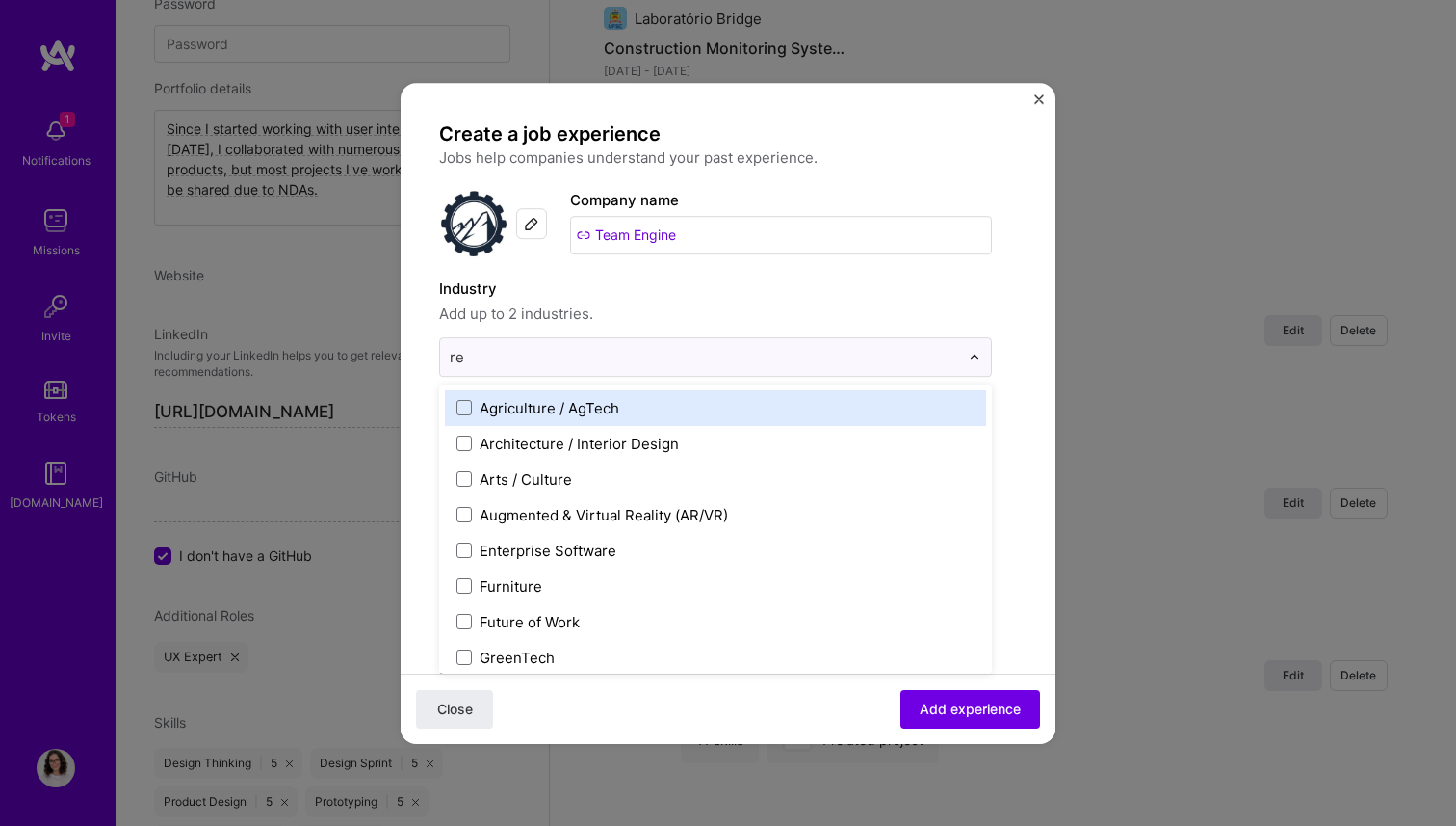
type input "rec"
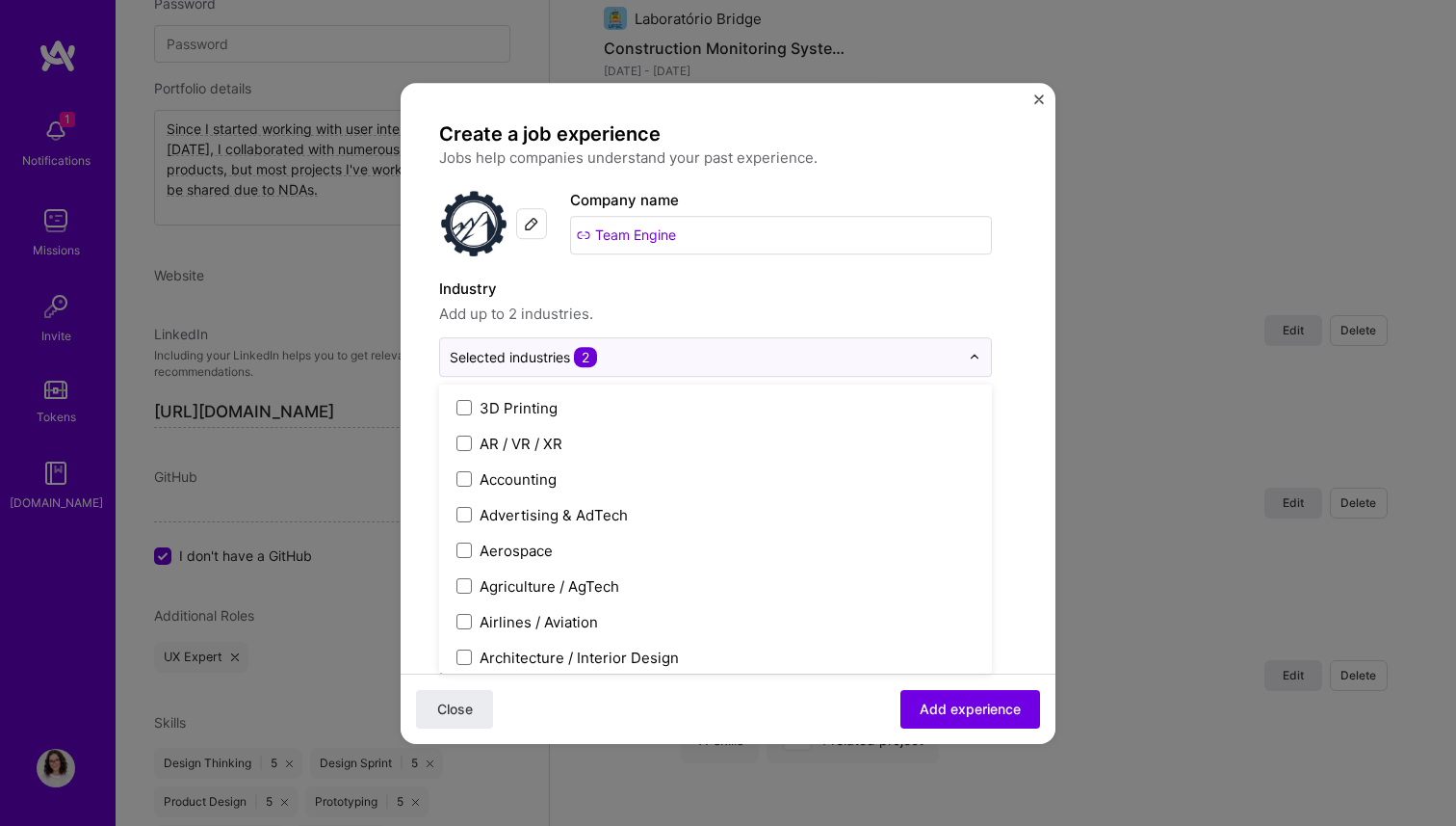
click at [640, 327] on div "Industry Add up to 2 industries. option Recruitment, selected. option Recruitme…" at bounding box center [716, 327] width 553 height 99
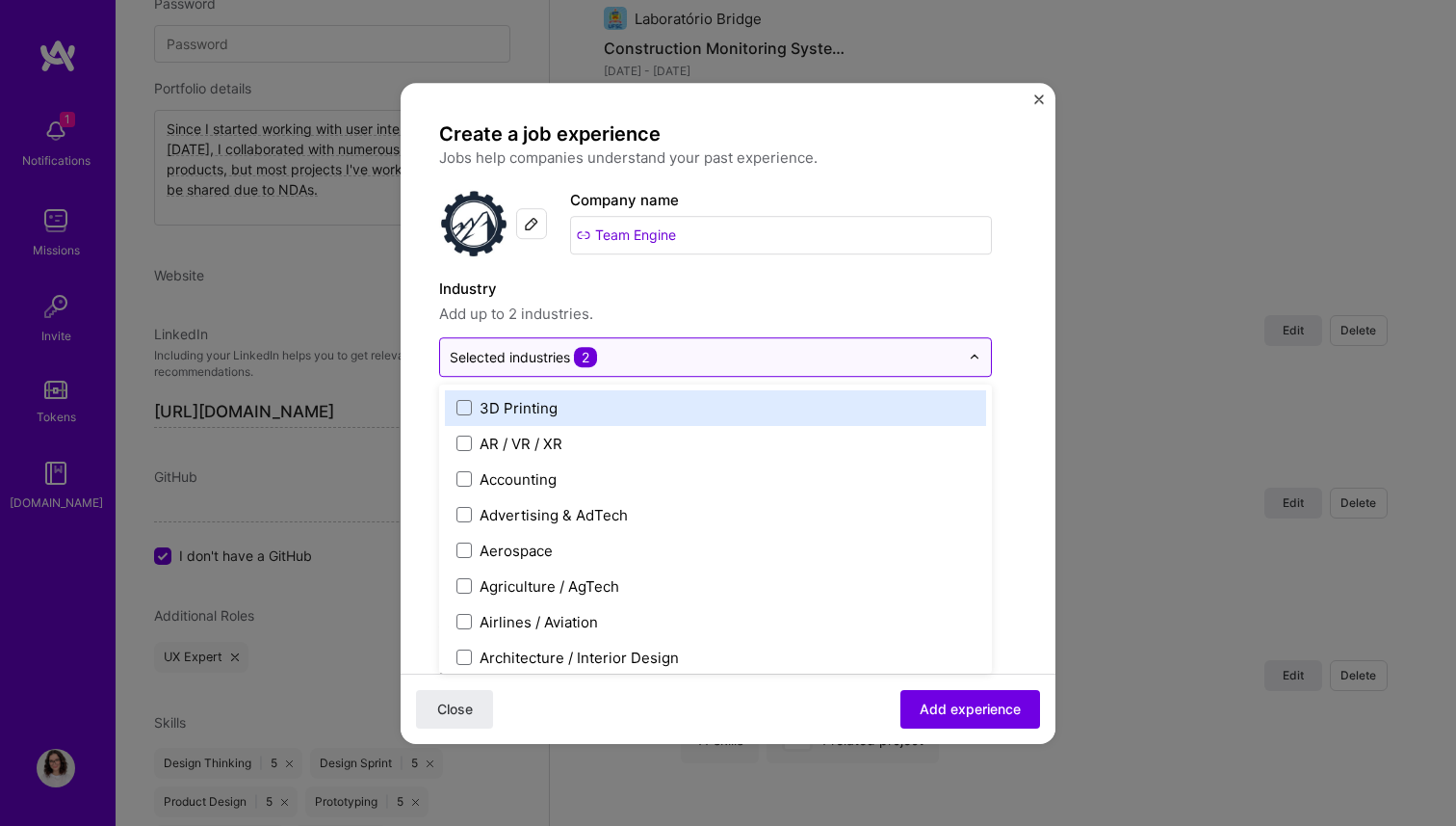
click at [634, 345] on div at bounding box center [704, 357] width 509 height 24
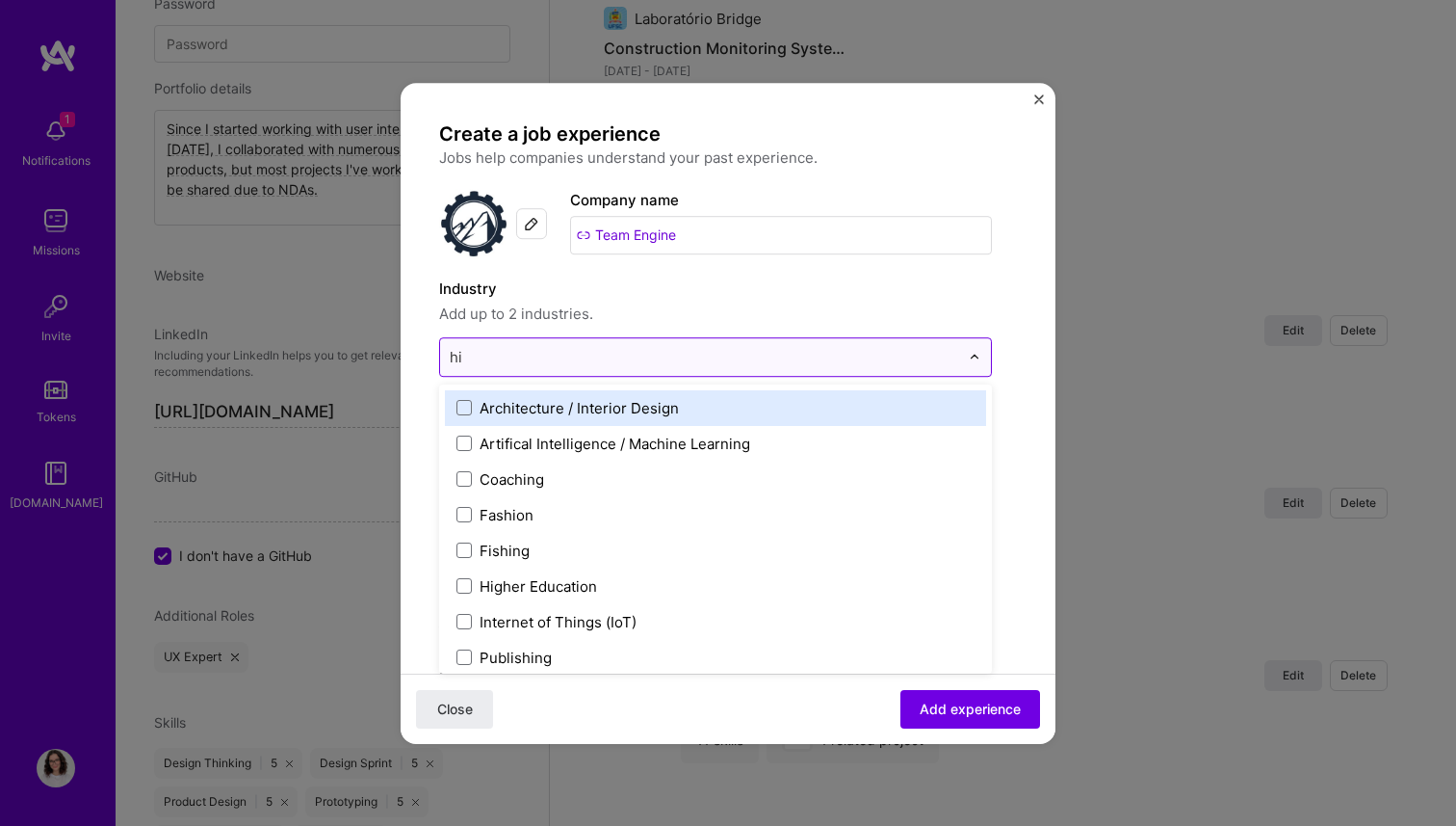
type input "h"
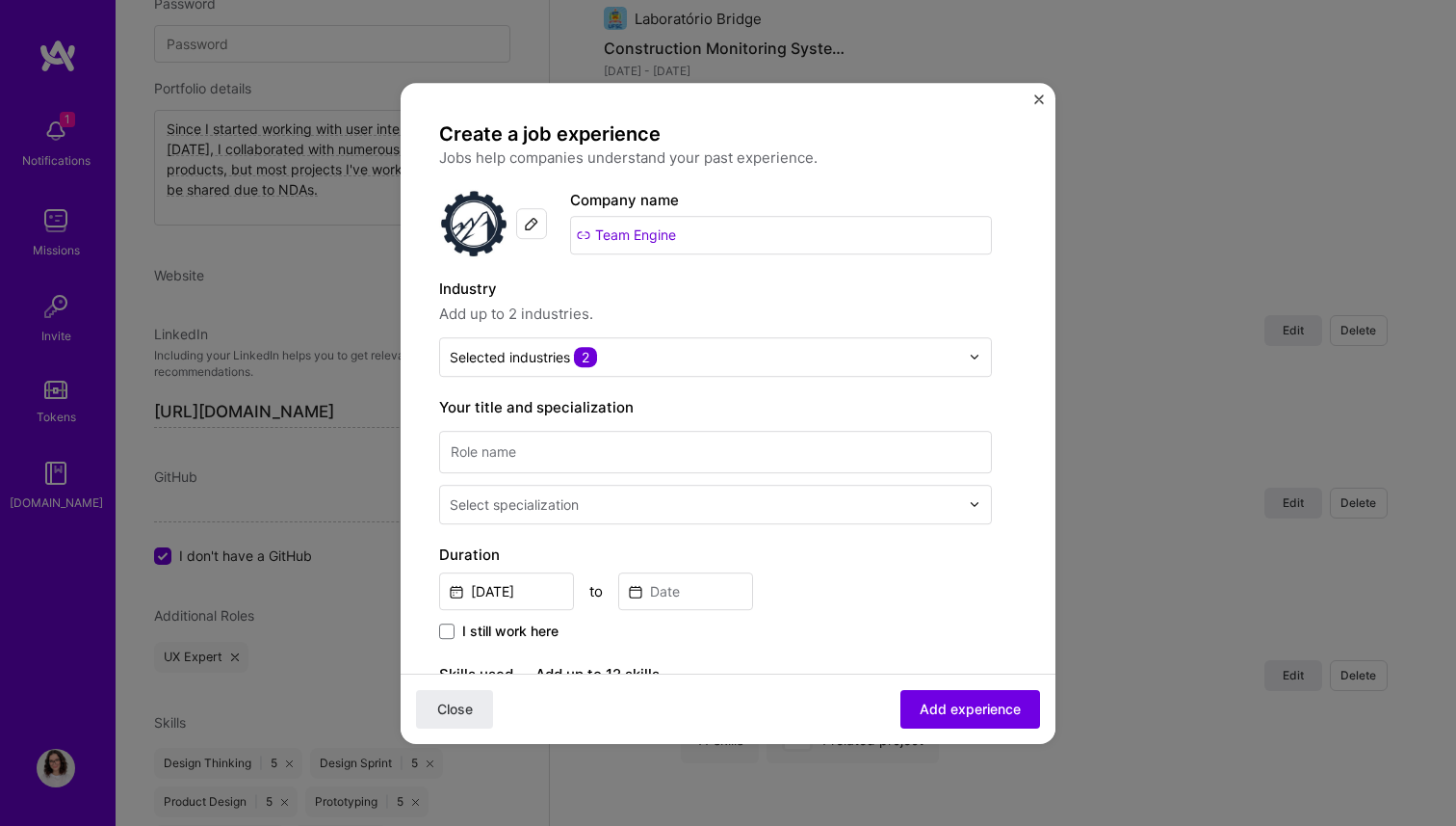
click at [914, 320] on span "Add up to 2 industries." at bounding box center [716, 315] width 553 height 23
click at [709, 433] on input at bounding box center [716, 452] width 553 height 43
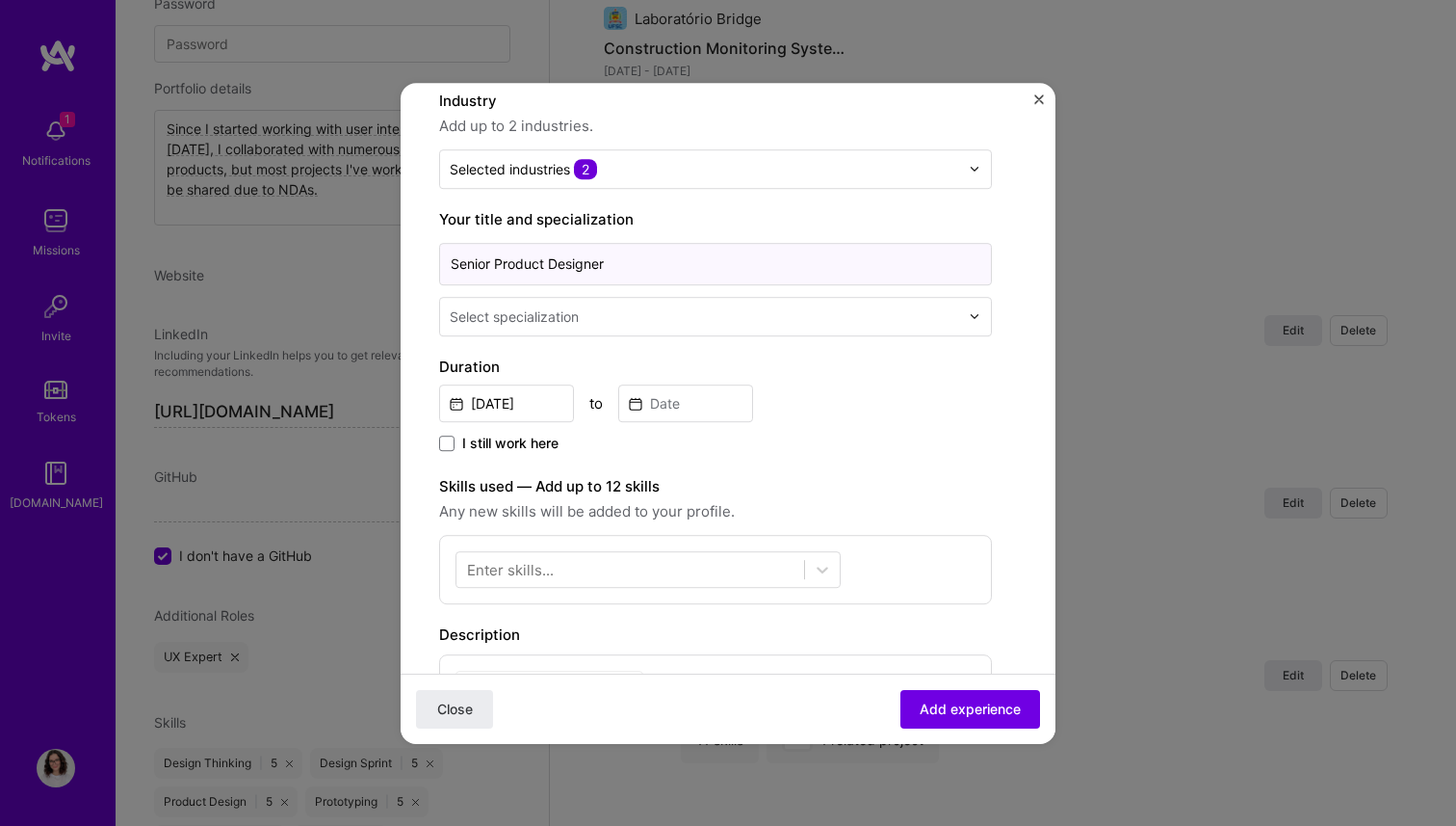
scroll to position [190, 0]
type input "Senior Product Designer"
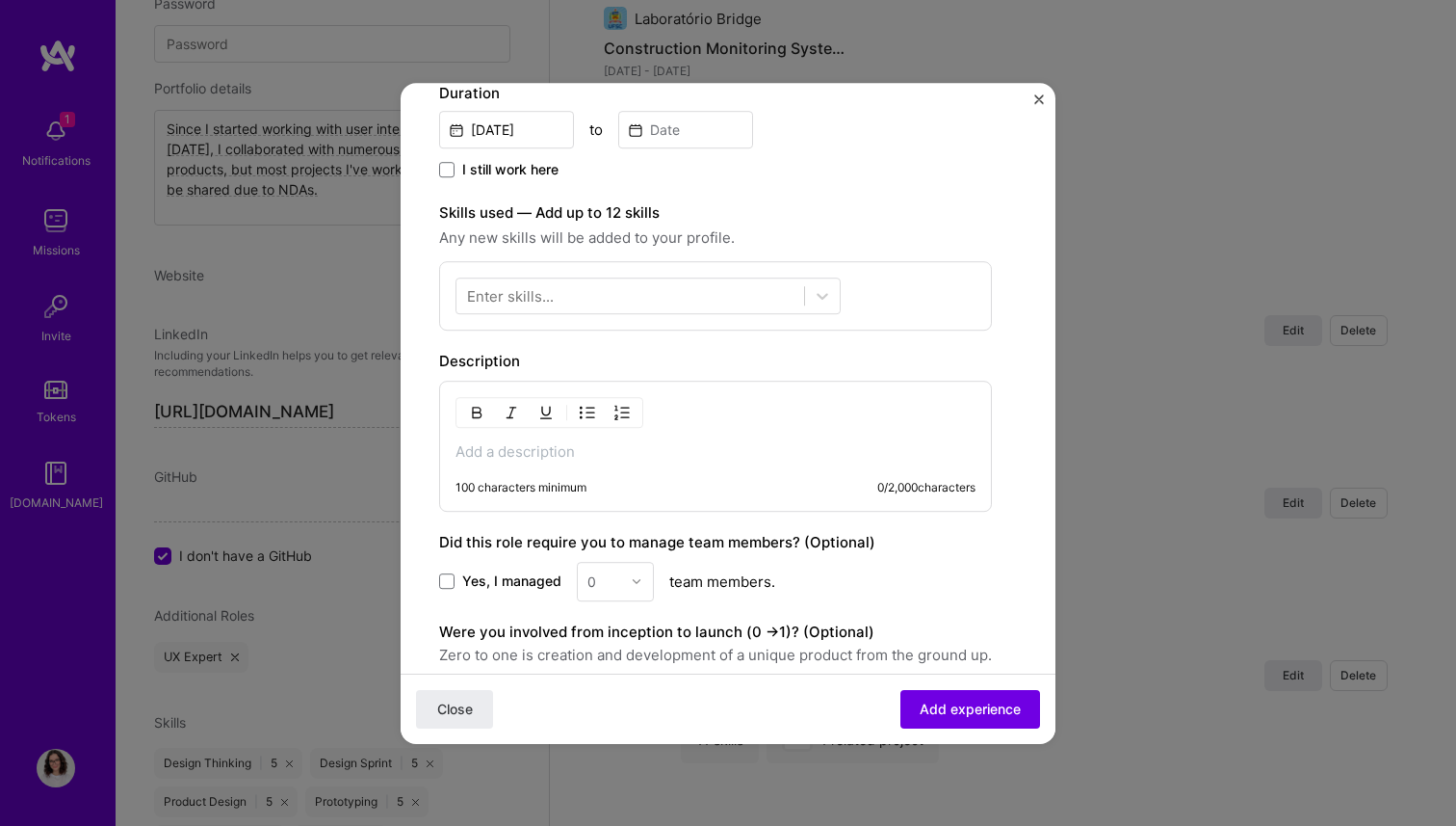
scroll to position [517, 0]
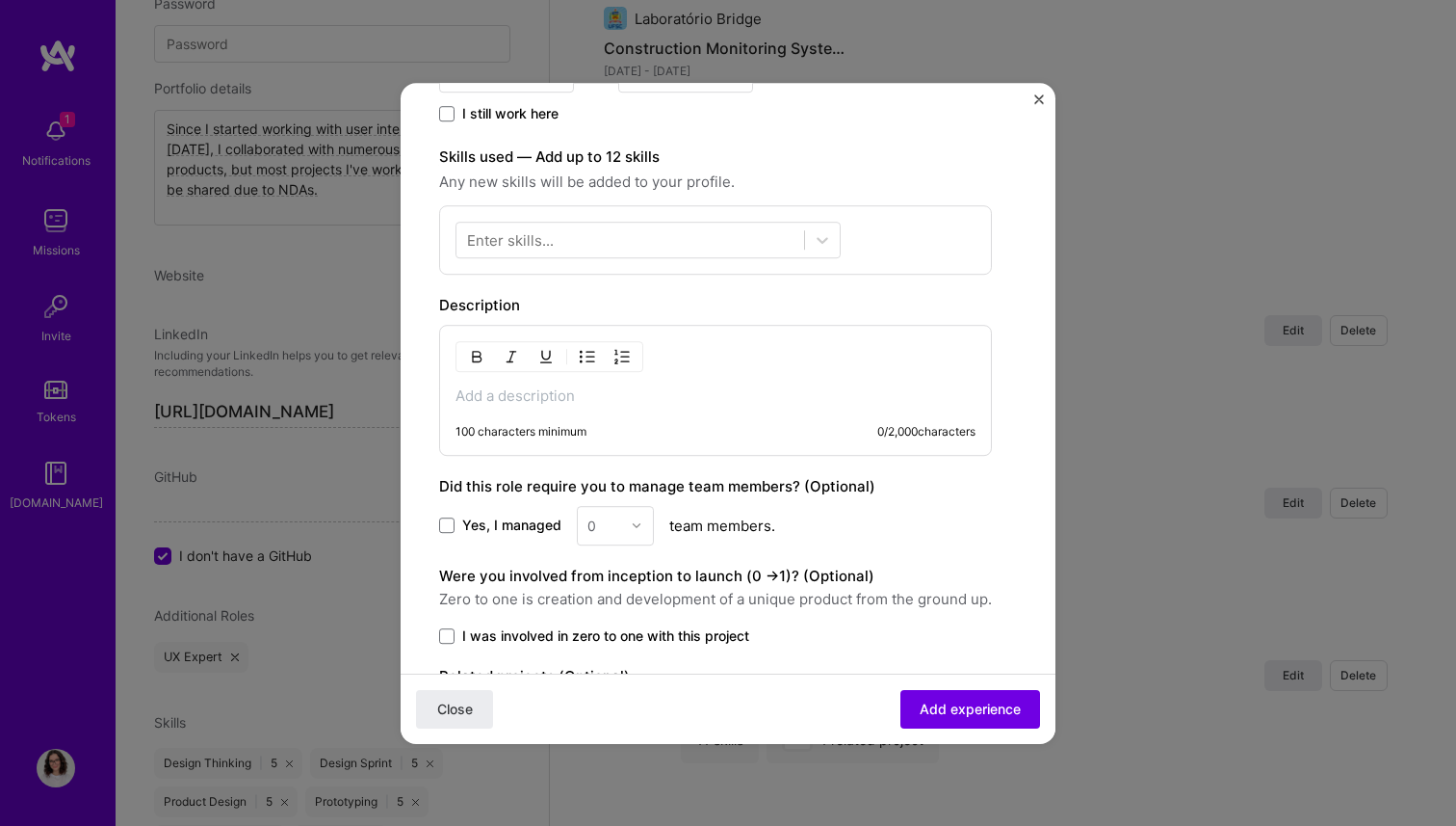
click at [575, 401] on p at bounding box center [716, 396] width 520 height 19
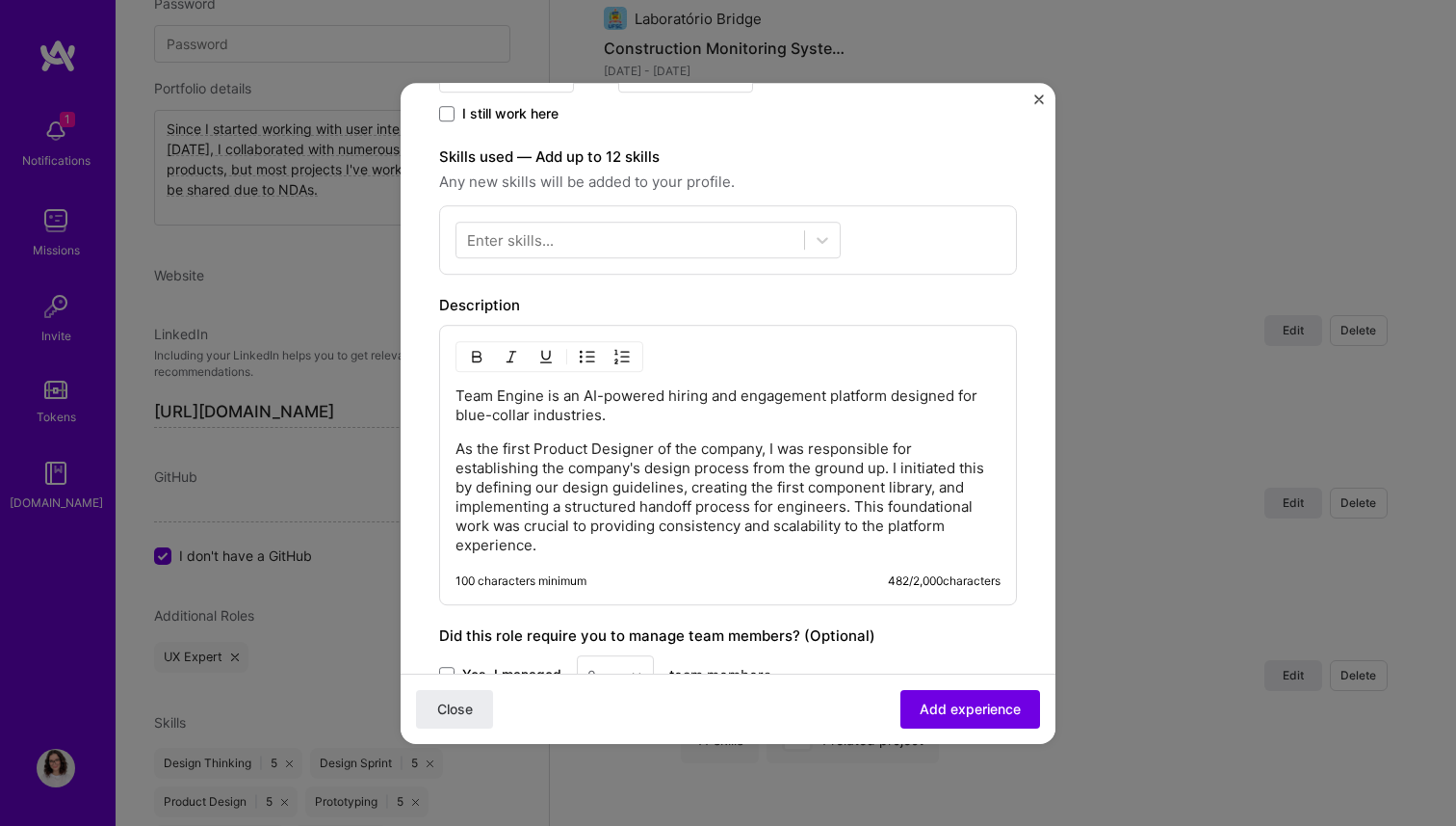
click at [640, 492] on p "As the first Product Designer of the company, I was responsible for establishin…" at bounding box center [728, 497] width 545 height 116
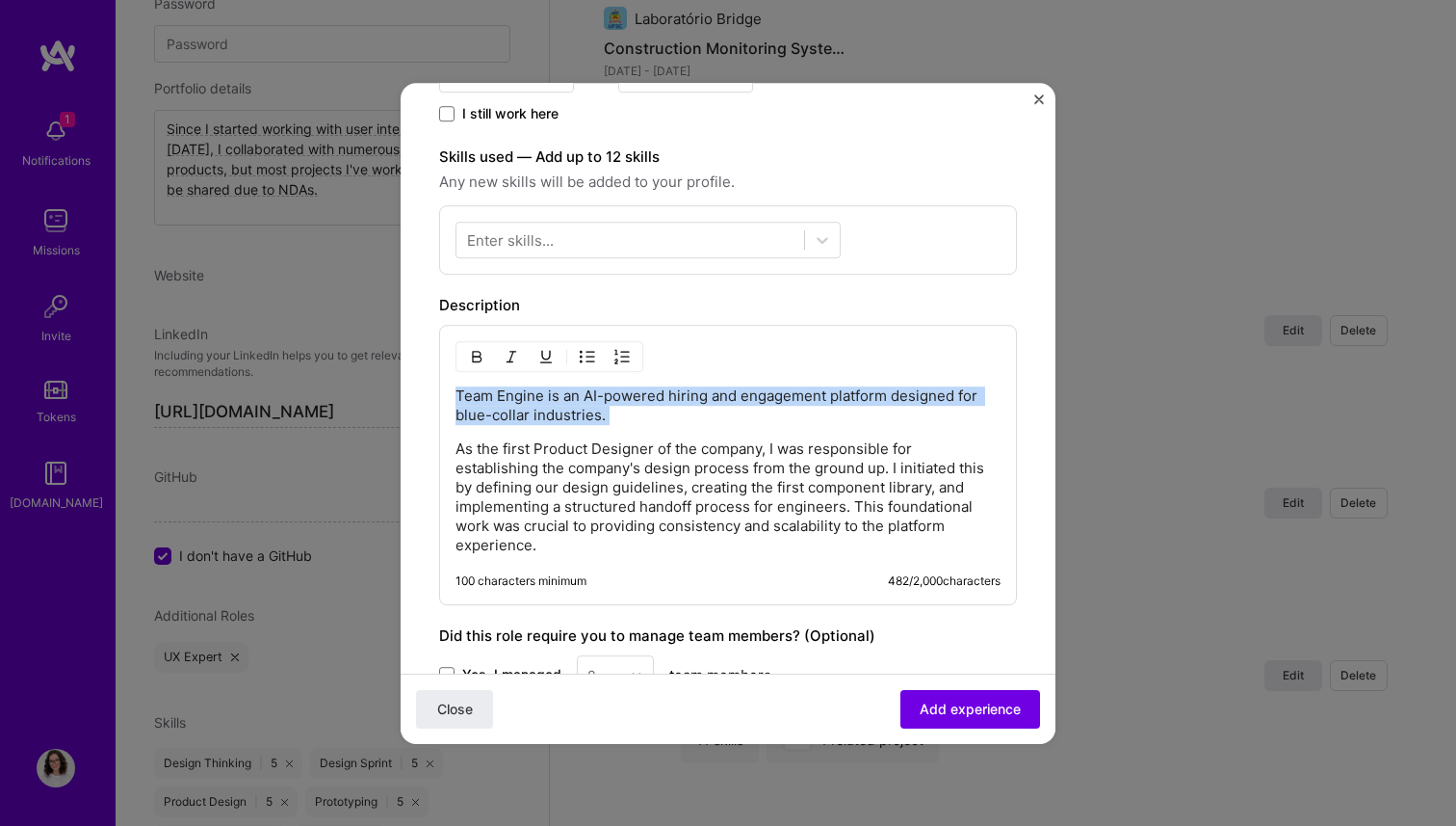
drag, startPoint x: 455, startPoint y: 447, endPoint x: 446, endPoint y: 396, distance: 51.8
click at [446, 396] on div "Team Engine is an AI-powered hiring and engagement platform designed for blue-c…" at bounding box center [728, 465] width 578 height 281
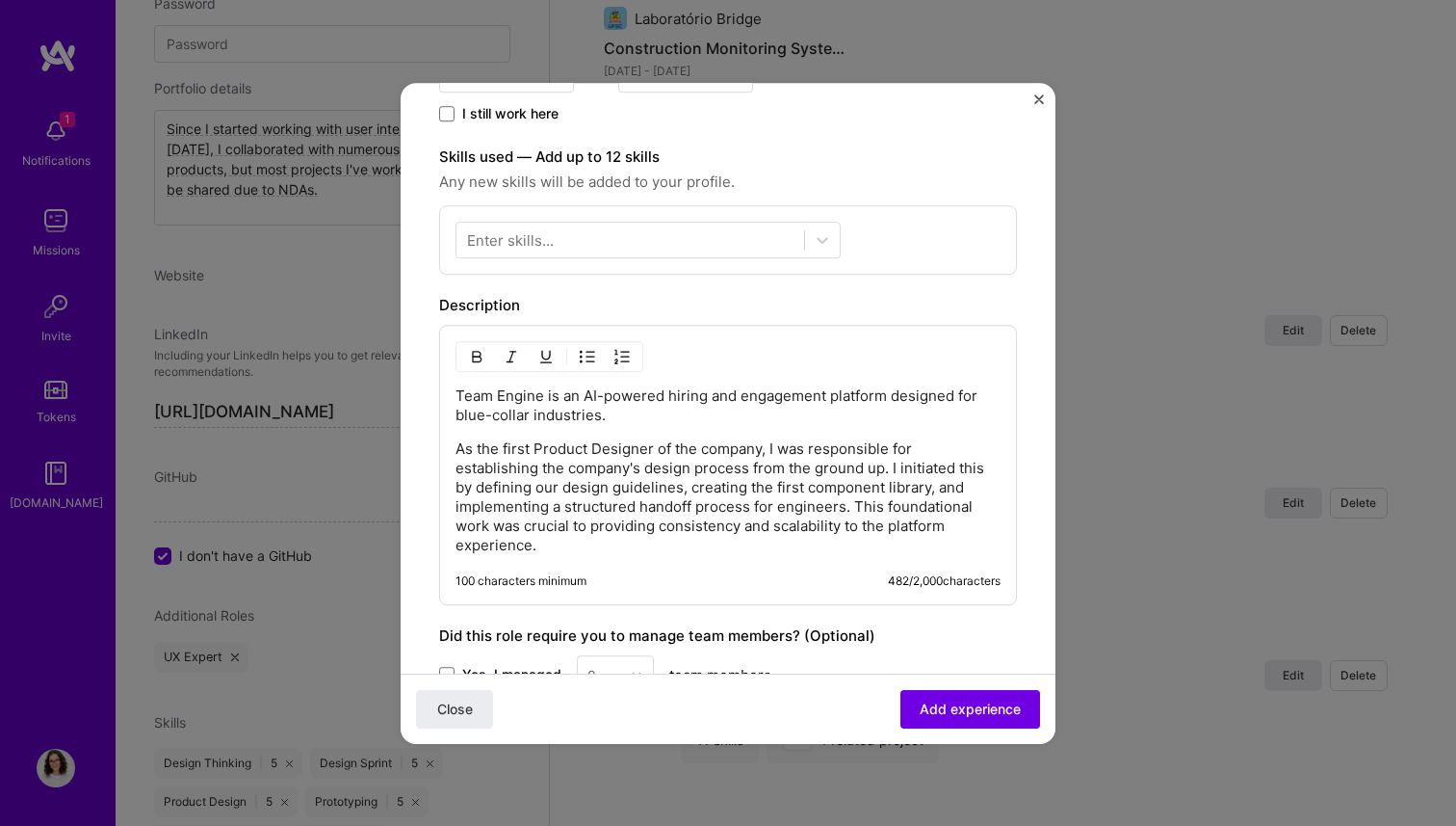
click at [456, 434] on div "Team Engine is an AI-powered hiring and engagement platform designed for blue-c…" at bounding box center [728, 470] width 545 height 169
drag, startPoint x: 806, startPoint y: 448, endPoint x: 783, endPoint y: 451, distance: 23.2
click at [783, 451] on p "As the first Product Designer of the company, I was responsible for establishin…" at bounding box center [728, 497] width 545 height 116
click at [780, 480] on p "As the first Product Designer of the company, I was responsible for establishin…" at bounding box center [728, 497] width 545 height 116
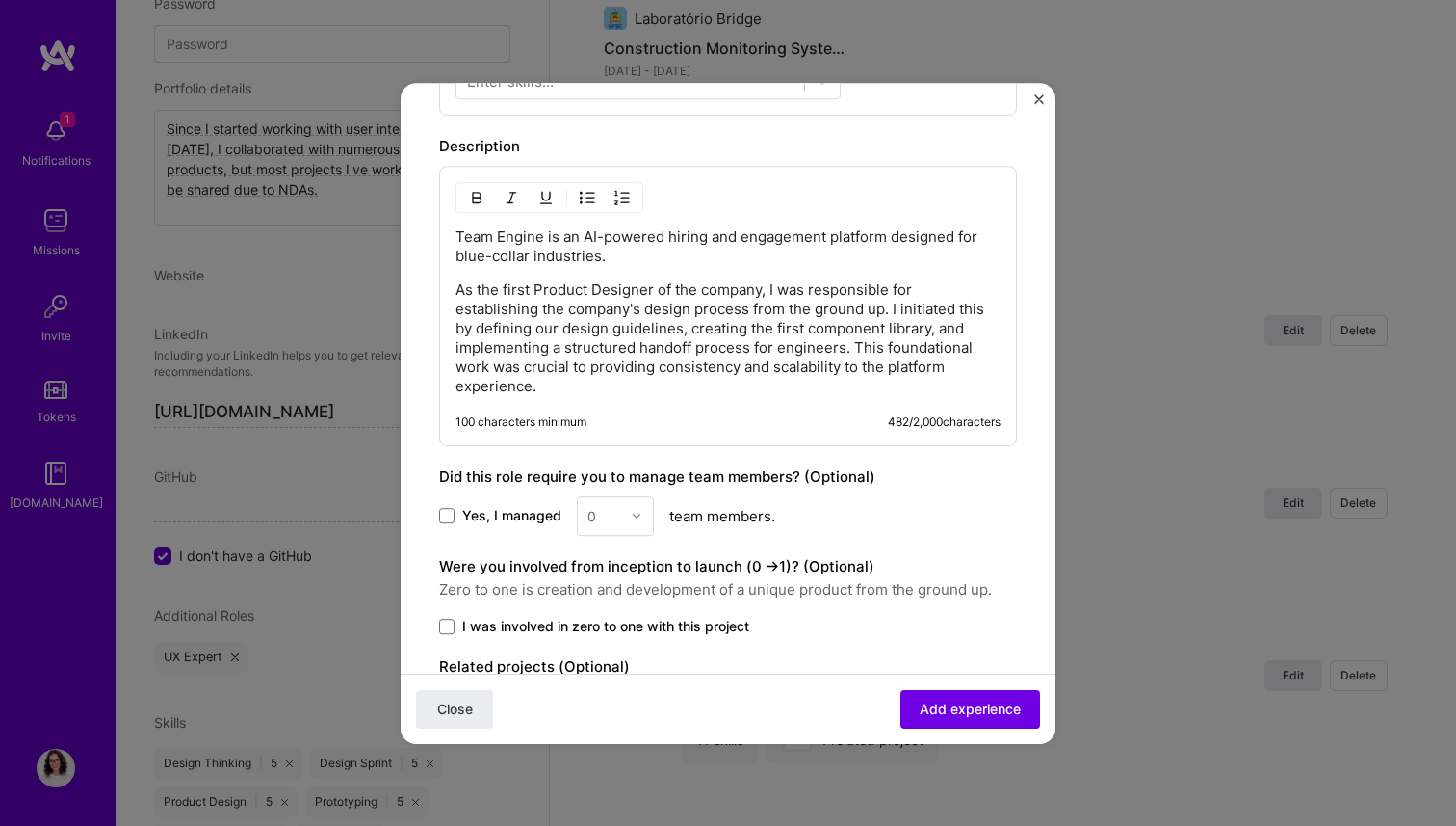
scroll to position [680, 0]
